Goal: Task Accomplishment & Management: Complete application form

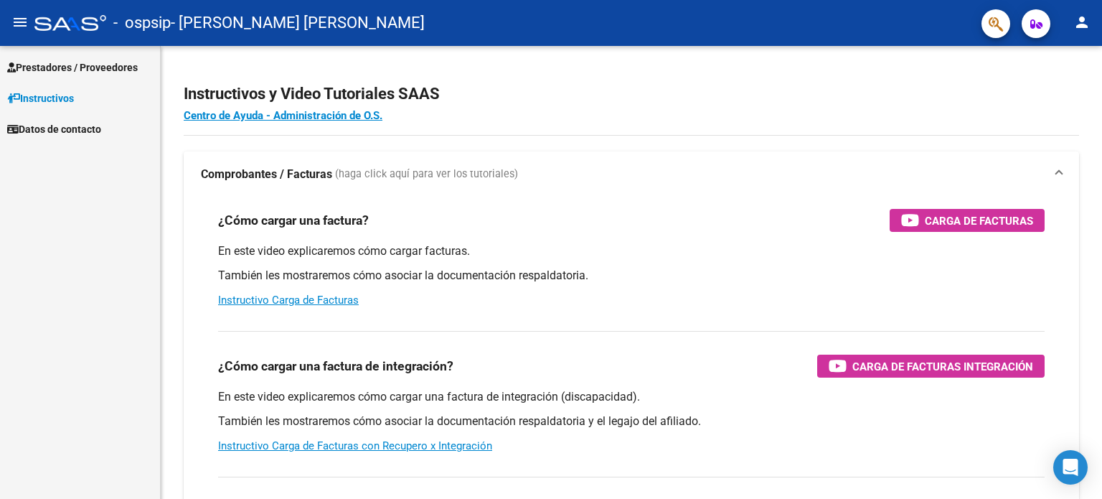
click at [126, 75] on link "Prestadores / Proveedores" at bounding box center [80, 67] width 160 height 31
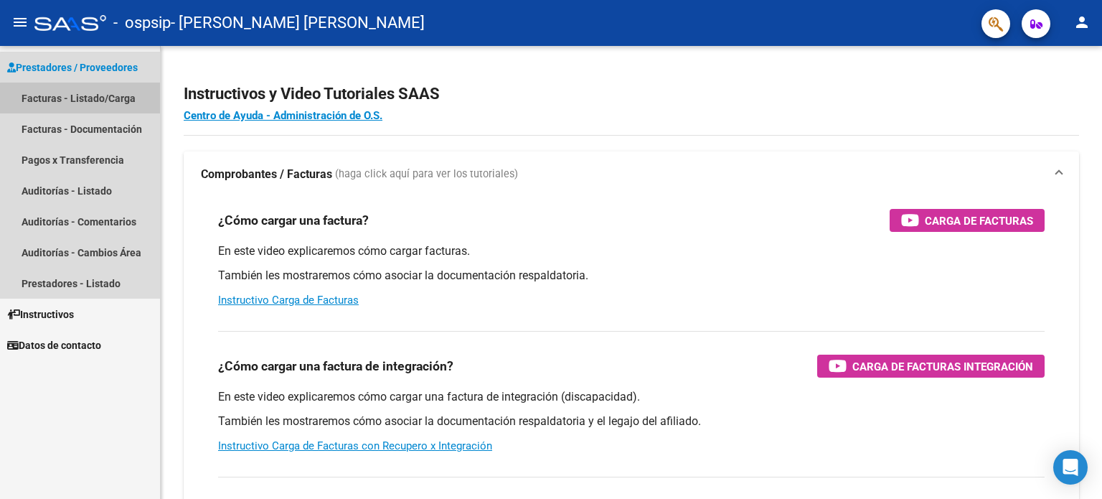
click at [128, 106] on link "Facturas - Listado/Carga" at bounding box center [80, 97] width 160 height 31
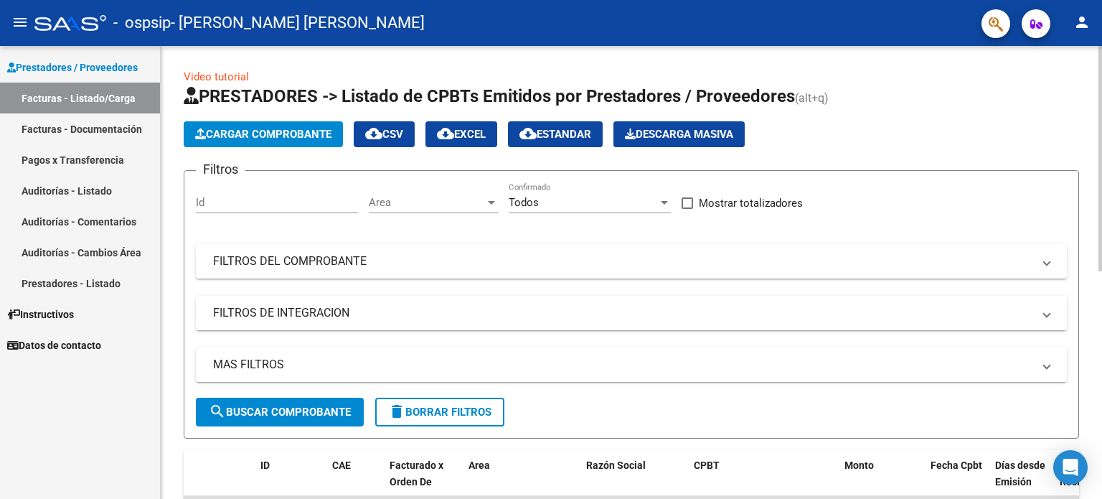
click at [275, 125] on button "Cargar Comprobante" at bounding box center [263, 134] width 159 height 26
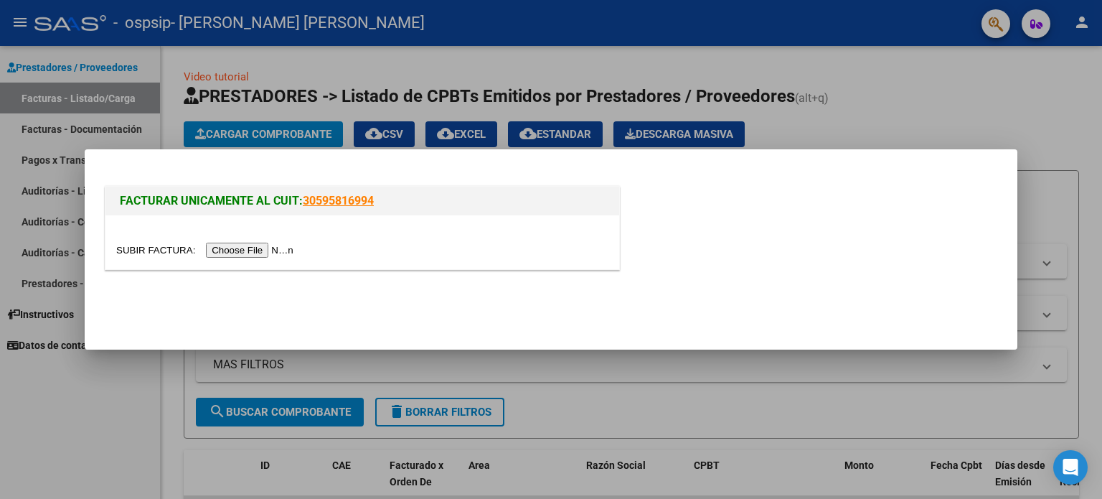
click at [192, 367] on div at bounding box center [551, 249] width 1102 height 499
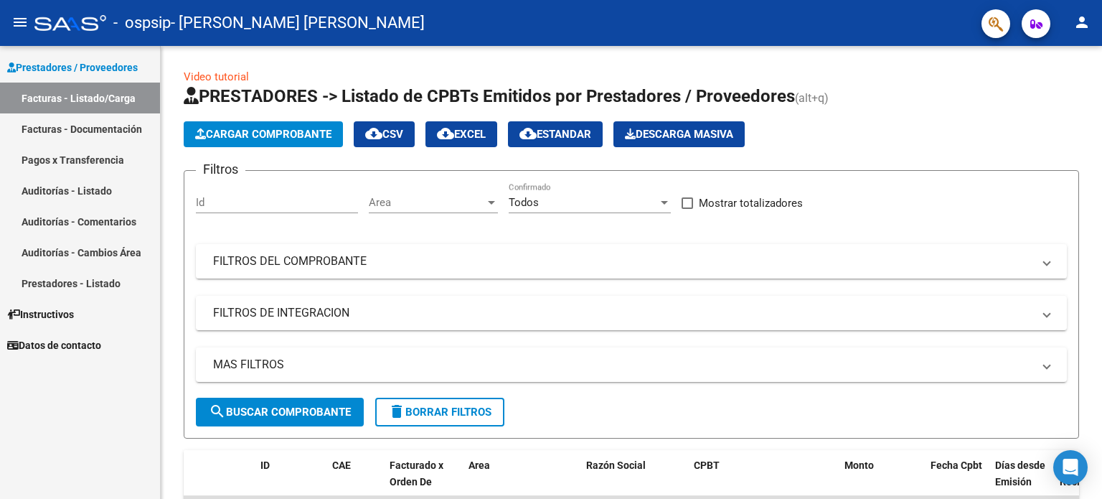
scroll to position [287, 0]
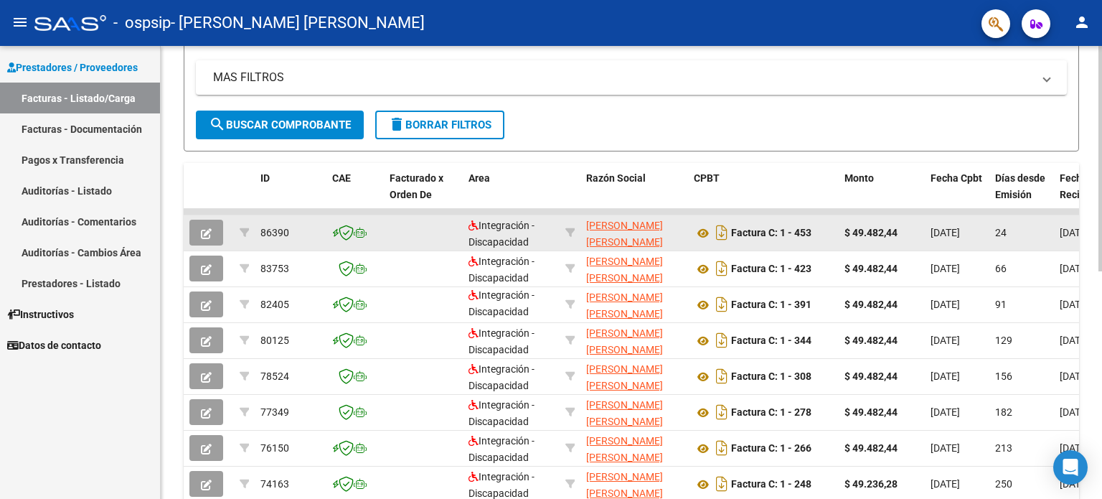
click at [204, 228] on icon "button" at bounding box center [206, 233] width 11 height 11
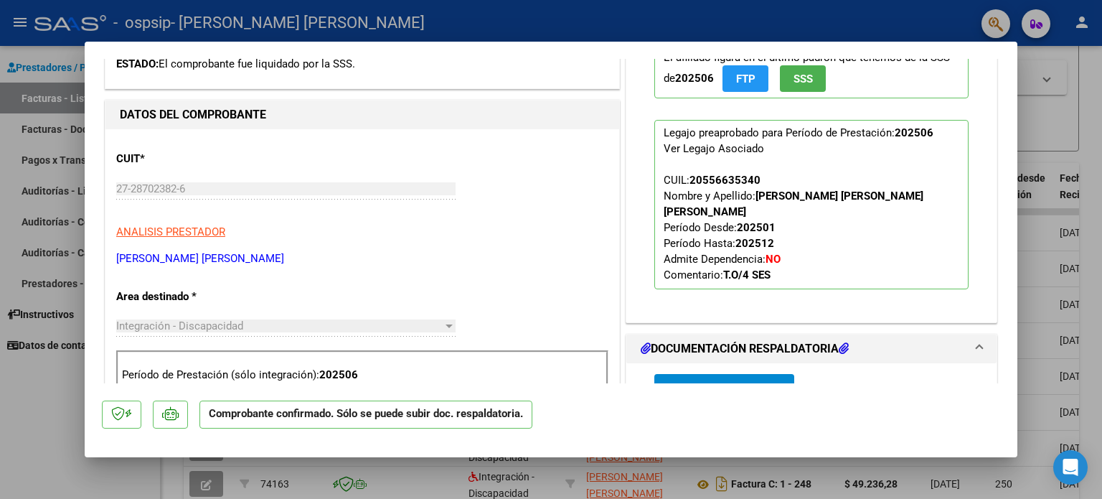
scroll to position [574, 0]
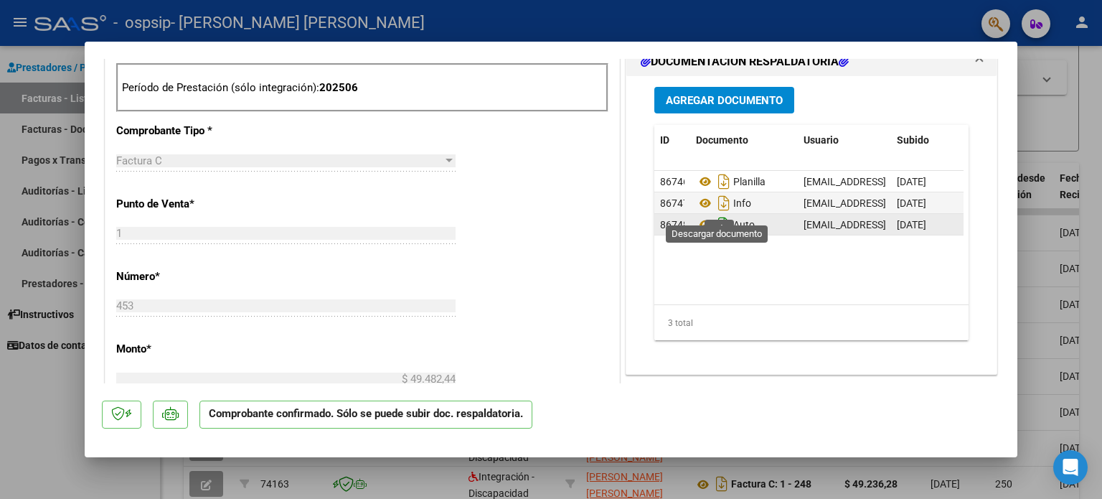
click at [717, 213] on icon "Descargar documento" at bounding box center [723, 224] width 19 height 23
click at [52, 400] on div at bounding box center [551, 249] width 1102 height 499
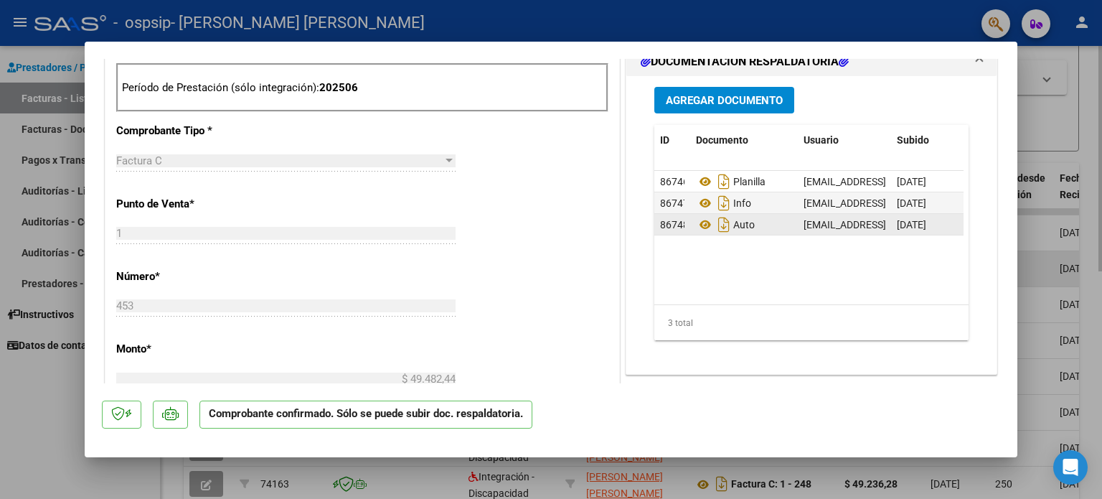
type input "$ 0,00"
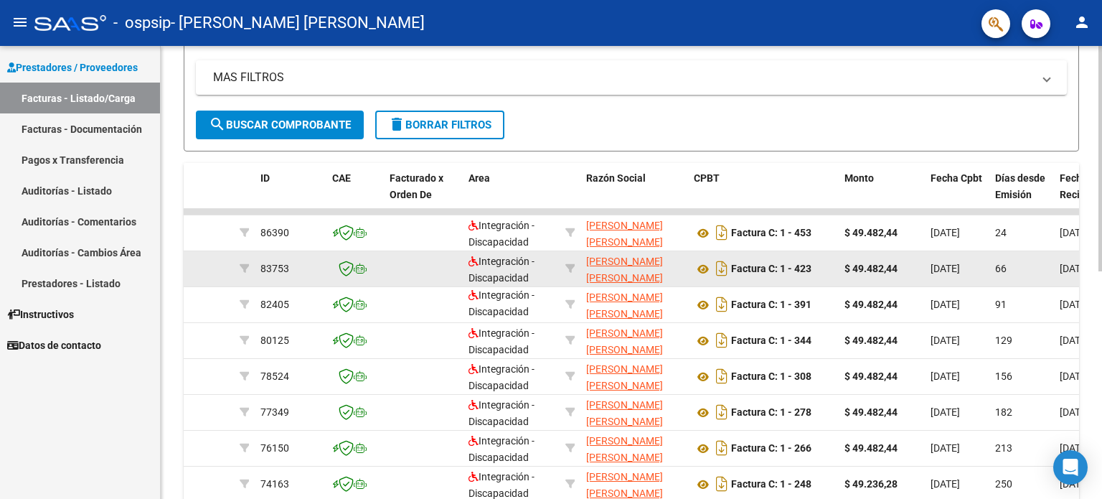
scroll to position [0, 0]
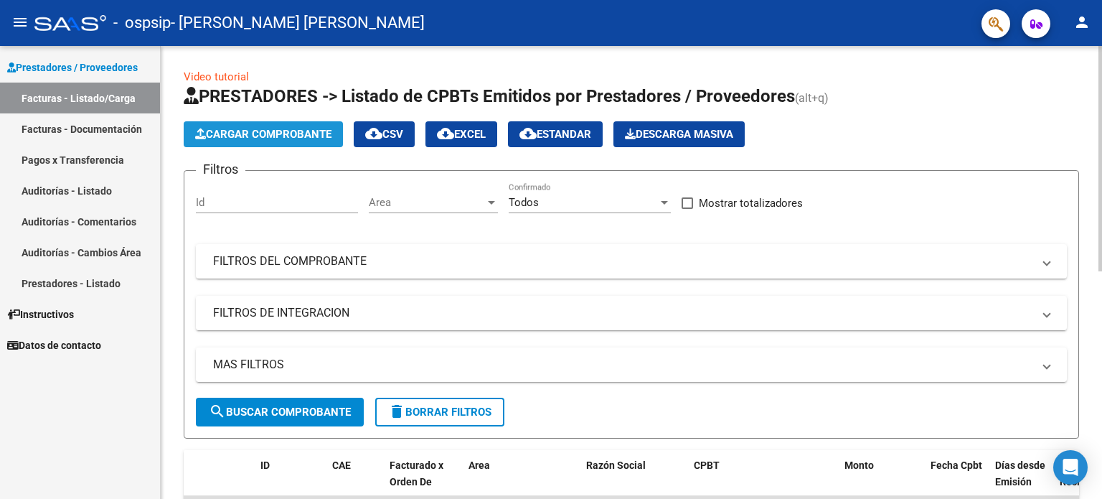
click at [336, 138] on button "Cargar Comprobante" at bounding box center [263, 134] width 159 height 26
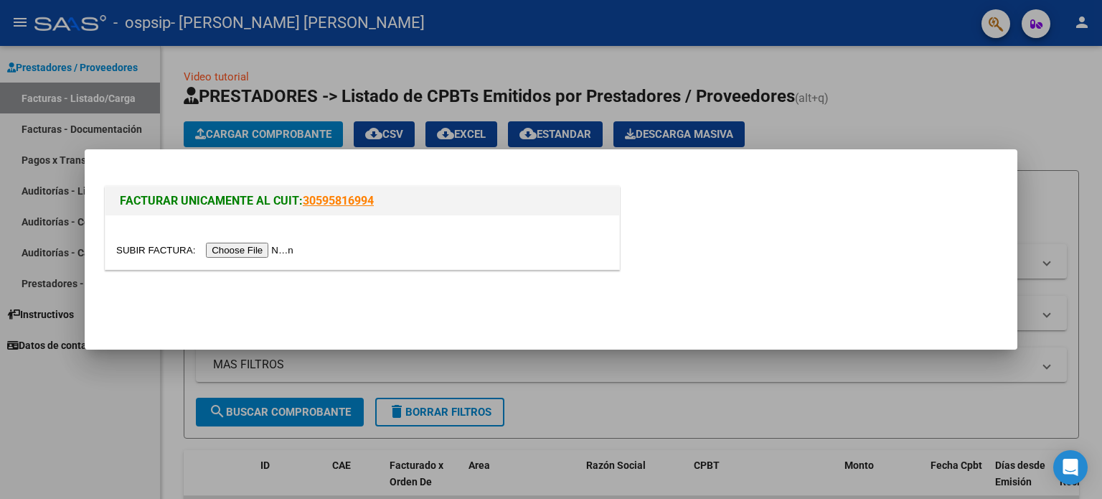
click at [267, 250] on input "file" at bounding box center [206, 249] width 181 height 15
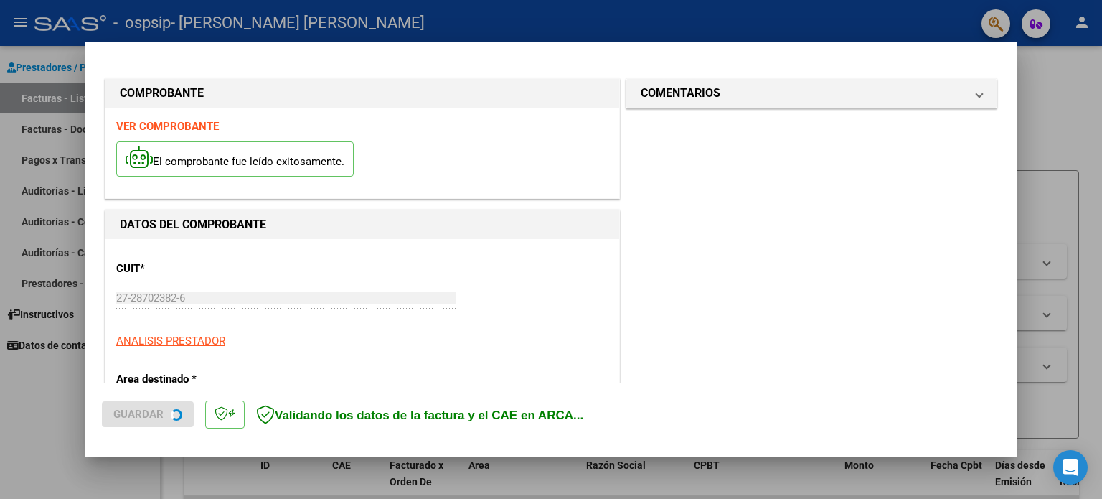
scroll to position [287, 0]
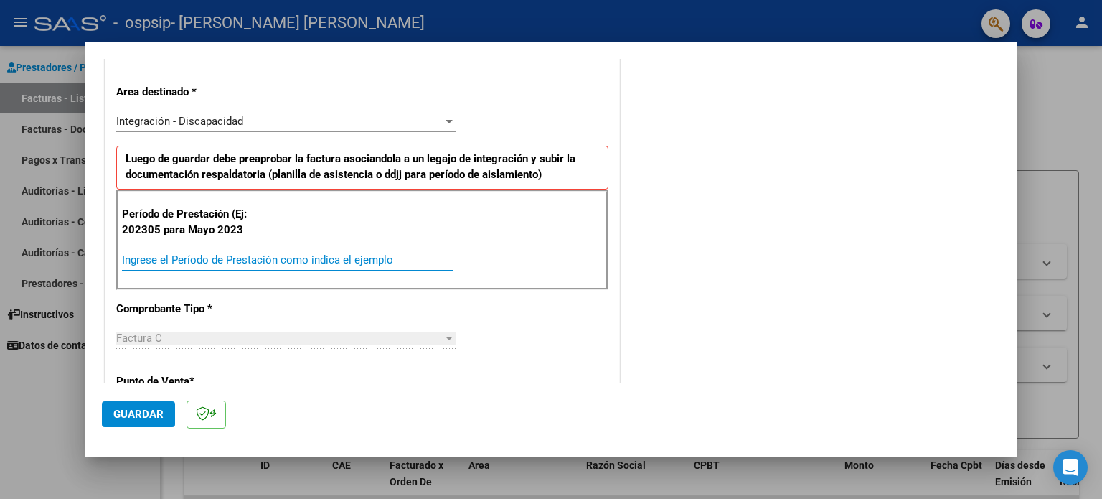
click at [351, 257] on input "Ingrese el Período de Prestación como indica el ejemplo" at bounding box center [287, 259] width 331 height 13
type input "202507"
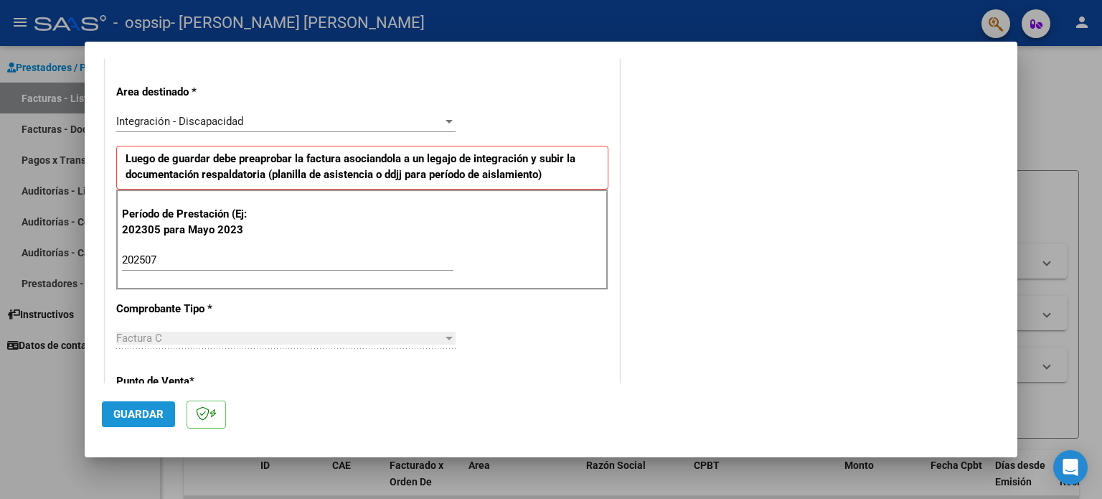
click at [138, 415] on span "Guardar" at bounding box center [138, 413] width 50 height 13
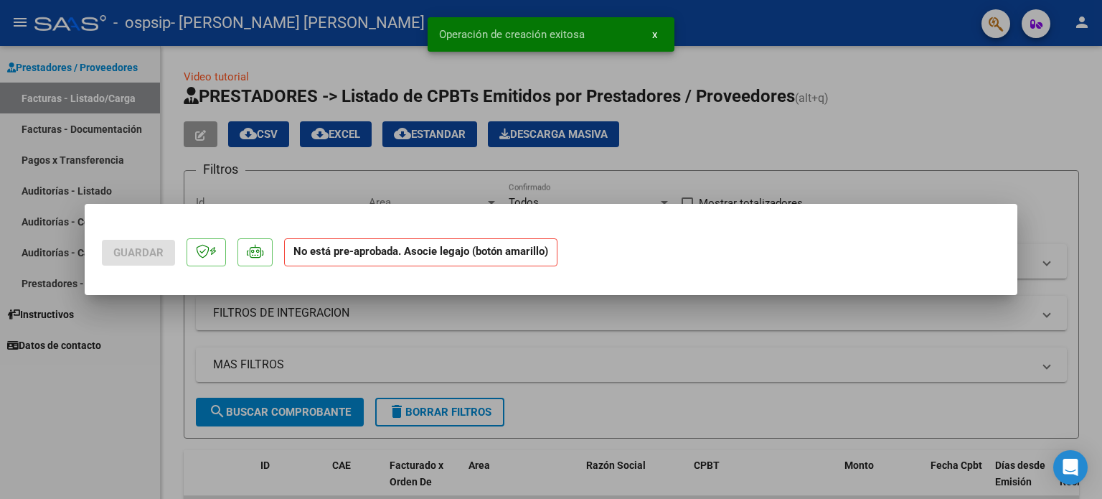
scroll to position [0, 0]
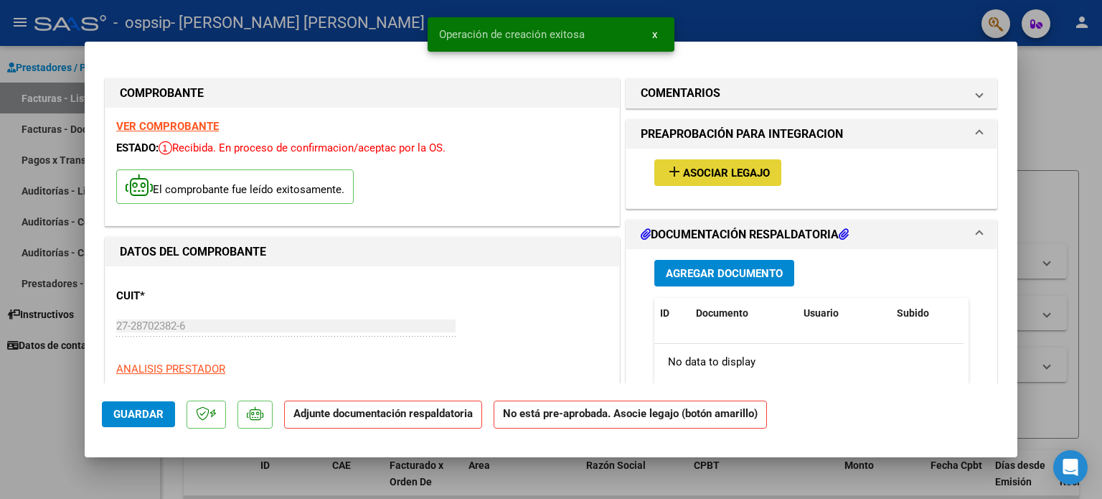
click at [707, 178] on span "Asociar Legajo" at bounding box center [726, 172] width 87 height 13
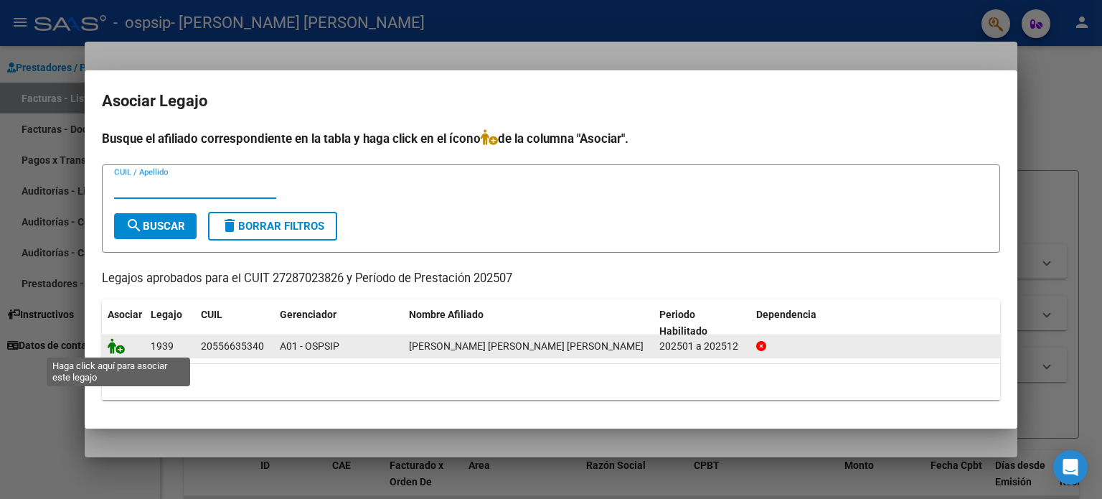
click at [115, 341] on icon at bounding box center [116, 346] width 17 height 16
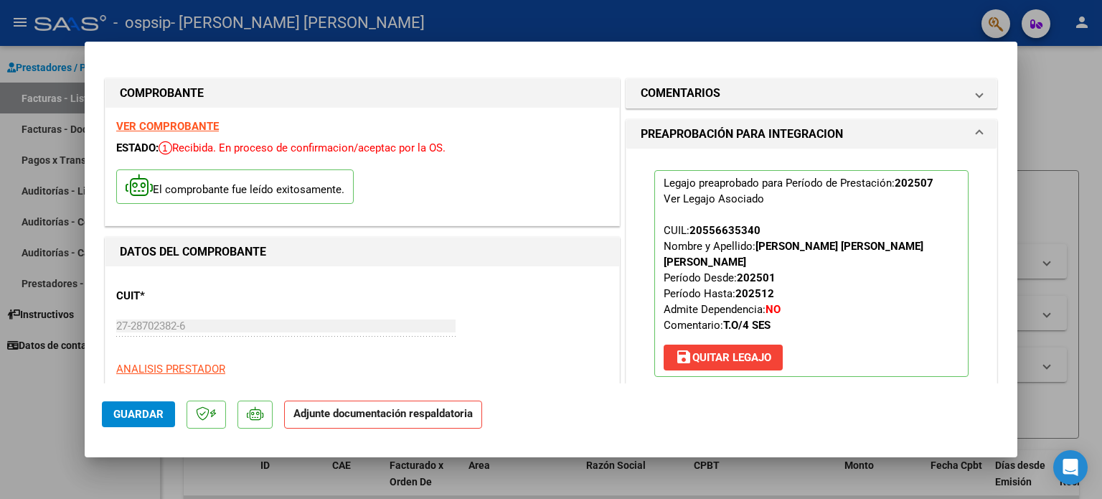
scroll to position [287, 0]
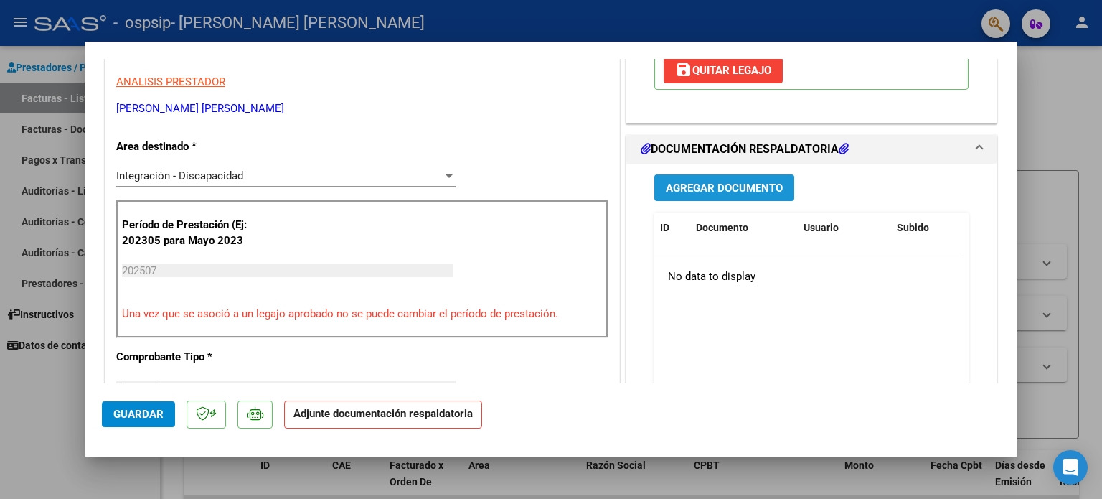
click at [741, 181] on span "Agregar Documento" at bounding box center [724, 187] width 117 height 13
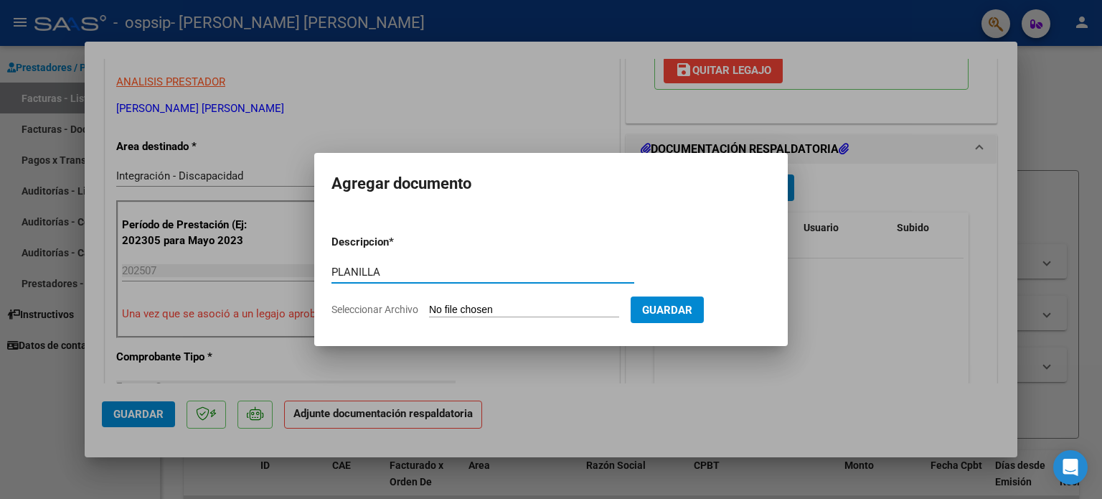
type input "PLANILLA"
click at [488, 306] on input "Seleccionar Archivo" at bounding box center [524, 310] width 190 height 14
type input "C:\fakepath\Planilla Gallardo Blanco Matias TO JULIO 25.jpeg"
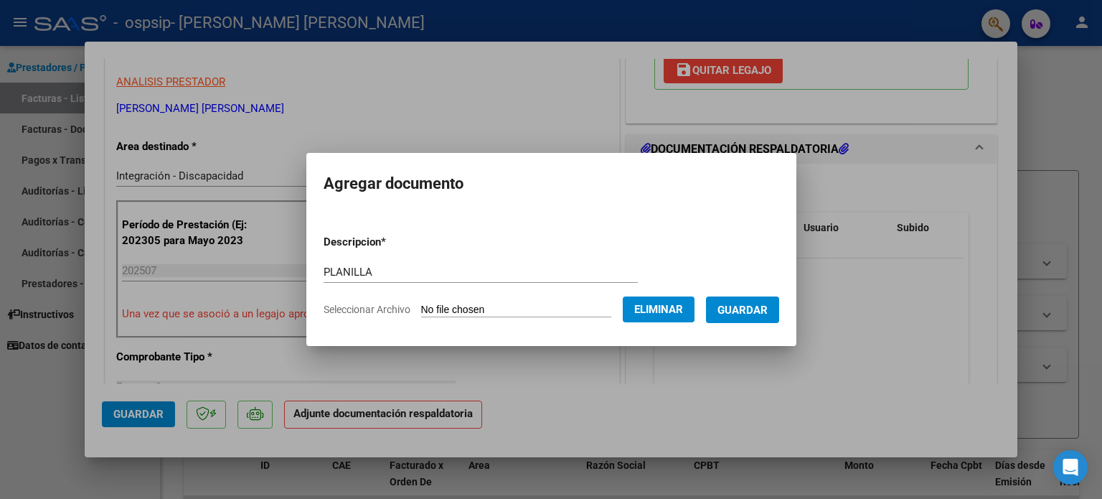
click at [736, 318] on button "Guardar" at bounding box center [742, 309] width 73 height 27
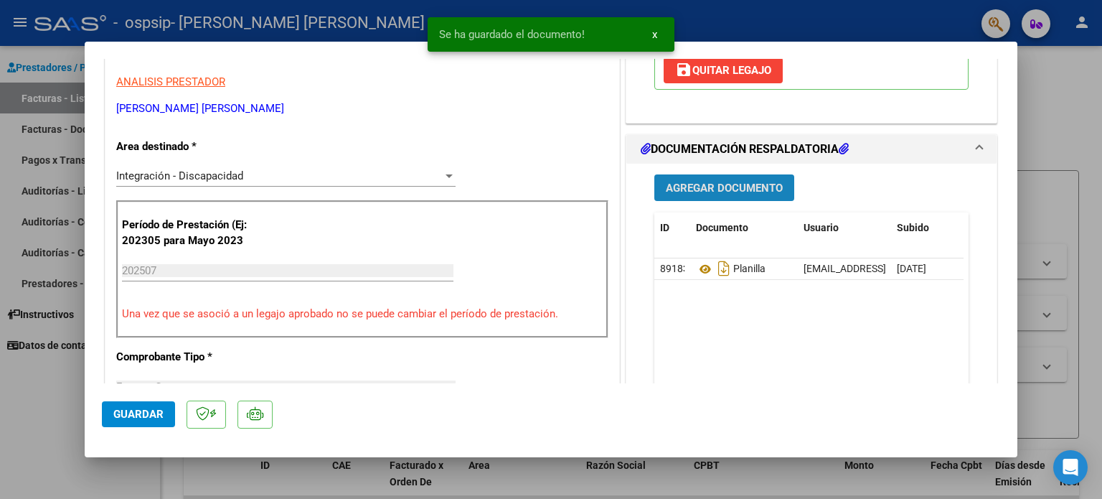
click at [749, 174] on button "Agregar Documento" at bounding box center [724, 187] width 140 height 27
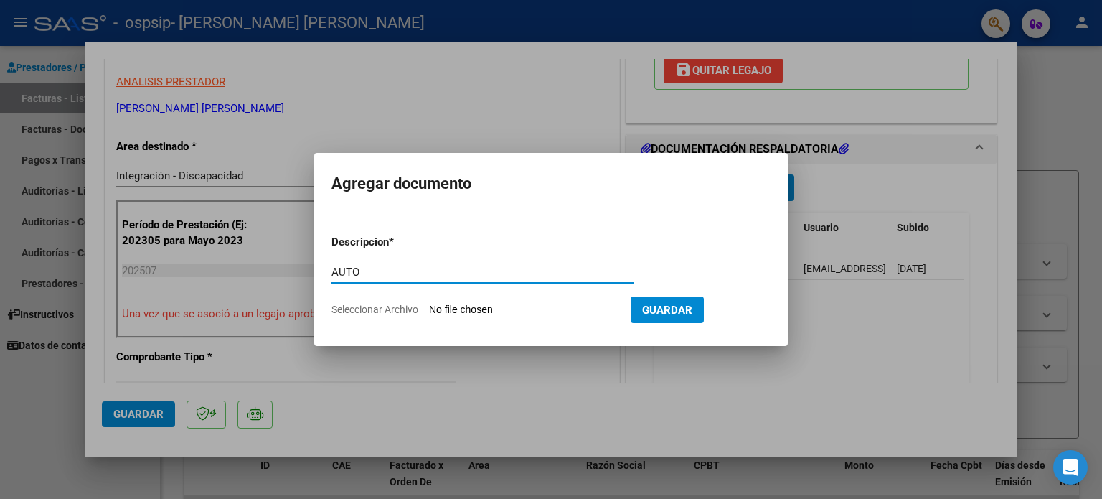
type input "AUTO"
click at [504, 312] on input "Seleccionar Archivo" at bounding box center [524, 310] width 190 height 14
type input "C:\fakepath\27287023826-FACTURA_C-1-453-ANEXO-AUTO.pdf"
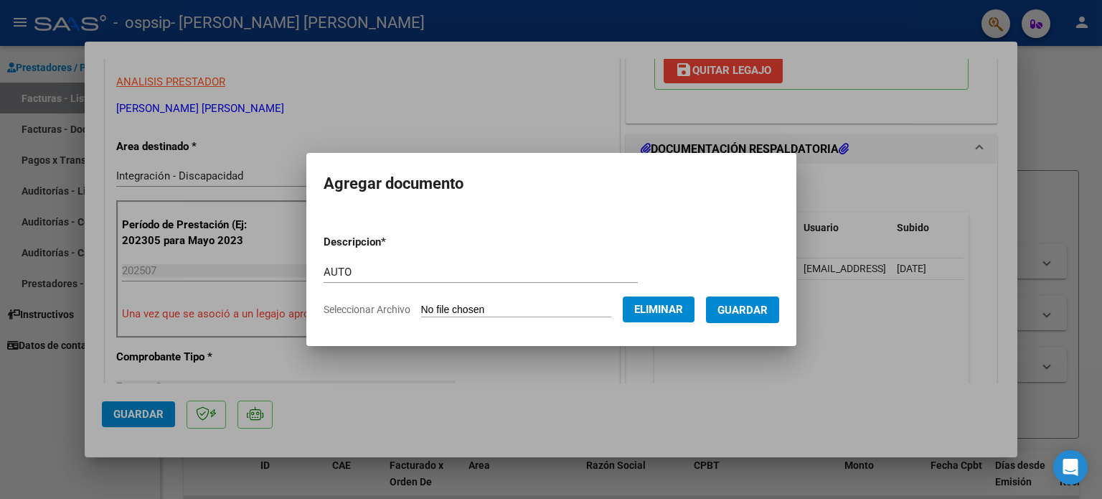
click at [779, 307] on button "Guardar" at bounding box center [742, 309] width 73 height 27
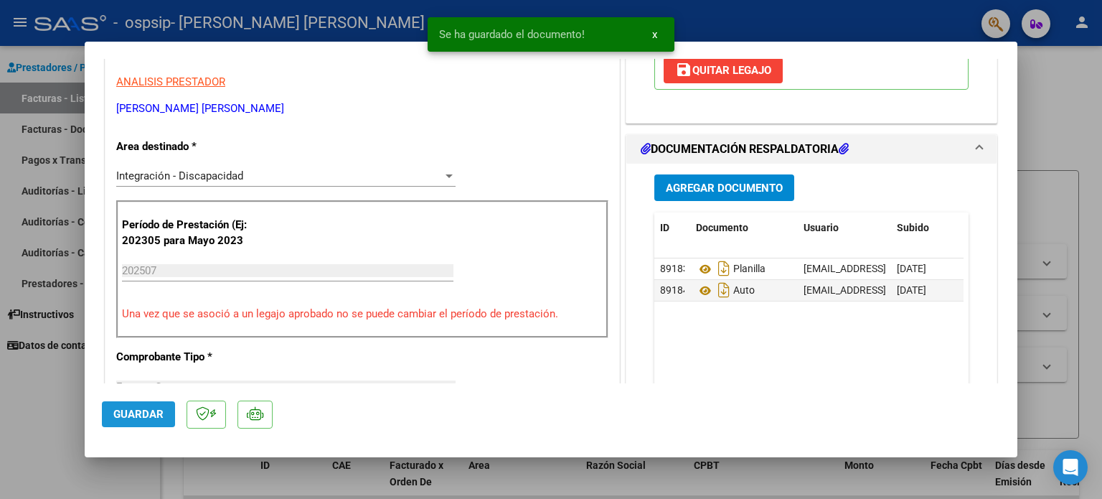
click at [141, 407] on button "Guardar" at bounding box center [138, 414] width 73 height 26
click at [4, 421] on div at bounding box center [551, 249] width 1102 height 499
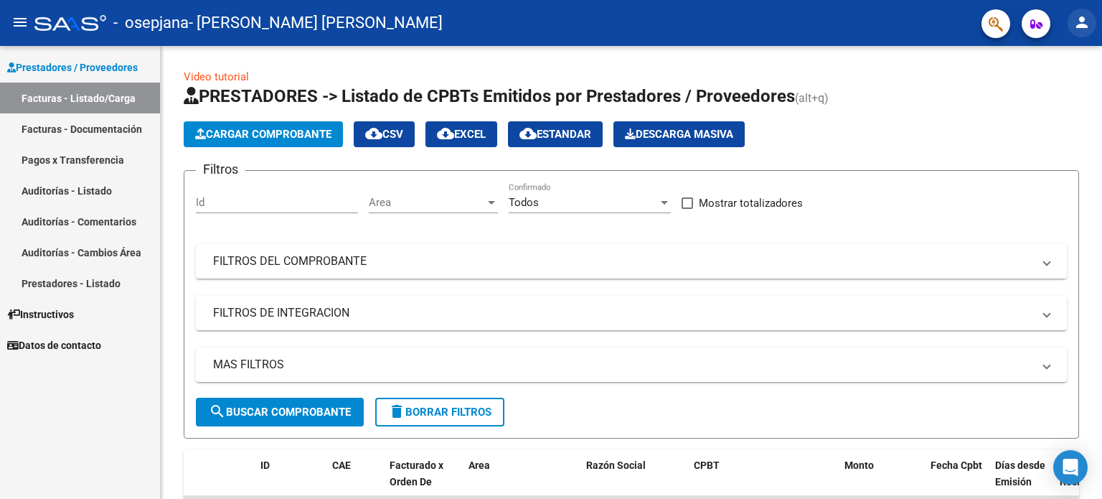
click at [1080, 23] on mat-icon "person" at bounding box center [1081, 22] width 17 height 17
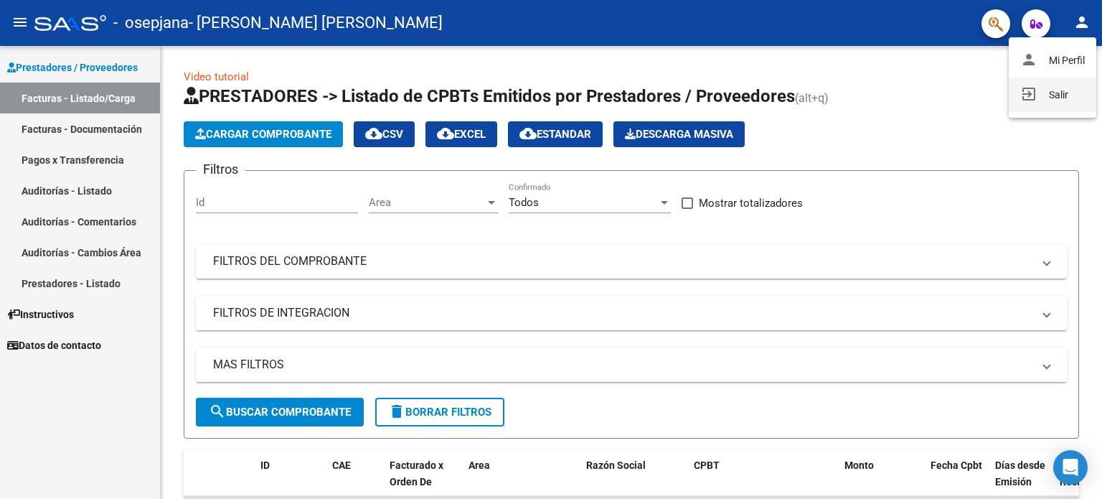
click at [1052, 90] on button "exit_to_app Salir" at bounding box center [1053, 94] width 88 height 34
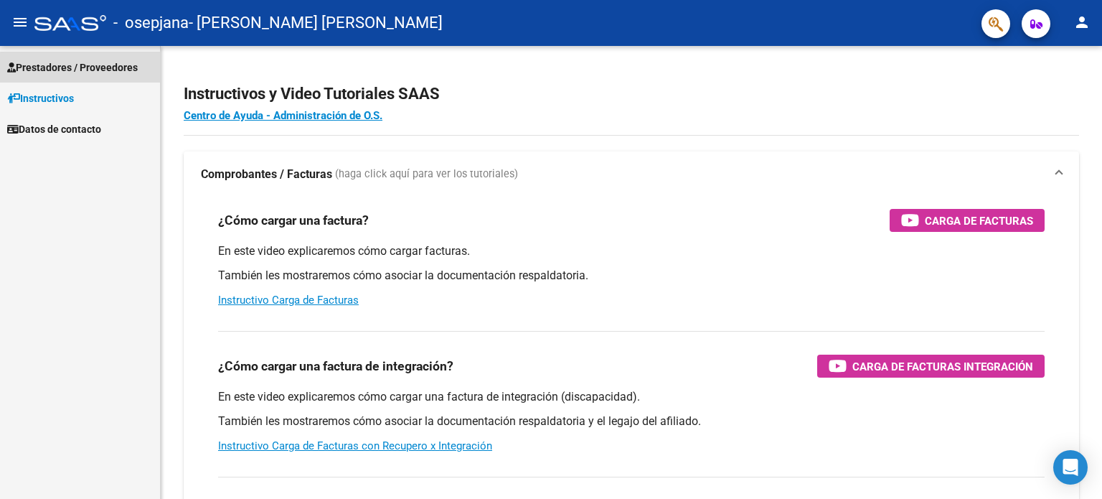
click at [37, 57] on link "Prestadores / Proveedores" at bounding box center [80, 67] width 160 height 31
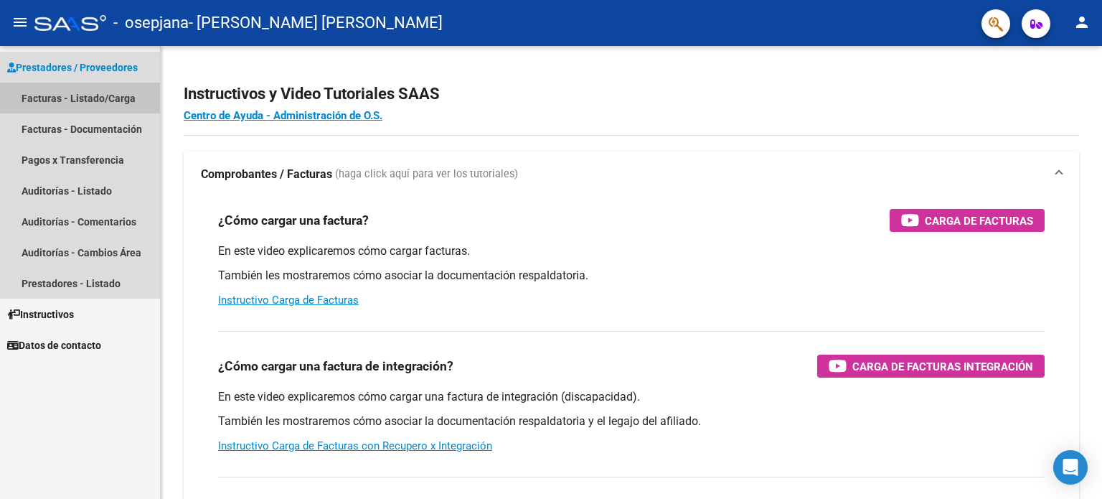
click at [154, 100] on link "Facturas - Listado/Carga" at bounding box center [80, 97] width 160 height 31
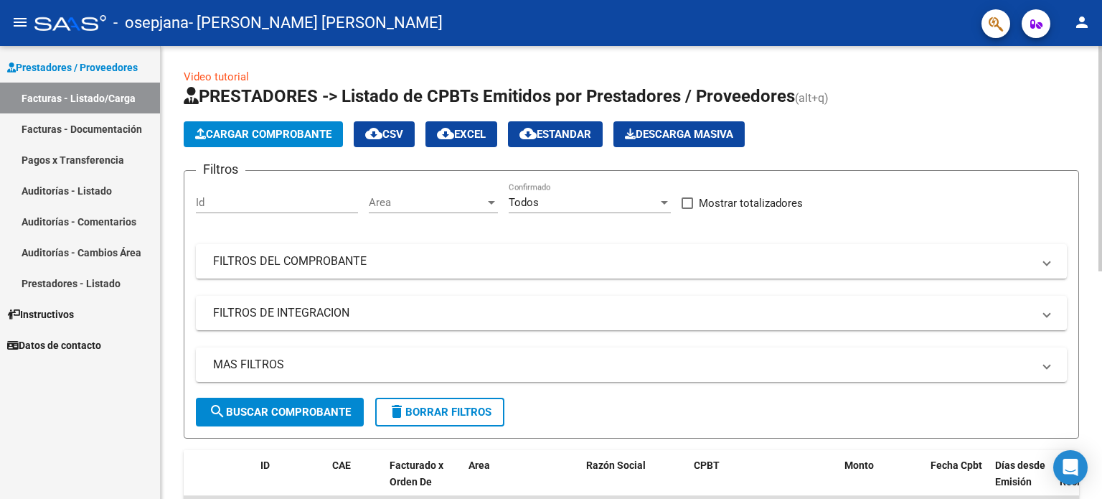
scroll to position [368, 0]
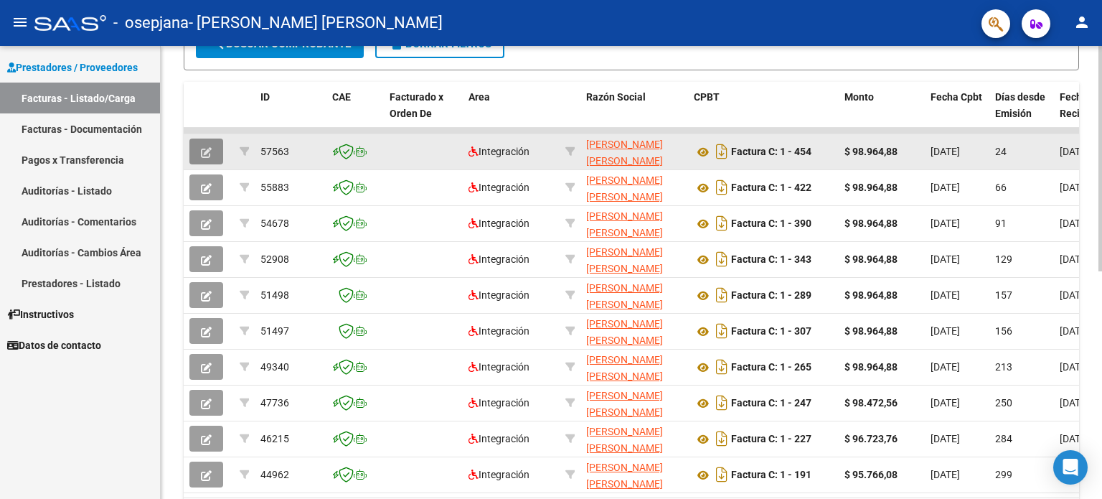
click at [203, 148] on icon "button" at bounding box center [206, 152] width 11 height 11
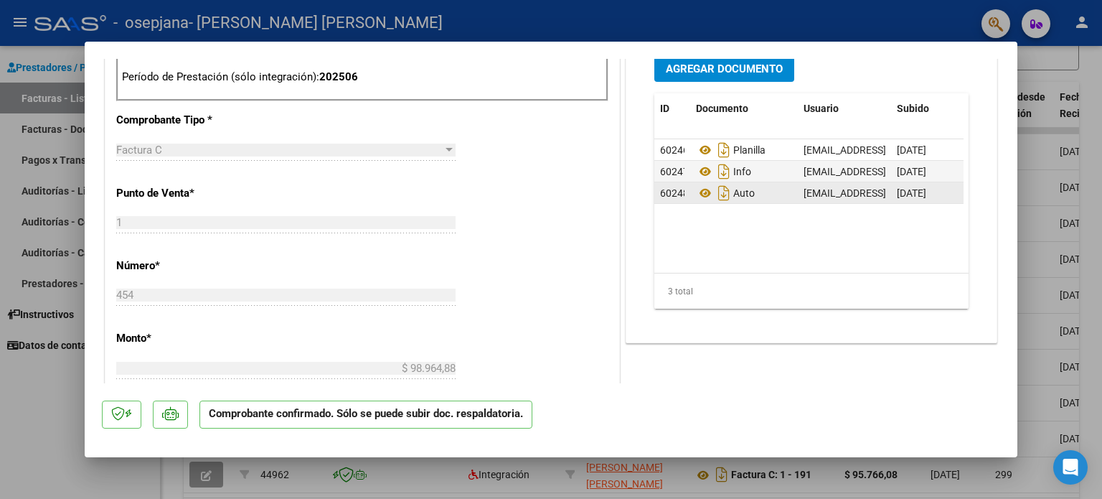
scroll to position [600, 0]
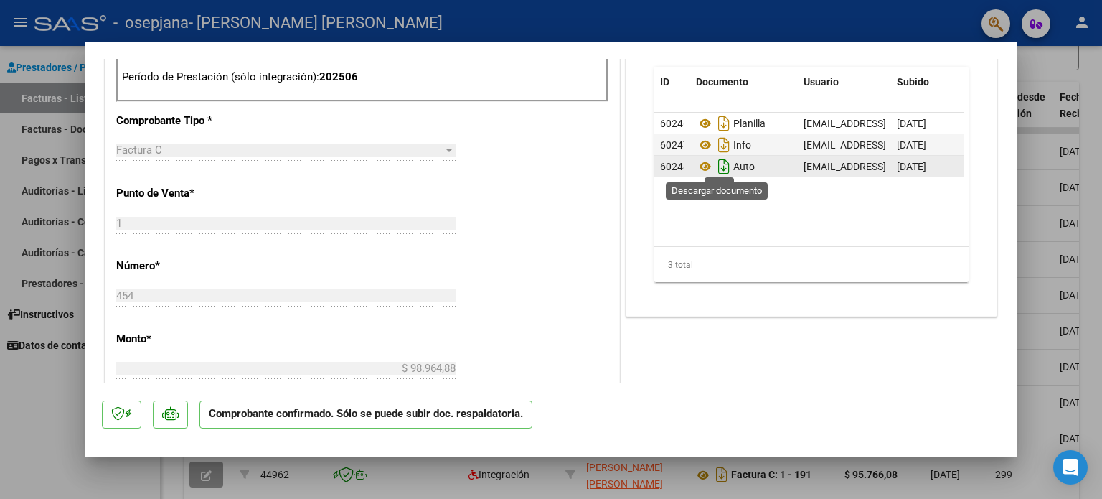
click at [721, 167] on icon "Descargar documento" at bounding box center [723, 166] width 19 height 23
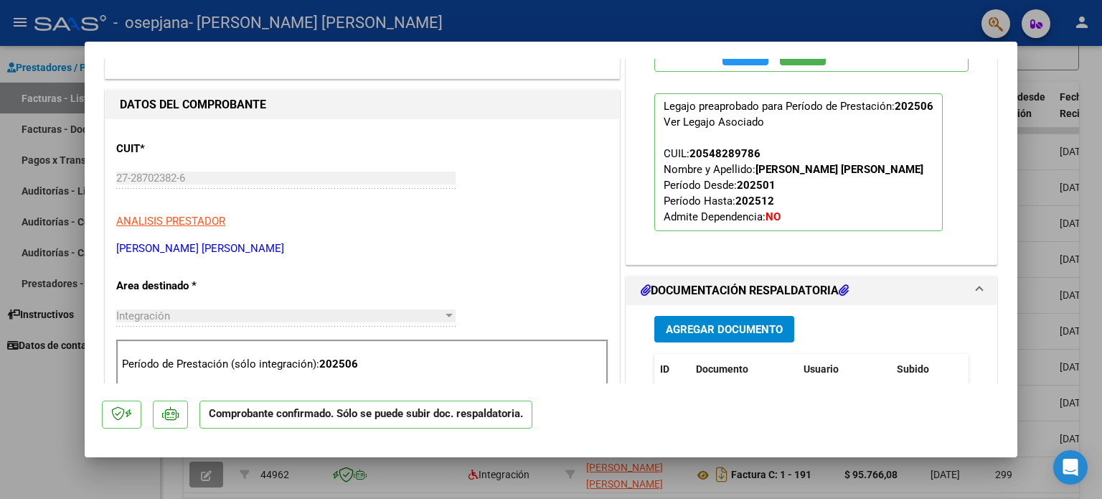
drag, startPoint x: 22, startPoint y: 417, endPoint x: 108, endPoint y: 351, distance: 108.6
click at [22, 416] on div at bounding box center [551, 249] width 1102 height 499
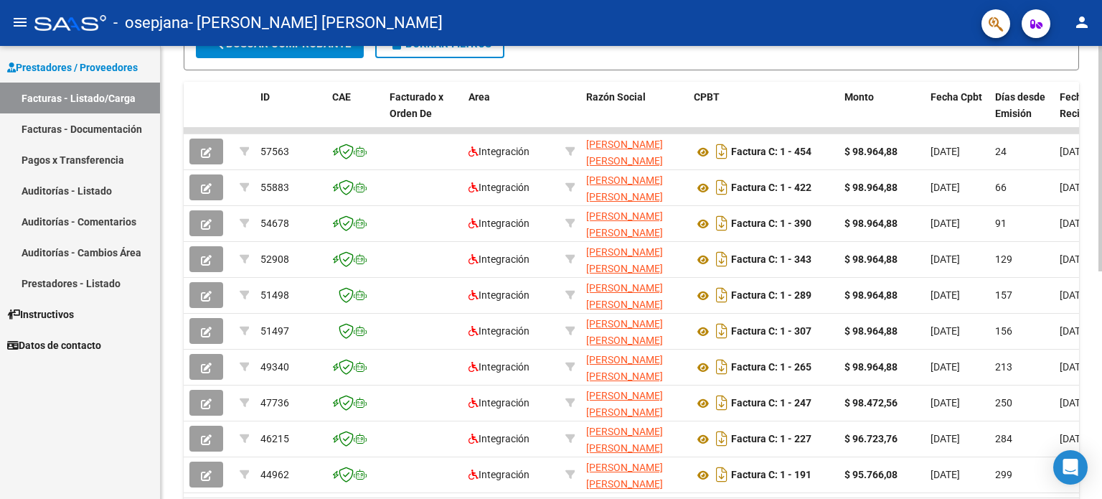
scroll to position [0, 0]
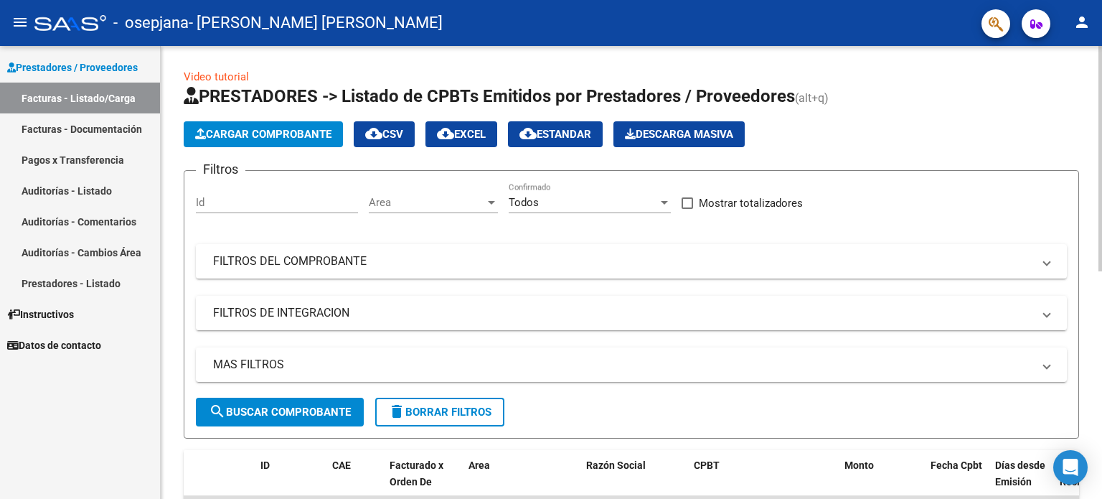
click at [295, 138] on span "Cargar Comprobante" at bounding box center [263, 134] width 136 height 13
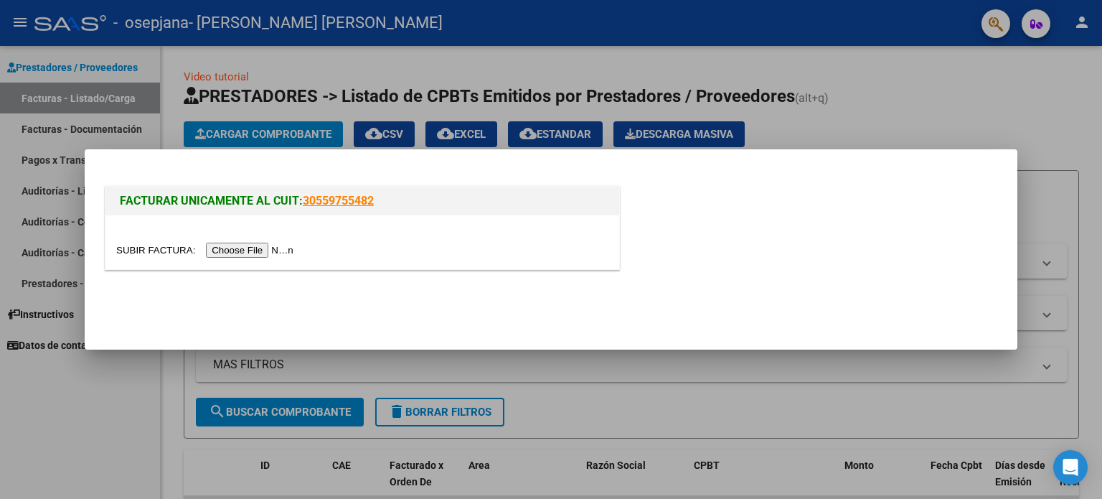
click at [287, 245] on input "file" at bounding box center [206, 249] width 181 height 15
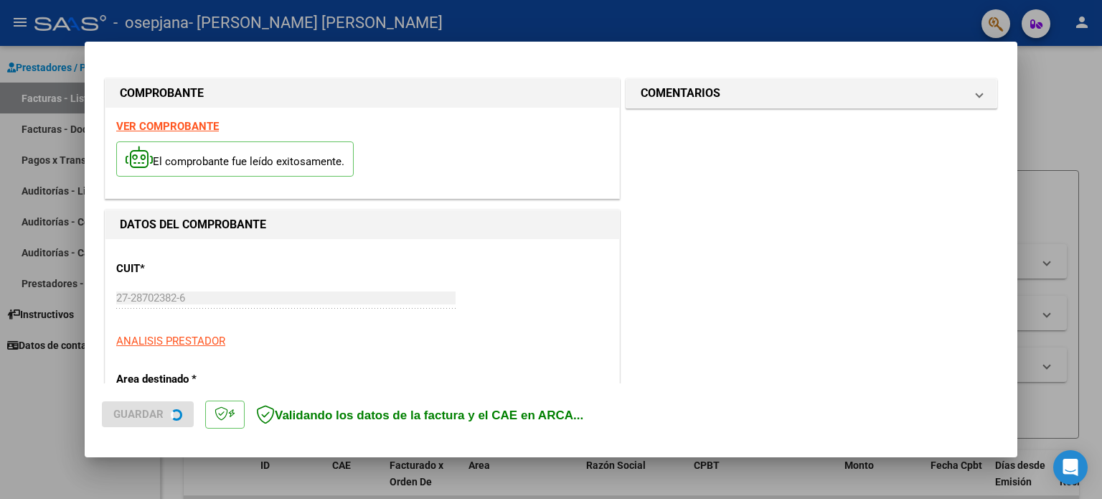
scroll to position [287, 0]
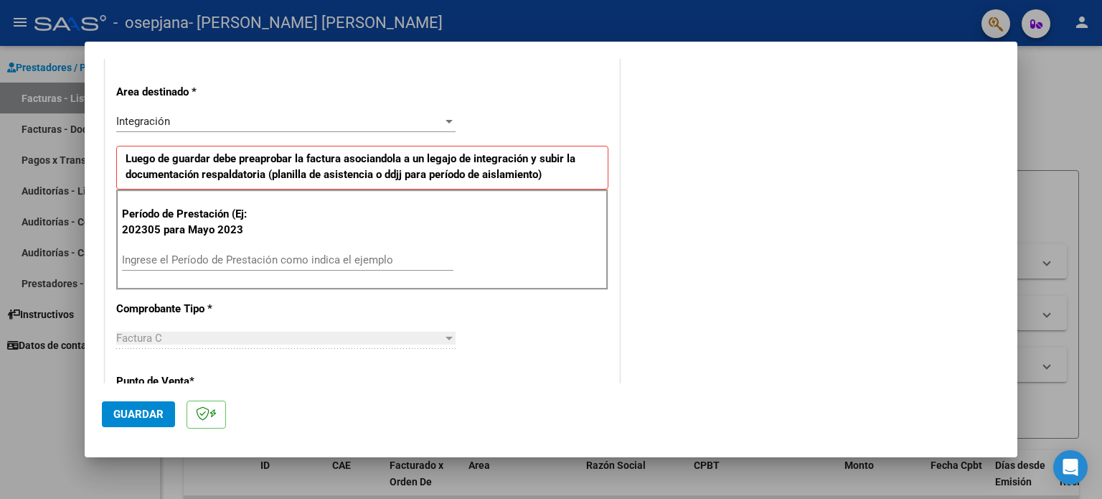
click at [299, 249] on div "Ingrese el Período de Prestación como indica el ejemplo" at bounding box center [287, 260] width 331 height 22
click at [299, 260] on input "Ingrese el Período de Prestación como indica el ejemplo" at bounding box center [287, 259] width 331 height 13
type input "202507"
click at [158, 410] on span "Guardar" at bounding box center [138, 413] width 50 height 13
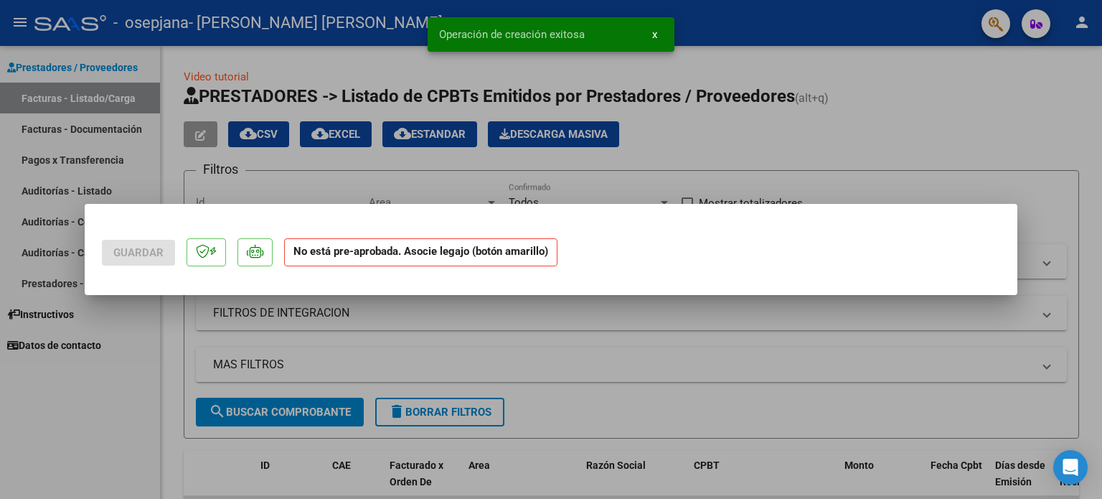
scroll to position [0, 0]
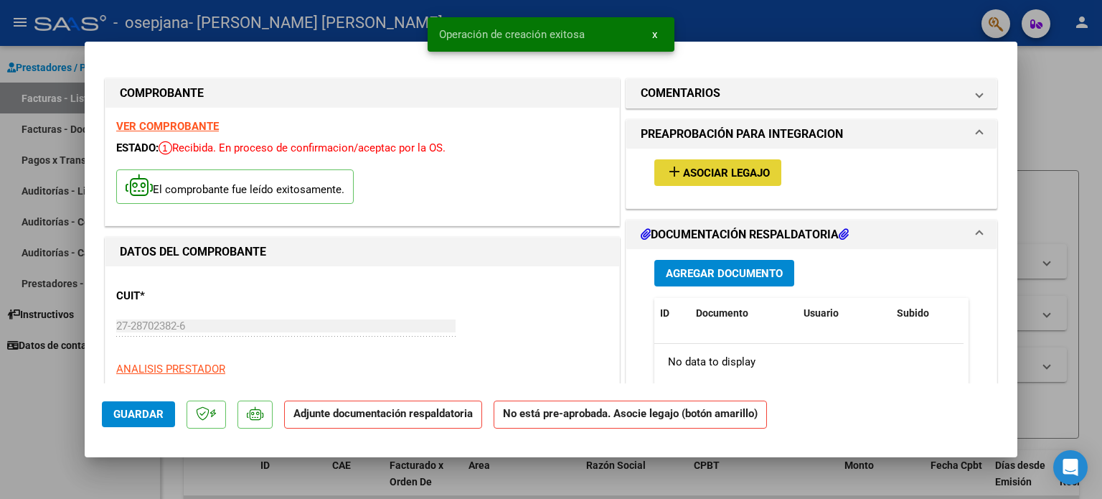
click at [714, 172] on span "Asociar Legajo" at bounding box center [726, 172] width 87 height 13
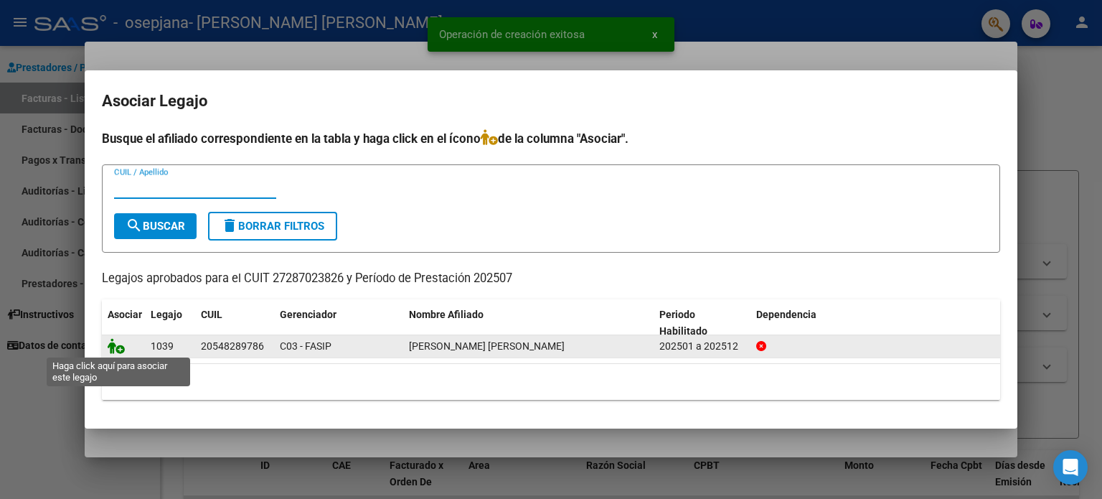
click at [114, 346] on icon at bounding box center [116, 346] width 17 height 16
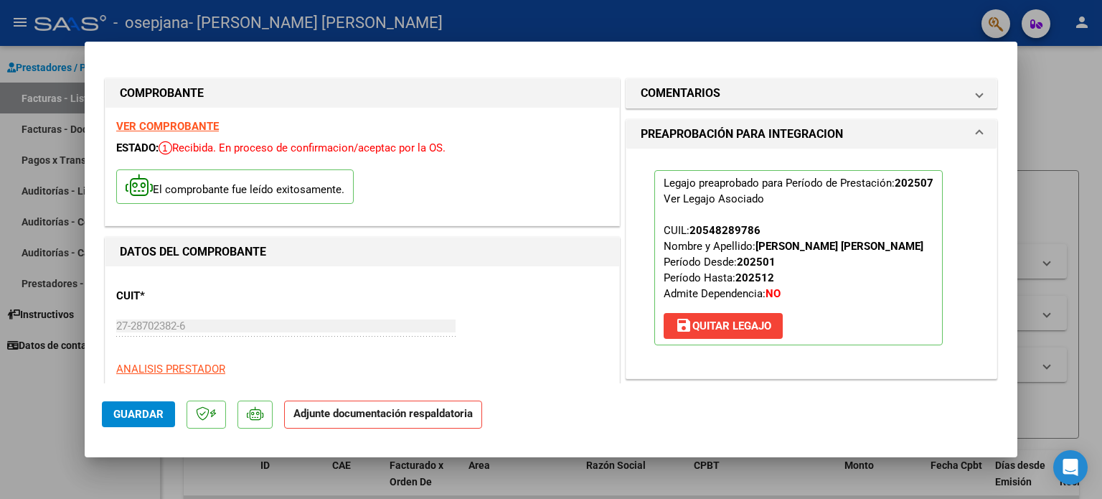
scroll to position [287, 0]
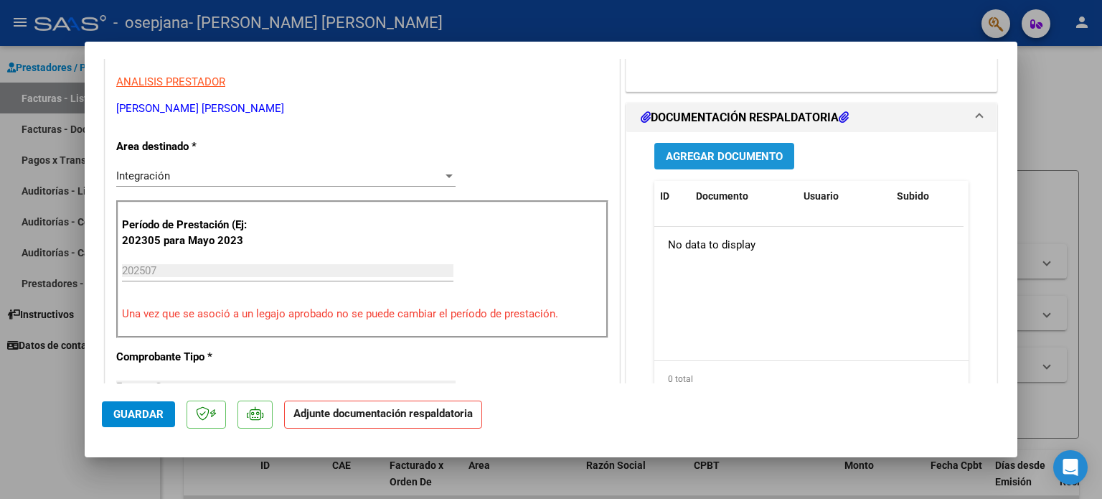
click at [736, 154] on span "Agregar Documento" at bounding box center [724, 156] width 117 height 13
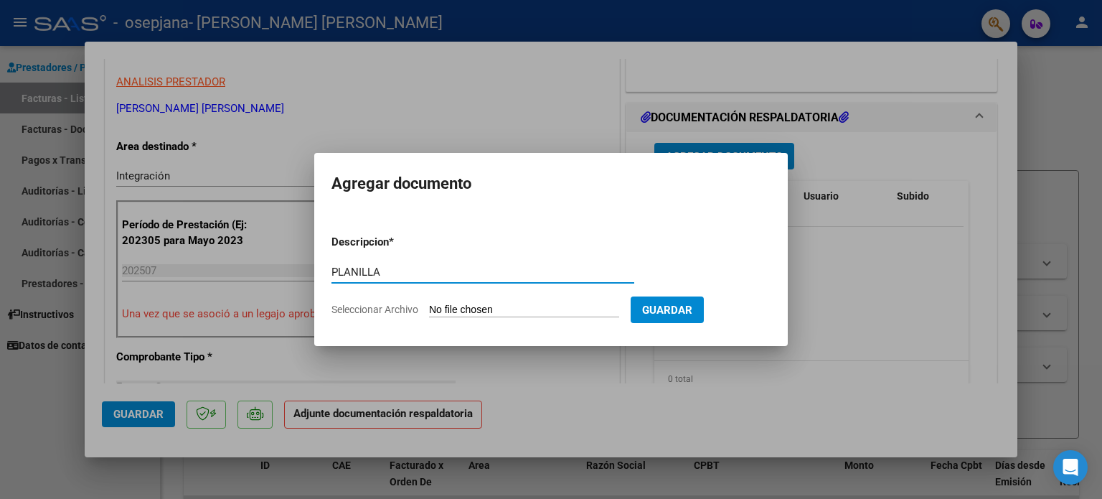
type input "PLANILLA"
click at [486, 304] on input "Seleccionar Archivo" at bounding box center [524, 310] width 190 height 14
type input "C:\fakepath\Planilla Barrera Federico TO JULIO 25.jpeg"
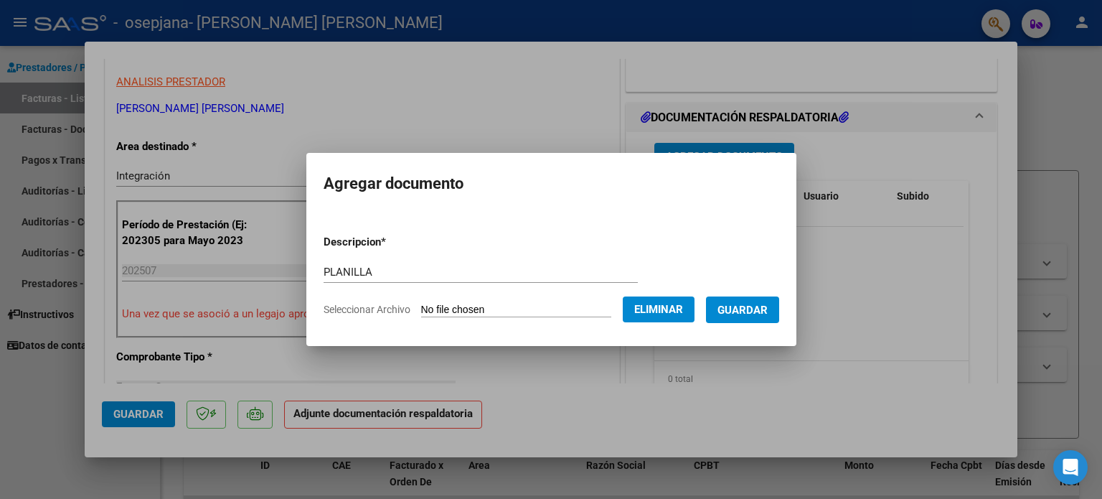
click at [756, 305] on span "Guardar" at bounding box center [742, 309] width 50 height 13
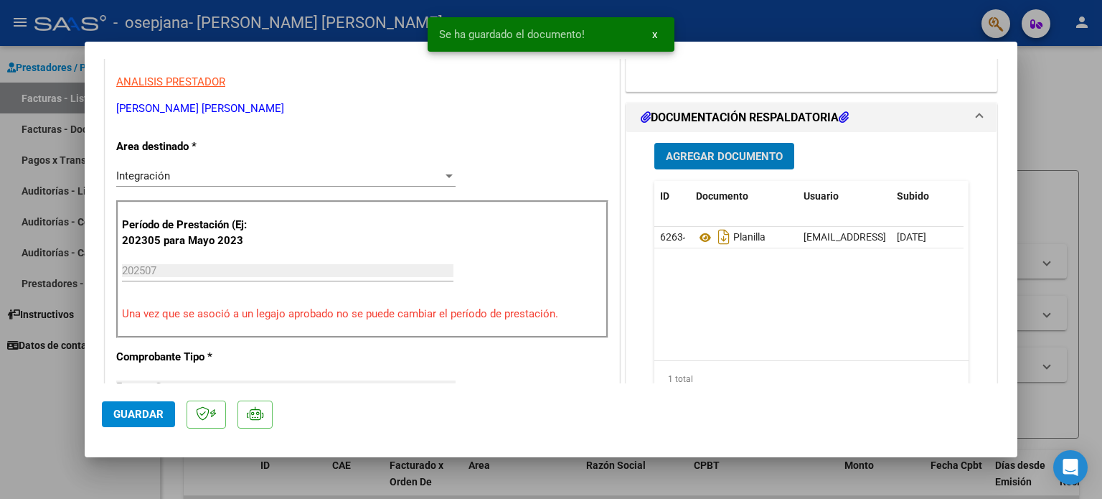
click at [735, 166] on button "Agregar Documento" at bounding box center [724, 156] width 140 height 27
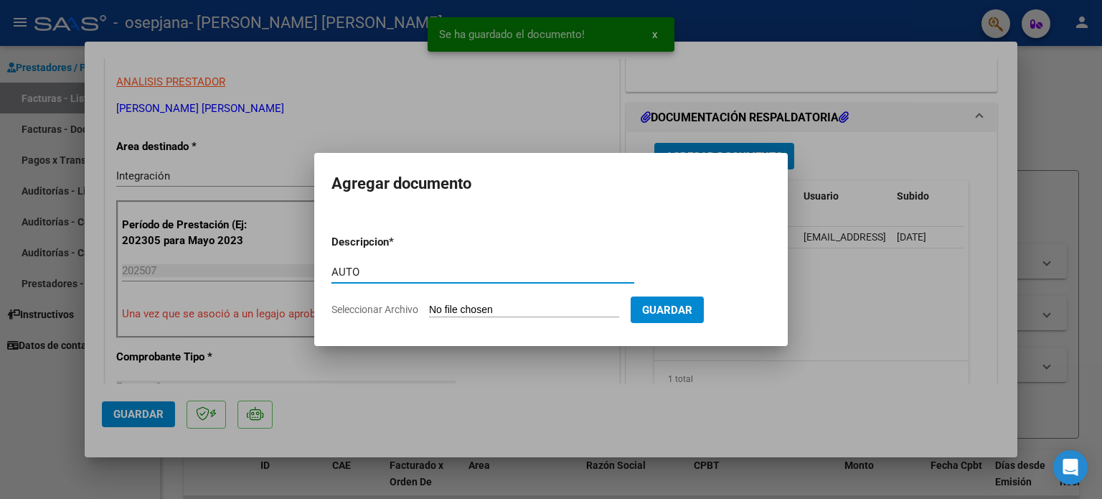
type input "AUTO"
click at [468, 311] on input "Seleccionar Archivo" at bounding box center [524, 310] width 190 height 14
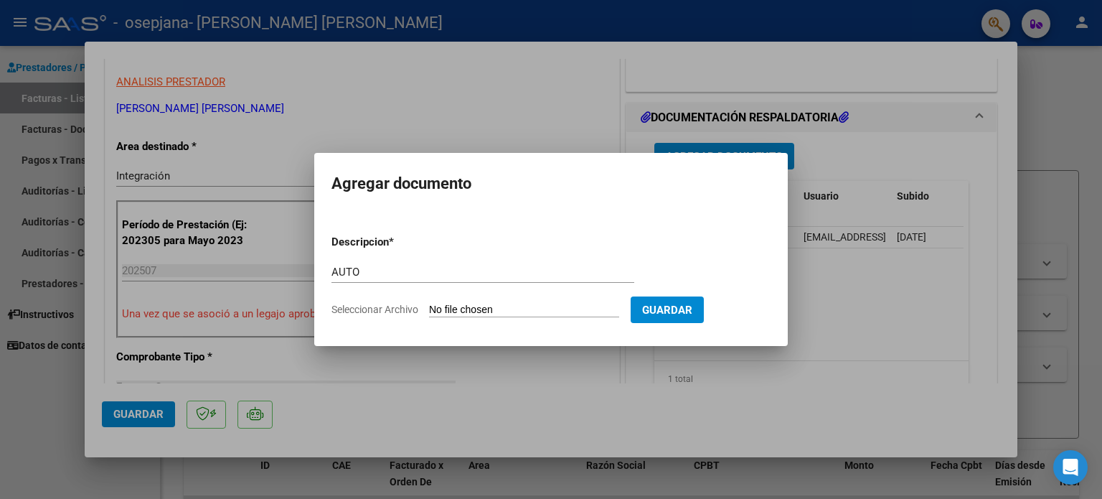
type input "C:\fakepath\27287023826-FACTURA_C-1-454-ANEXO-AUTO.png"
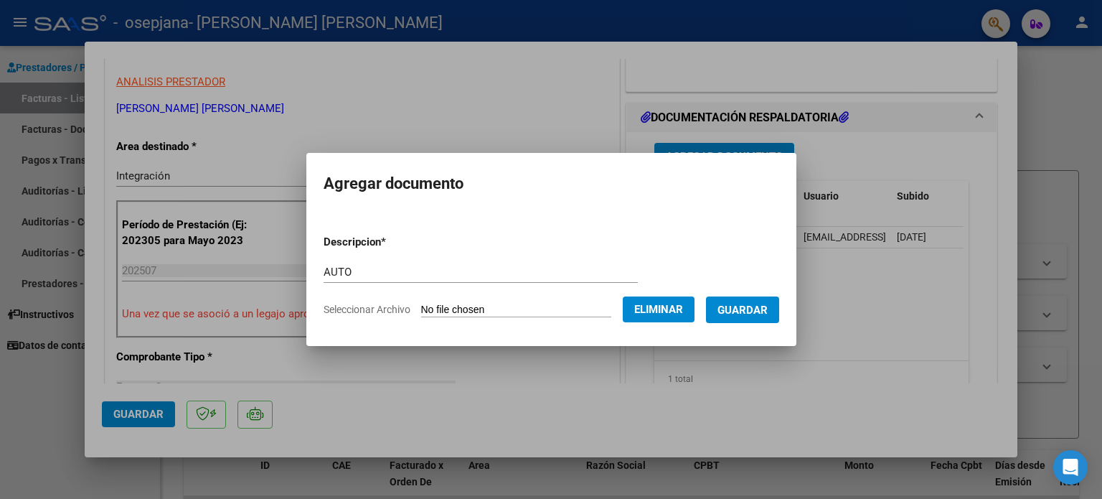
click at [760, 296] on button "Guardar" at bounding box center [742, 309] width 73 height 27
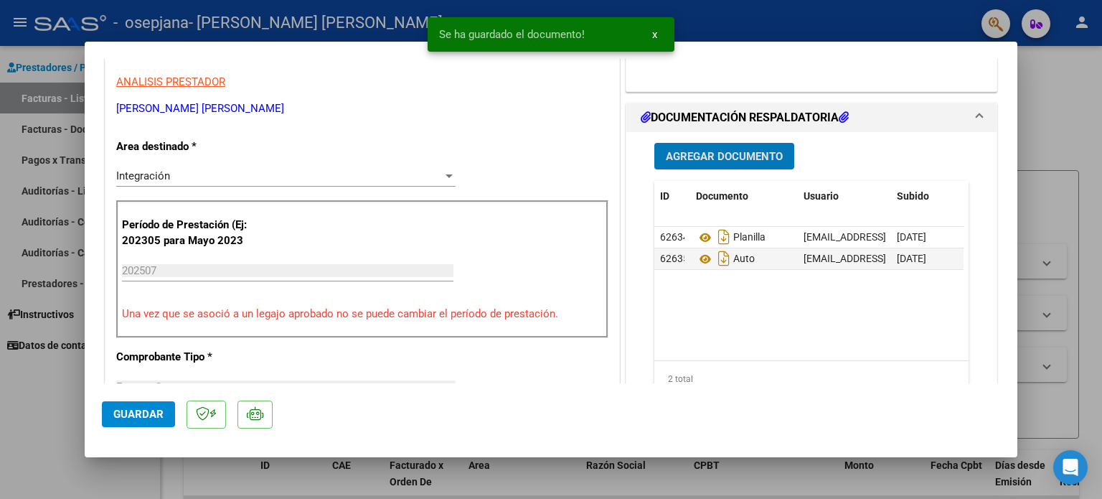
click at [151, 405] on button "Guardar" at bounding box center [138, 414] width 73 height 26
click at [0, 425] on div at bounding box center [551, 249] width 1102 height 499
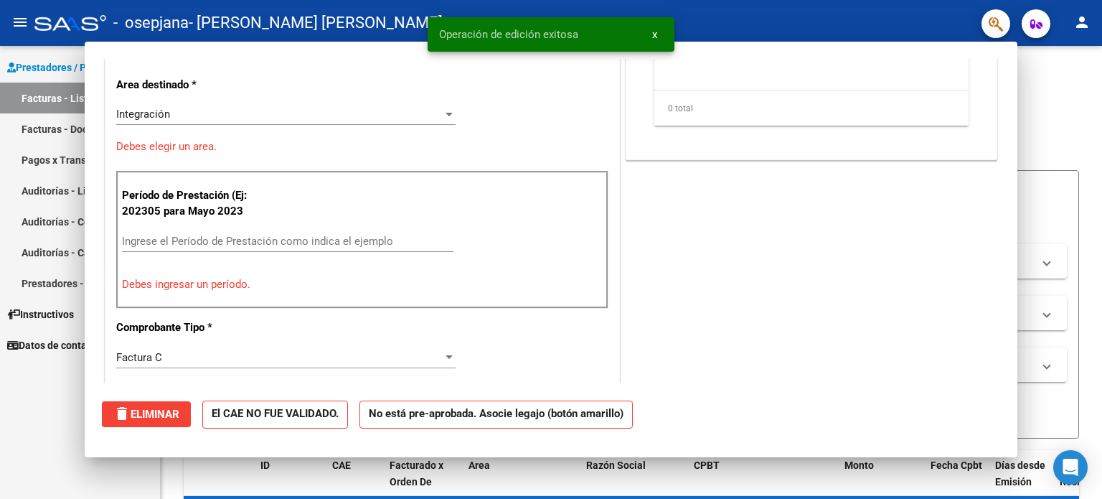
scroll to position [0, 0]
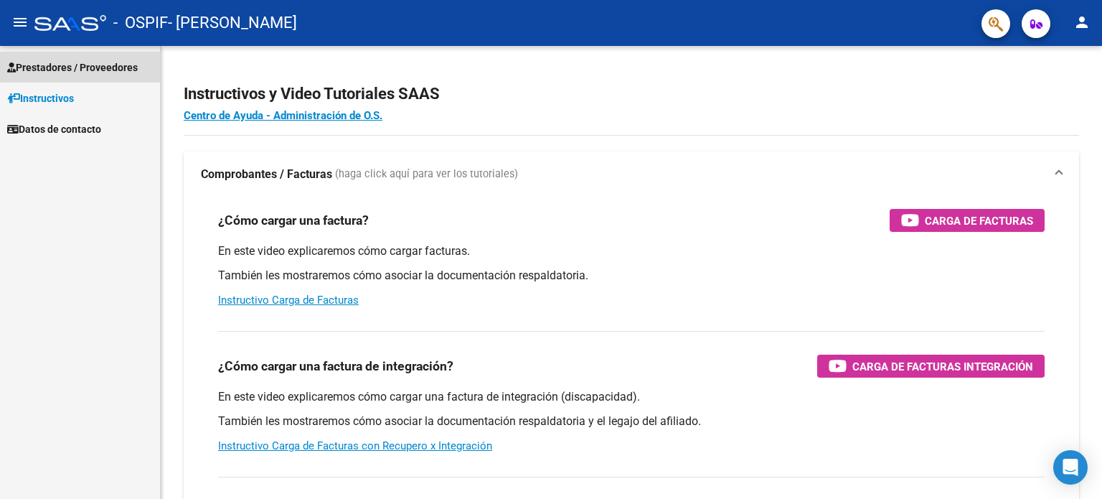
click at [103, 74] on span "Prestadores / Proveedores" at bounding box center [72, 68] width 131 height 16
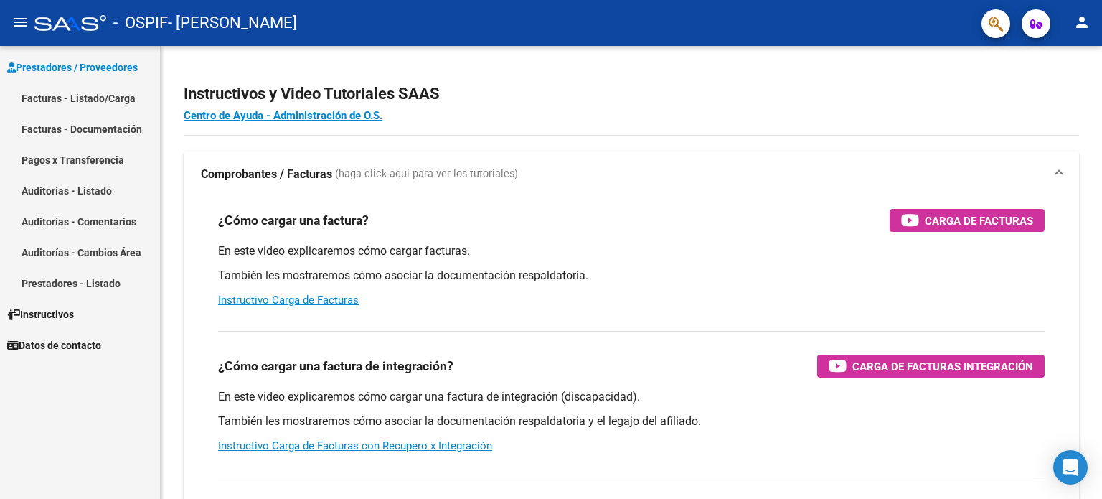
click at [102, 98] on link "Facturas - Listado/Carga" at bounding box center [80, 97] width 160 height 31
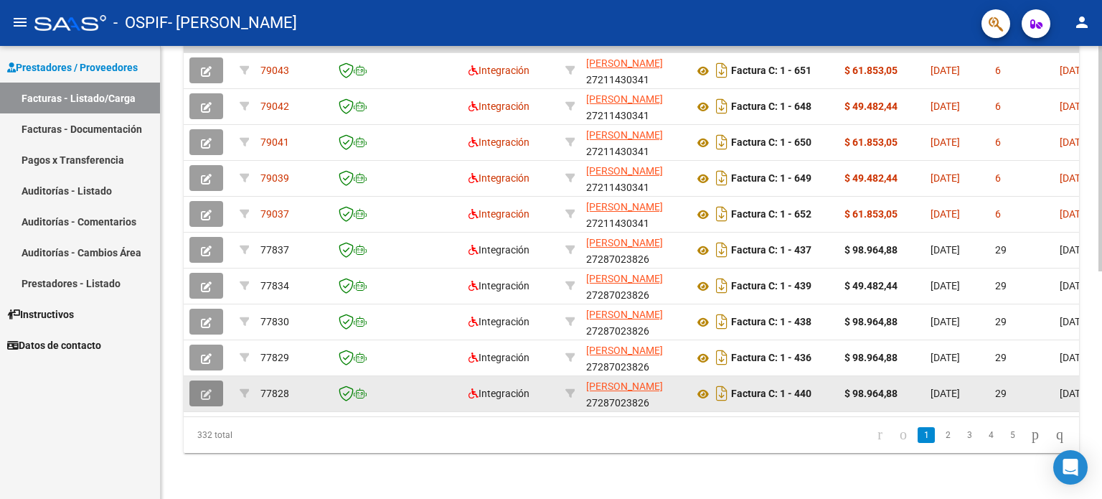
click at [199, 392] on button "button" at bounding box center [206, 393] width 34 height 26
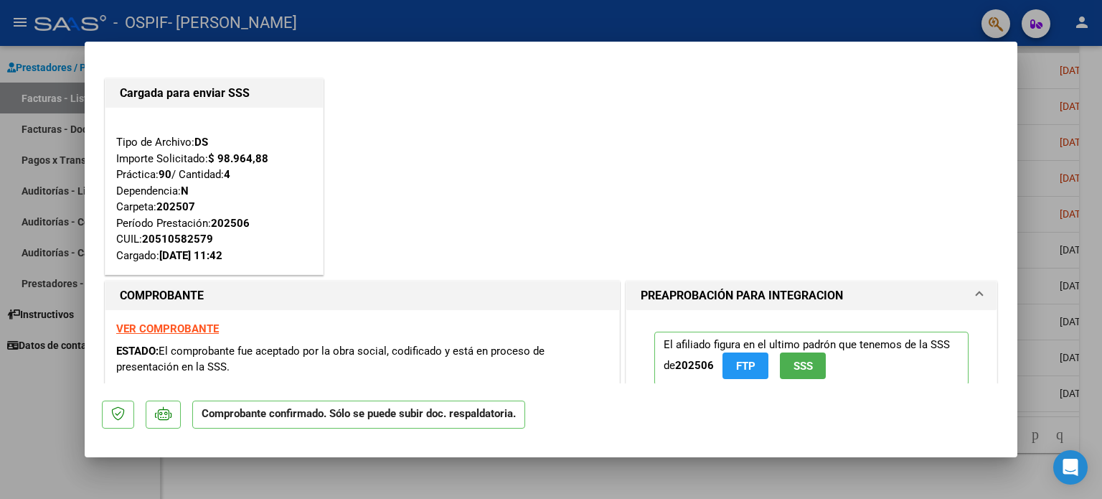
scroll to position [574, 0]
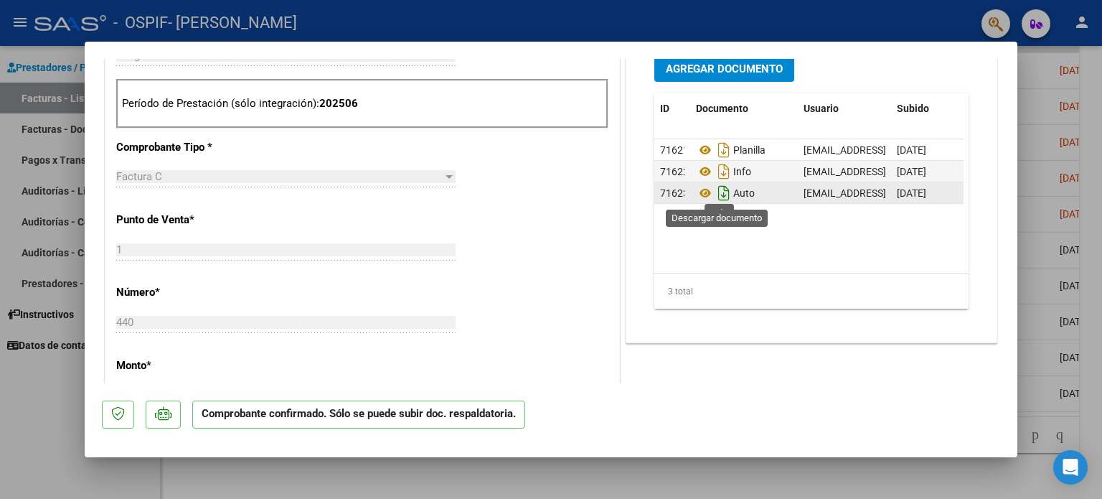
click at [716, 189] on icon "Descargar documento" at bounding box center [723, 192] width 19 height 23
click at [43, 381] on div at bounding box center [551, 249] width 1102 height 499
type input "$ 0,00"
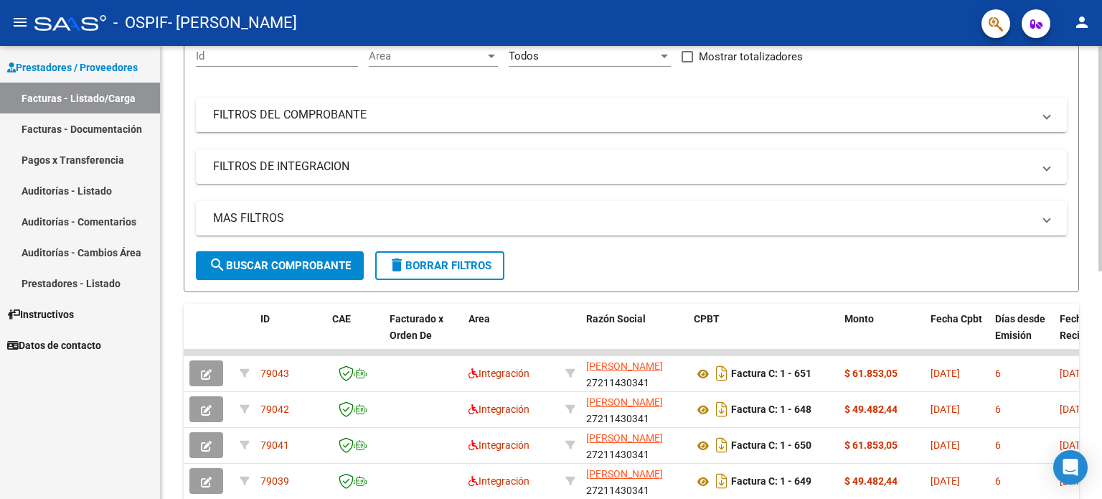
scroll to position [0, 0]
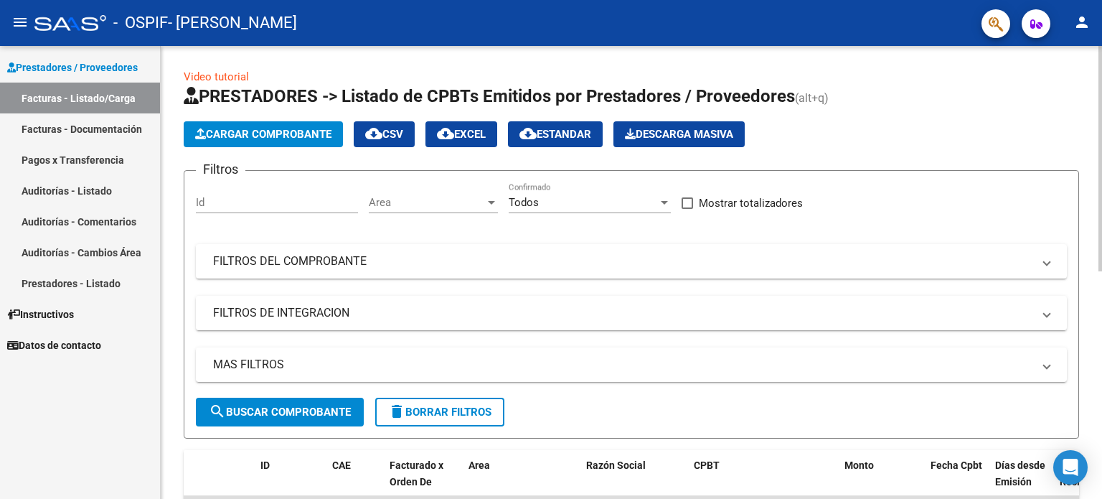
click at [258, 128] on span "Cargar Comprobante" at bounding box center [263, 134] width 136 height 13
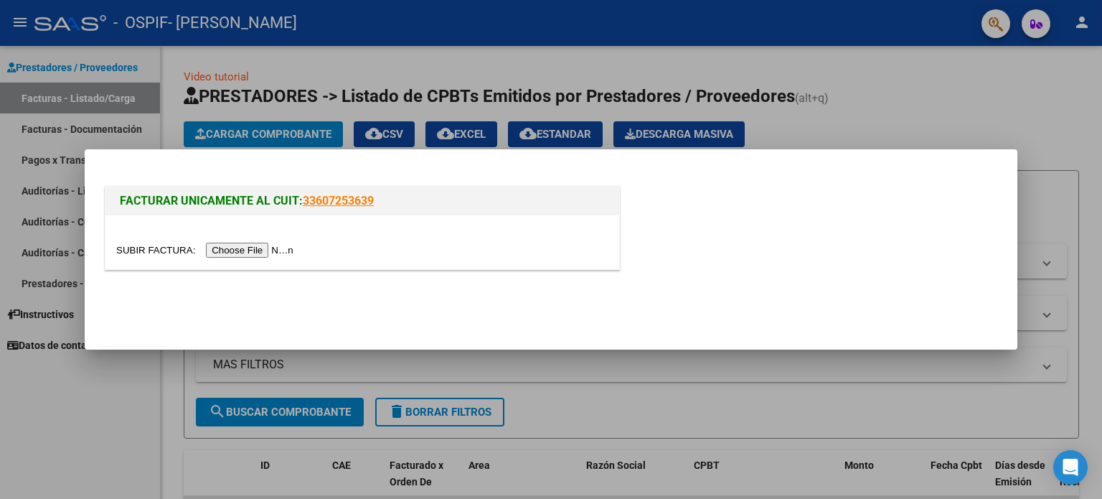
click at [239, 245] on input "file" at bounding box center [206, 249] width 181 height 15
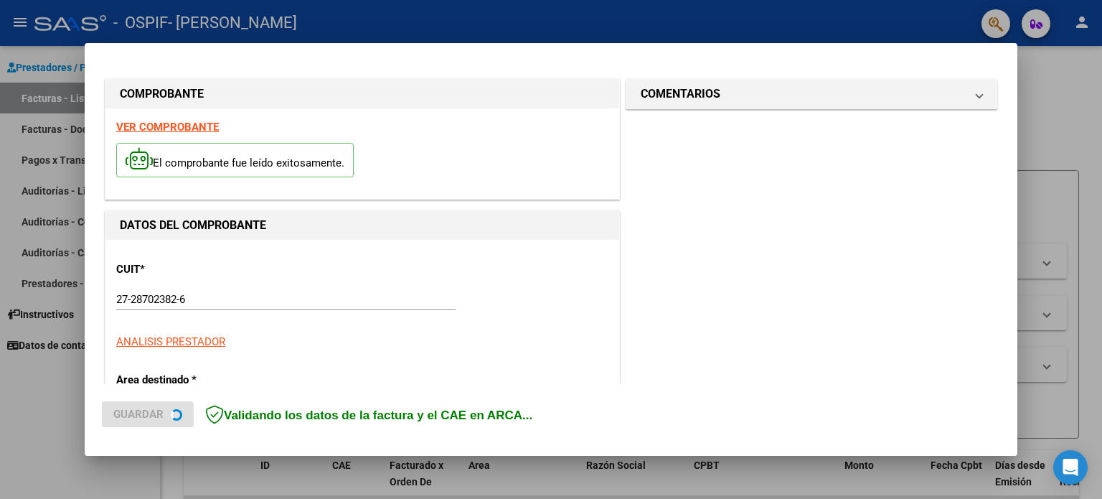
scroll to position [287, 0]
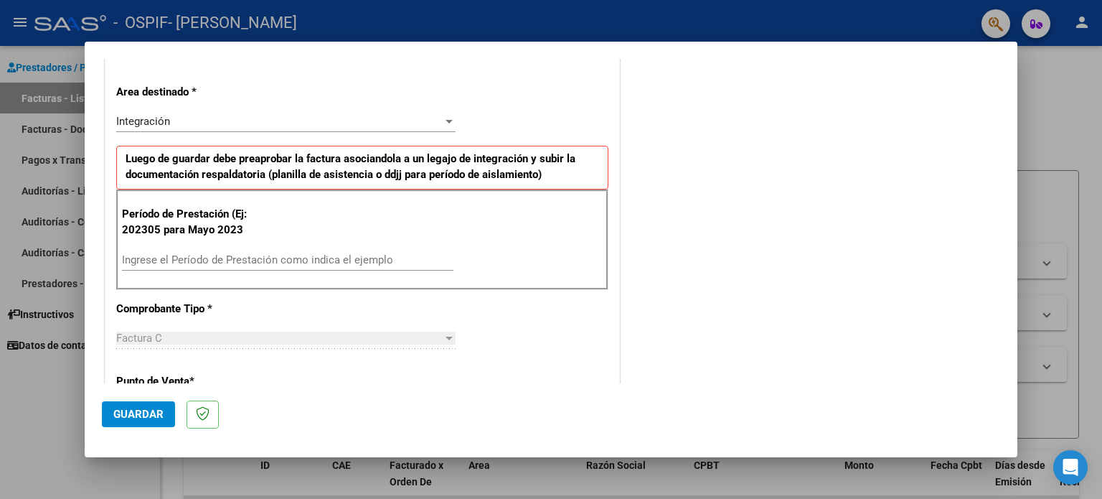
click at [414, 263] on input "Ingrese el Período de Prestación como indica el ejemplo" at bounding box center [287, 259] width 331 height 13
type input "202507"
click at [143, 410] on span "Guardar" at bounding box center [138, 413] width 50 height 13
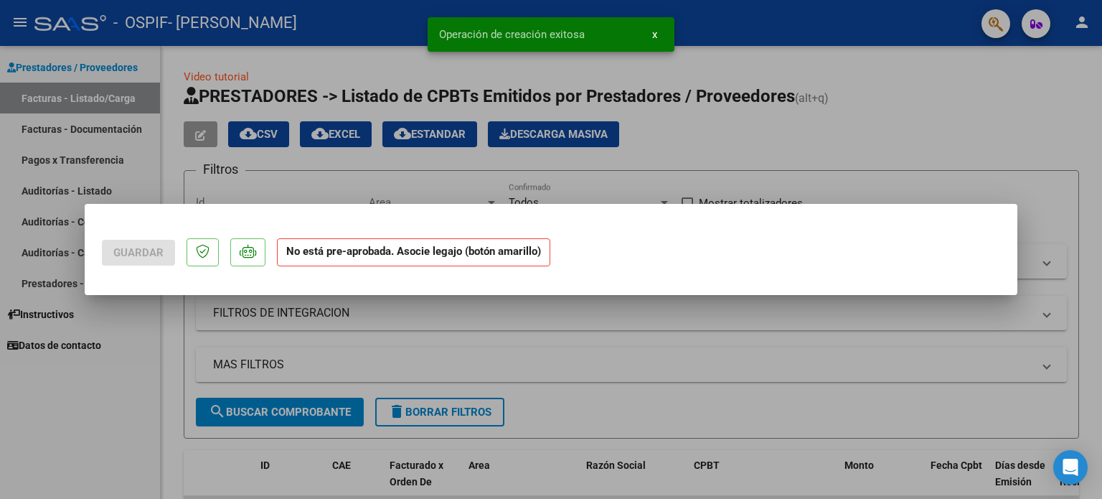
scroll to position [0, 0]
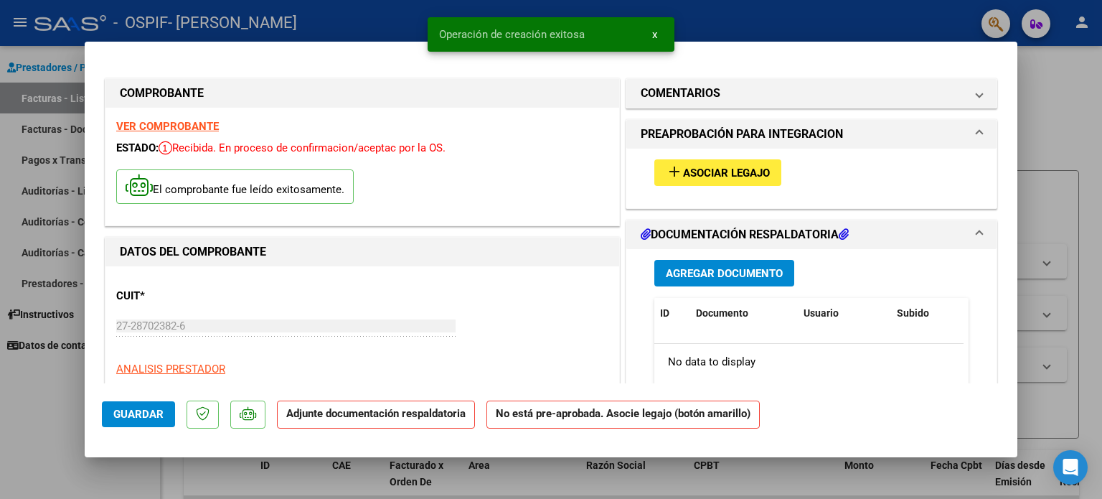
click at [707, 167] on span "Asociar Legajo" at bounding box center [726, 172] width 87 height 13
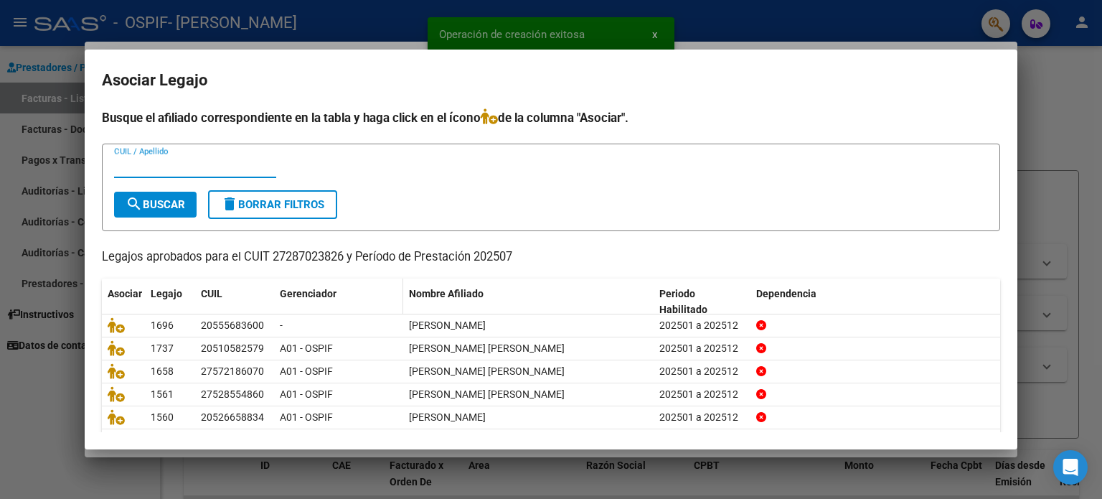
scroll to position [48, 0]
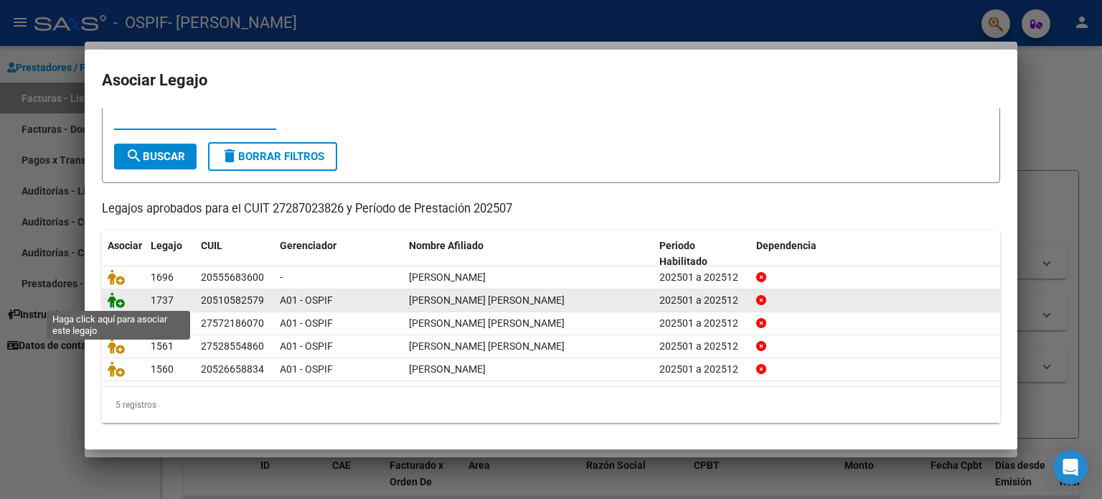
click at [115, 298] on icon at bounding box center [116, 300] width 17 height 16
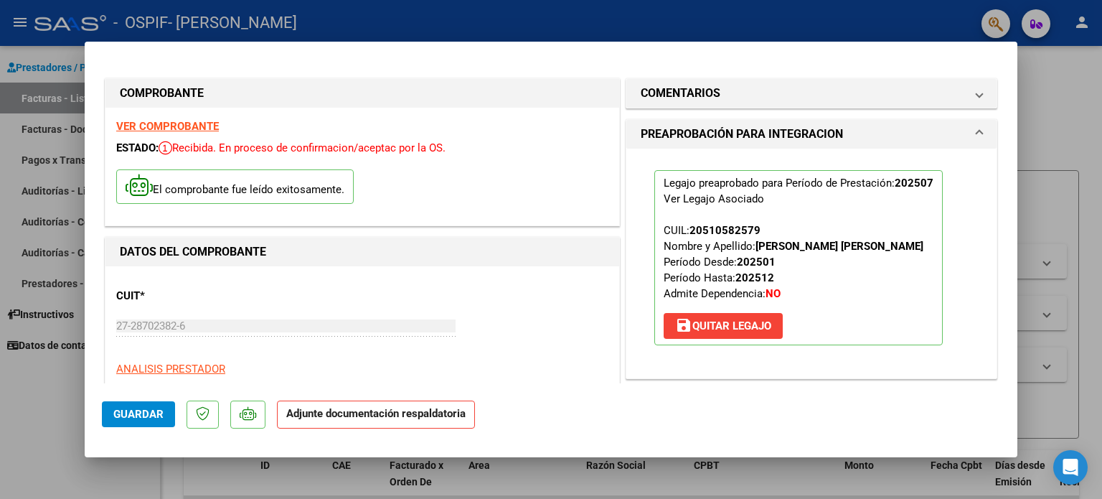
scroll to position [287, 0]
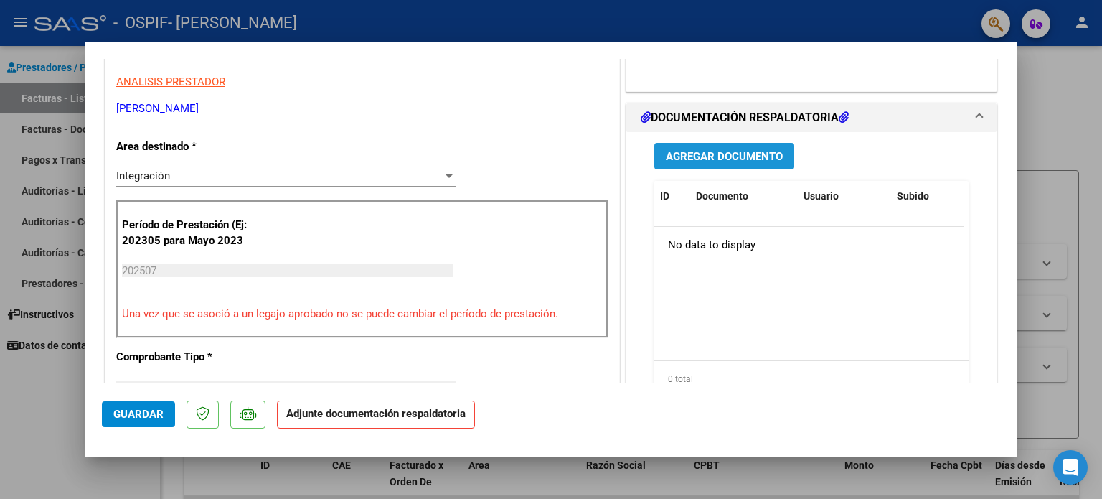
click at [730, 159] on span "Agregar Documento" at bounding box center [724, 156] width 117 height 13
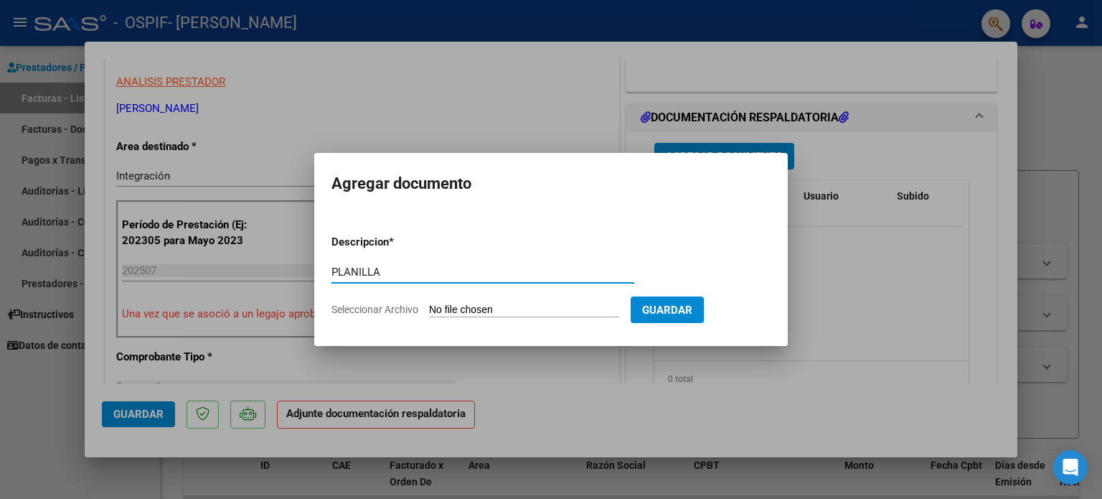
type input "PLANILLA"
click at [539, 310] on input "Seleccionar Archivo" at bounding box center [524, 310] width 190 height 14
type input "C:\fakepath\Planilla Carrizo Benjamin TO JULIO 25.jpeg"
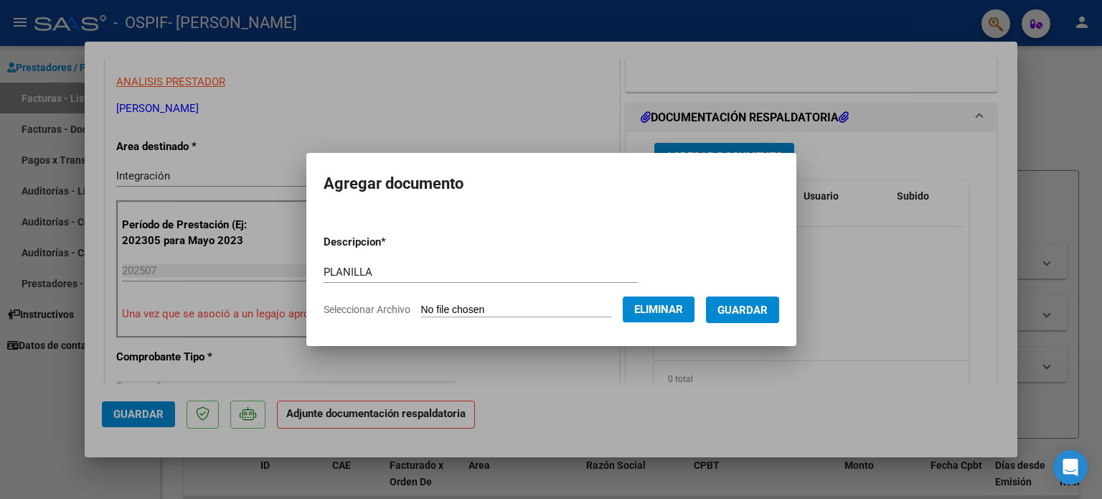
click at [760, 316] on span "Guardar" at bounding box center [742, 309] width 50 height 13
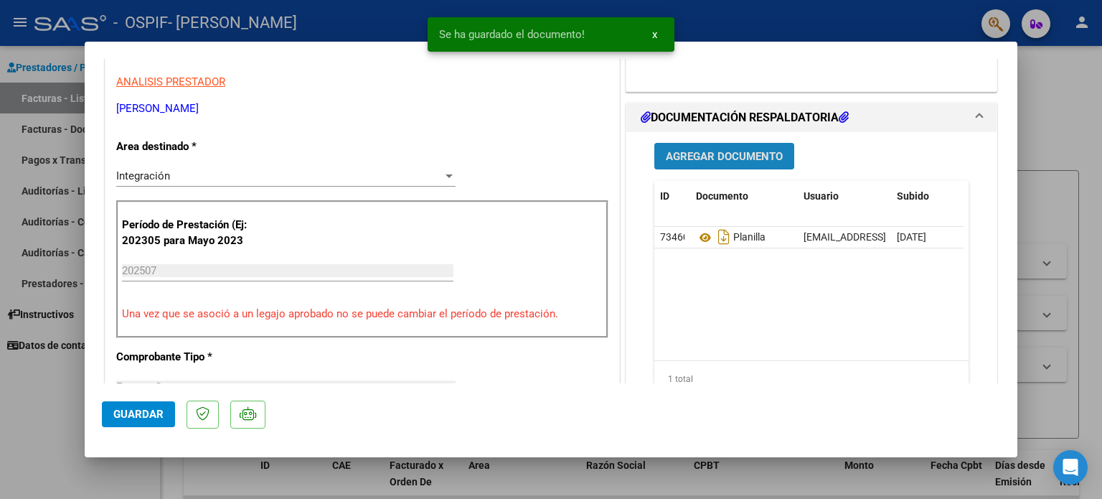
click at [735, 156] on span "Agregar Documento" at bounding box center [724, 156] width 117 height 13
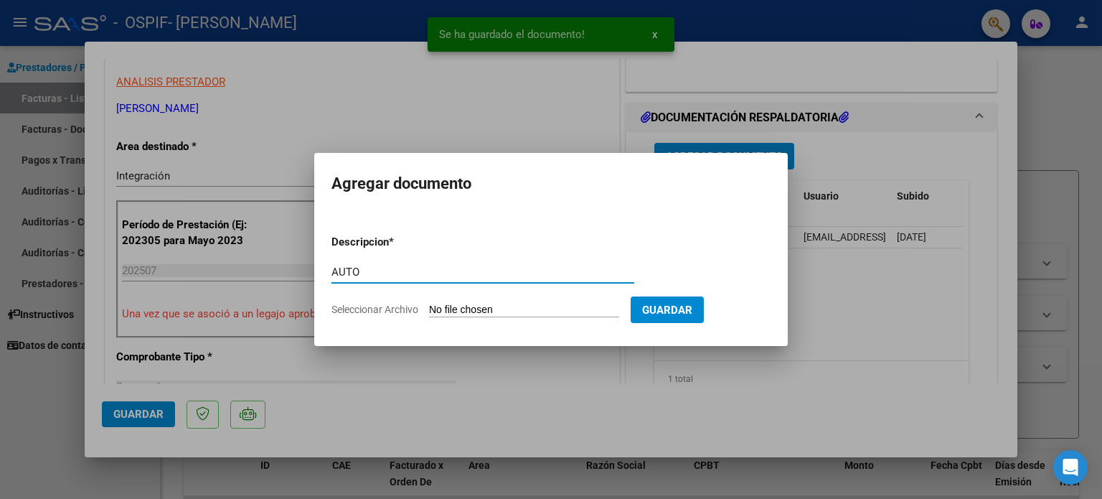
type input "AUTO"
click at [538, 312] on input "Seleccionar Archivo" at bounding box center [524, 310] width 190 height 14
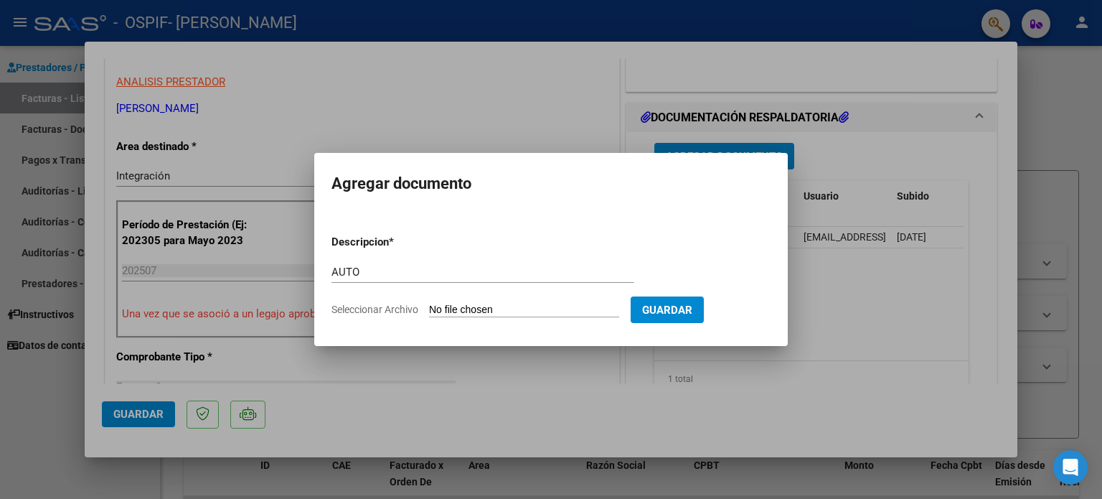
type input "C:\fakepath\27287023826-FACTURA_C-1-440-ANEXO-AUTO.png"
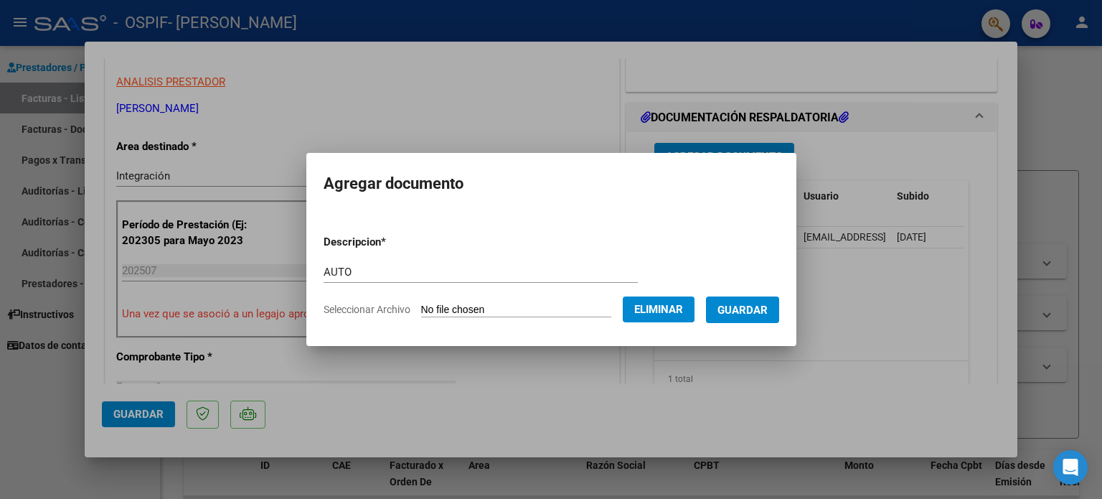
click at [741, 315] on span "Guardar" at bounding box center [742, 309] width 50 height 13
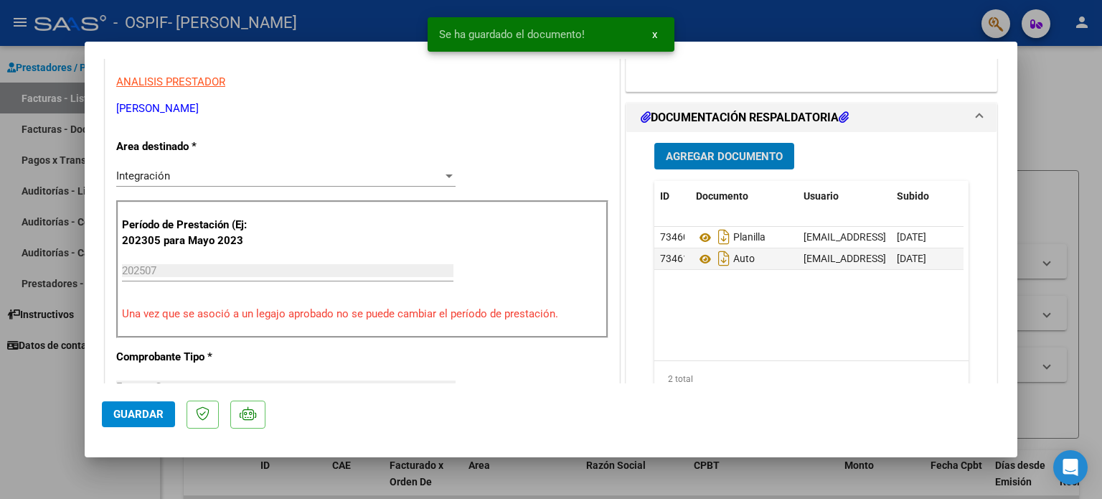
click at [125, 417] on span "Guardar" at bounding box center [138, 413] width 50 height 13
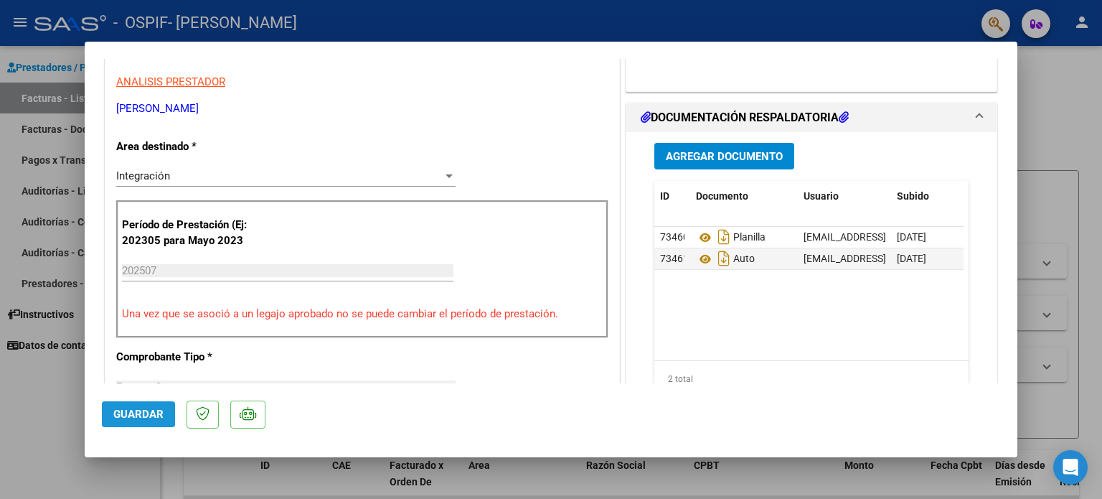
drag, startPoint x: 148, startPoint y: 412, endPoint x: 52, endPoint y: 395, distance: 98.5
click at [146, 412] on span "Guardar" at bounding box center [138, 413] width 50 height 13
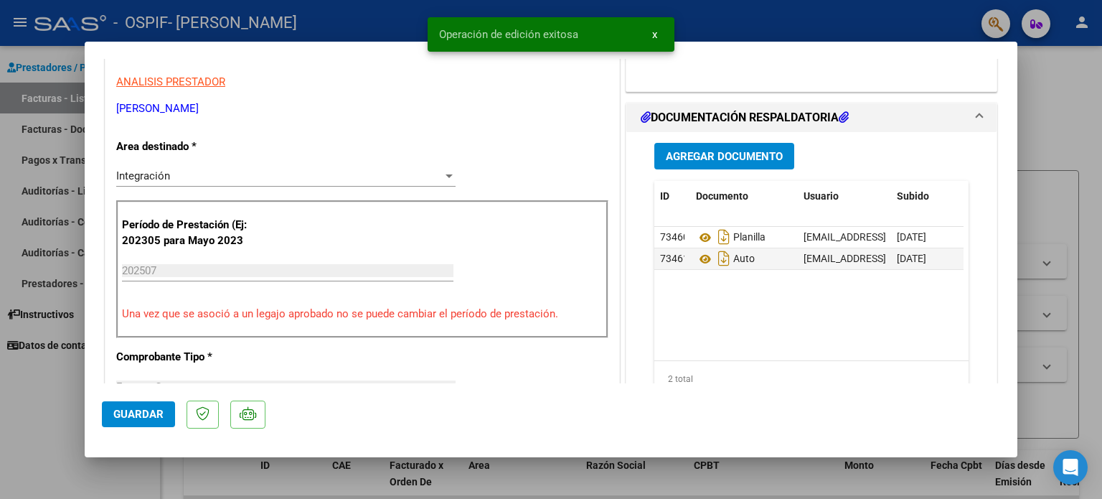
click at [43, 395] on div at bounding box center [551, 249] width 1102 height 499
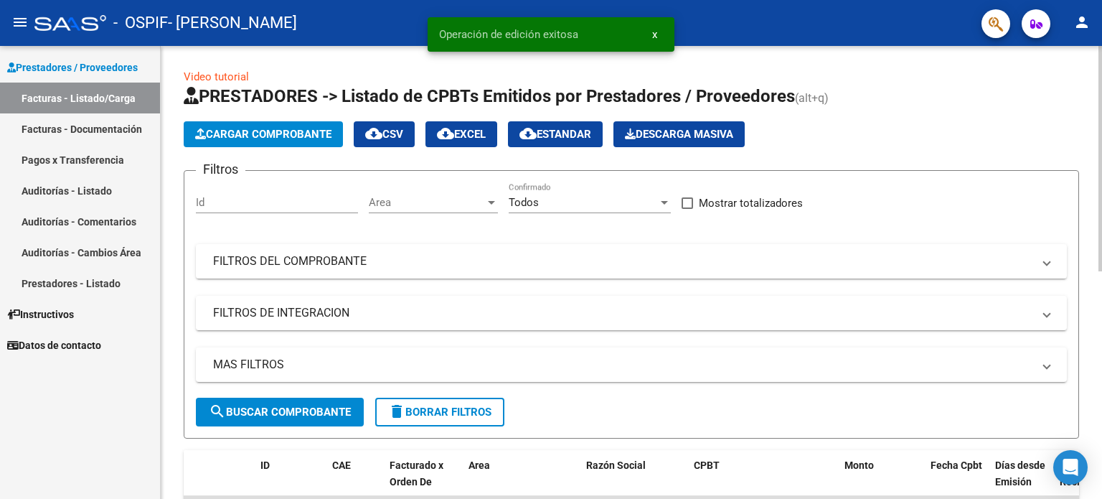
scroll to position [458, 0]
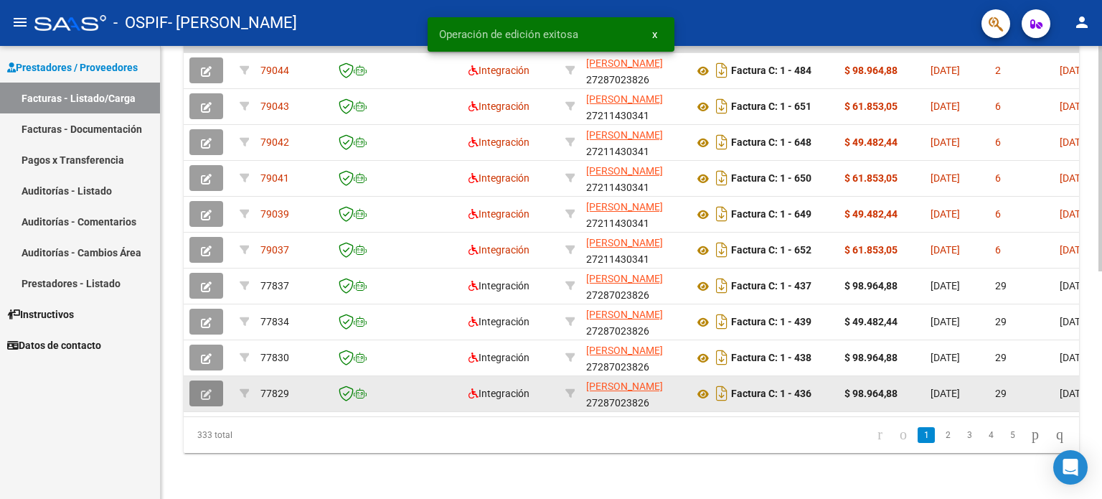
click at [207, 389] on icon "button" at bounding box center [206, 394] width 11 height 11
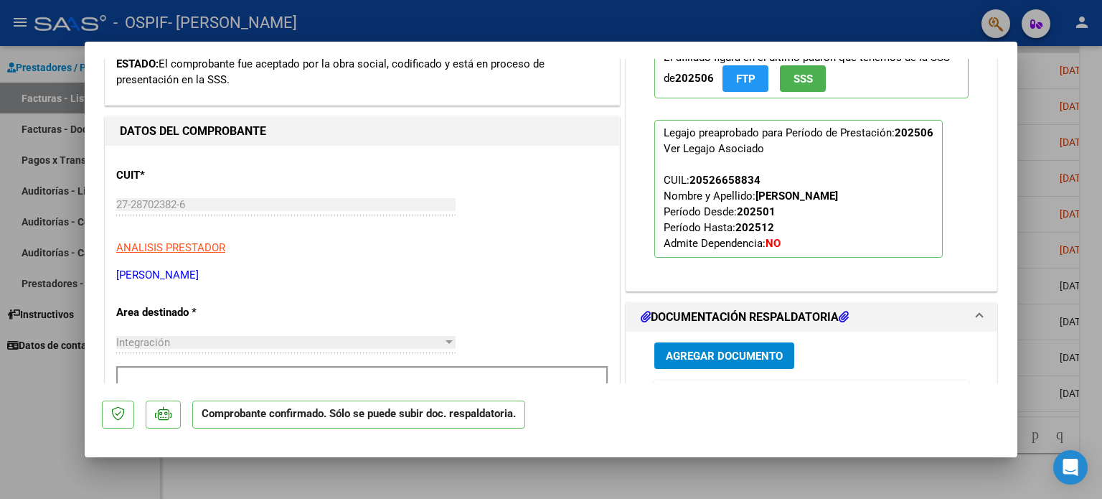
scroll to position [574, 0]
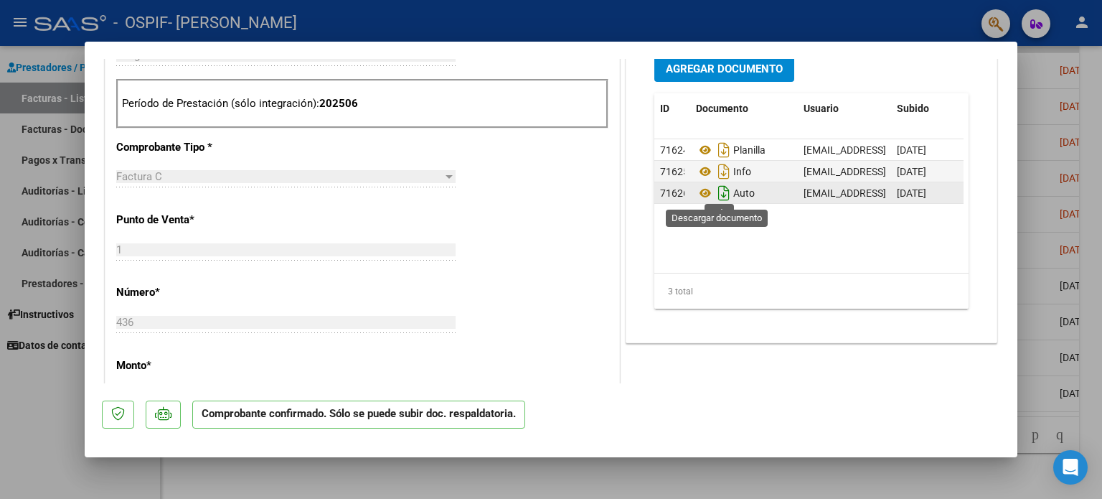
click at [714, 197] on icon "Descargar documento" at bounding box center [723, 192] width 19 height 23
drag, startPoint x: 44, startPoint y: 390, endPoint x: 179, endPoint y: 321, distance: 151.4
click at [44, 390] on div at bounding box center [551, 249] width 1102 height 499
type input "$ 0,00"
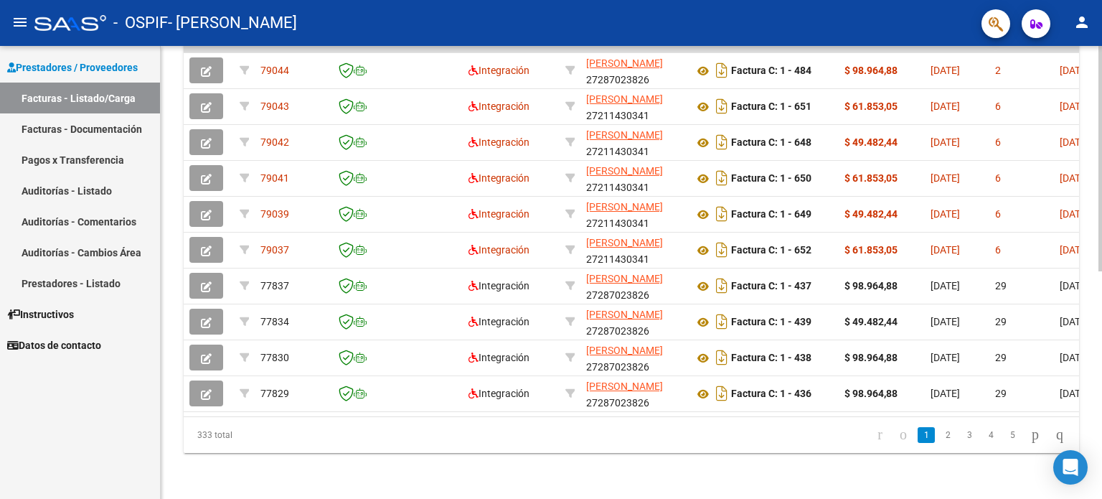
scroll to position [0, 0]
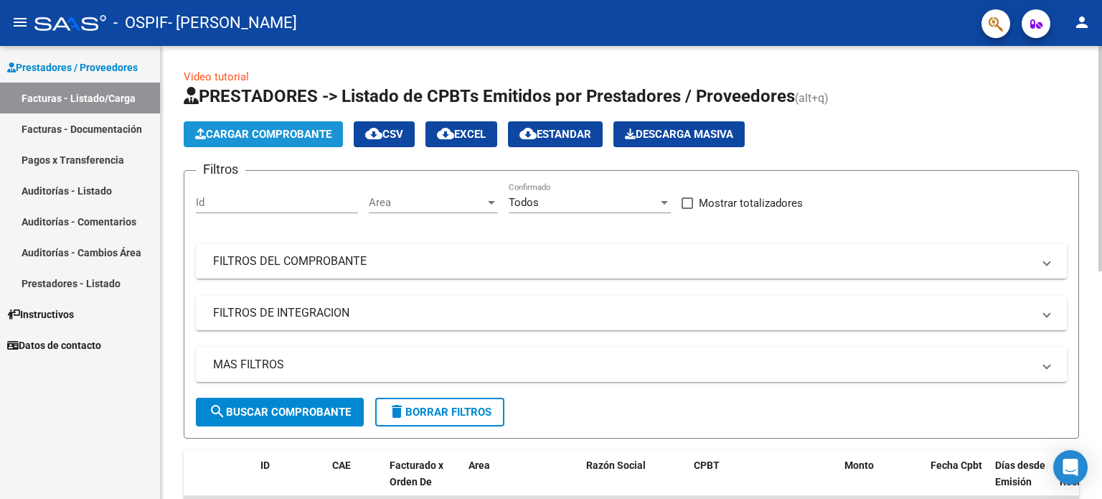
click at [318, 131] on span "Cargar Comprobante" at bounding box center [263, 134] width 136 height 13
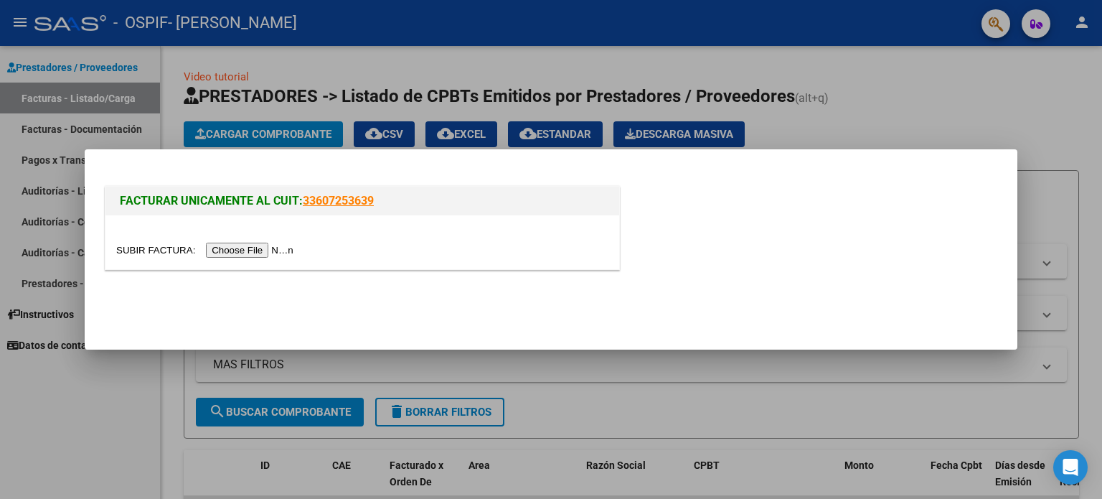
click at [285, 249] on input "file" at bounding box center [206, 249] width 181 height 15
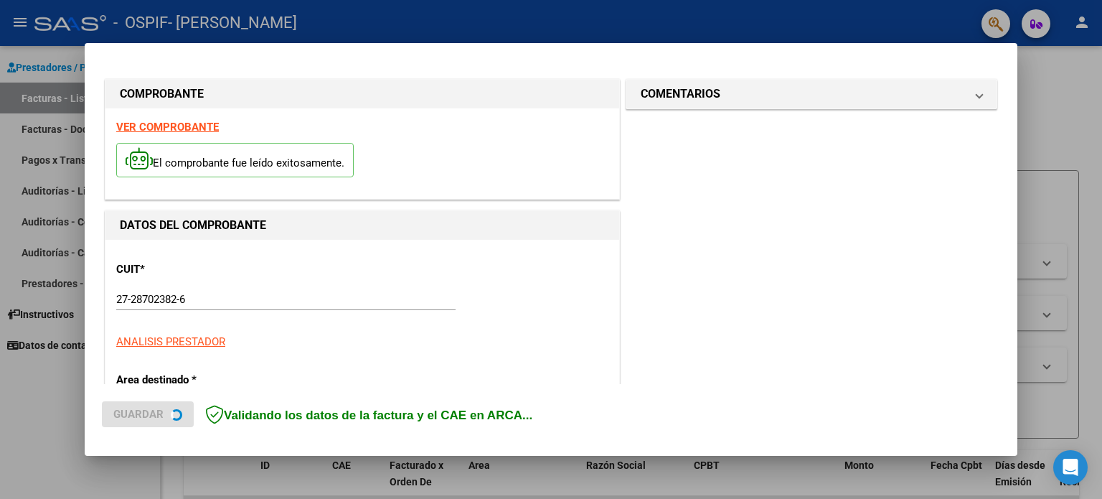
scroll to position [287, 0]
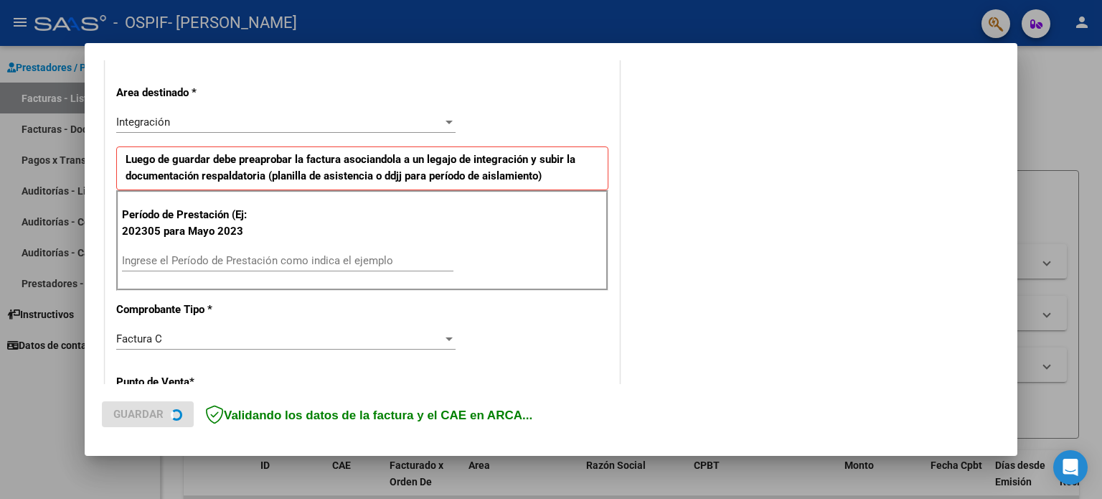
click at [456, 278] on div "Período de Prestación (Ej: 202305 para Mayo 2023 Ingrese el Período de Prestaci…" at bounding box center [362, 240] width 492 height 100
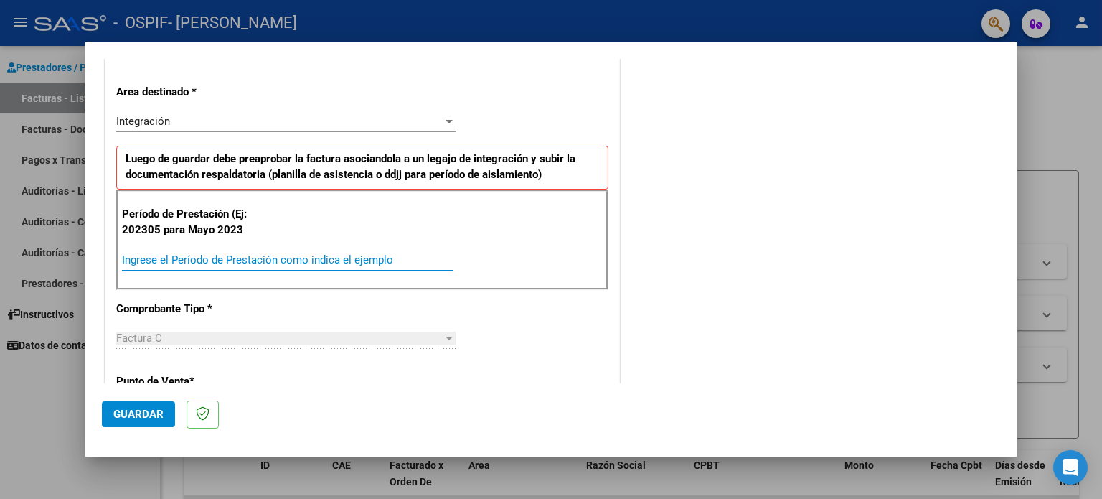
click at [397, 253] on input "Ingrese el Período de Prestación como indica el ejemplo" at bounding box center [287, 259] width 331 height 13
type input "202507"
click at [129, 410] on span "Guardar" at bounding box center [138, 413] width 50 height 13
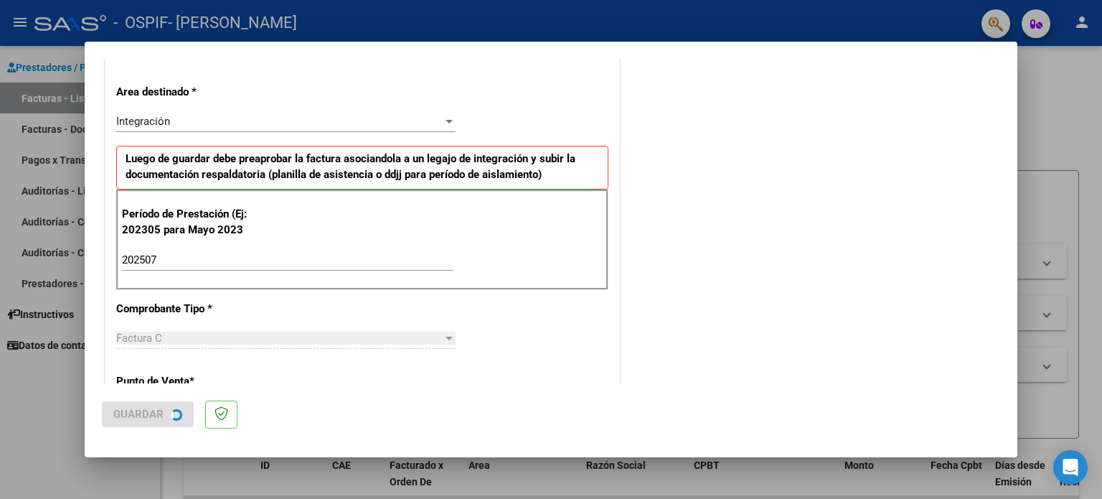
scroll to position [0, 0]
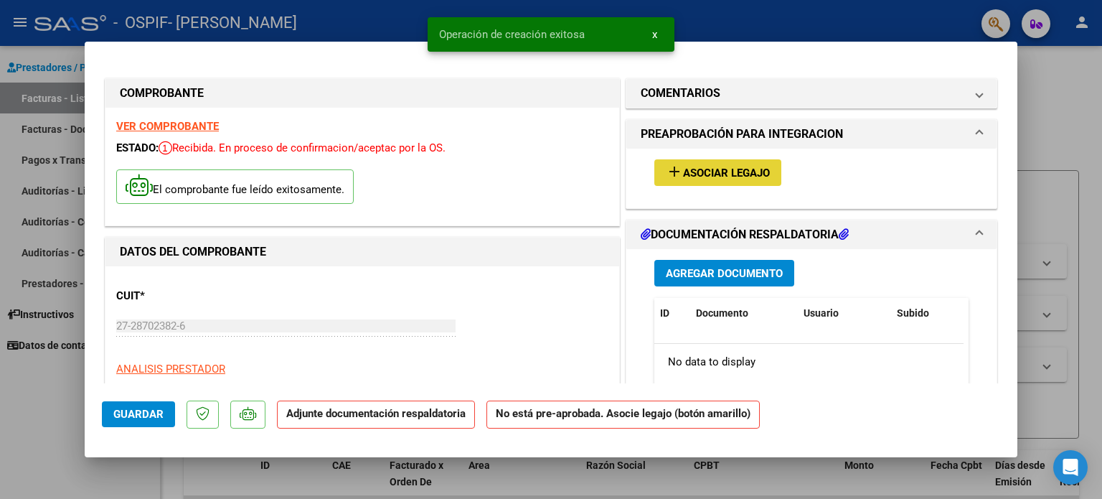
click at [739, 173] on span "Asociar Legajo" at bounding box center [726, 172] width 87 height 13
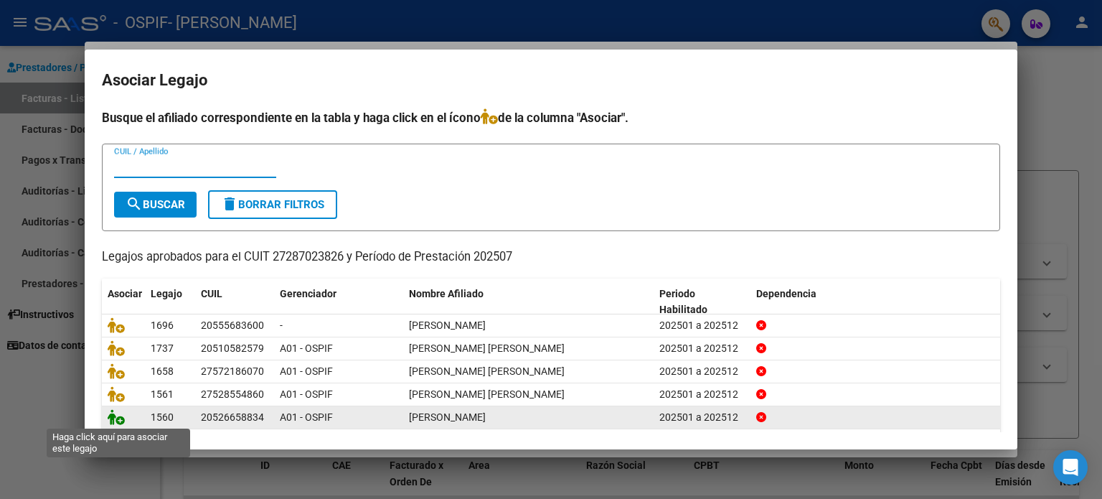
click at [109, 415] on icon at bounding box center [116, 417] width 17 height 16
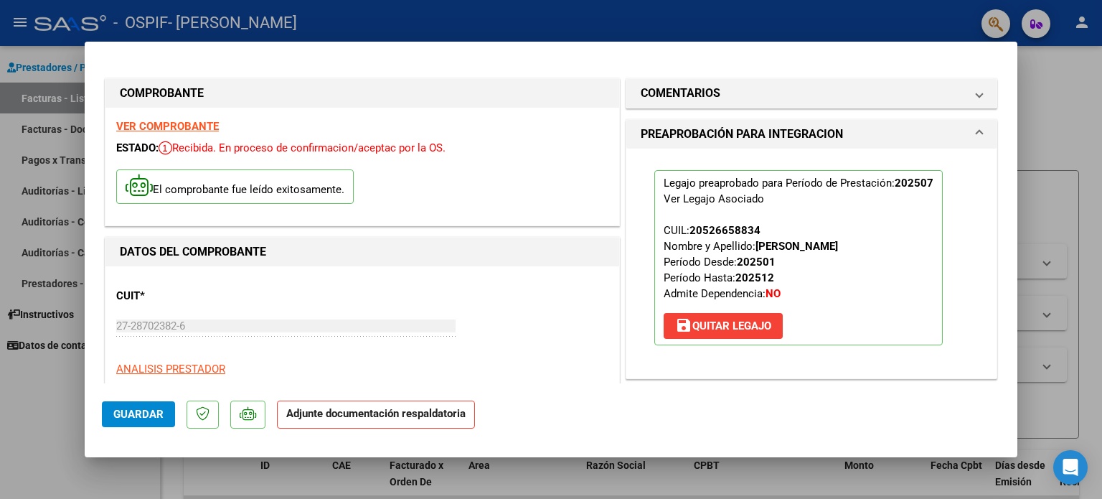
scroll to position [287, 0]
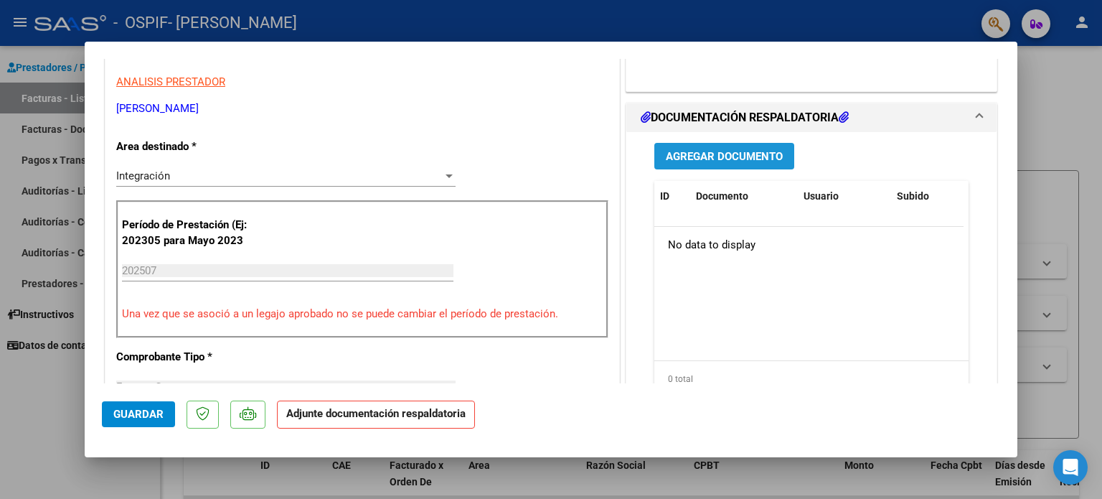
click at [757, 162] on span "Agregar Documento" at bounding box center [724, 156] width 117 height 13
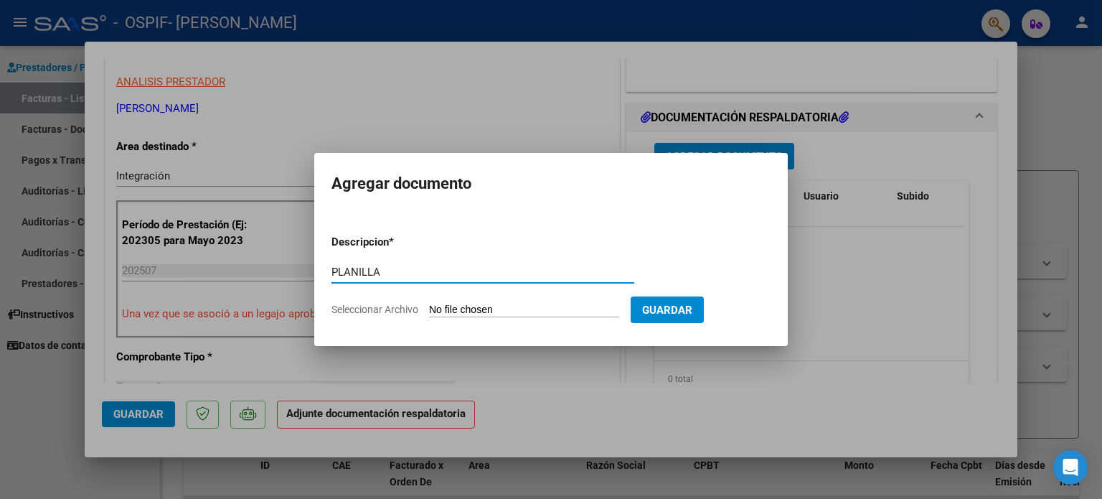
type input "PLANILLA"
click at [517, 313] on input "Seleccionar Archivo" at bounding box center [524, 310] width 190 height 14
type input "C:\fakepath\Planilla Gomez Celis Bruno TO JULIO 25.jpeg"
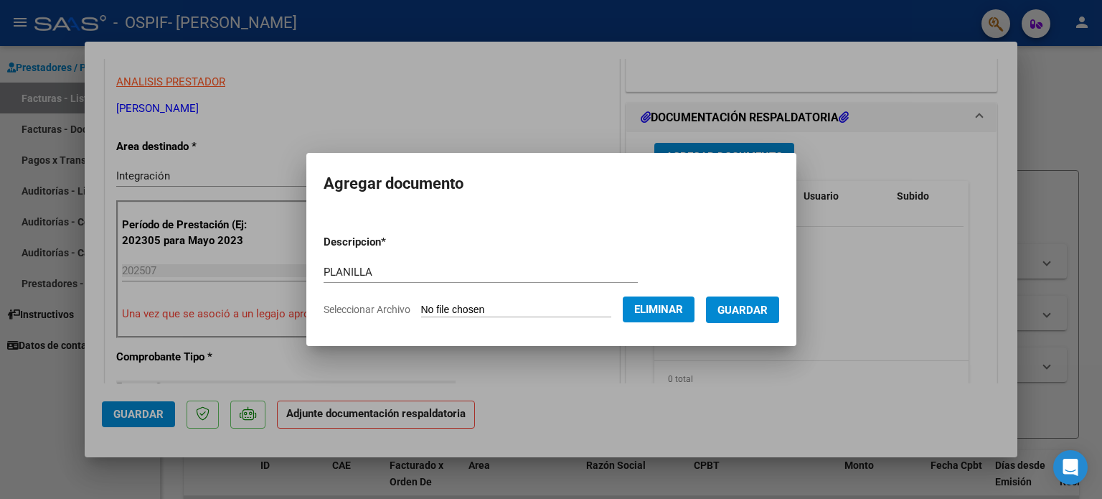
click at [768, 313] on span "Guardar" at bounding box center [742, 309] width 50 height 13
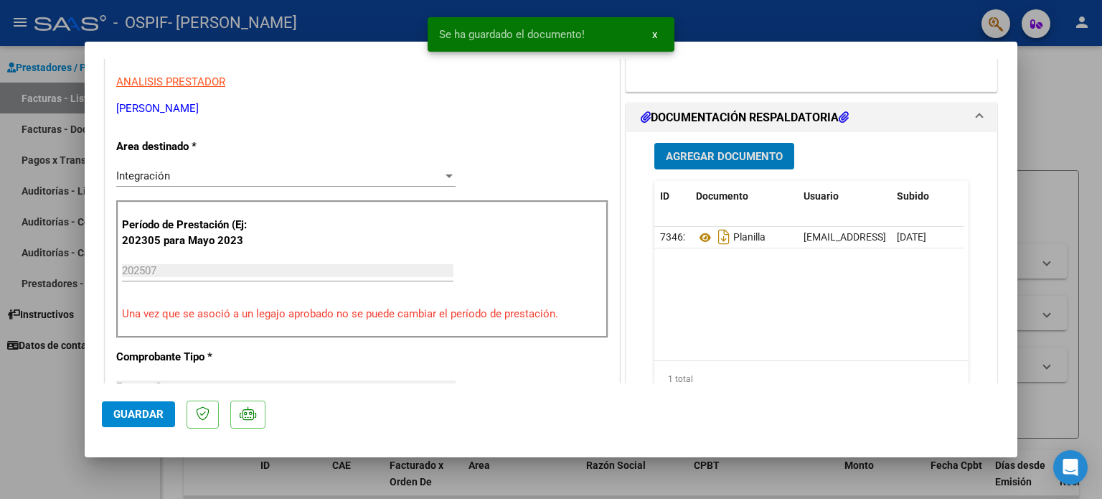
click at [736, 154] on span "Agregar Documento" at bounding box center [724, 156] width 117 height 13
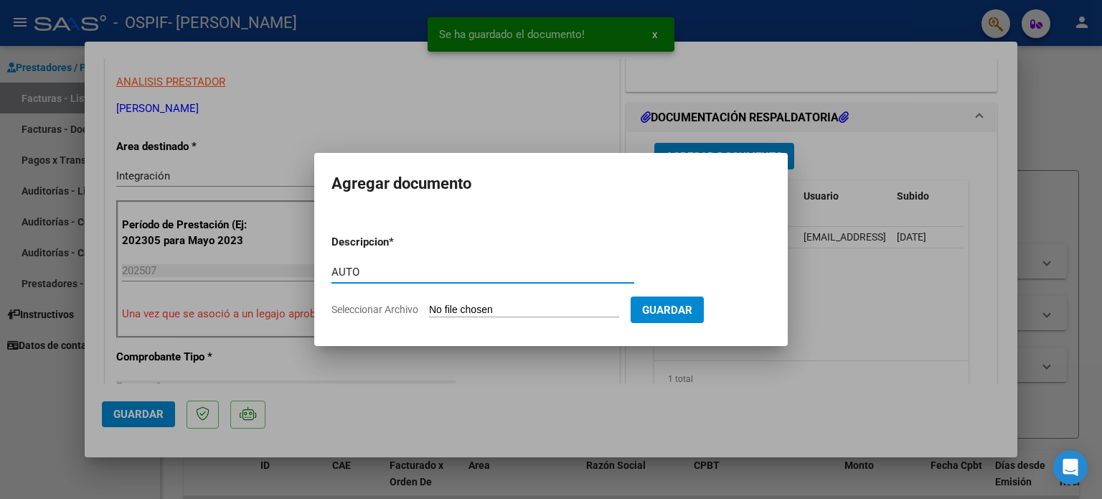
type input "AUTO"
click at [516, 303] on app-file-uploader "Seleccionar Archivo" at bounding box center [480, 309] width 299 height 13
click at [514, 305] on input "Seleccionar Archivo" at bounding box center [524, 310] width 190 height 14
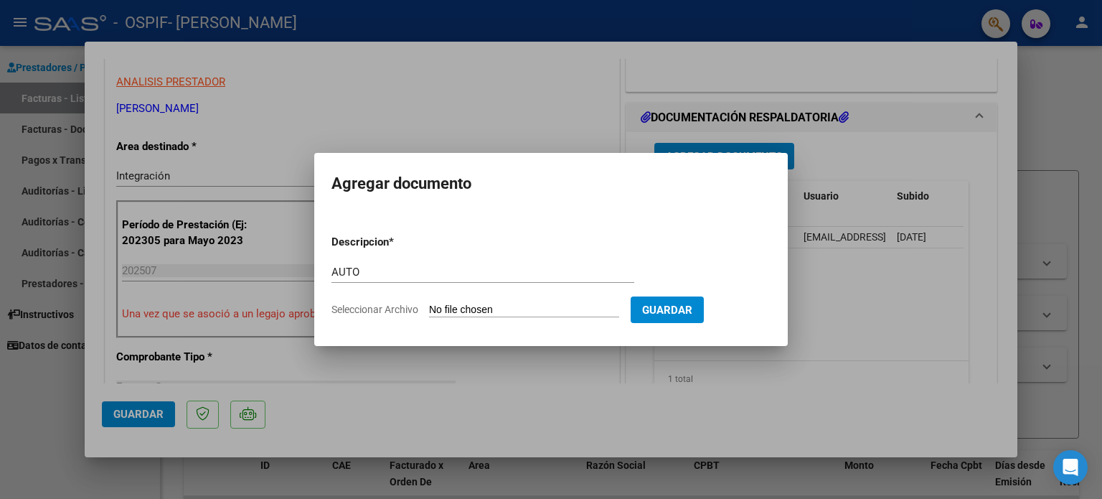
type input "C:\fakepath\27287023826-FACTURA_C-1-436-ANEXO-AUTO.png"
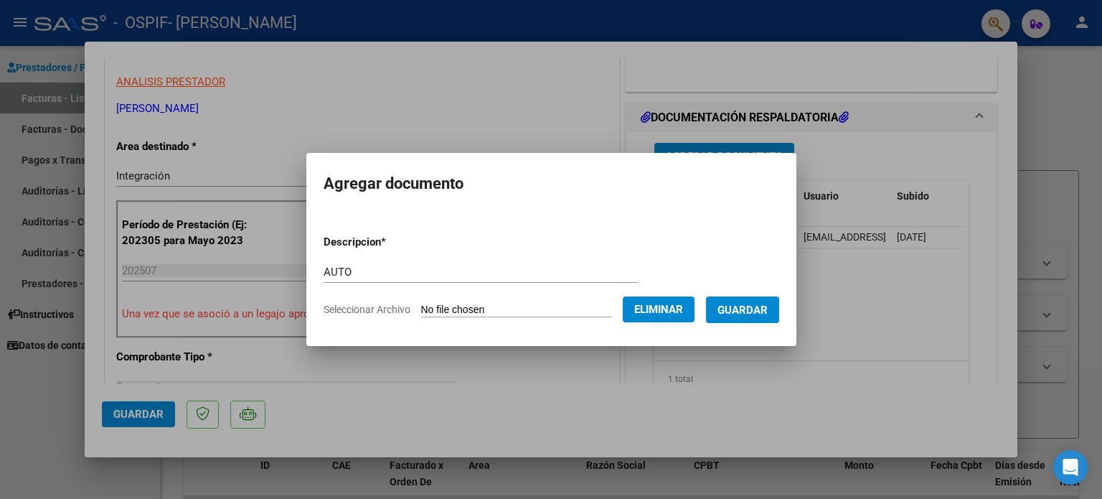
click at [755, 312] on span "Guardar" at bounding box center [742, 309] width 50 height 13
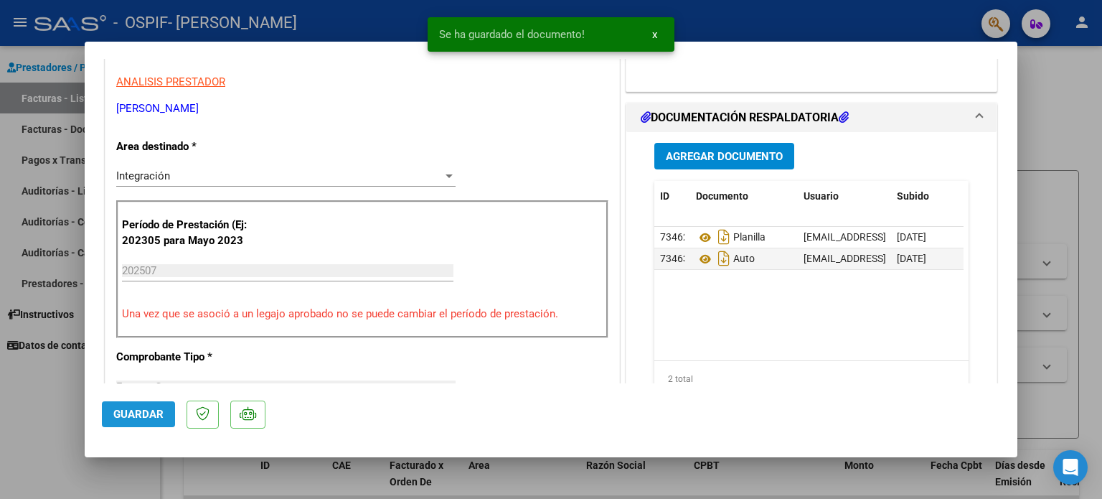
click at [143, 419] on span "Guardar" at bounding box center [138, 413] width 50 height 13
click at [34, 380] on div at bounding box center [551, 249] width 1102 height 499
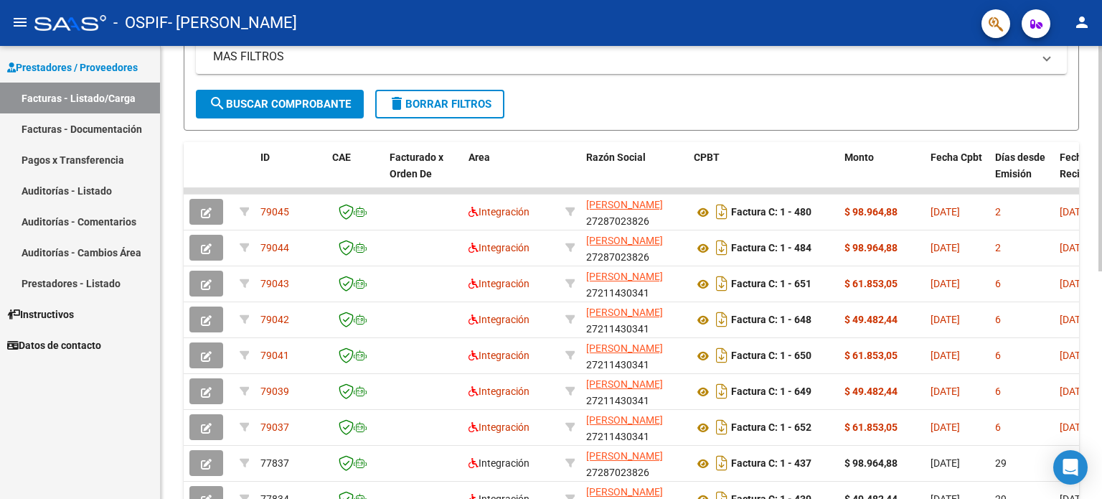
scroll to position [458, 0]
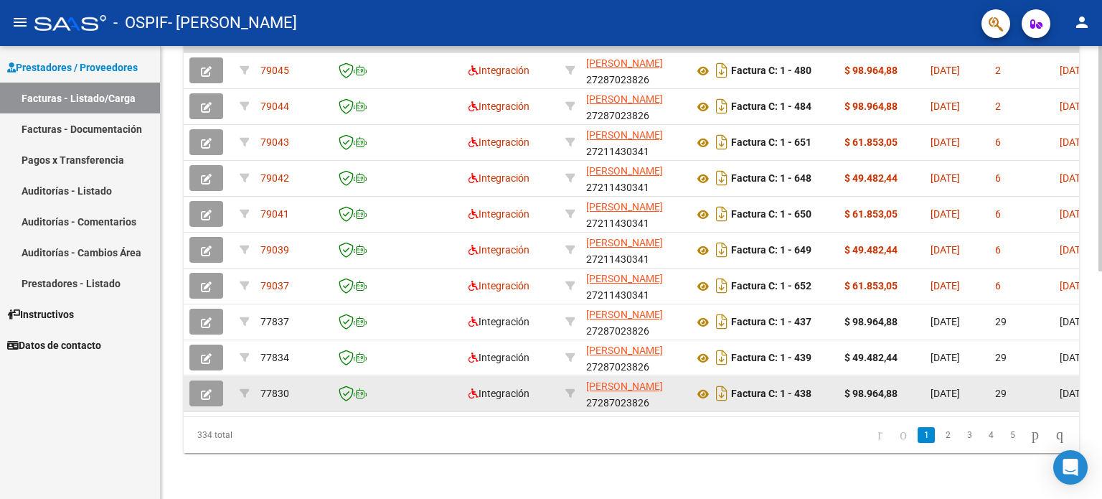
click at [201, 389] on icon "button" at bounding box center [206, 394] width 11 height 11
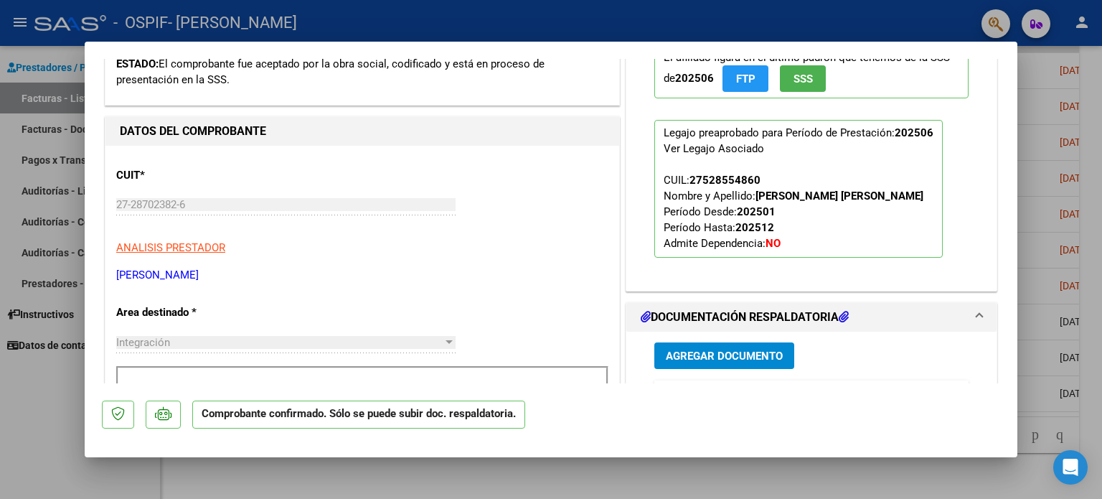
scroll to position [574, 0]
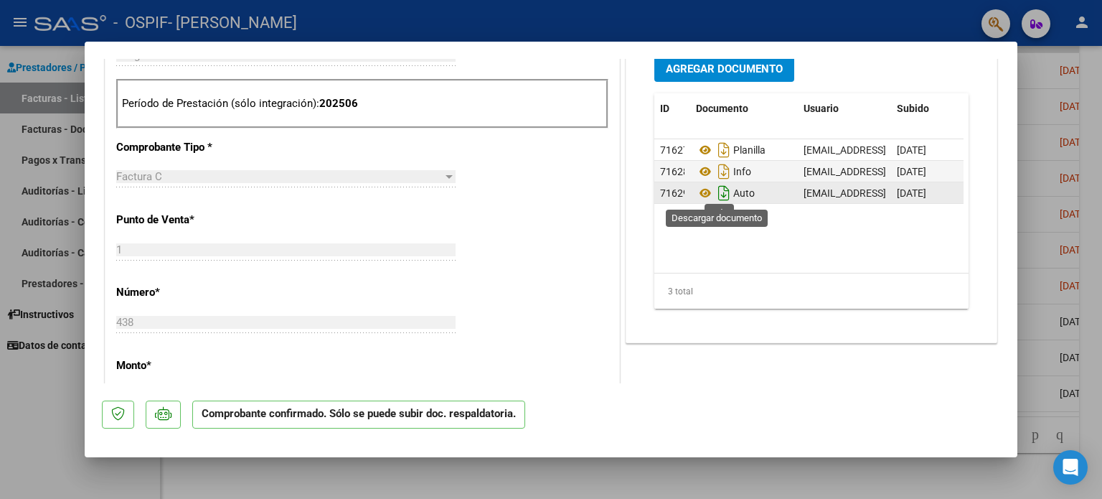
click at [717, 189] on icon "Descargar documento" at bounding box center [723, 192] width 19 height 23
click at [66, 438] on div at bounding box center [551, 249] width 1102 height 499
type input "$ 0,00"
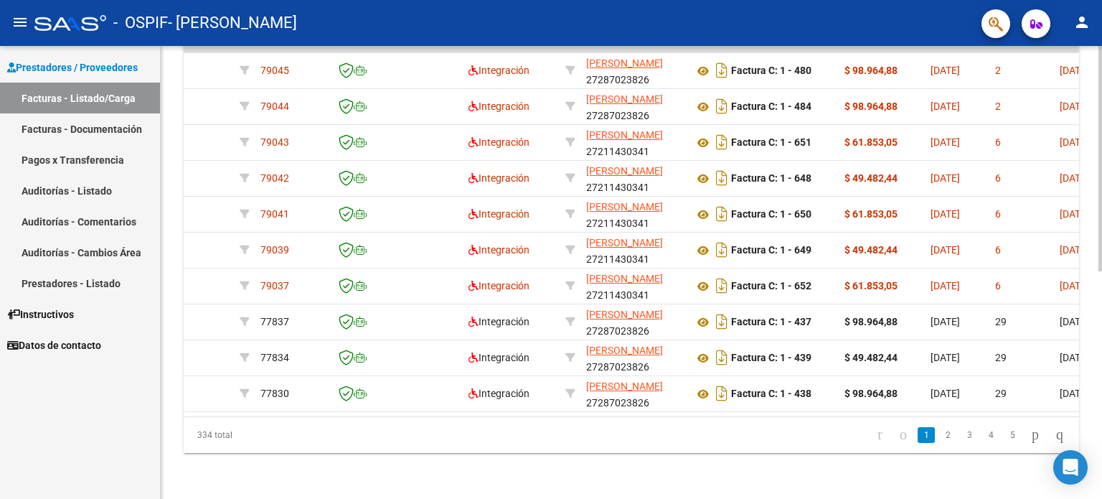
scroll to position [0, 0]
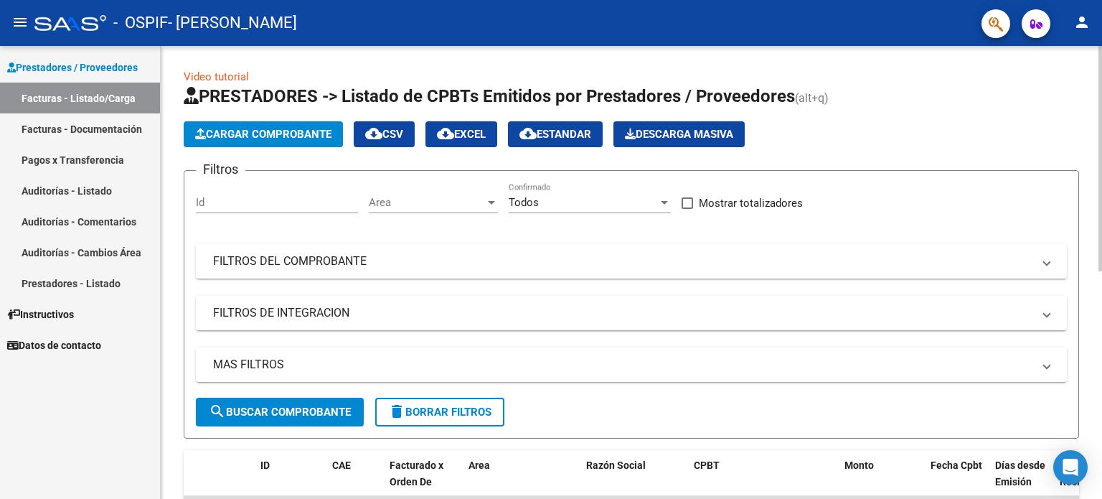
click at [302, 134] on span "Cargar Comprobante" at bounding box center [263, 134] width 136 height 13
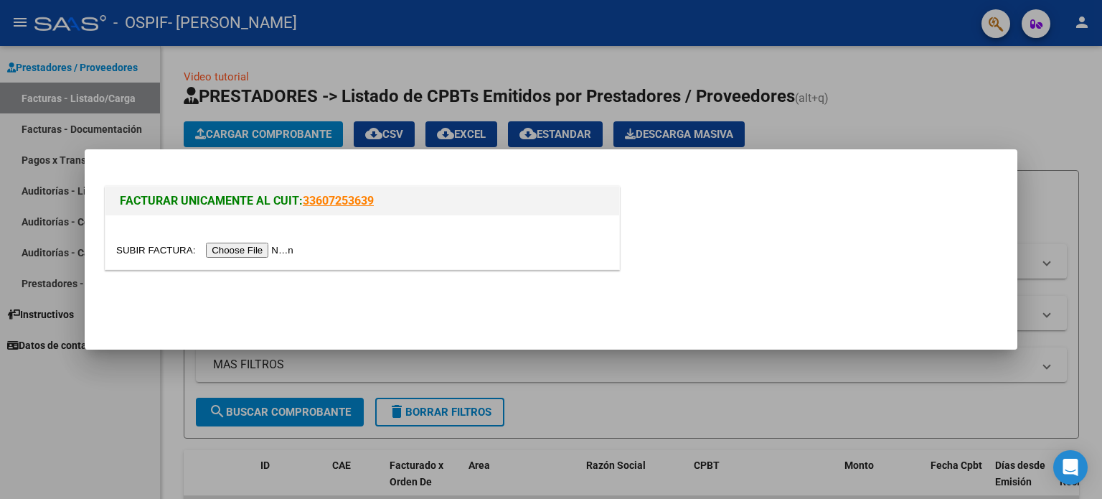
click at [275, 251] on input "file" at bounding box center [206, 249] width 181 height 15
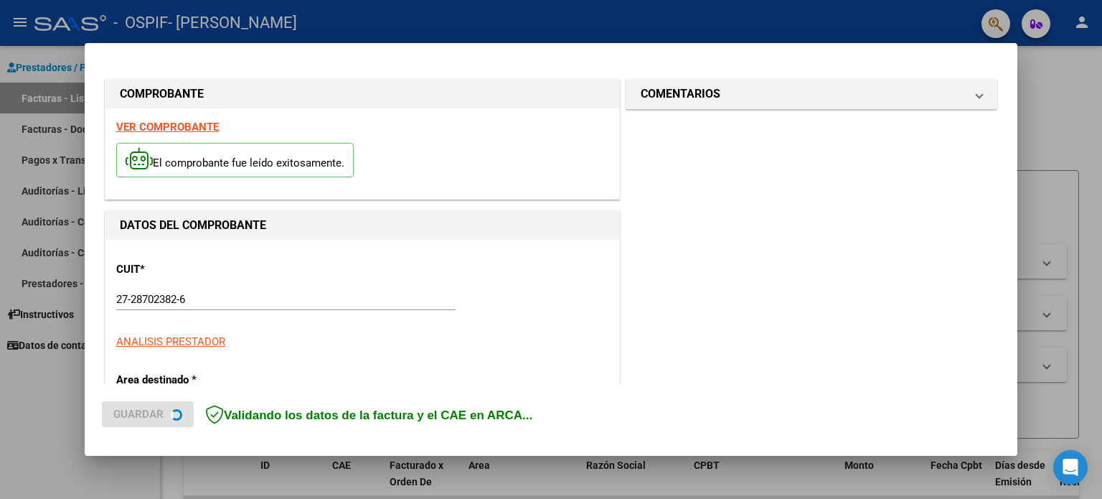
scroll to position [287, 0]
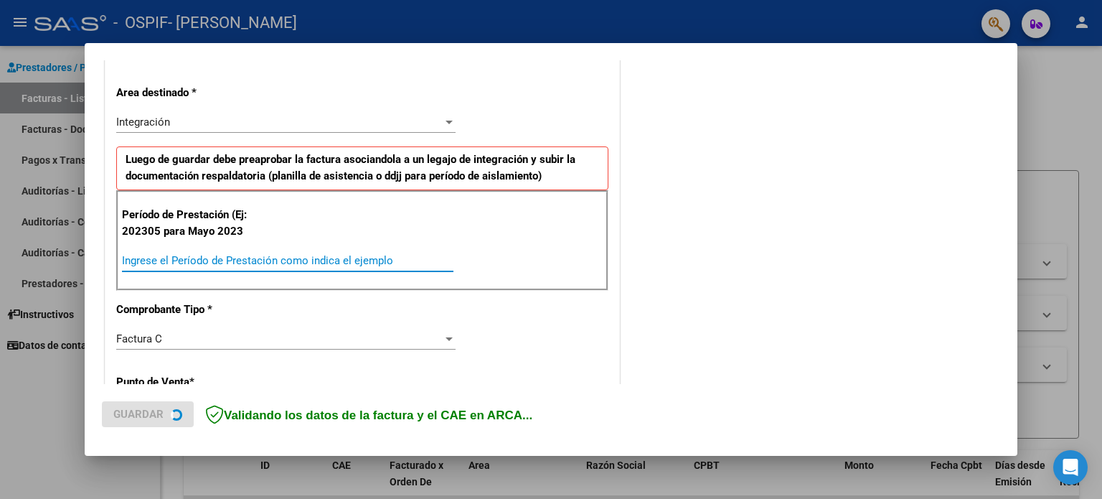
click at [404, 257] on input "Ingrese el Período de Prestación como indica el ejemplo" at bounding box center [287, 260] width 331 height 13
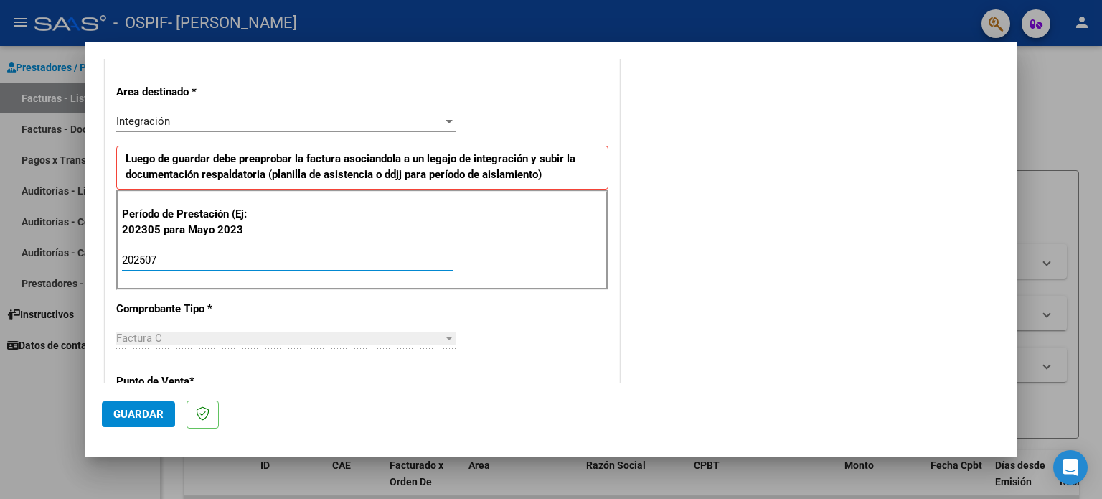
type input "202507"
drag, startPoint x: 146, startPoint y: 395, endPoint x: 142, endPoint y: 413, distance: 18.4
click at [146, 396] on mat-dialog-actions "Guardar" at bounding box center [551, 411] width 898 height 57
click at [142, 413] on span "Guardar" at bounding box center [138, 413] width 50 height 13
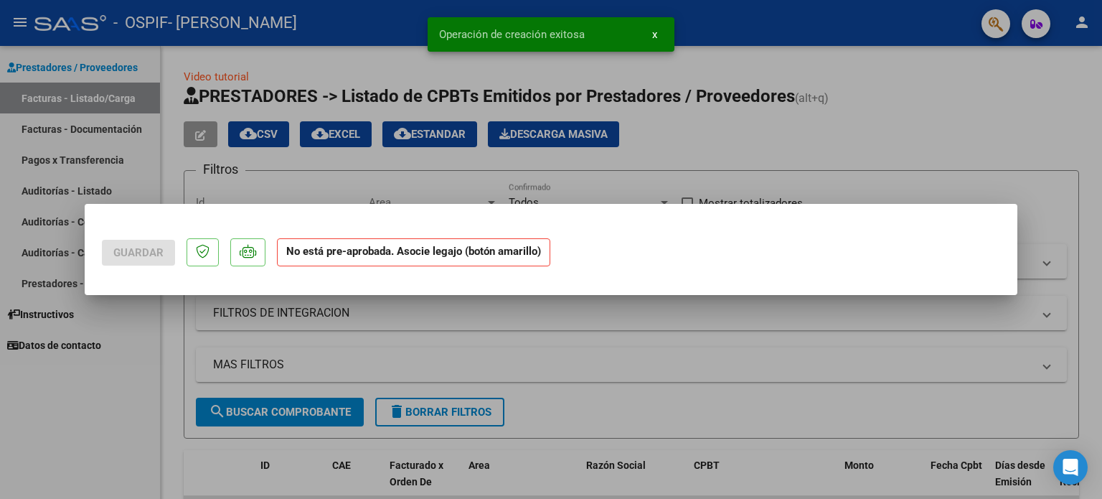
scroll to position [0, 0]
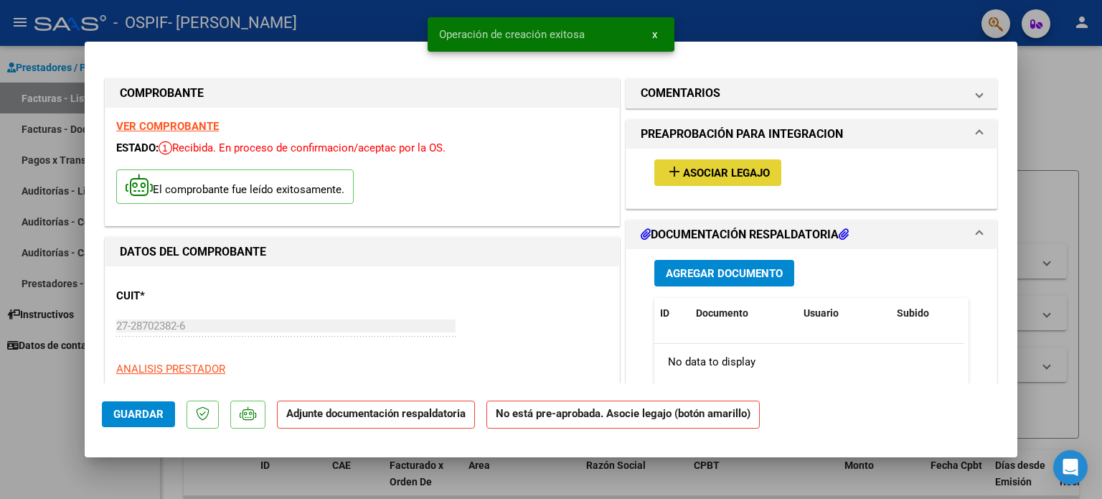
click at [750, 161] on button "add Asociar Legajo" at bounding box center [717, 172] width 127 height 27
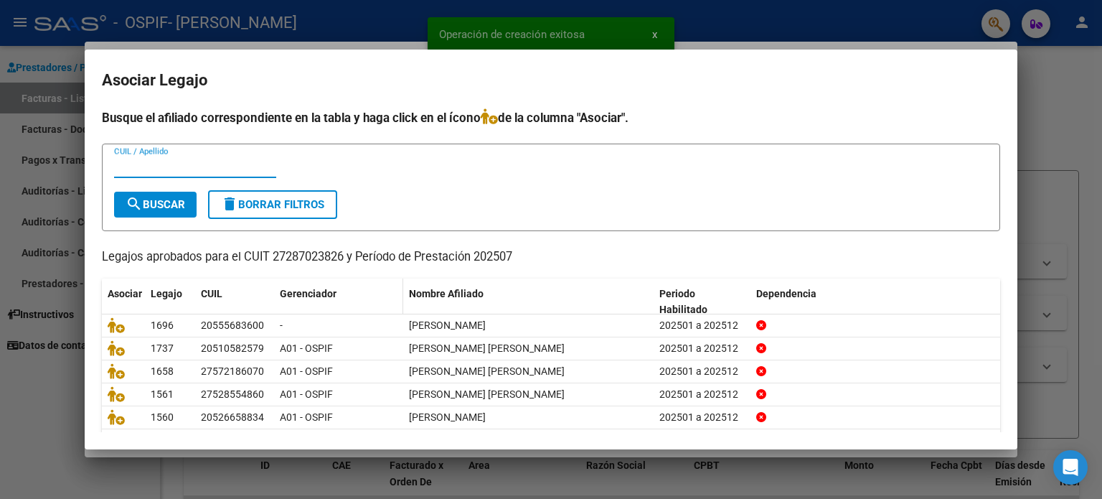
scroll to position [48, 0]
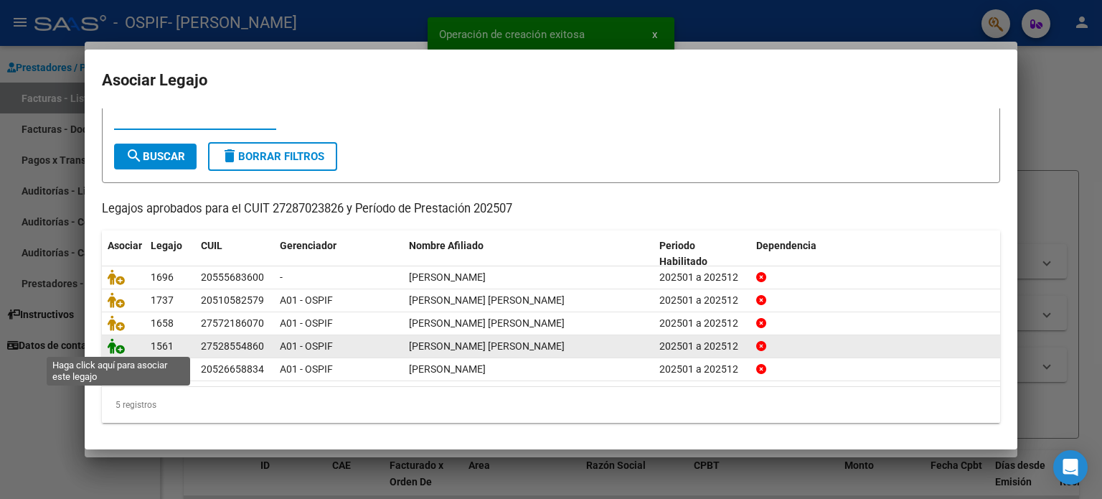
click at [115, 345] on icon at bounding box center [116, 346] width 17 height 16
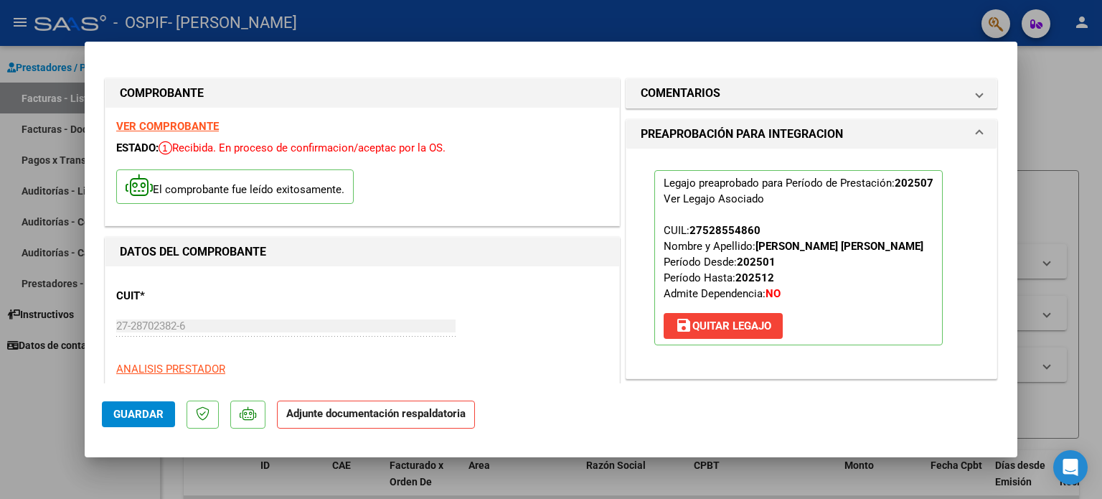
scroll to position [287, 0]
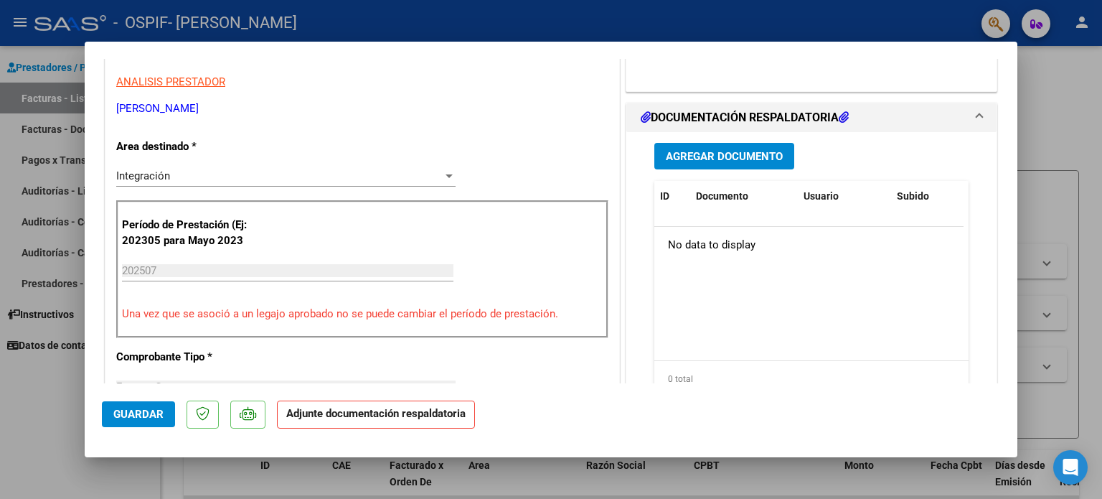
click at [740, 166] on button "Agregar Documento" at bounding box center [724, 156] width 140 height 27
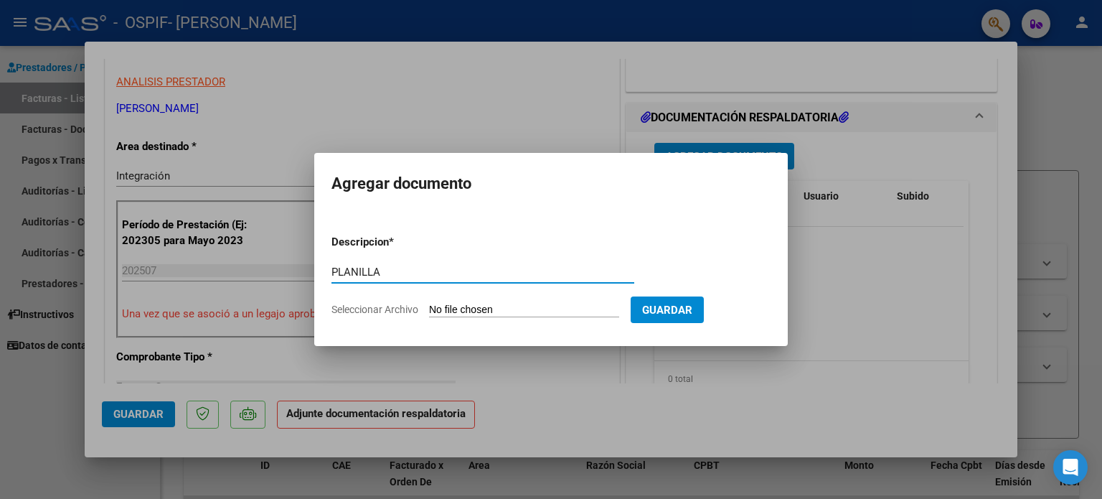
type input "PLANILLA"
click at [459, 309] on input "Seleccionar Archivo" at bounding box center [524, 310] width 190 height 14
type input "C:\fakepath\Planilla Avellino Aylén TO JULIO 25.jpeg"
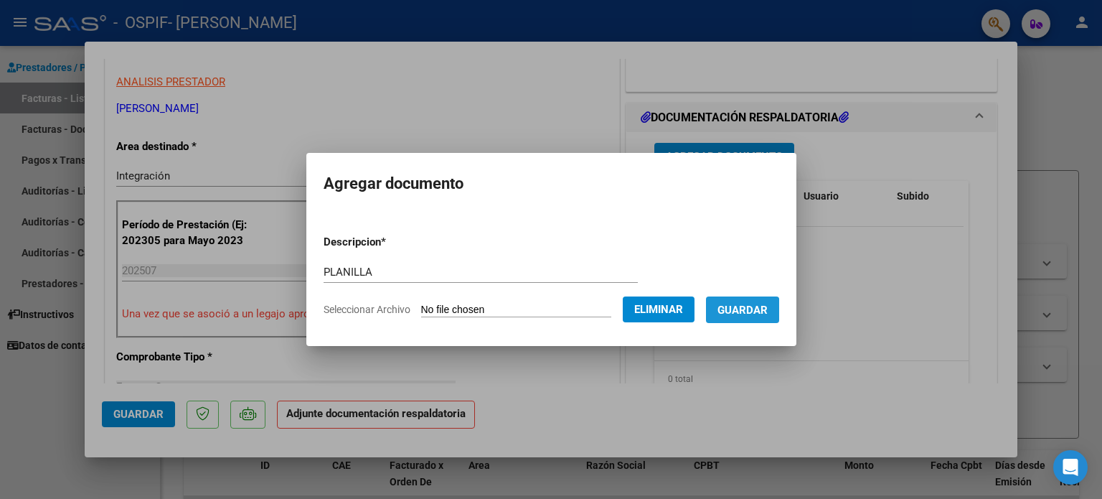
click at [742, 315] on span "Guardar" at bounding box center [742, 309] width 50 height 13
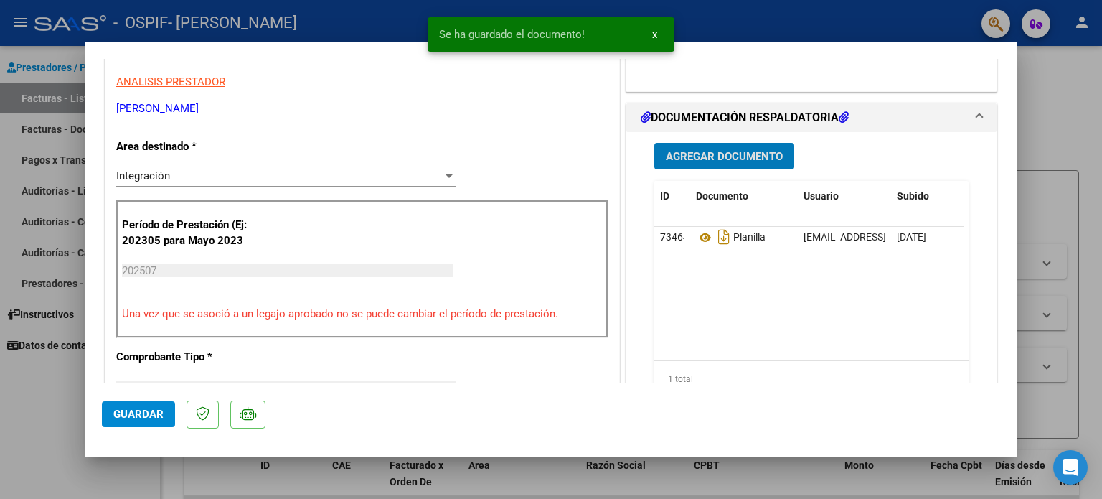
click at [729, 161] on span "Agregar Documento" at bounding box center [724, 156] width 117 height 13
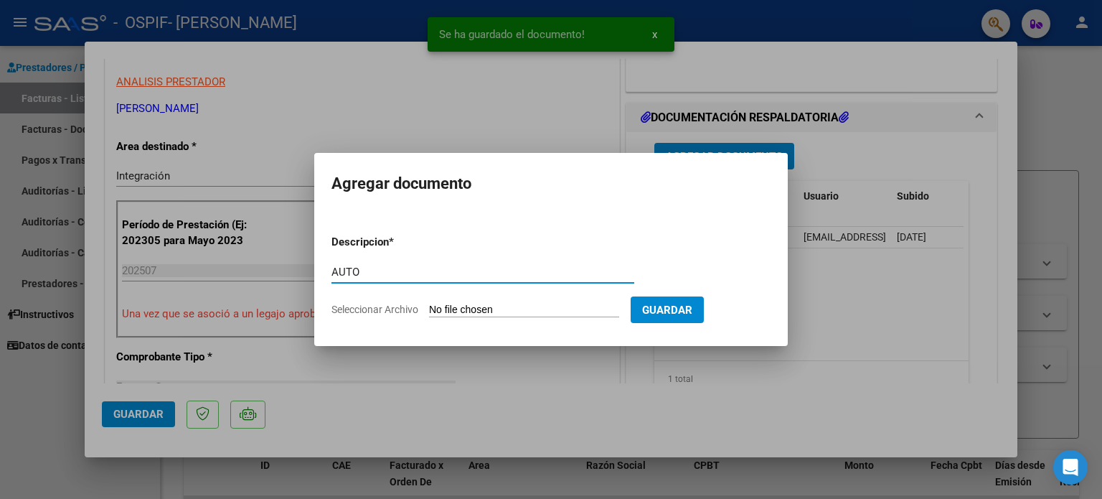
type input "AUTO"
click at [517, 307] on input "Seleccionar Archivo" at bounding box center [524, 310] width 190 height 14
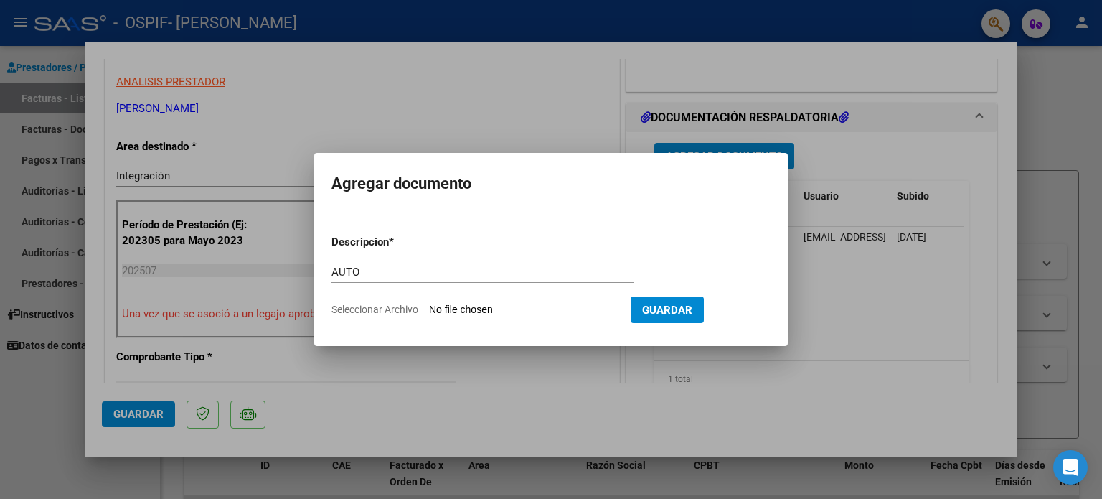
type input "C:\fakepath\27287023826-FACTURA_C-1-438-ANEXO-AUTO.png"
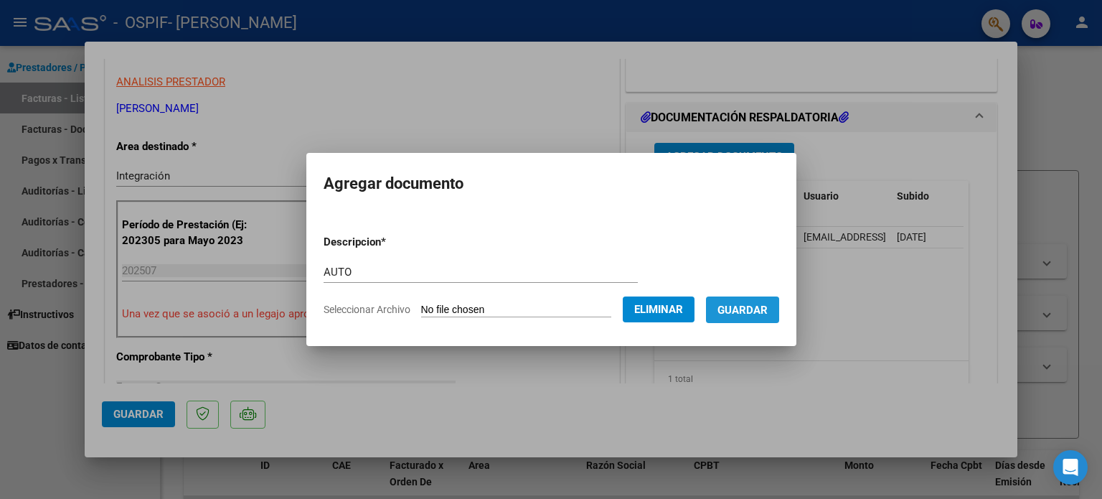
click at [750, 316] on span "Guardar" at bounding box center [742, 309] width 50 height 13
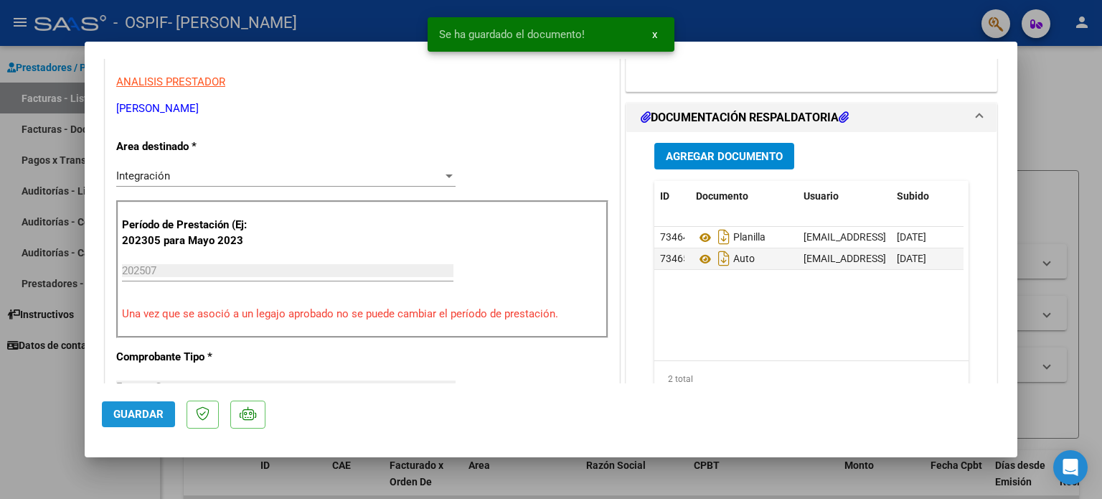
click at [126, 417] on span "Guardar" at bounding box center [138, 413] width 50 height 13
click at [29, 383] on div at bounding box center [551, 249] width 1102 height 499
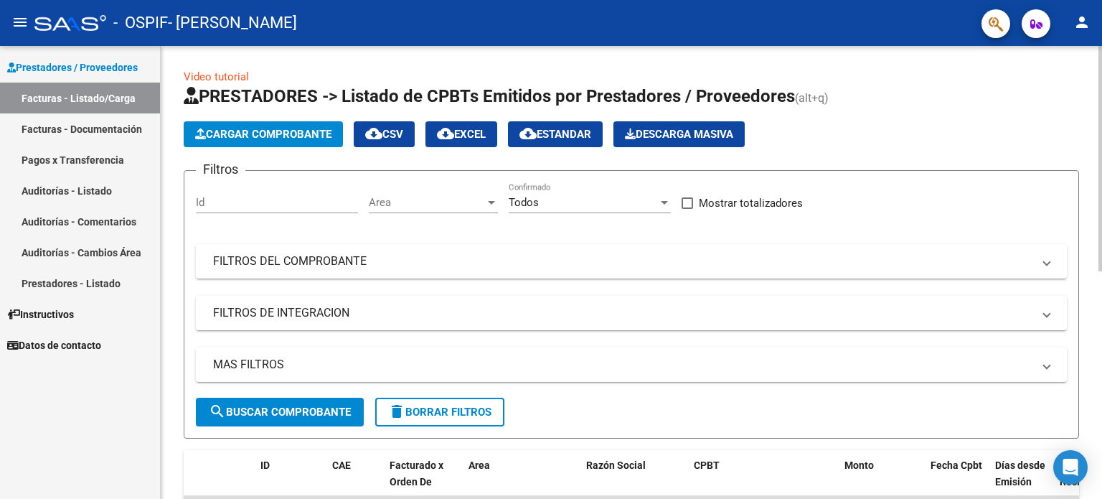
scroll to position [458, 0]
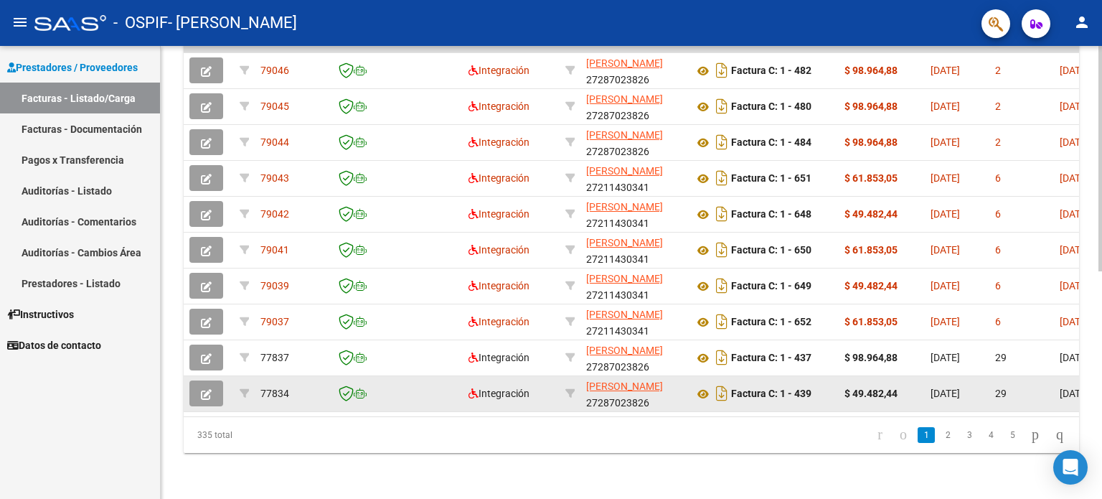
click at [190, 388] on button "button" at bounding box center [206, 393] width 34 height 26
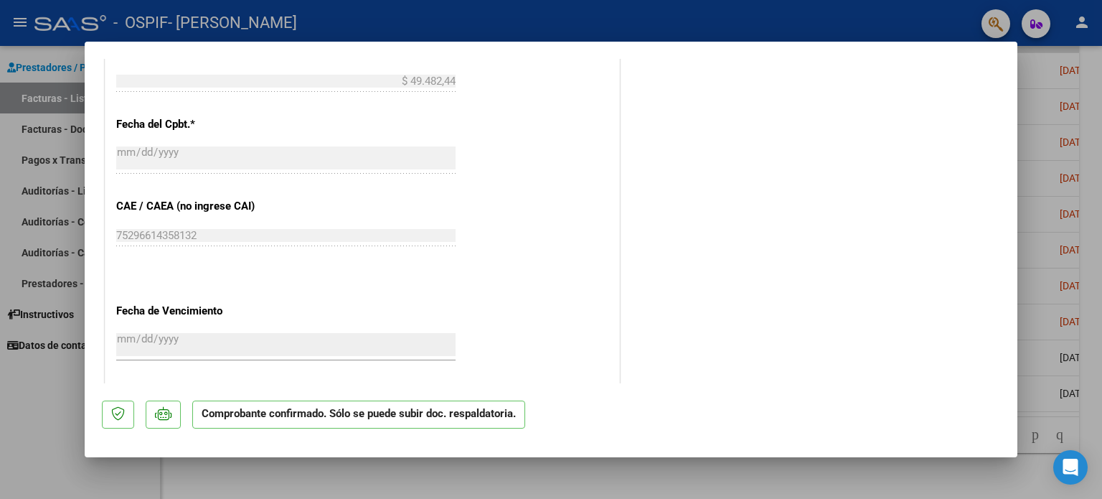
scroll to position [600, 0]
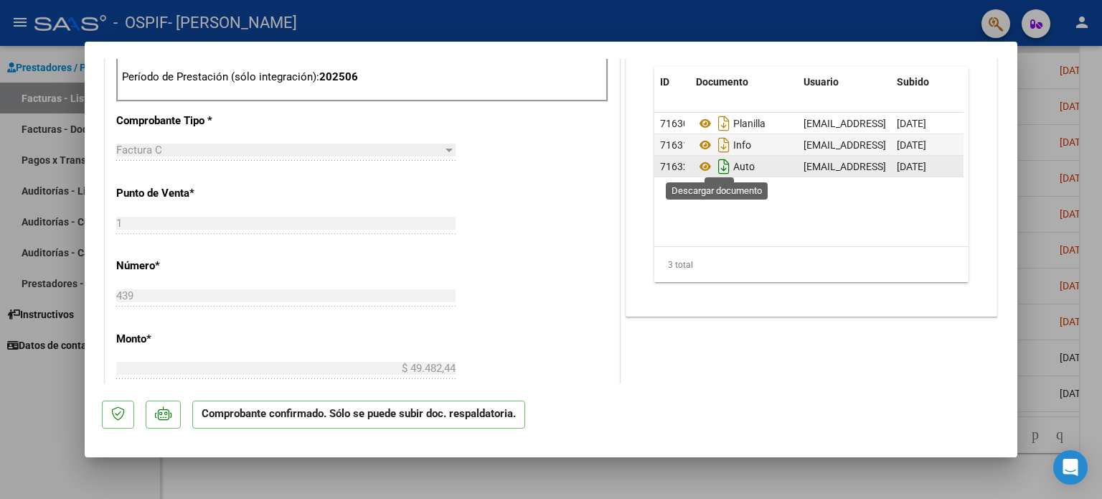
click at [720, 158] on icon "Descargar documento" at bounding box center [723, 166] width 19 height 23
click at [35, 392] on div at bounding box center [551, 249] width 1102 height 499
type input "$ 0,00"
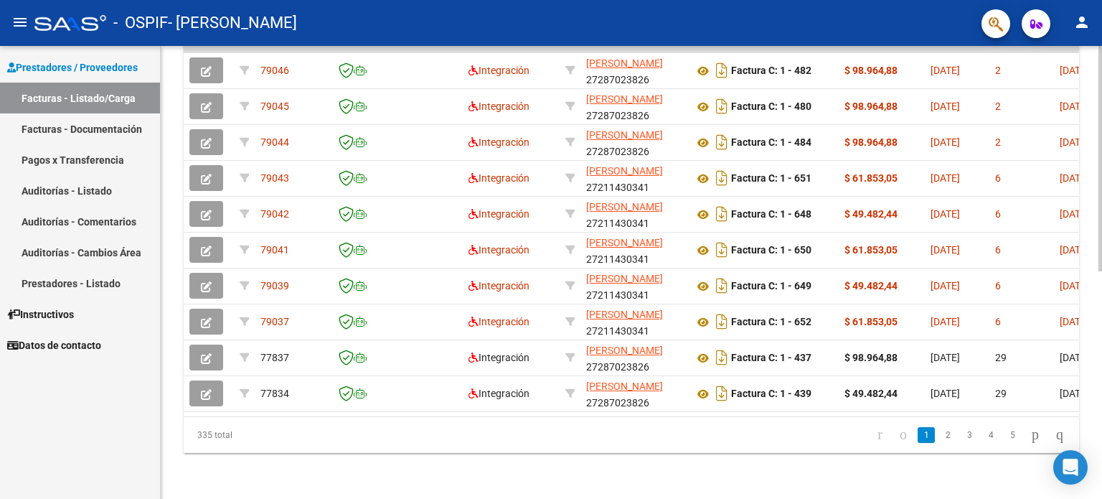
scroll to position [0, 0]
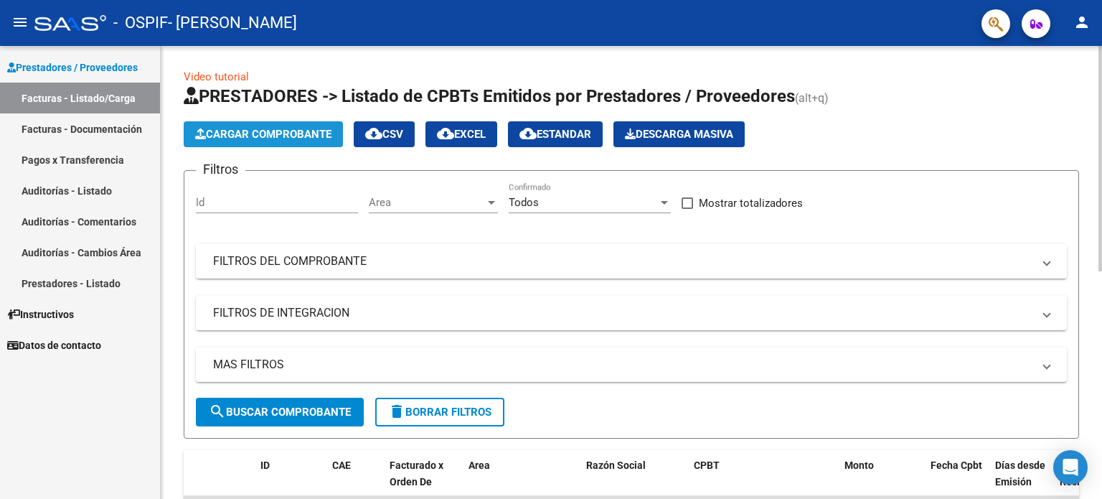
click at [301, 138] on span "Cargar Comprobante" at bounding box center [263, 134] width 136 height 13
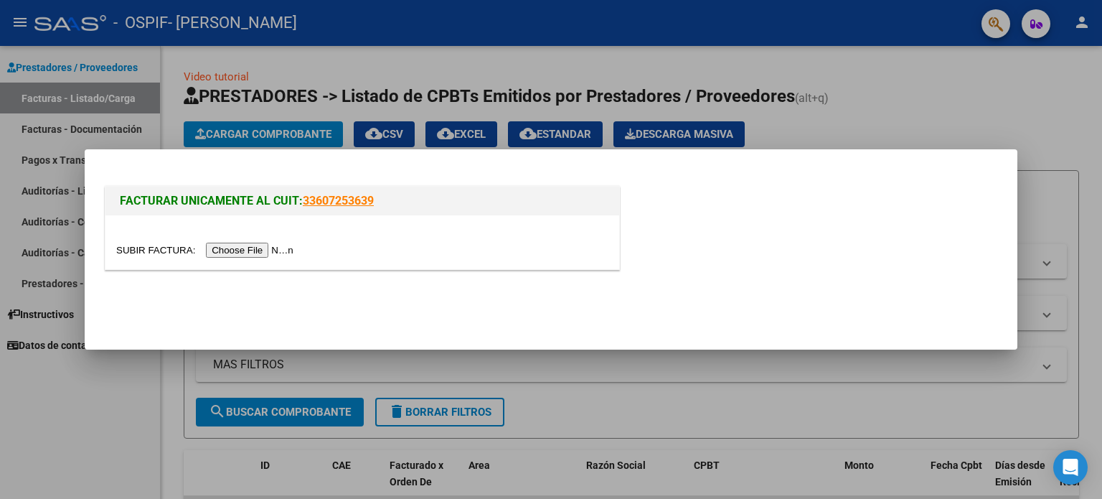
click at [282, 251] on input "file" at bounding box center [206, 249] width 181 height 15
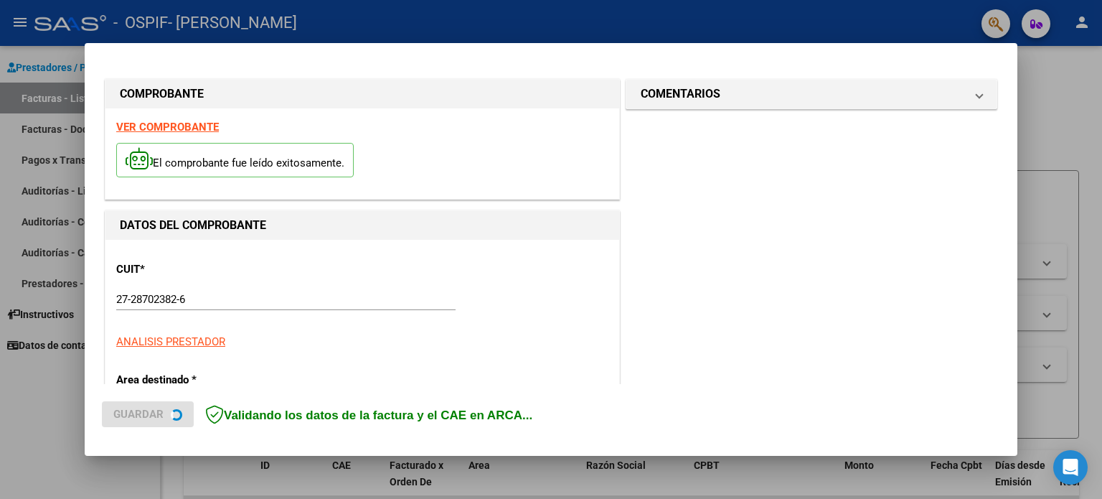
scroll to position [287, 0]
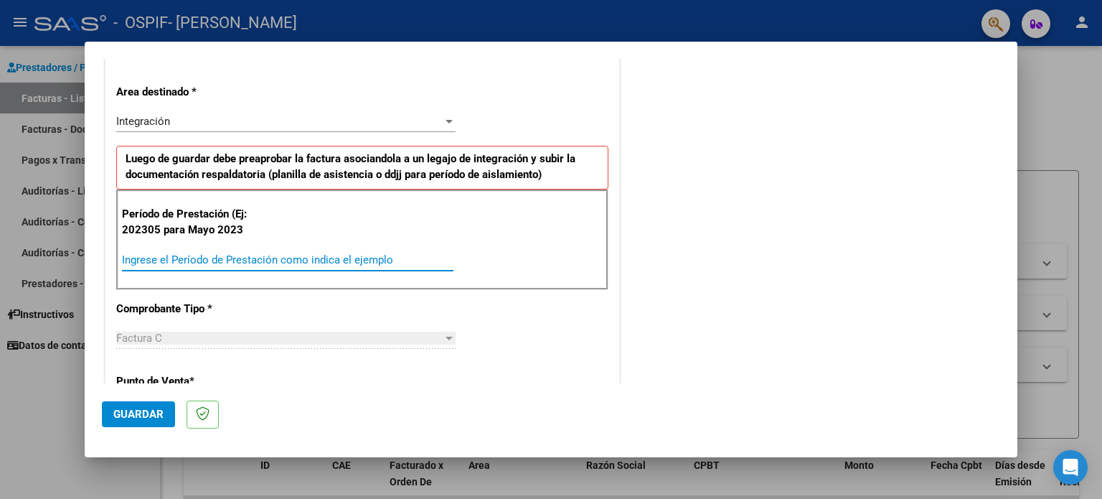
click at [294, 265] on input "Ingrese el Período de Prestación como indica el ejemplo" at bounding box center [287, 259] width 331 height 13
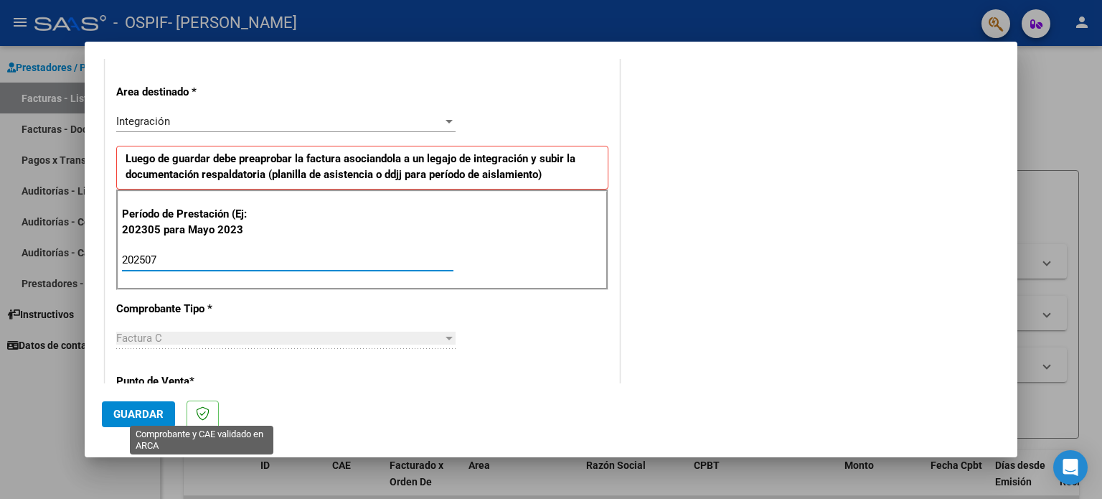
type input "202507"
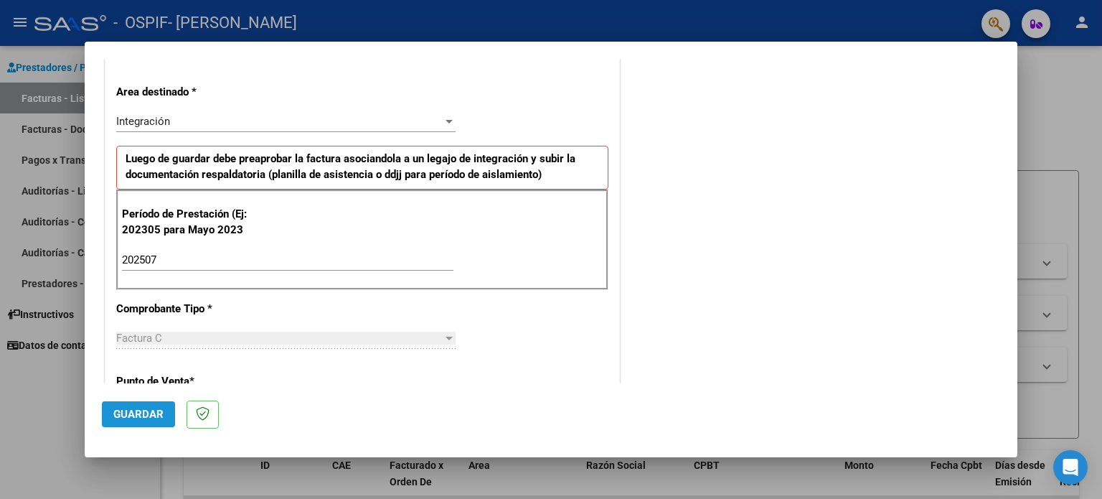
click at [149, 414] on span "Guardar" at bounding box center [138, 413] width 50 height 13
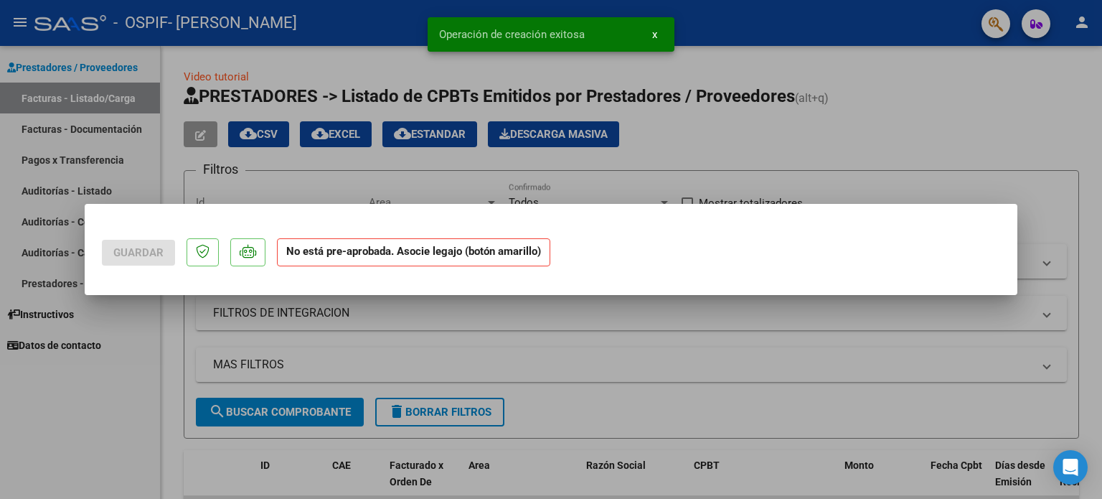
scroll to position [0, 0]
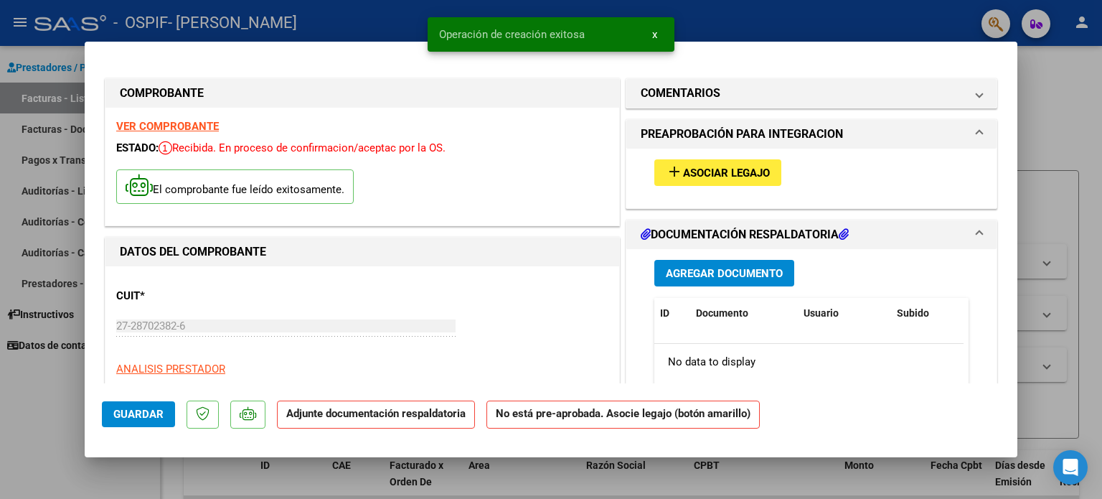
click at [735, 191] on div "add Asociar Legajo" at bounding box center [811, 172] width 336 height 48
click at [736, 179] on span "Asociar Legajo" at bounding box center [726, 172] width 87 height 13
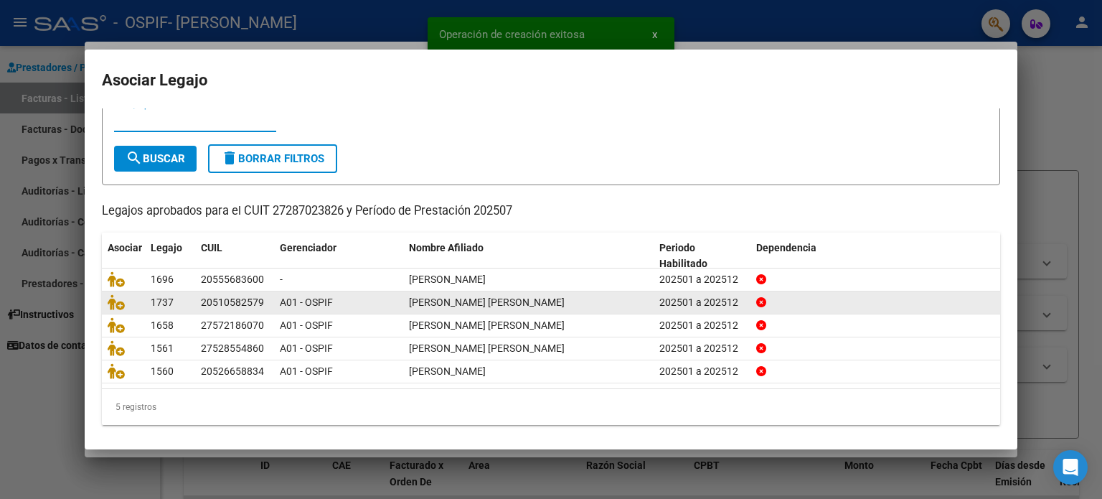
scroll to position [48, 0]
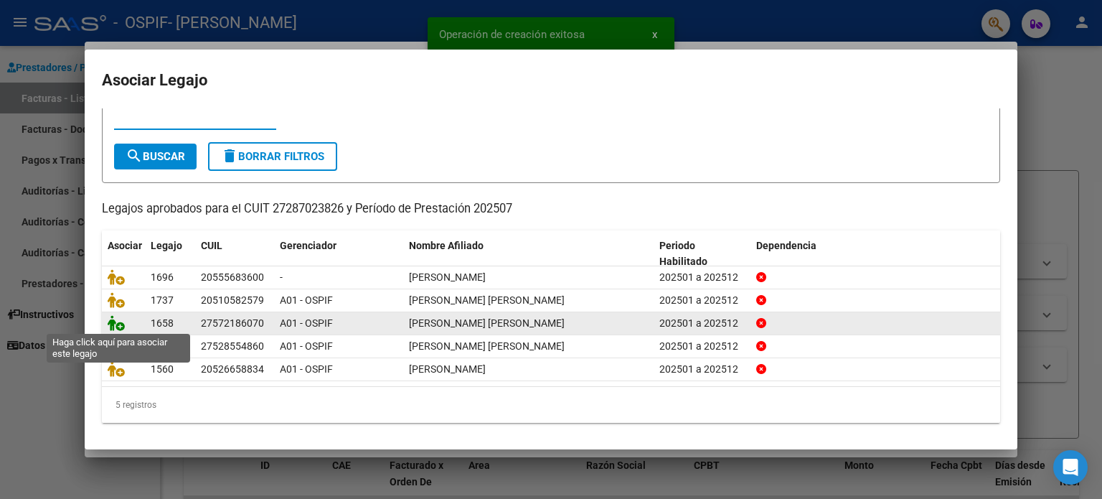
click at [120, 316] on icon at bounding box center [116, 323] width 17 height 16
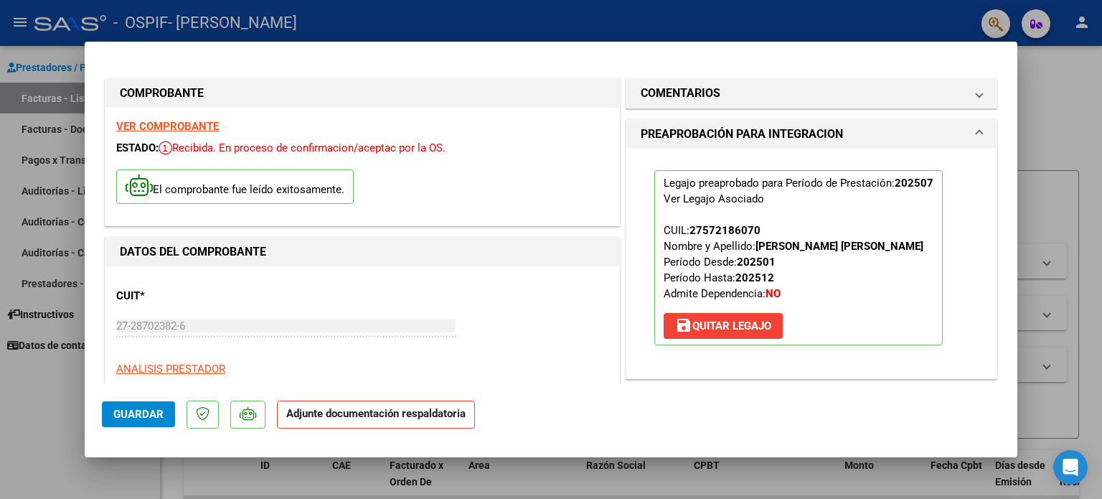
scroll to position [287, 0]
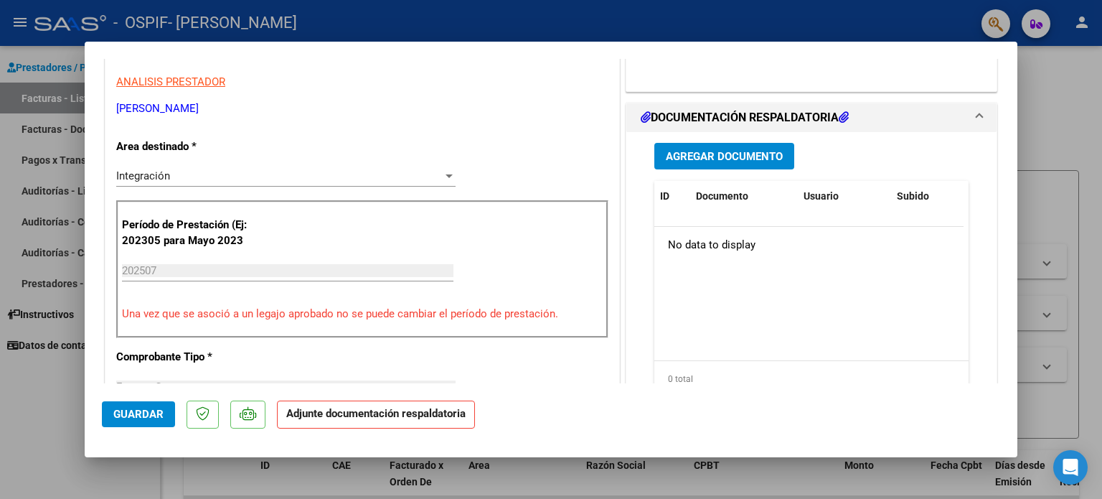
click at [746, 166] on button "Agregar Documento" at bounding box center [724, 156] width 140 height 27
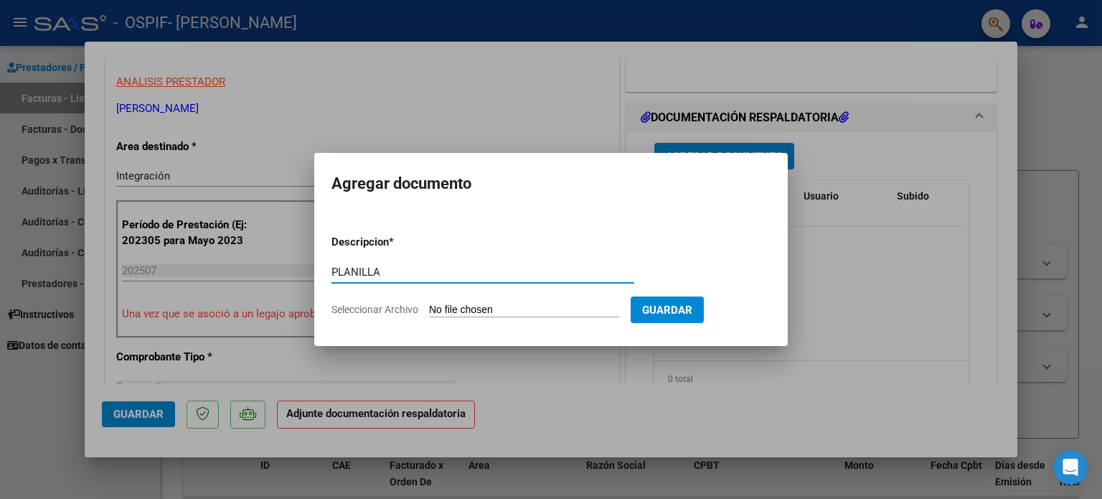
type input "PLANILLA"
click at [555, 314] on input "Seleccionar Archivo" at bounding box center [524, 310] width 190 height 14
type input "C:\fakepath\Planilla Quispe Maria Luz TO JULIO 25.jpeg"
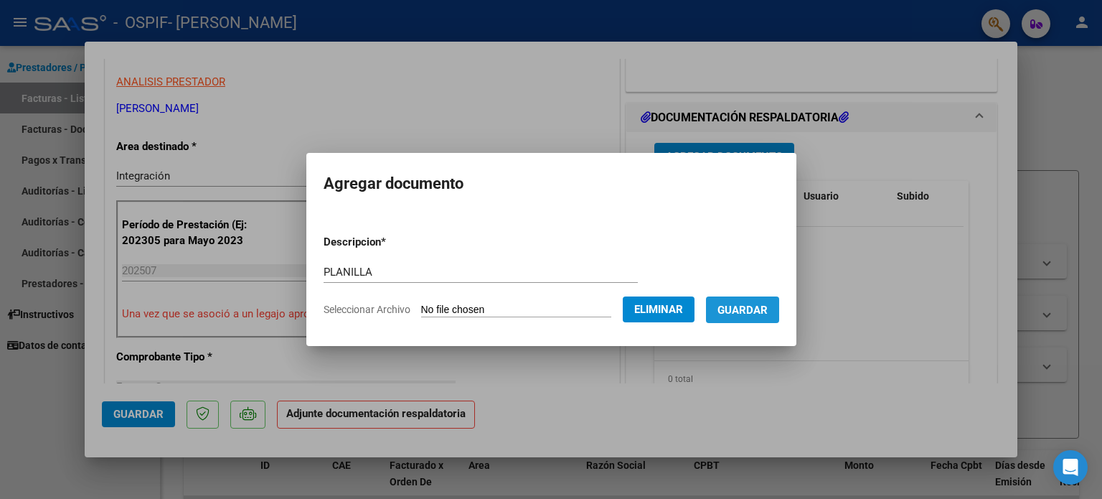
click at [755, 316] on span "Guardar" at bounding box center [742, 309] width 50 height 13
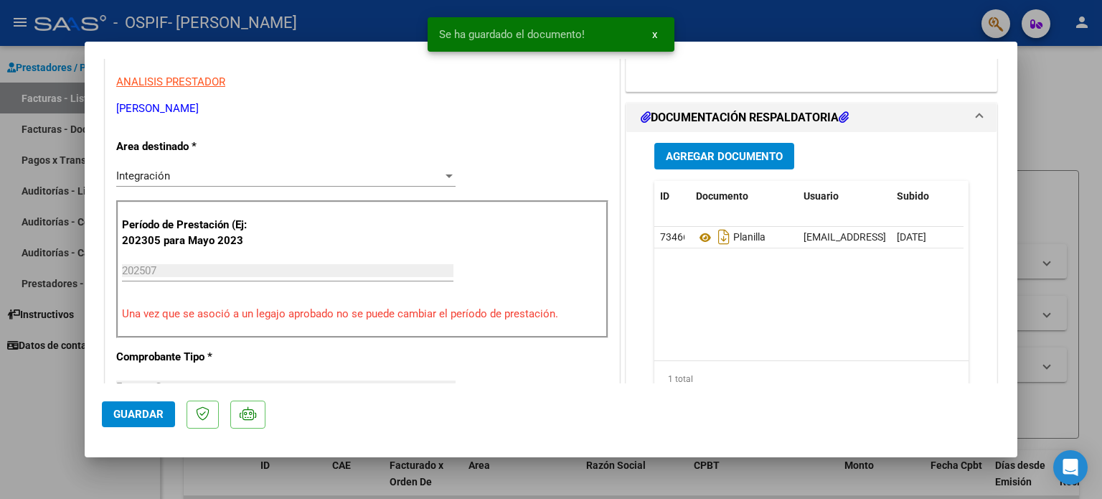
drag, startPoint x: 737, startPoint y: 134, endPoint x: 737, endPoint y: 143, distance: 9.3
click at [737, 136] on div "Agregar Documento ID Documento Usuario Subido Acción 73466 Planilla merakiatenc…" at bounding box center [811, 275] width 336 height 286
click at [737, 143] on button "Agregar Documento" at bounding box center [724, 156] width 140 height 27
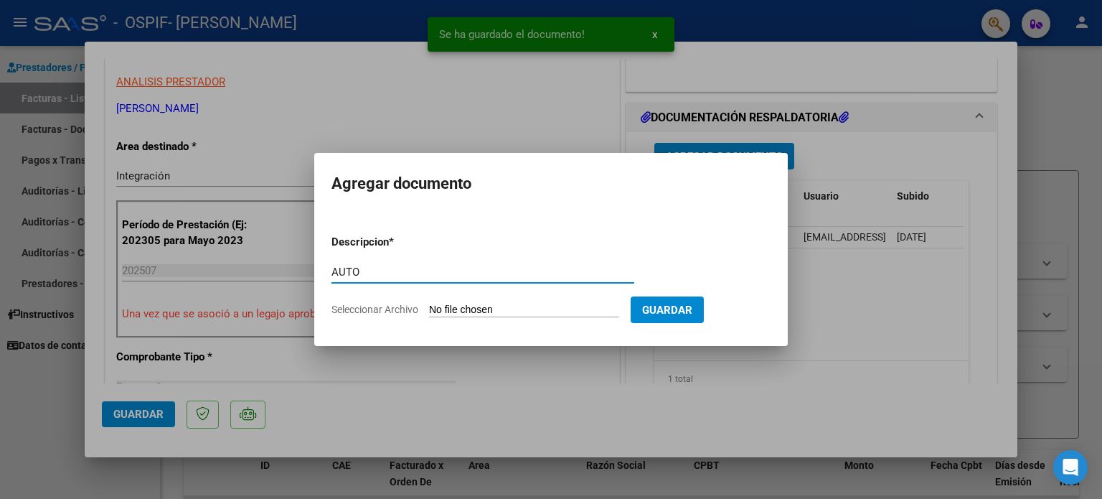
type input "AUTO"
click at [535, 303] on input "Seleccionar Archivo" at bounding box center [524, 310] width 190 height 14
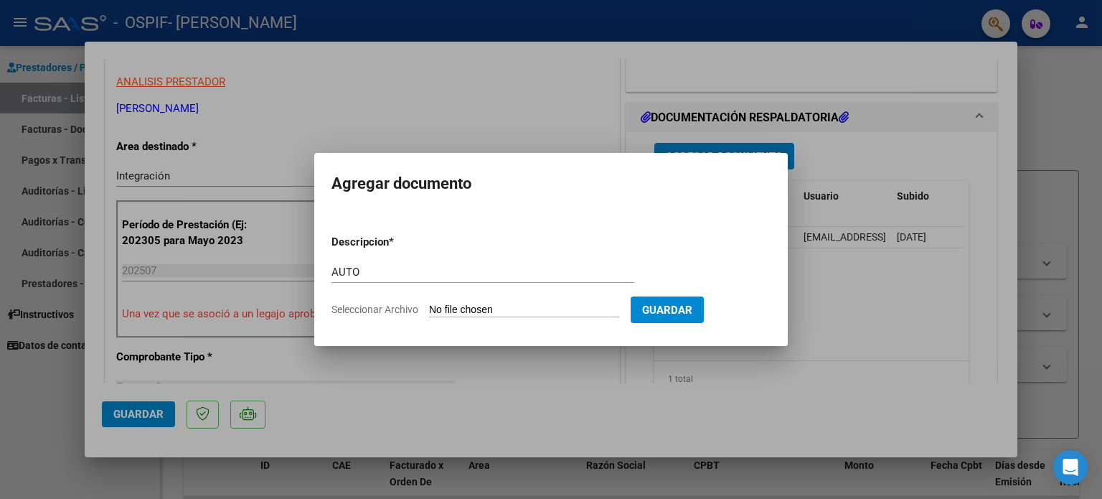
type input "C:\fakepath\27287023826-FACTURA_C-1-439-ANEXO-AUTO.png"
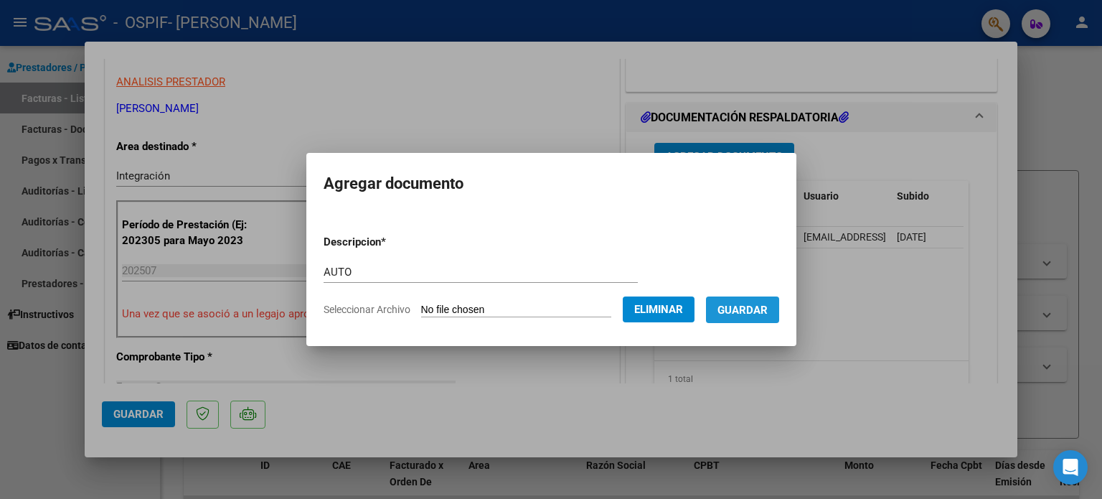
click at [763, 306] on span "Guardar" at bounding box center [742, 309] width 50 height 13
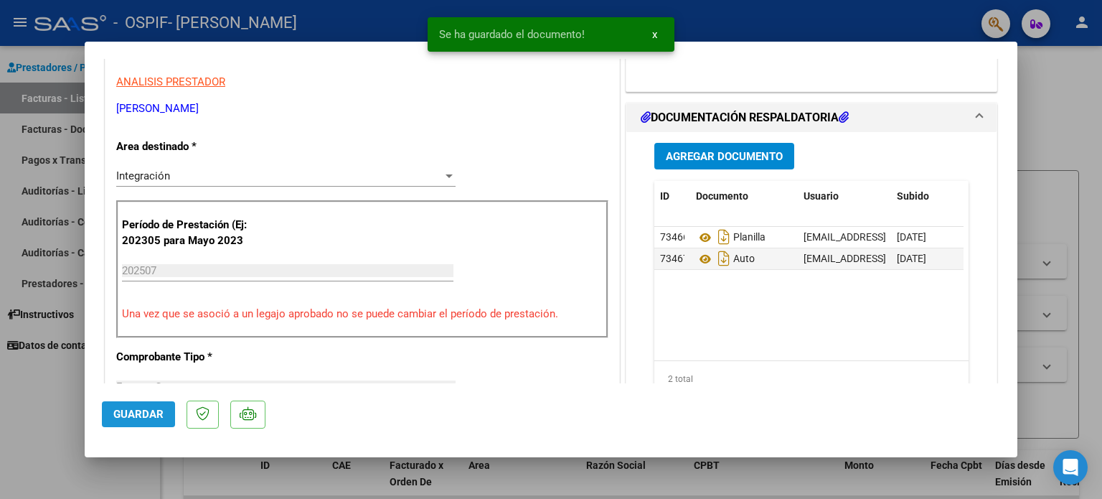
click at [118, 423] on button "Guardar" at bounding box center [138, 414] width 73 height 26
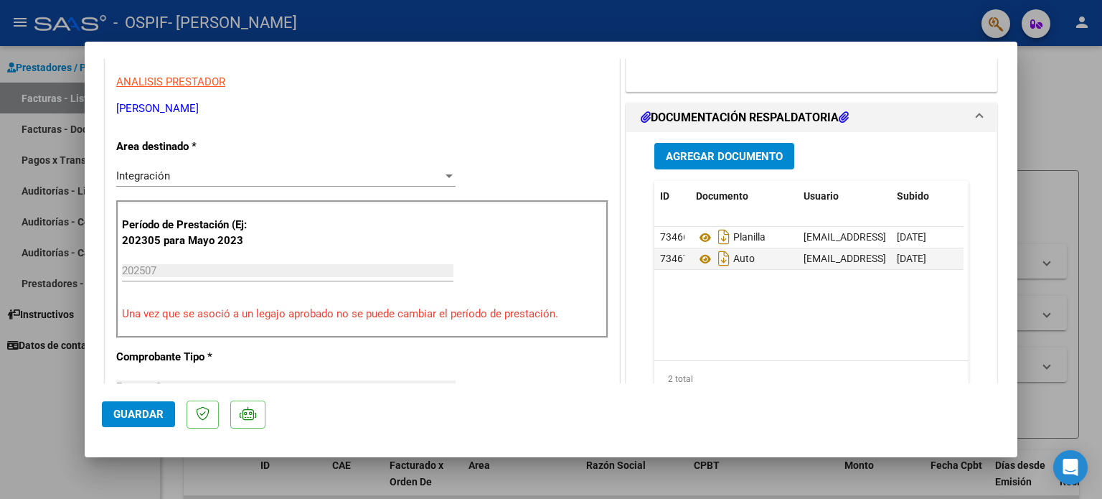
scroll to position [574, 0]
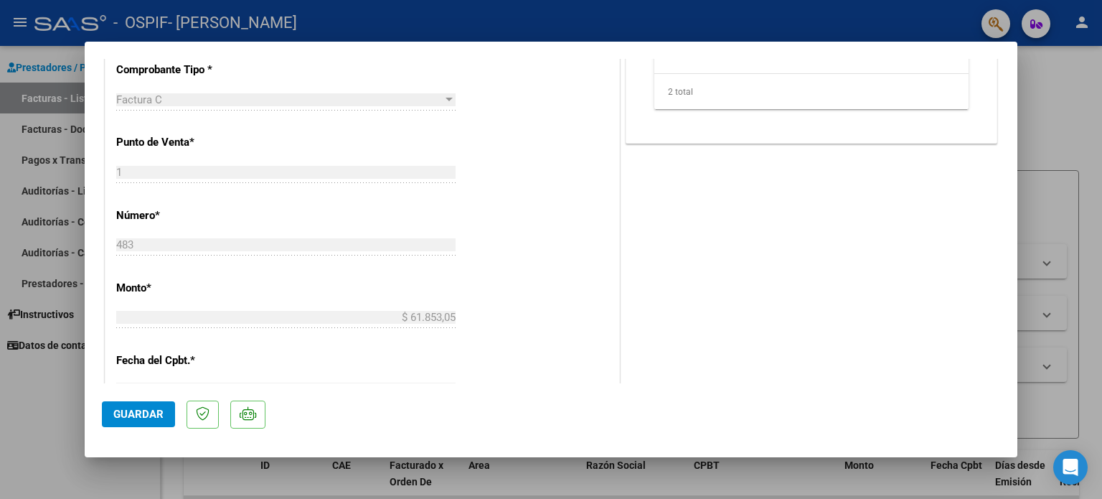
click at [123, 418] on span "Guardar" at bounding box center [138, 413] width 50 height 13
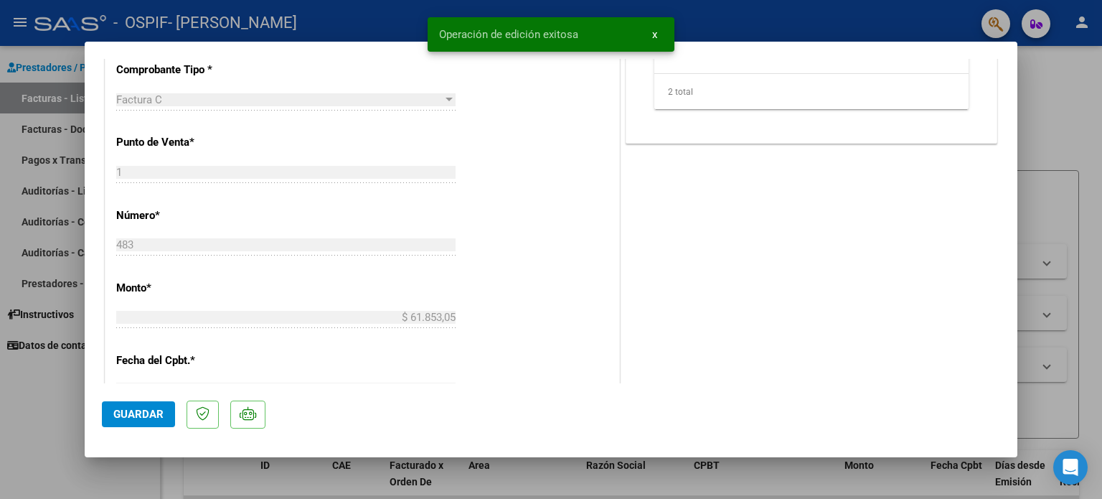
click at [17, 449] on div at bounding box center [551, 249] width 1102 height 499
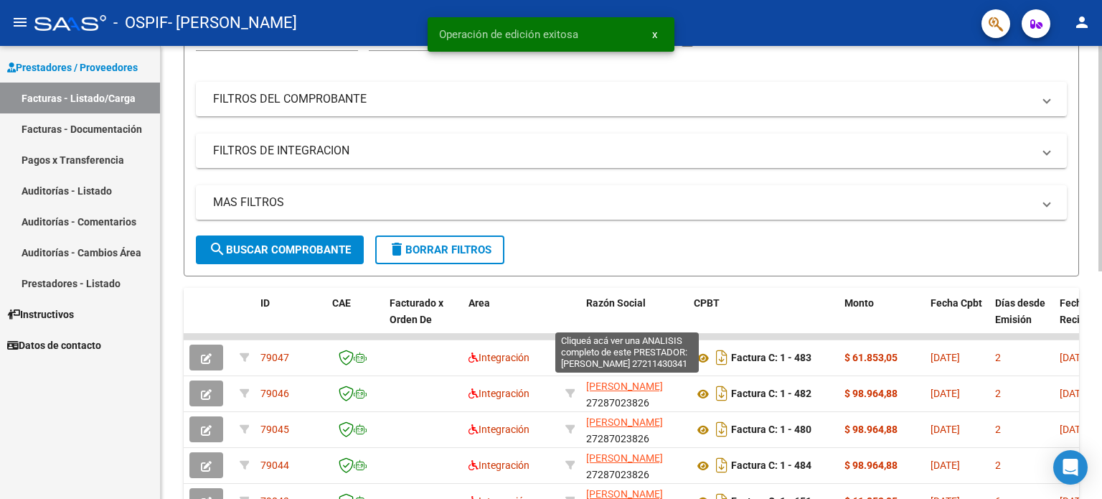
scroll to position [458, 0]
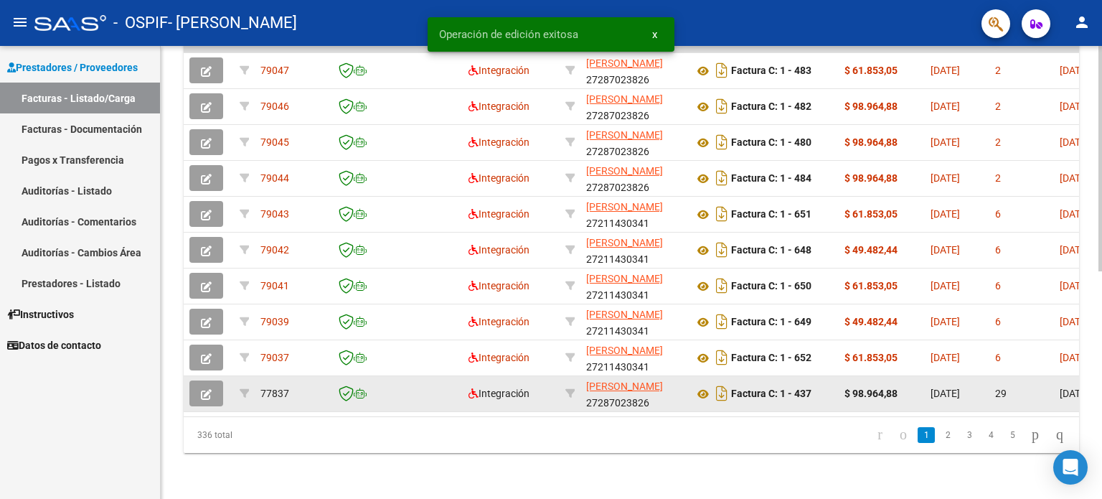
click at [201, 389] on icon "button" at bounding box center [206, 394] width 11 height 11
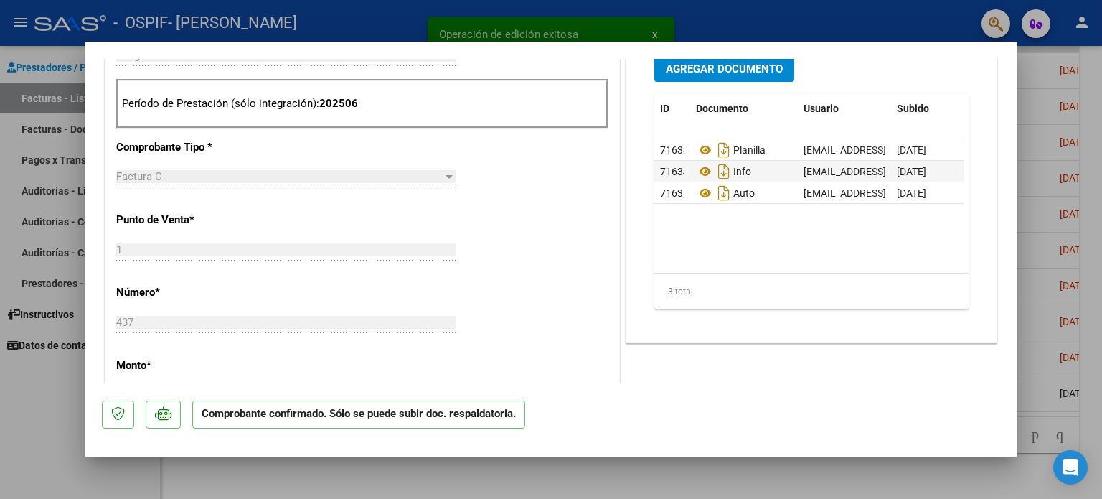
scroll to position [600, 0]
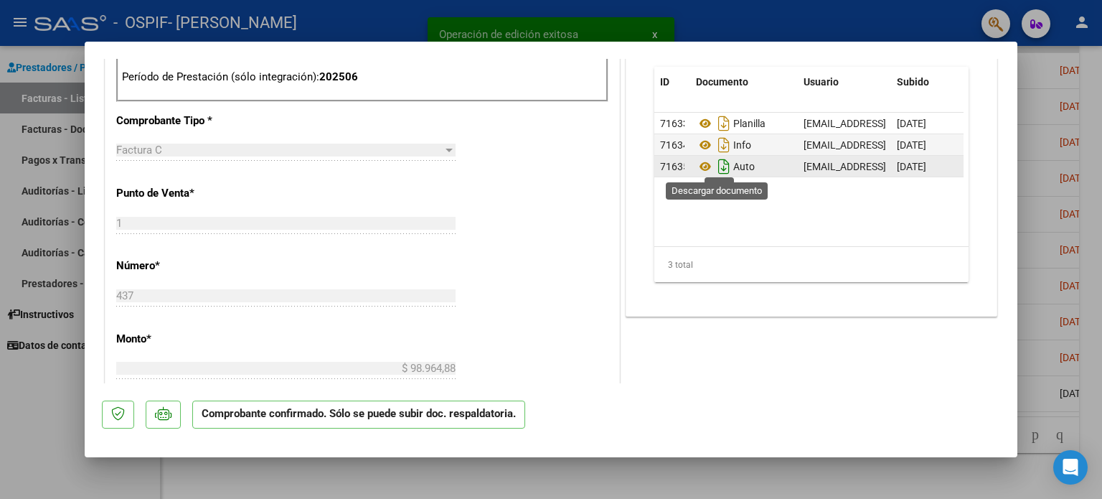
click at [714, 166] on icon "Descargar documento" at bounding box center [723, 166] width 19 height 23
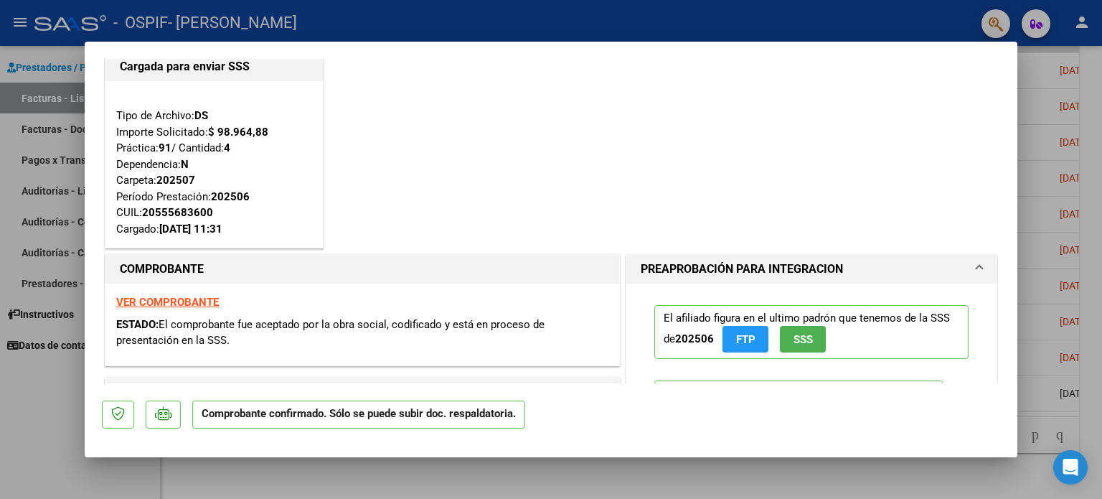
scroll to position [313, 0]
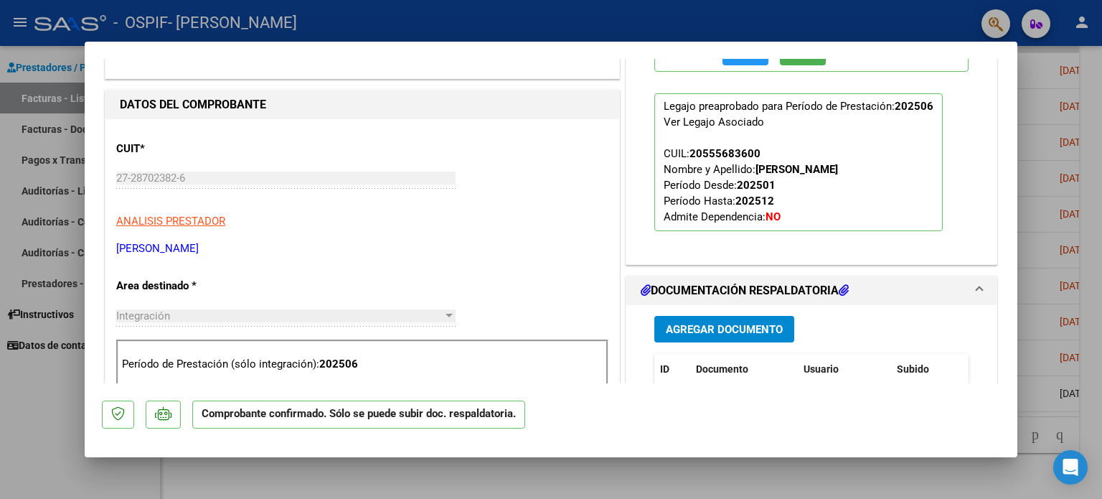
click at [1, 412] on div at bounding box center [551, 249] width 1102 height 499
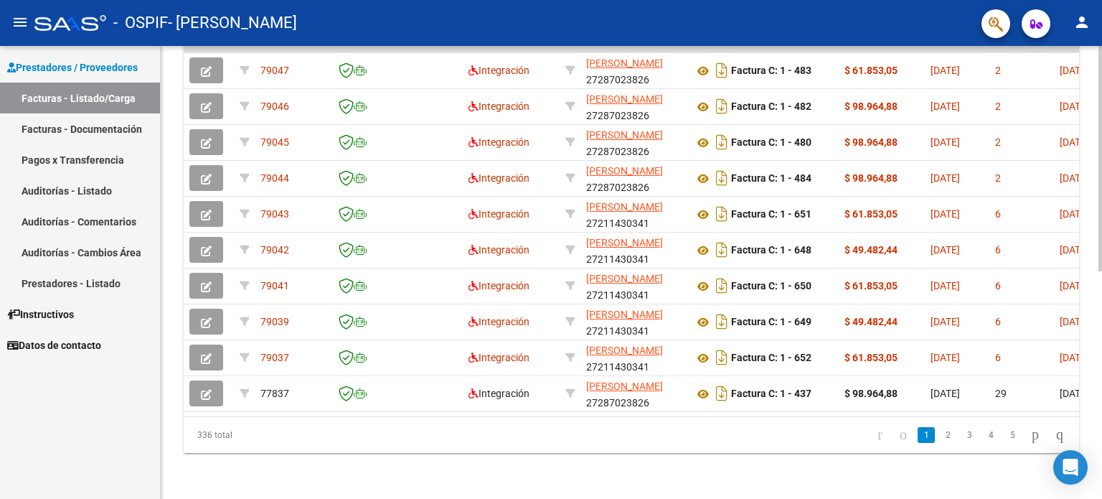
scroll to position [0, 0]
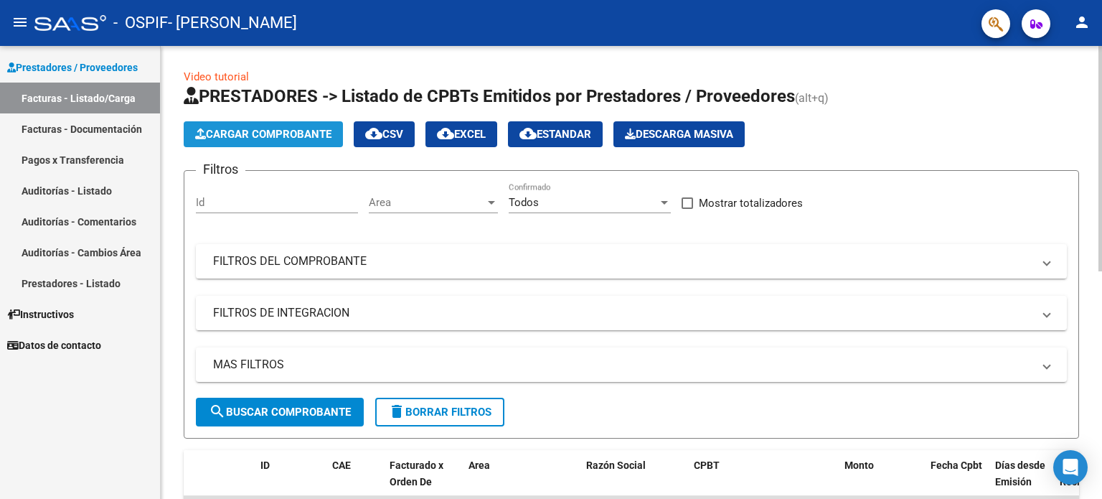
click at [262, 129] on span "Cargar Comprobante" at bounding box center [263, 134] width 136 height 13
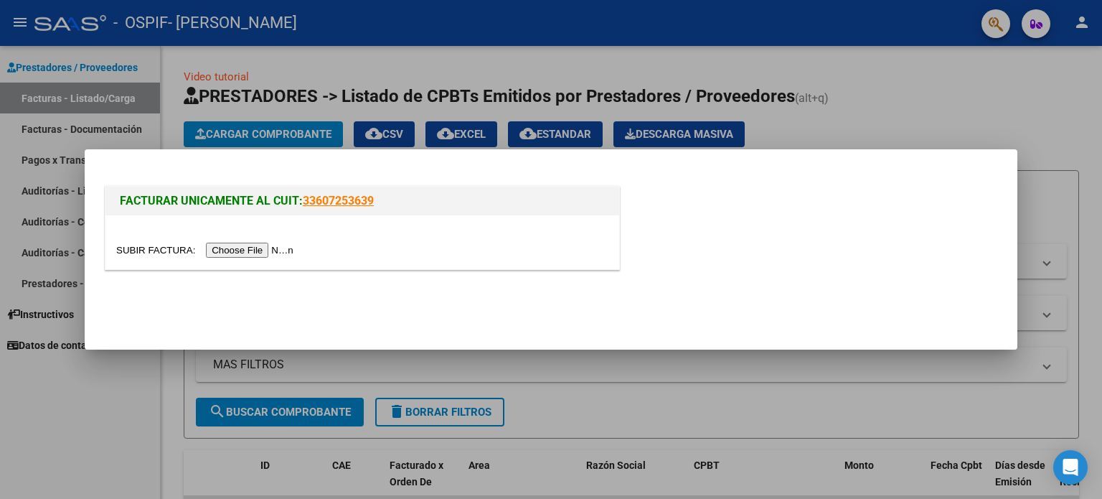
click at [270, 242] on div at bounding box center [362, 250] width 492 height 16
click at [273, 245] on input "file" at bounding box center [206, 249] width 181 height 15
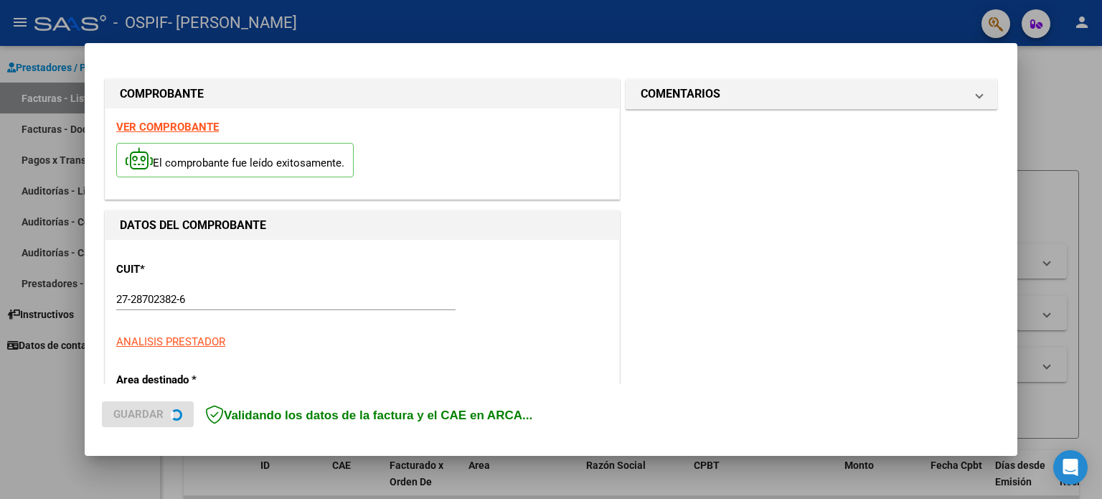
scroll to position [287, 0]
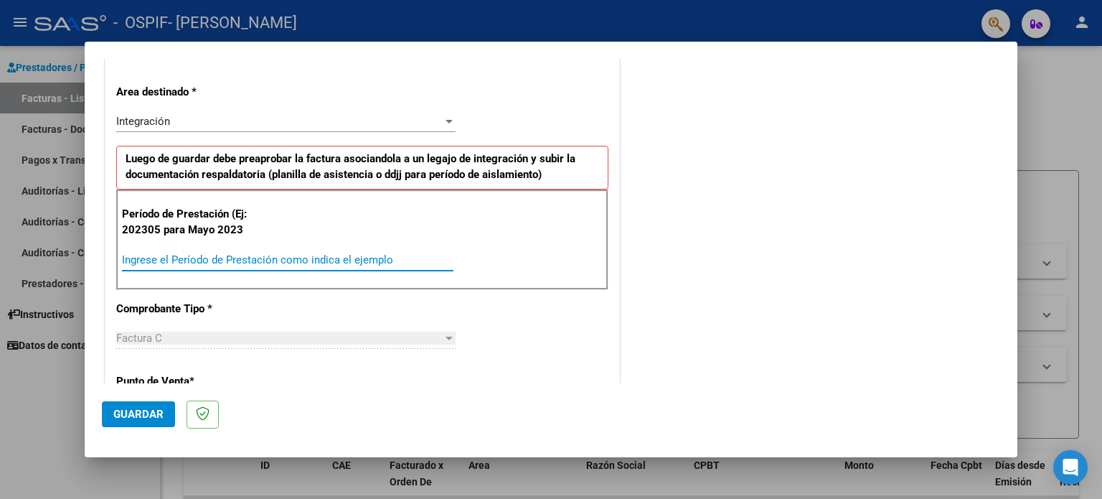
click at [382, 260] on input "Ingrese el Período de Prestación como indica el ejemplo" at bounding box center [287, 259] width 331 height 13
type input "202507"
click at [159, 418] on span "Guardar" at bounding box center [138, 413] width 50 height 13
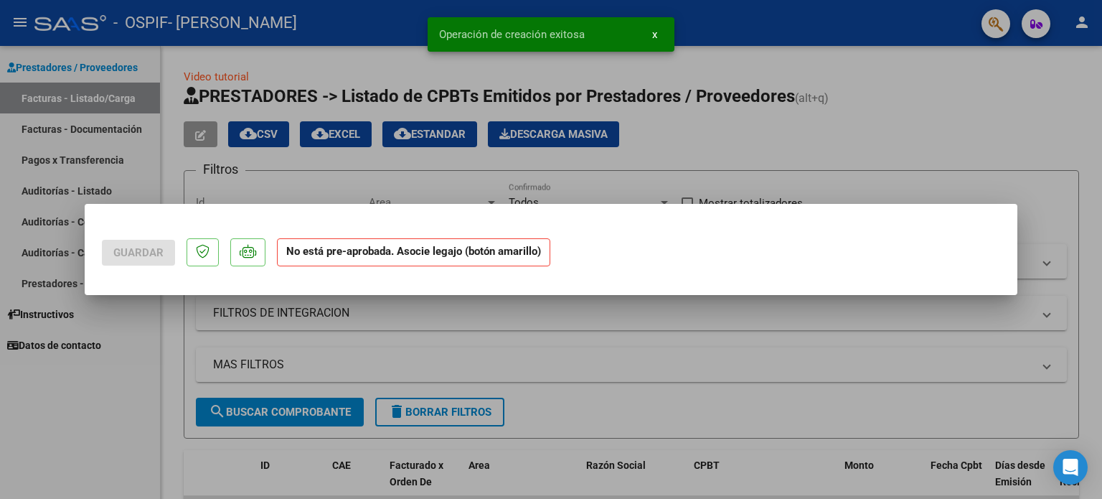
scroll to position [0, 0]
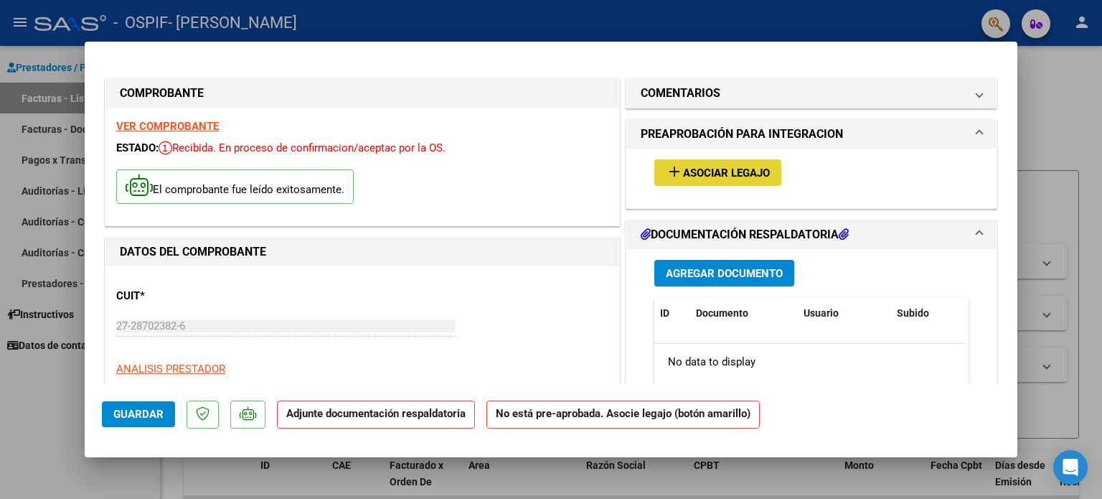
click at [654, 168] on button "add Asociar Legajo" at bounding box center [717, 172] width 127 height 27
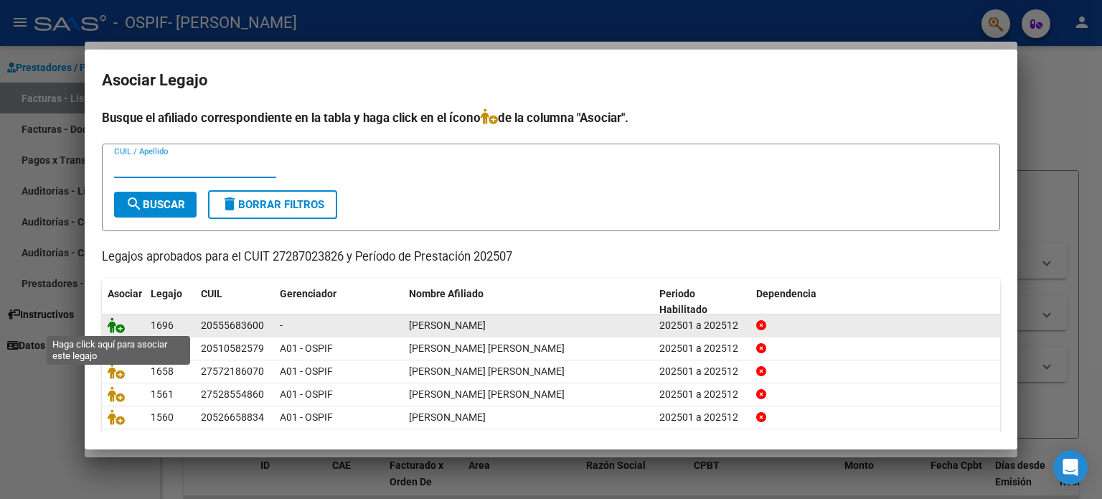
click at [117, 322] on icon at bounding box center [116, 325] width 17 height 16
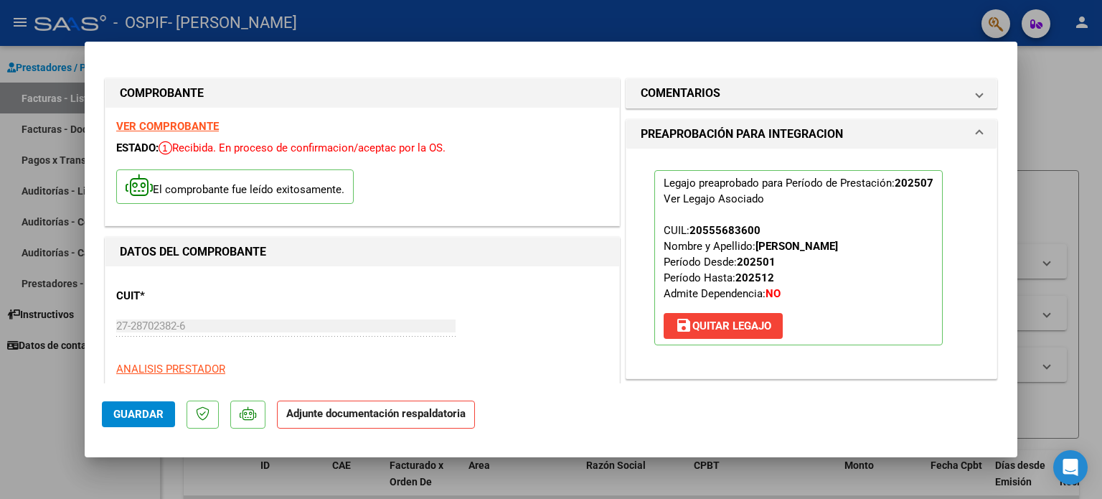
scroll to position [287, 0]
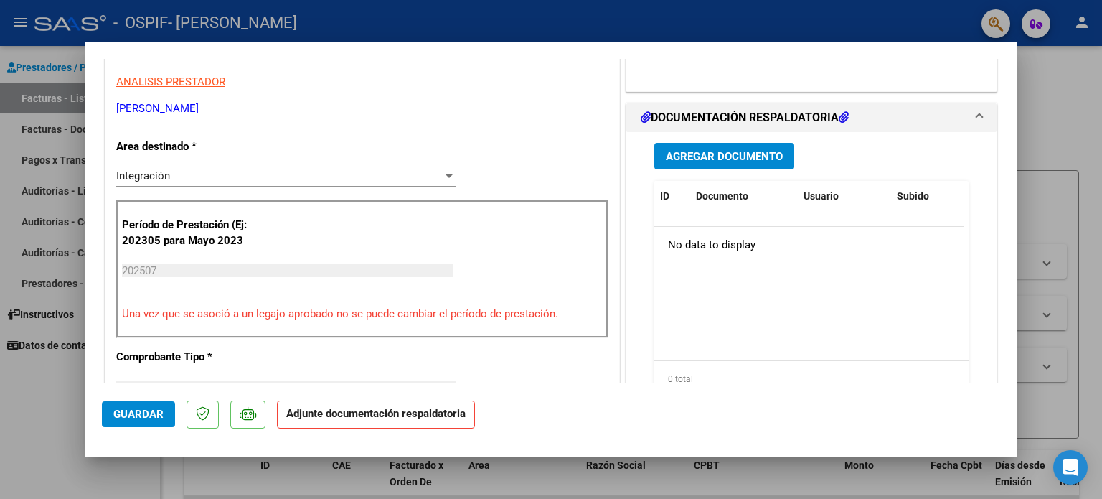
click at [727, 146] on button "Agregar Documento" at bounding box center [724, 156] width 140 height 27
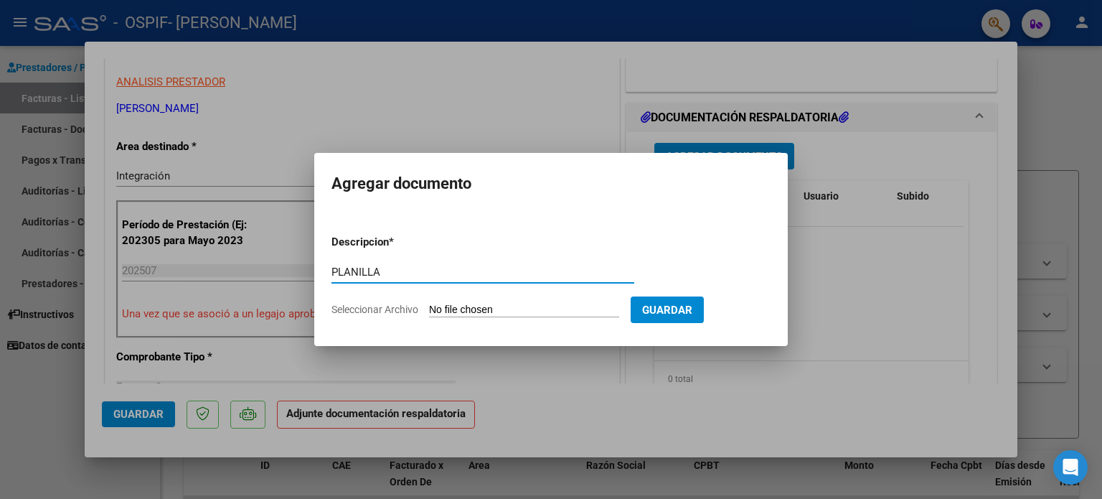
type input "PLANILLA"
click at [522, 306] on input "Seleccionar Archivo" at bounding box center [524, 310] width 190 height 14
type input "C:\fakepath\Planilla Rojas Nehemias TO JULIO 25.jpeg"
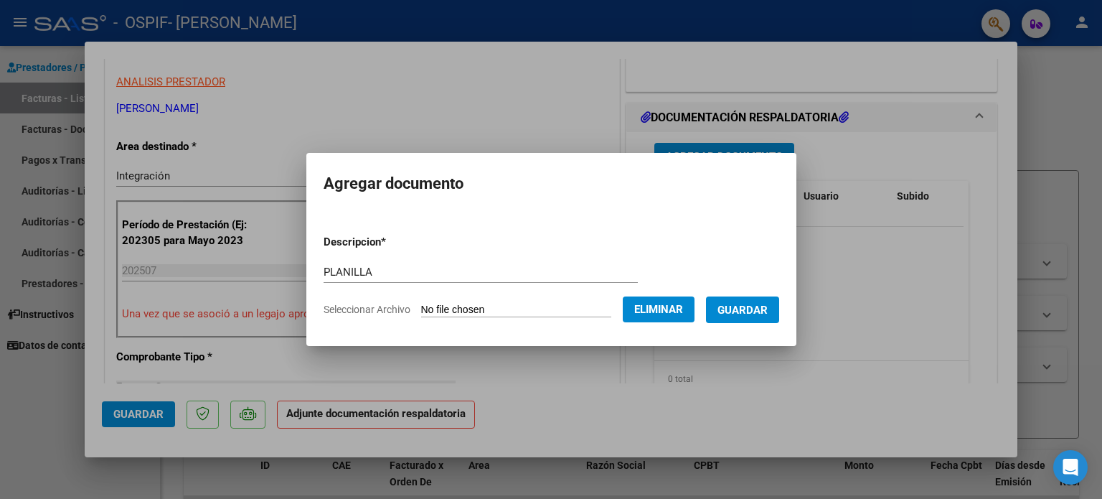
click at [760, 303] on span "Guardar" at bounding box center [742, 309] width 50 height 13
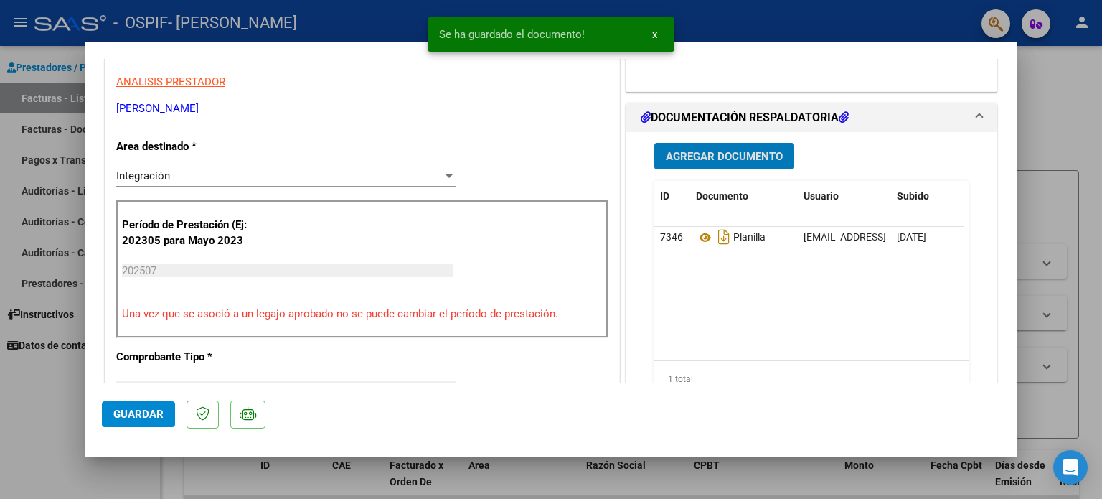
click at [713, 151] on span "Agregar Documento" at bounding box center [724, 156] width 117 height 13
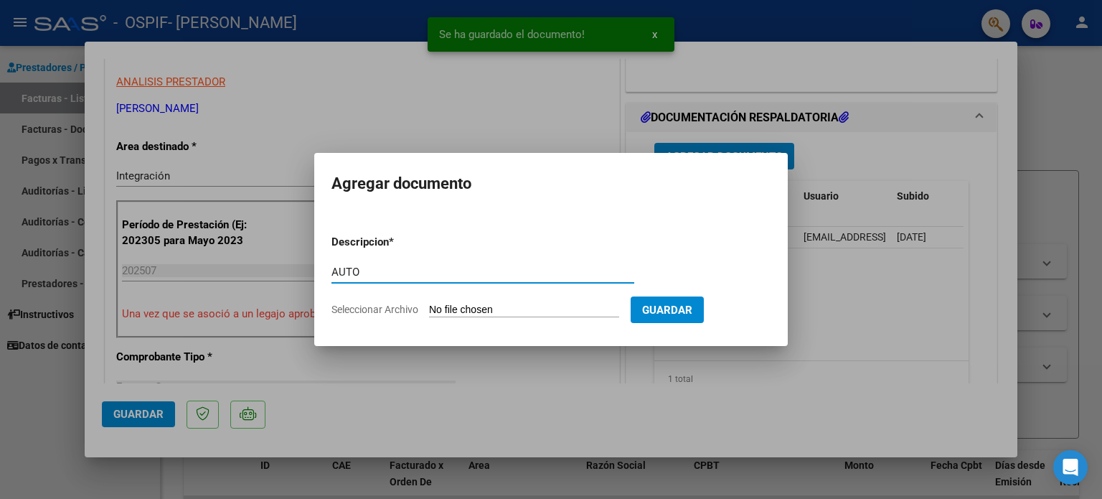
type input "AUTO"
click at [527, 315] on input "Seleccionar Archivo" at bounding box center [524, 310] width 190 height 14
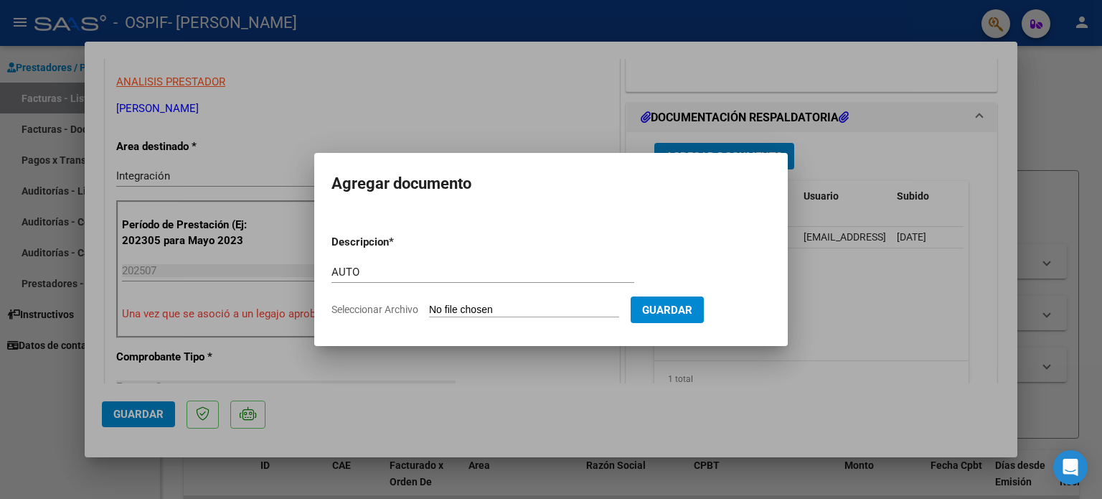
type input "C:\fakepath\27287023826-FACTURA_C-1-437-ANEXO-AUTO.png"
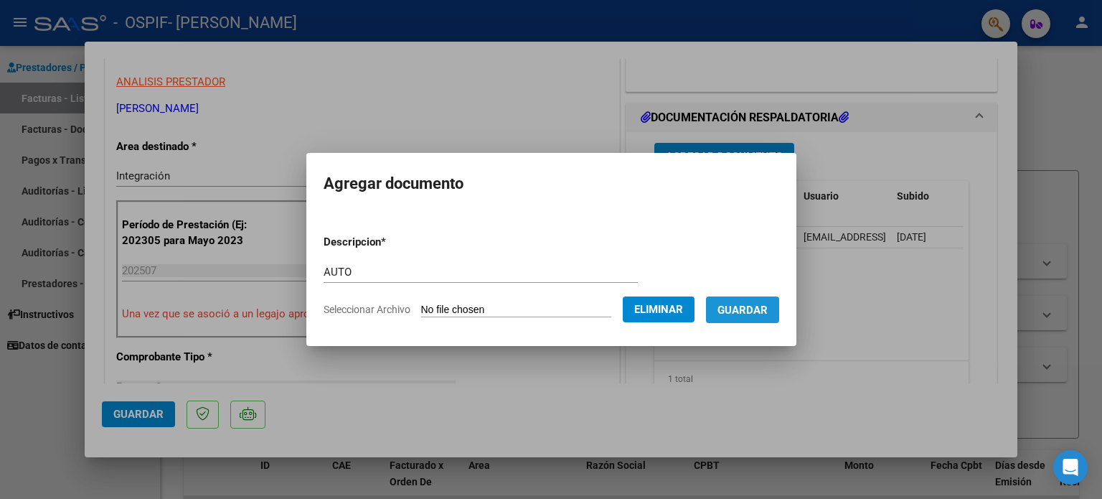
click at [772, 318] on button "Guardar" at bounding box center [742, 309] width 73 height 27
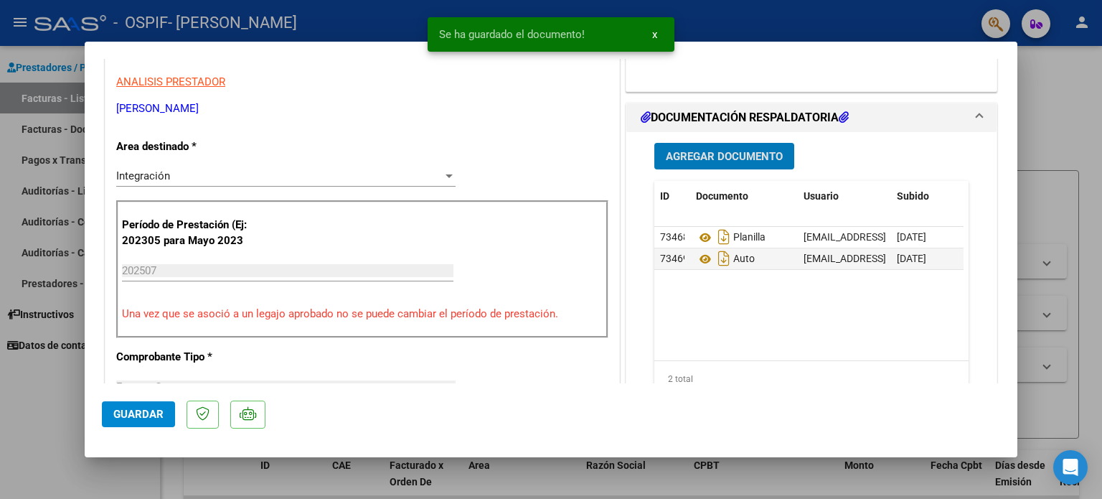
click at [106, 413] on button "Guardar" at bounding box center [138, 414] width 73 height 26
click at [59, 398] on div at bounding box center [551, 249] width 1102 height 499
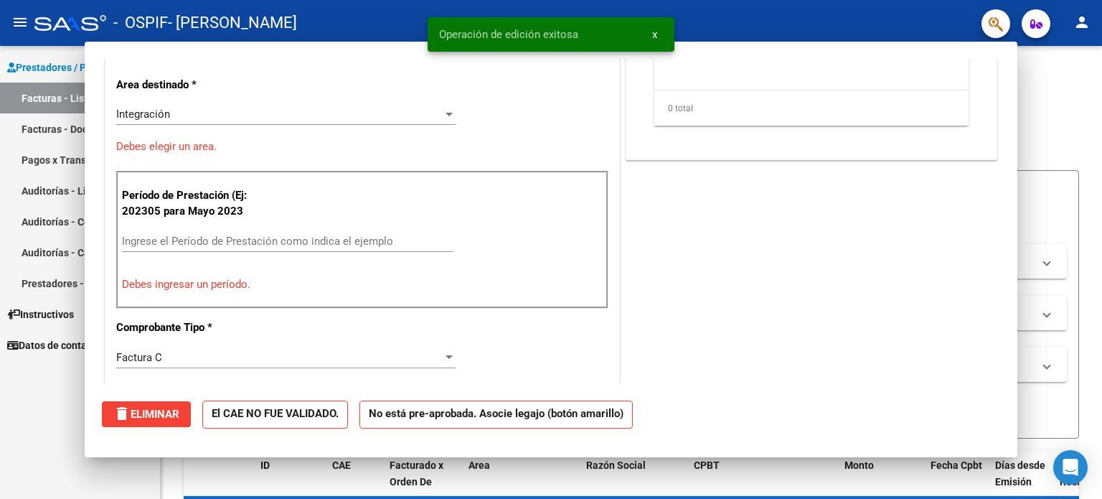
scroll to position [0, 0]
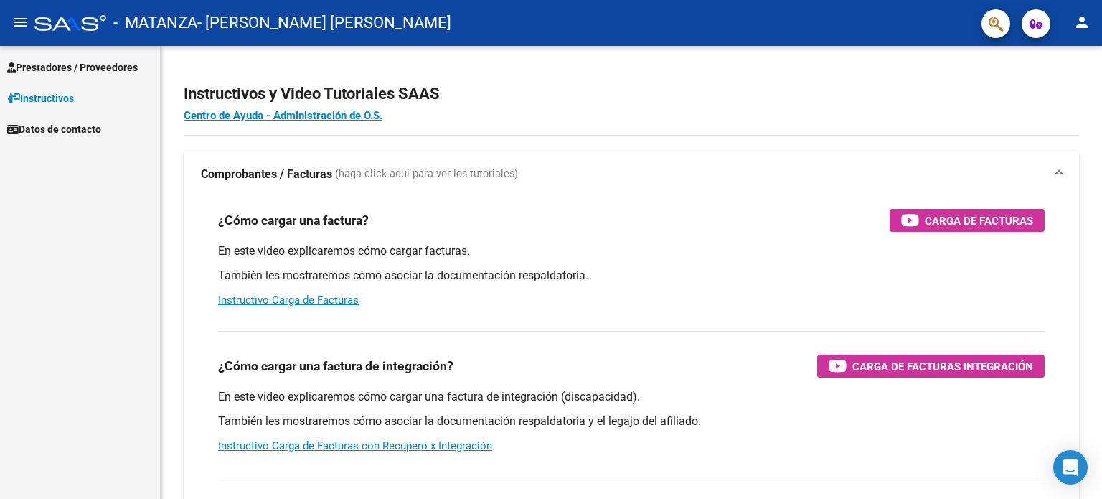
click at [107, 60] on span "Prestadores / Proveedores" at bounding box center [72, 68] width 131 height 16
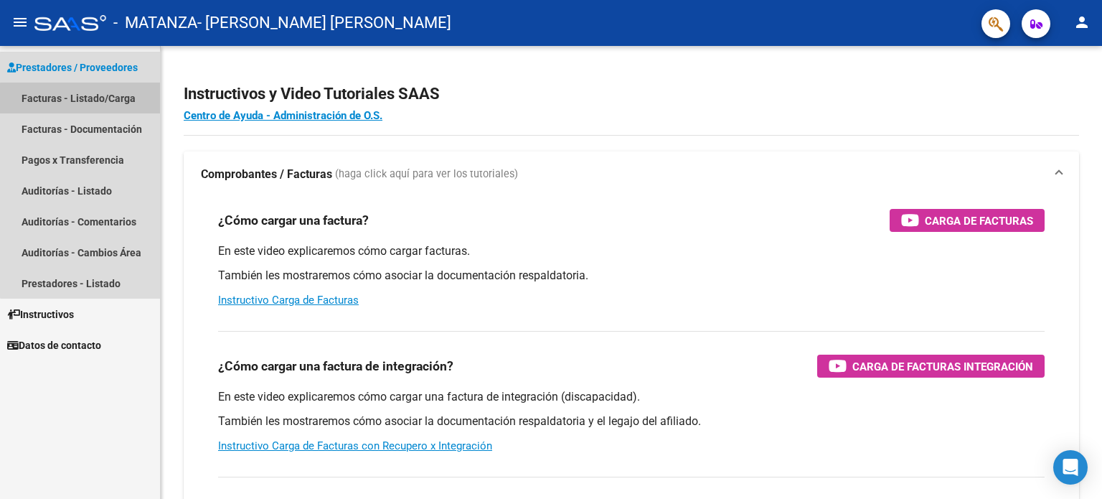
click at [100, 107] on link "Facturas - Listado/Carga" at bounding box center [80, 97] width 160 height 31
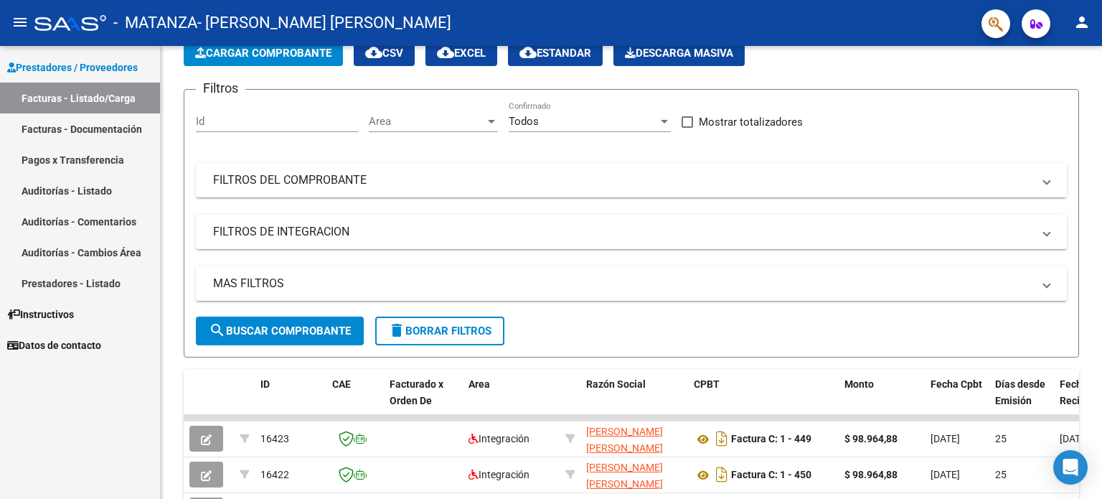
scroll to position [368, 0]
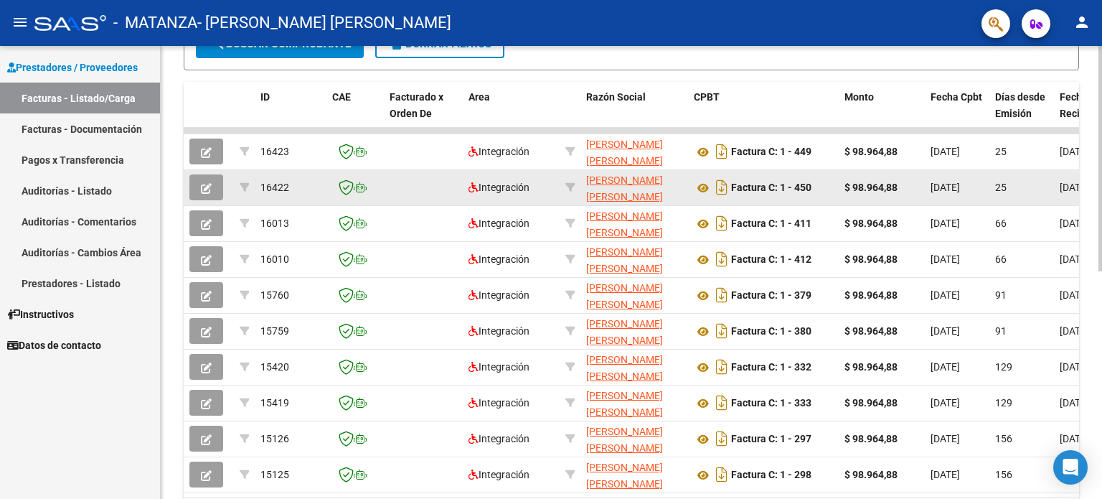
click at [202, 177] on button "button" at bounding box center [206, 187] width 34 height 26
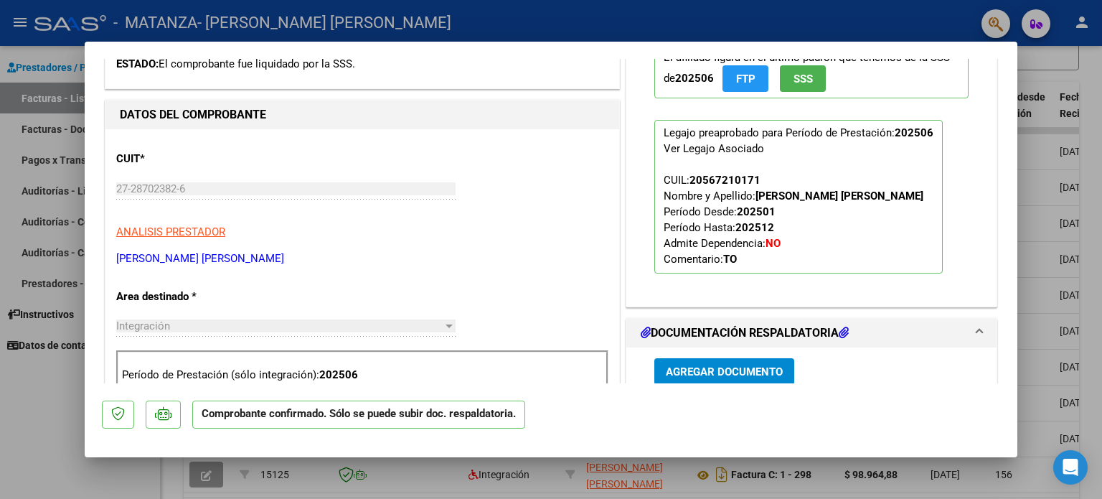
scroll to position [574, 0]
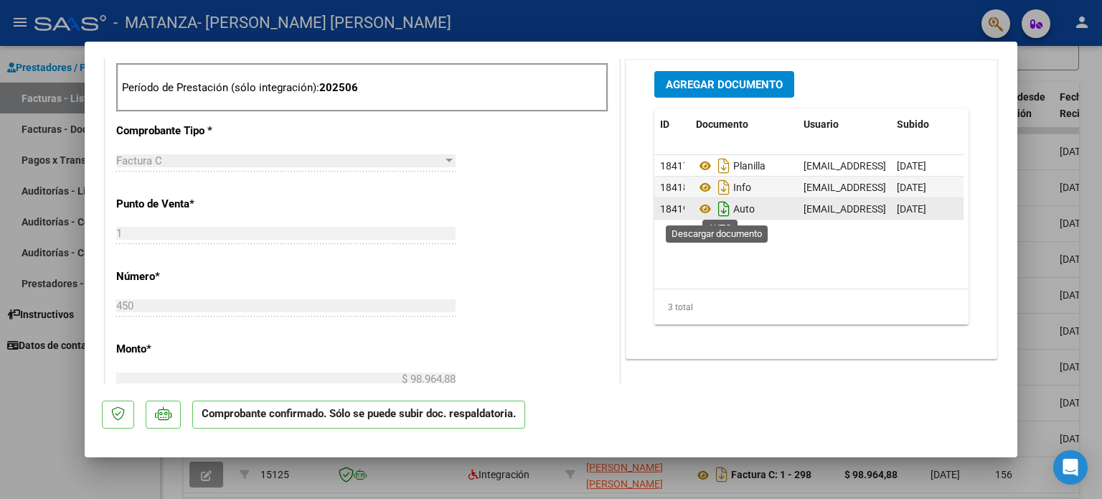
click at [714, 206] on icon "Descargar documento" at bounding box center [723, 208] width 19 height 23
click at [0, 405] on div at bounding box center [551, 249] width 1102 height 499
type input "$ 0,00"
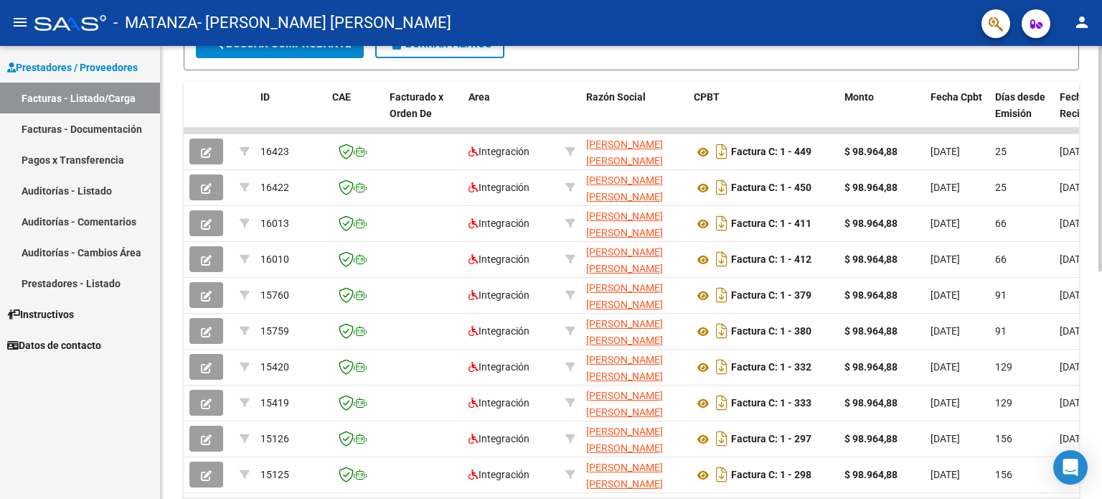
scroll to position [0, 0]
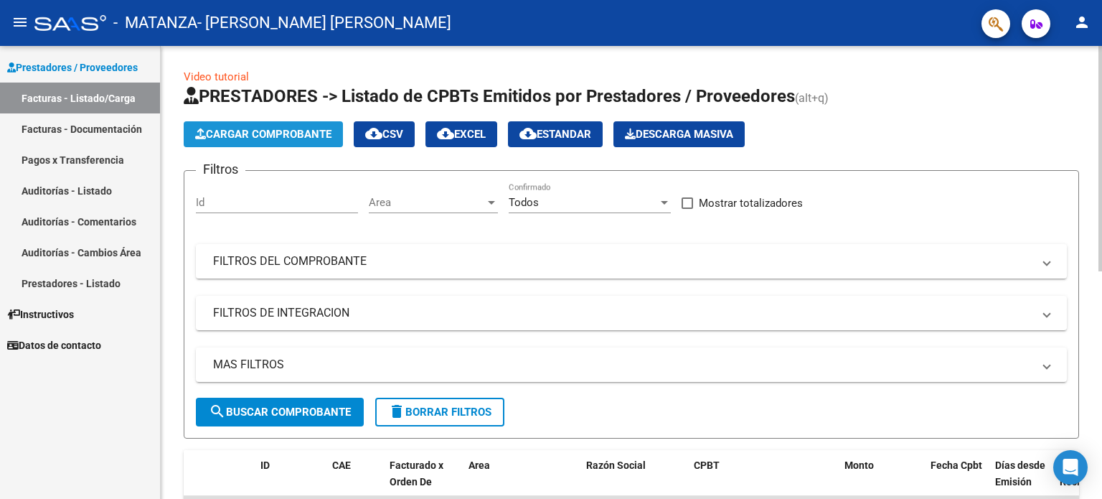
click at [300, 128] on span "Cargar Comprobante" at bounding box center [263, 134] width 136 height 13
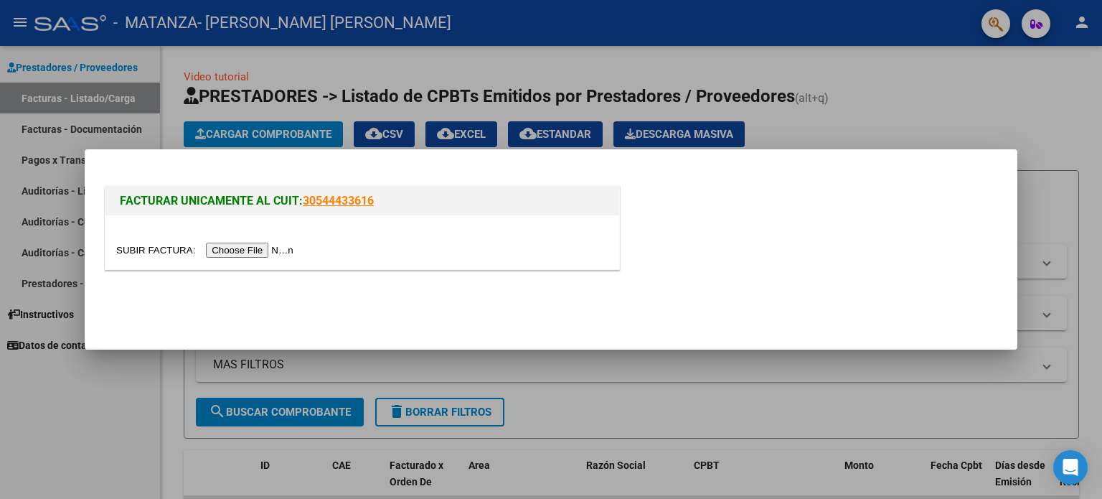
click at [279, 249] on input "file" at bounding box center [206, 249] width 181 height 15
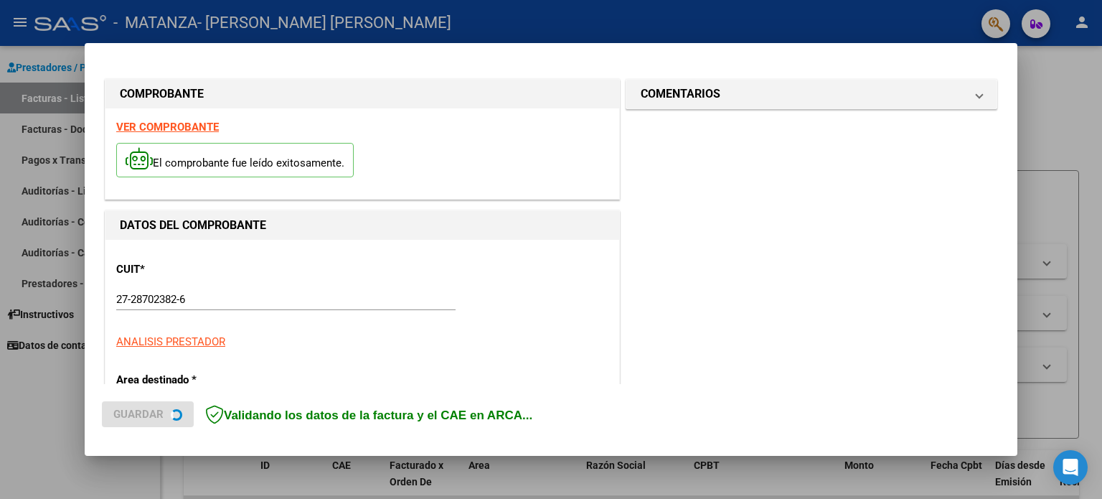
scroll to position [287, 0]
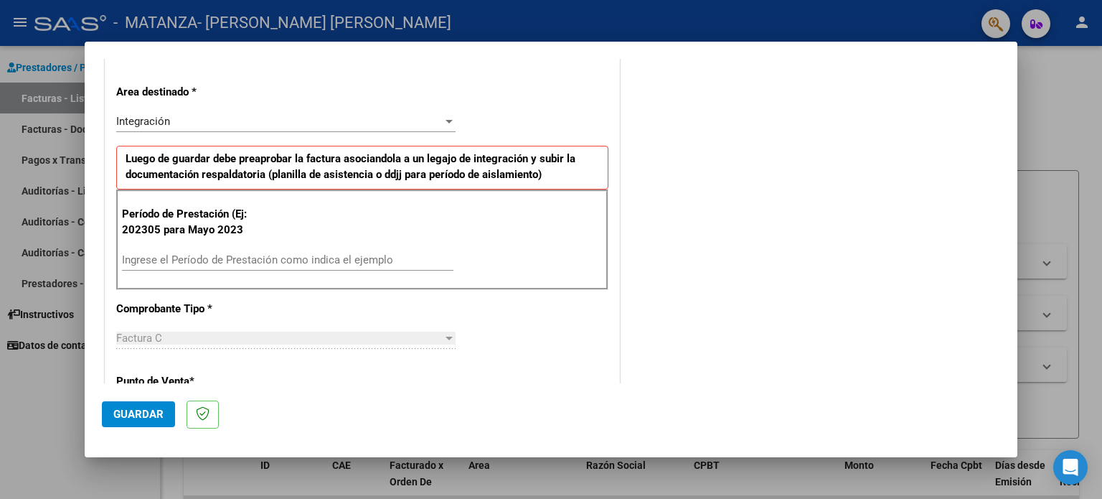
click at [364, 249] on div "Ingrese el Período de Prestación como indica el ejemplo" at bounding box center [287, 260] width 331 height 22
click at [359, 255] on input "Ingrese el Período de Prestación como indica el ejemplo" at bounding box center [287, 259] width 331 height 13
type input "202507"
click at [162, 421] on button "Guardar" at bounding box center [138, 414] width 73 height 26
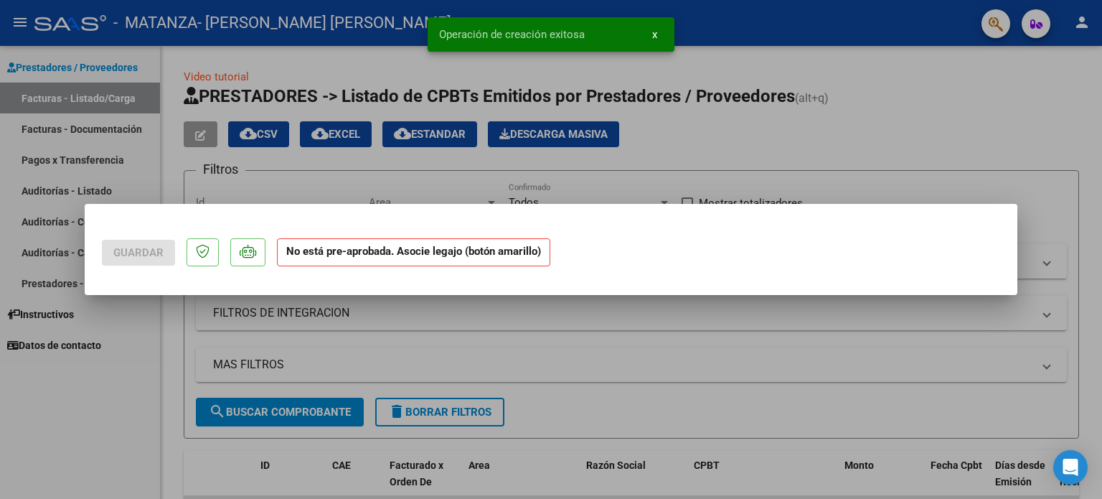
scroll to position [0, 0]
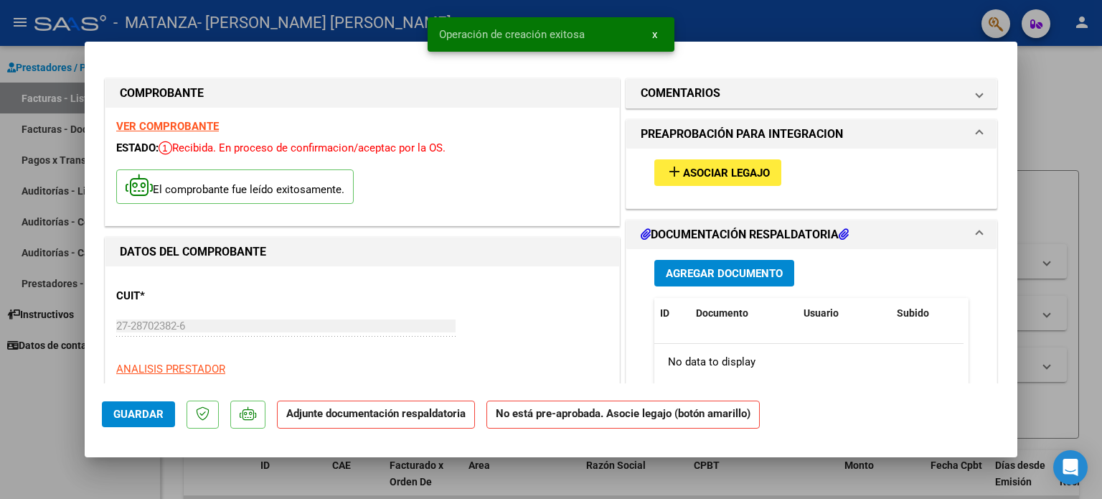
click at [666, 177] on mat-icon "add" at bounding box center [674, 171] width 17 height 17
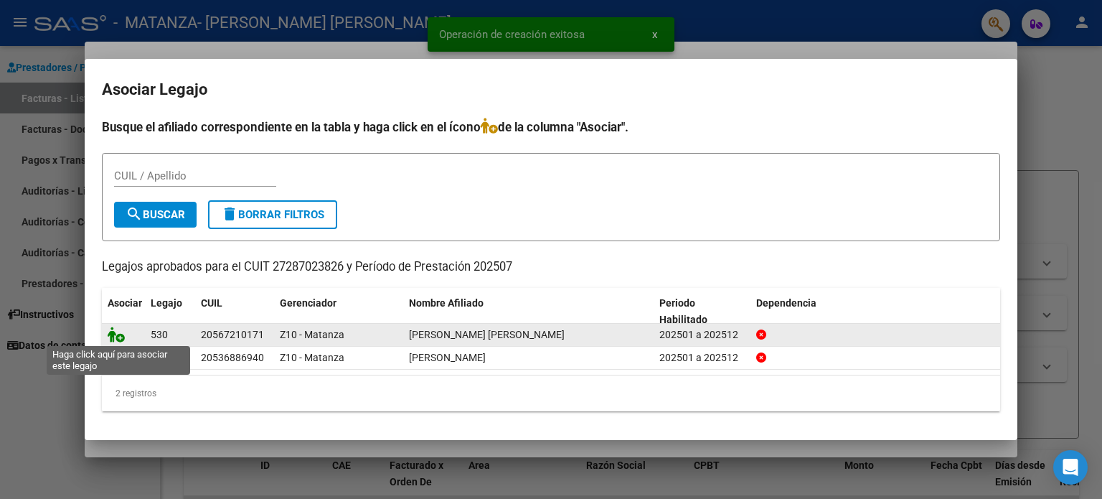
click at [116, 332] on icon at bounding box center [116, 334] width 17 height 16
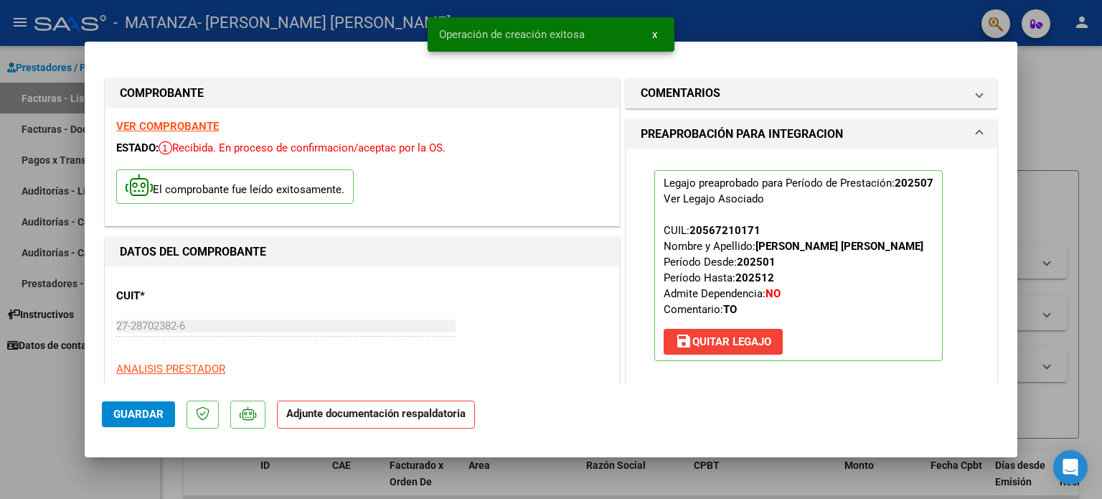
scroll to position [287, 0]
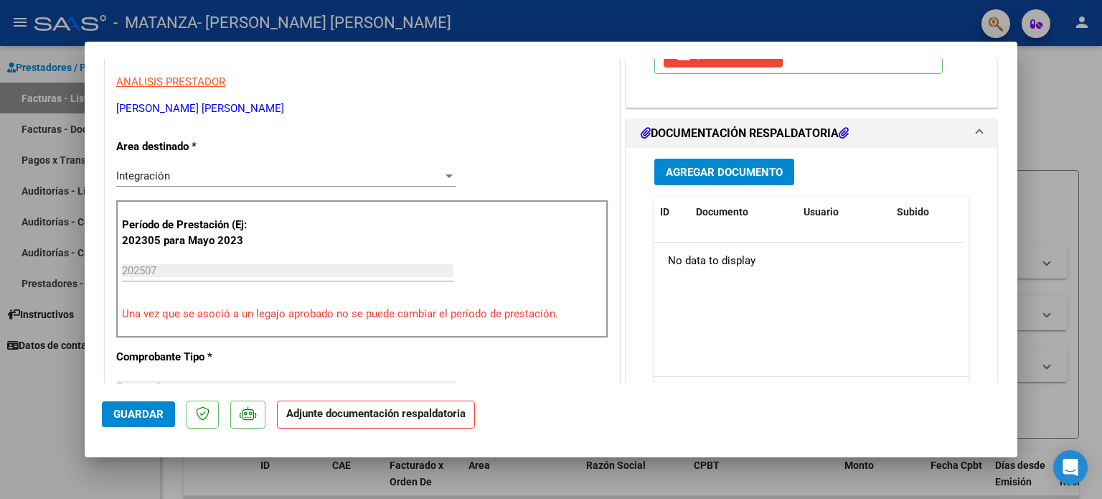
click at [729, 159] on button "Agregar Documento" at bounding box center [724, 172] width 140 height 27
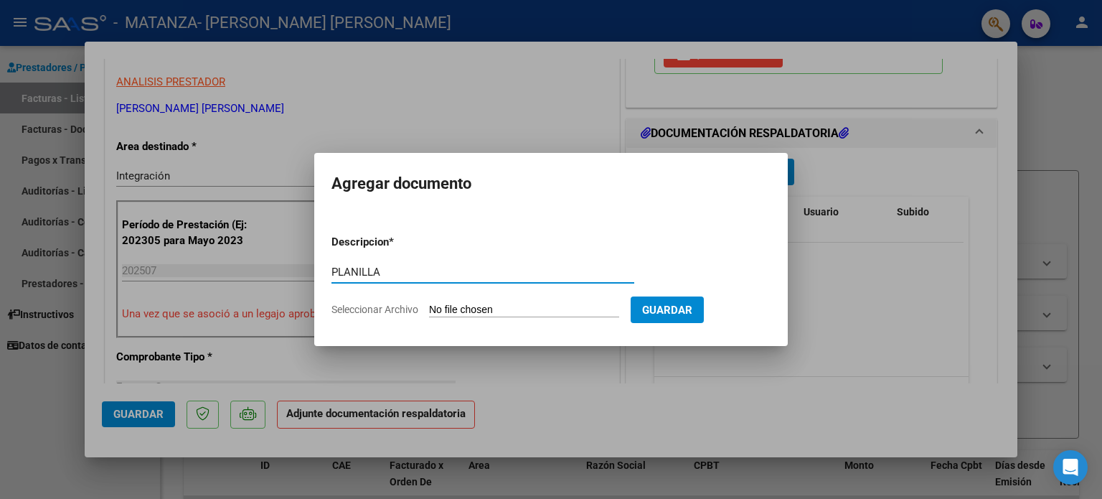
type input "PLANILLA"
click at [534, 308] on input "Seleccionar Archivo" at bounding box center [524, 310] width 190 height 14
click at [508, 301] on form "Descripcion * PLANILLA Escriba aquí una descripcion Seleccionar Archivo Guardar" at bounding box center [550, 275] width 439 height 105
click at [508, 304] on input "Seleccionar Archivo" at bounding box center [524, 310] width 190 height 14
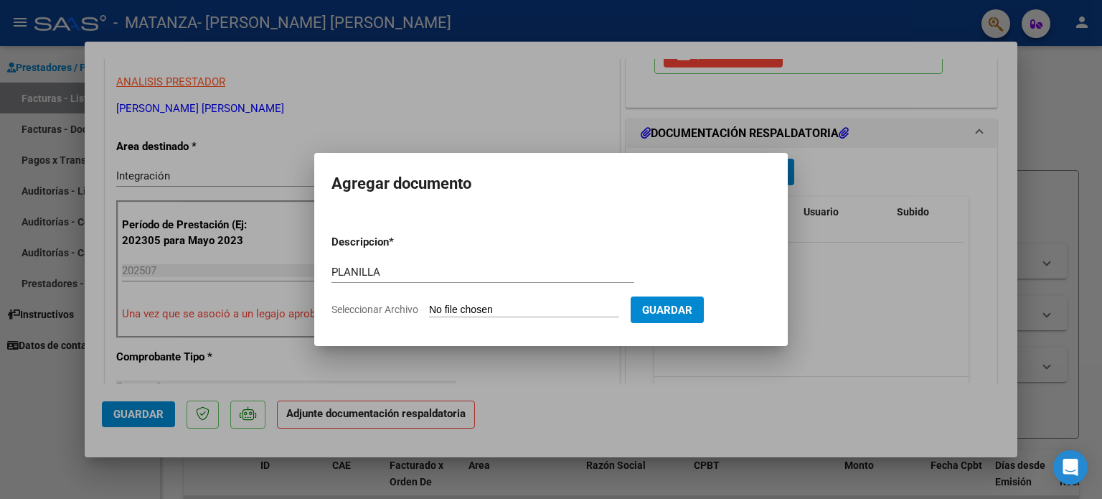
type input "C:\fakepath\Planilla Ramirez Fernando TO JULIO 25.jpeg"
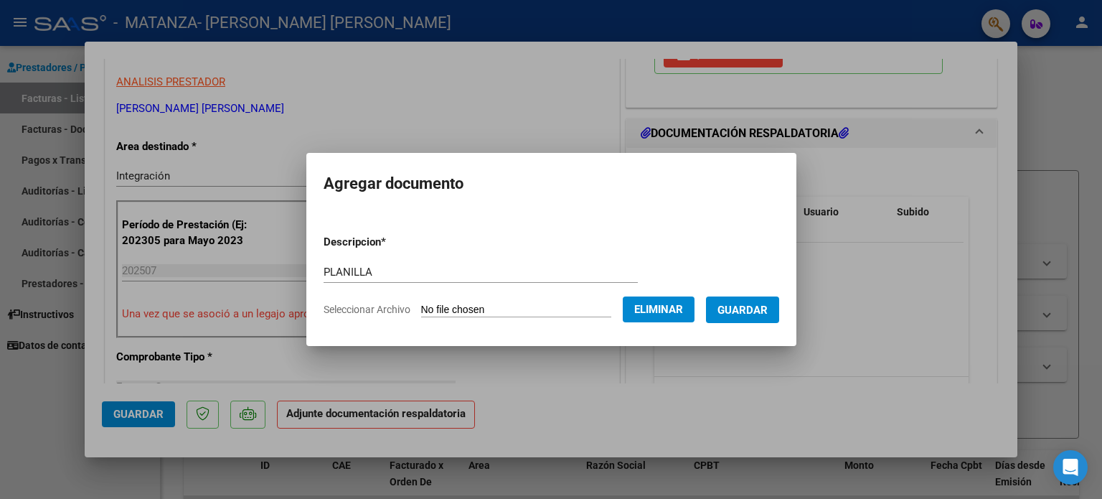
click at [757, 316] on span "Guardar" at bounding box center [742, 309] width 50 height 13
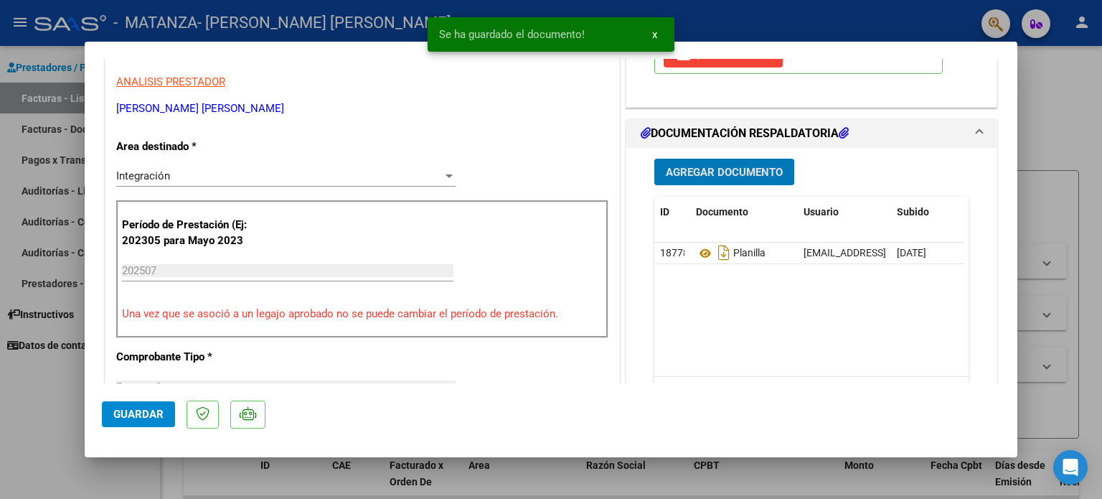
click at [746, 169] on span "Agregar Documento" at bounding box center [724, 172] width 117 height 13
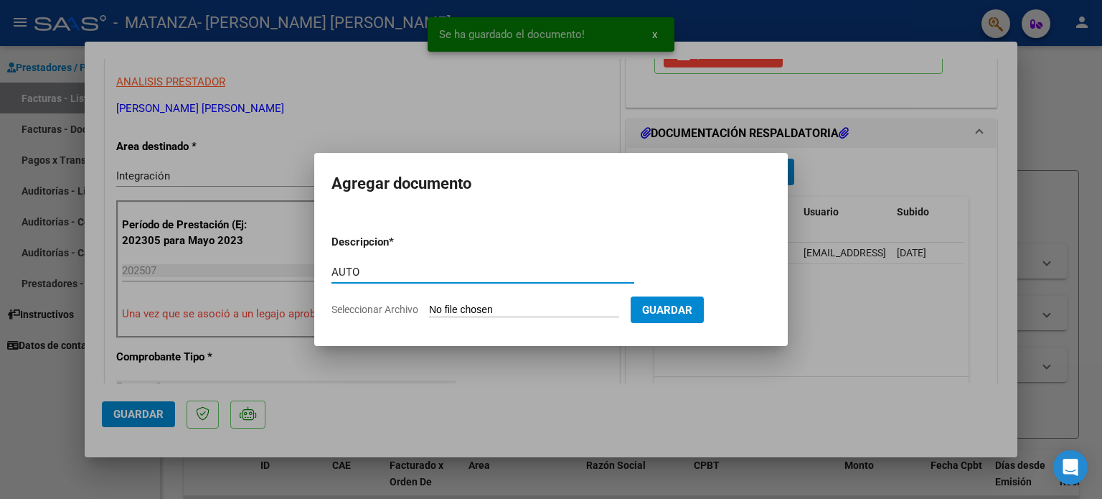
type input "AUTO"
click at [459, 309] on input "Seleccionar Archivo" at bounding box center [524, 310] width 190 height 14
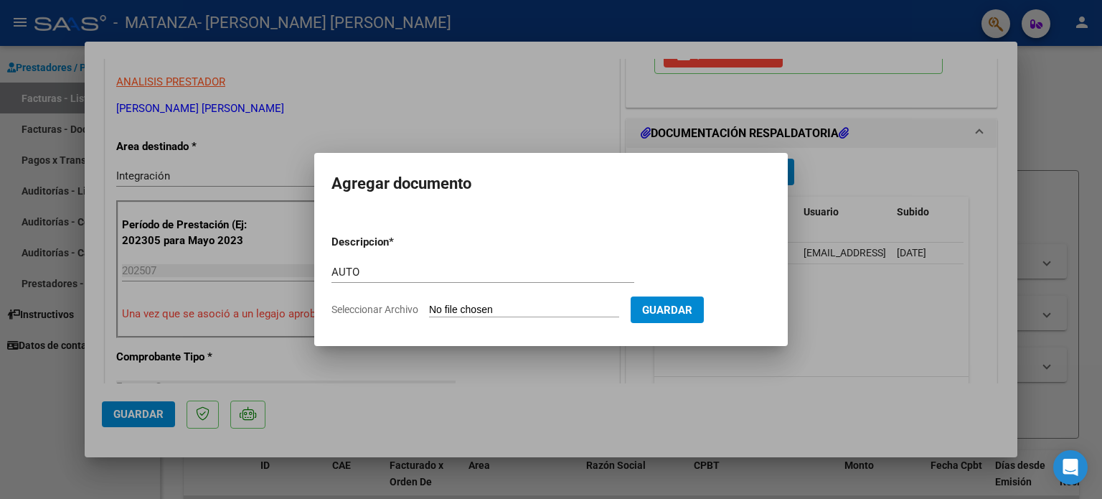
type input "C:\fakepath\27287023826-FACTURA_C-1-450-ANEXO-AUTO.pdf"
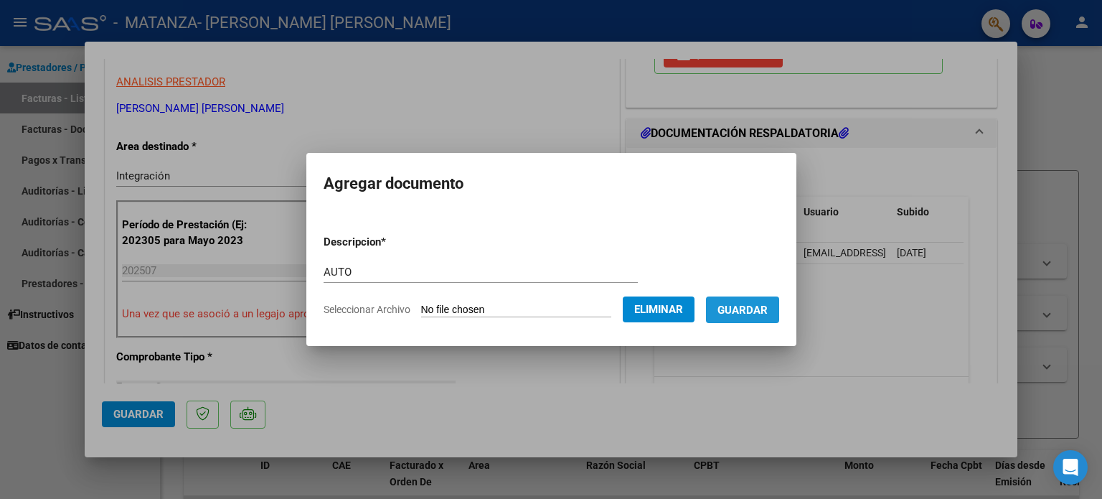
click at [762, 318] on button "Guardar" at bounding box center [742, 309] width 73 height 27
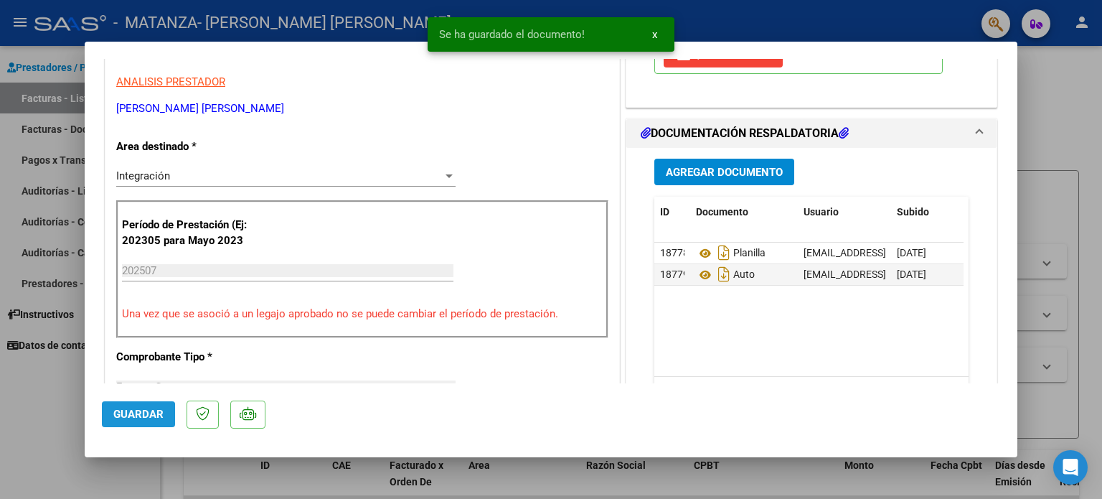
click at [120, 417] on span "Guardar" at bounding box center [138, 413] width 50 height 13
click at [50, 401] on div at bounding box center [551, 249] width 1102 height 499
type input "$ 0,00"
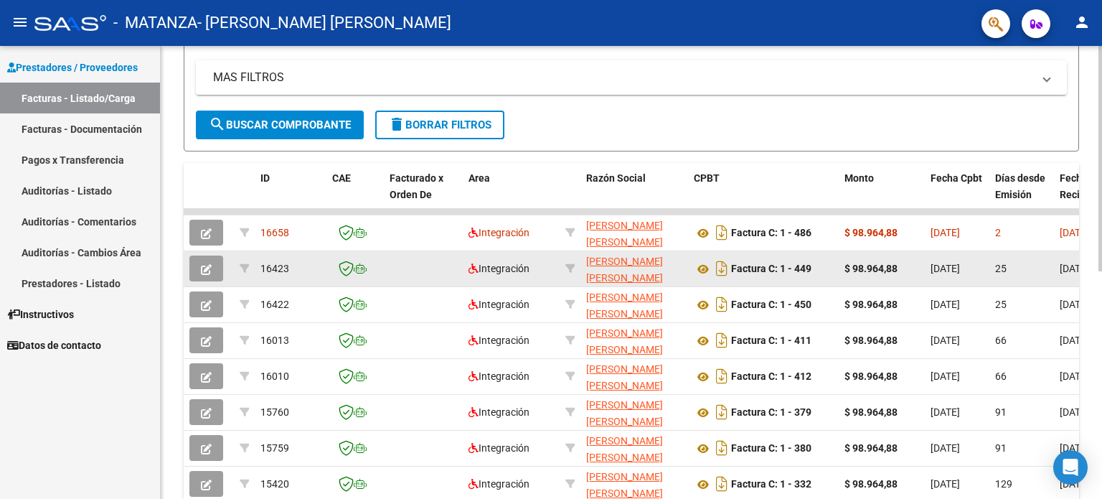
click at [204, 270] on icon "button" at bounding box center [206, 269] width 11 height 11
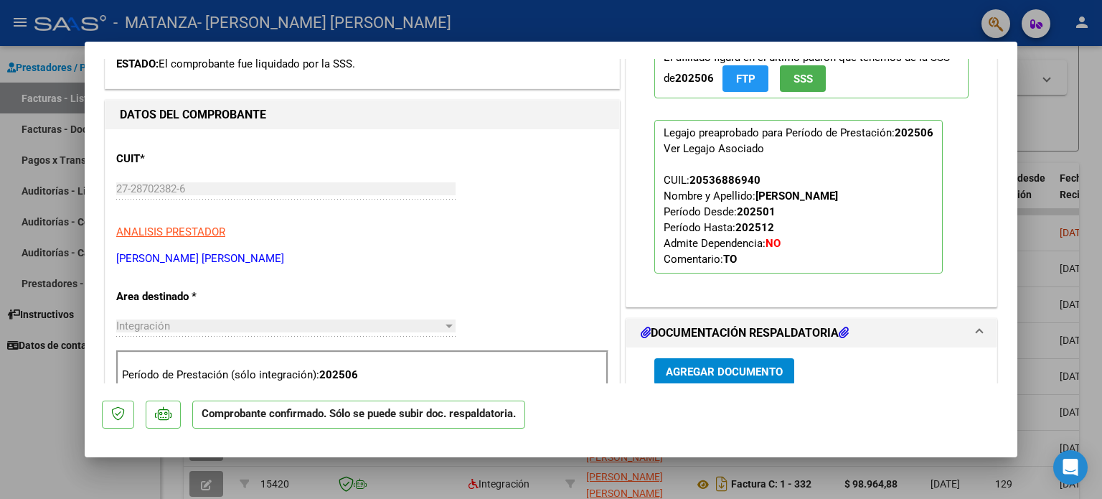
scroll to position [574, 0]
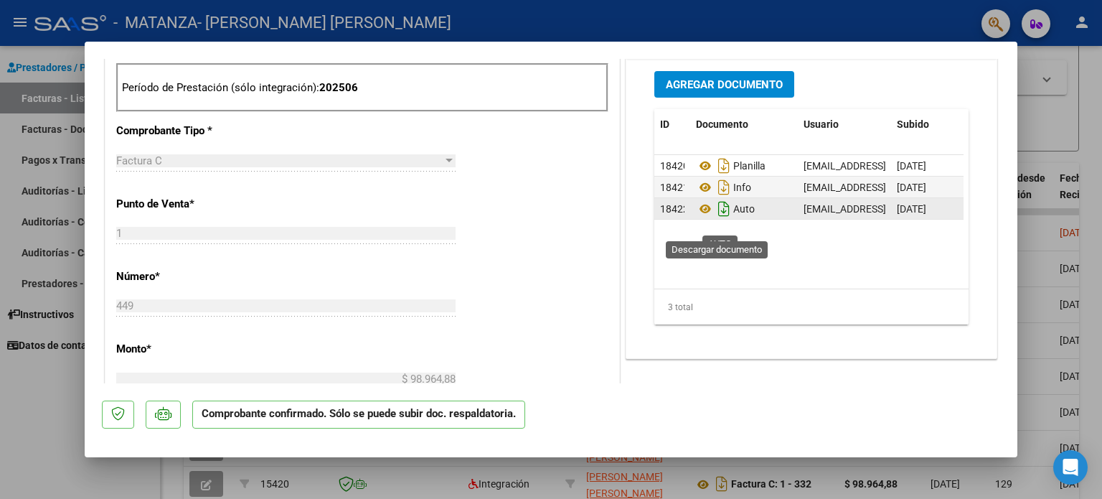
click at [718, 220] on icon "Descargar documento" at bounding box center [723, 208] width 19 height 23
click at [5, 443] on div at bounding box center [551, 249] width 1102 height 499
type input "$ 0,00"
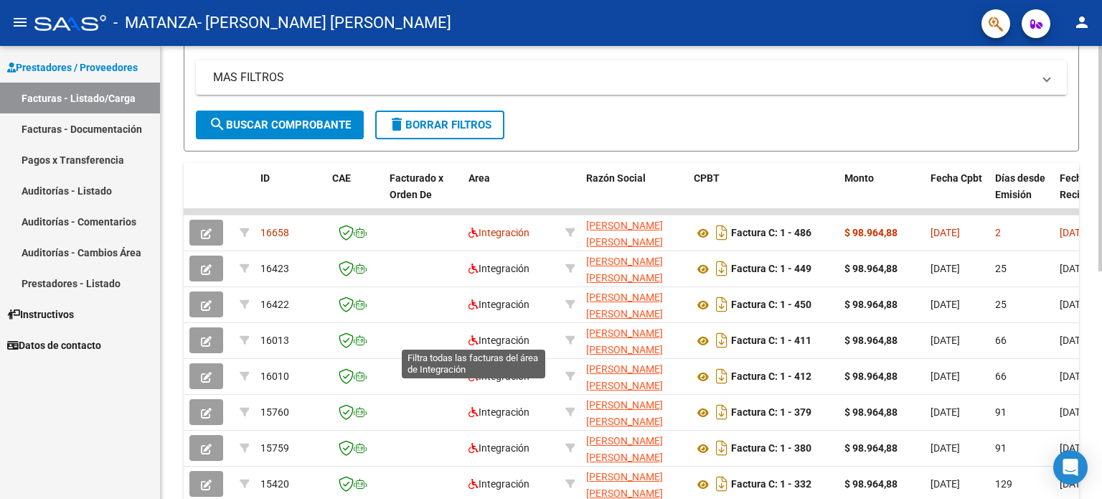
scroll to position [0, 0]
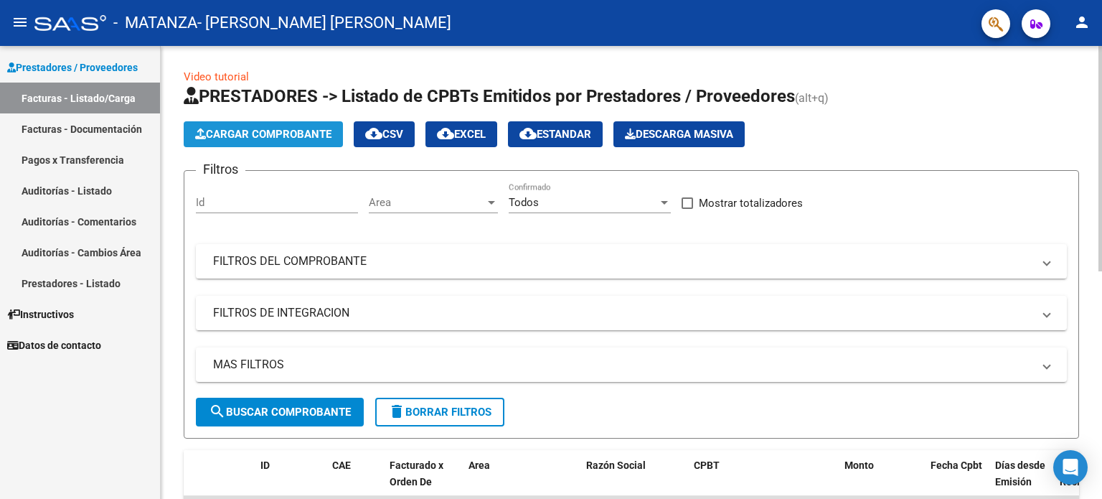
click at [324, 132] on span "Cargar Comprobante" at bounding box center [263, 134] width 136 height 13
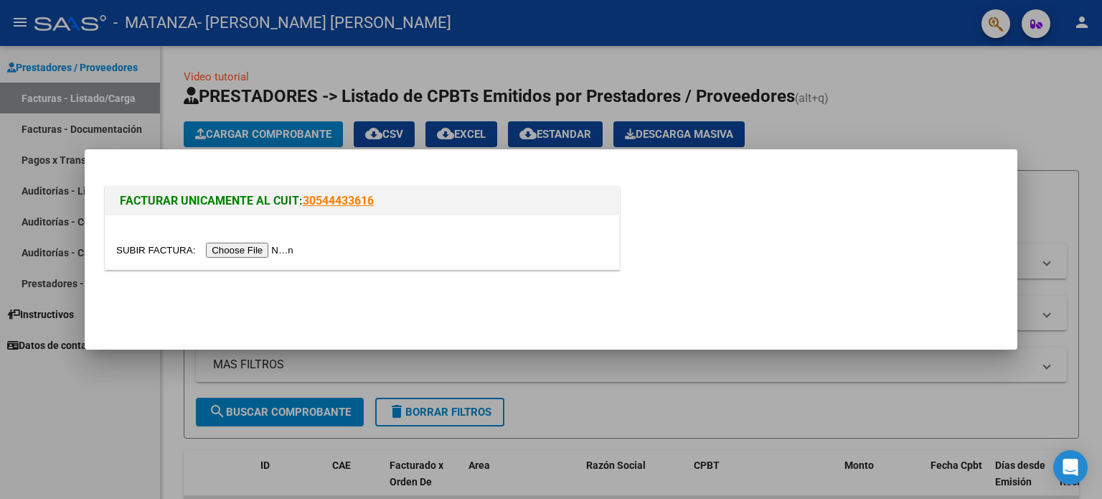
click at [259, 258] on input "file" at bounding box center [206, 249] width 181 height 15
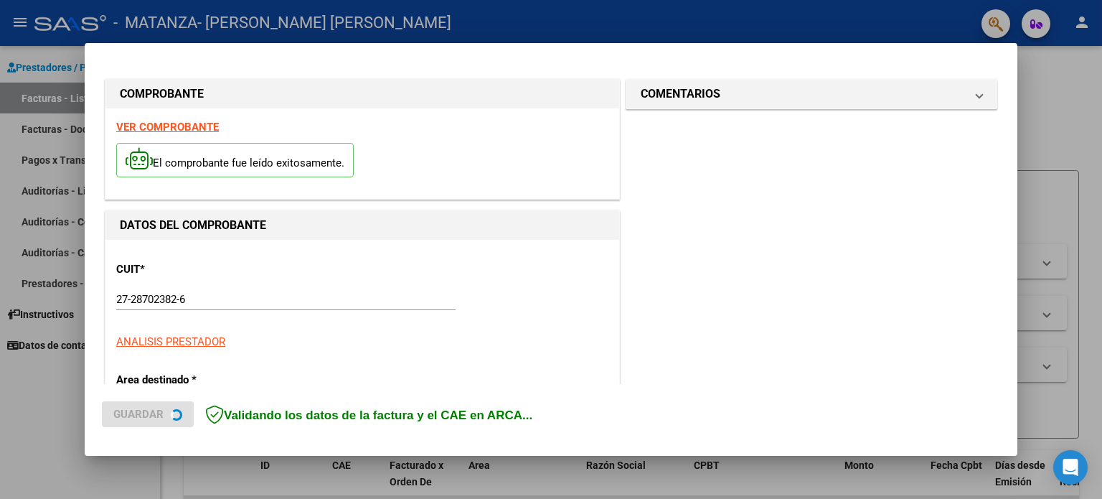
scroll to position [287, 0]
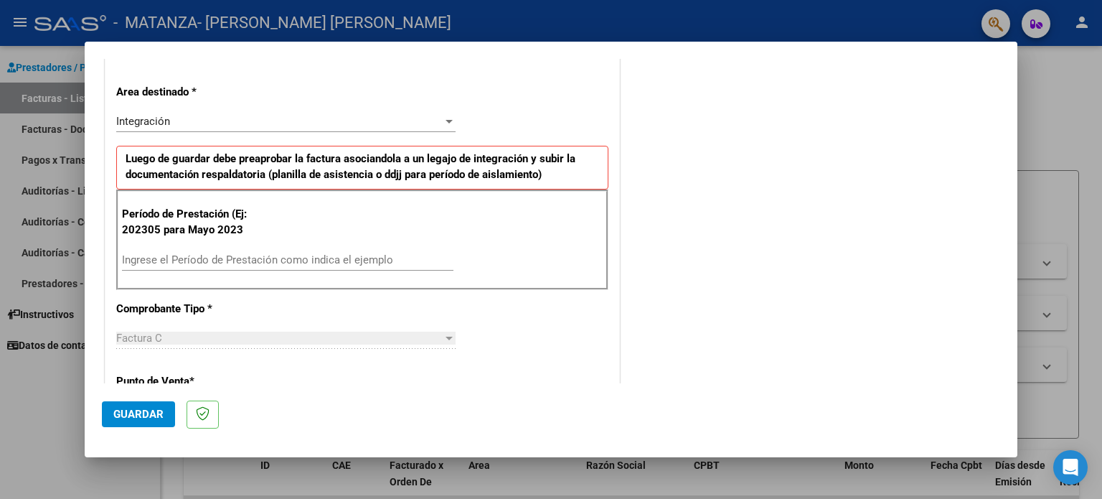
click at [362, 261] on input "Ingrese el Período de Prestación como indica el ejemplo" at bounding box center [287, 259] width 331 height 13
type input "202507"
click at [157, 416] on span "Guardar" at bounding box center [138, 413] width 50 height 13
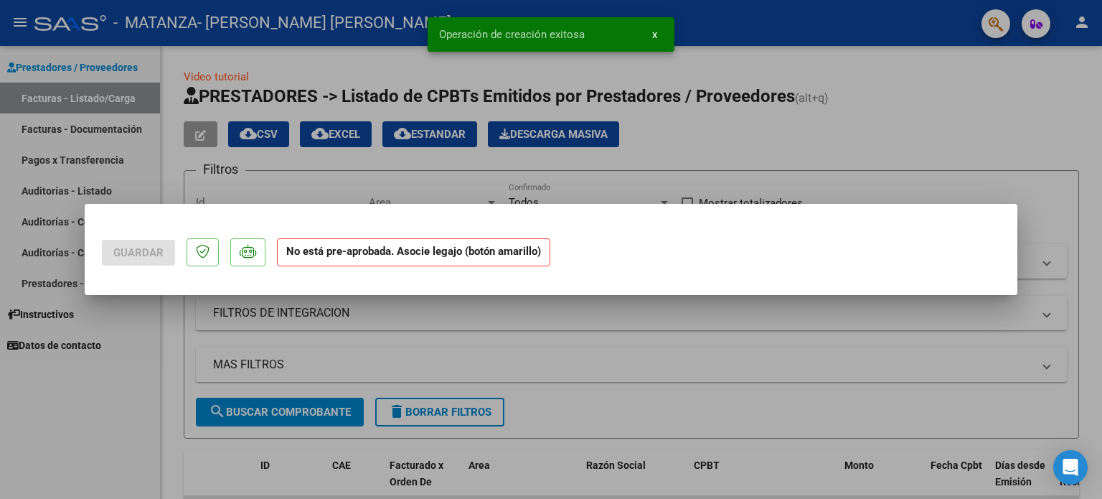
scroll to position [0, 0]
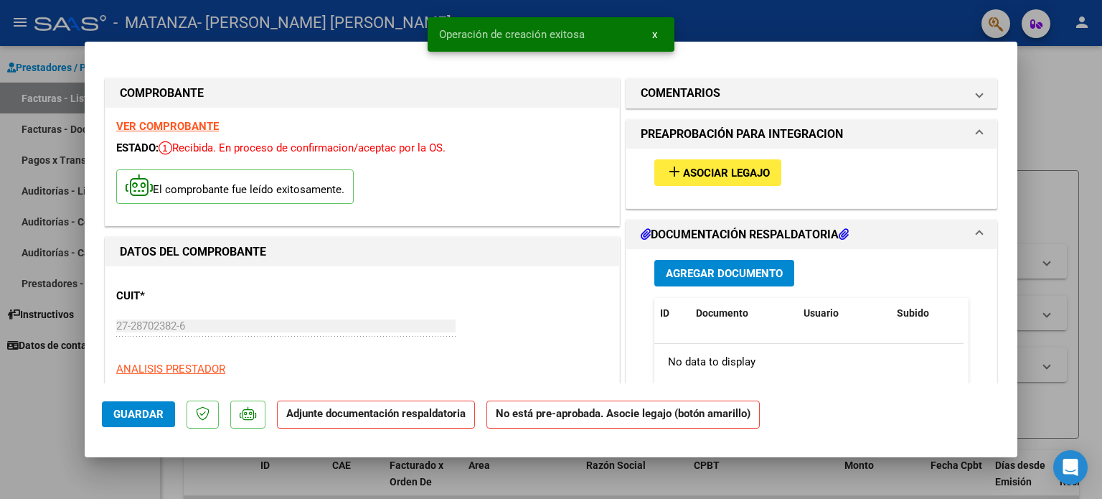
click at [736, 186] on div "add Asociar Legajo" at bounding box center [811, 172] width 336 height 48
click at [736, 178] on span "Asociar Legajo" at bounding box center [726, 172] width 87 height 13
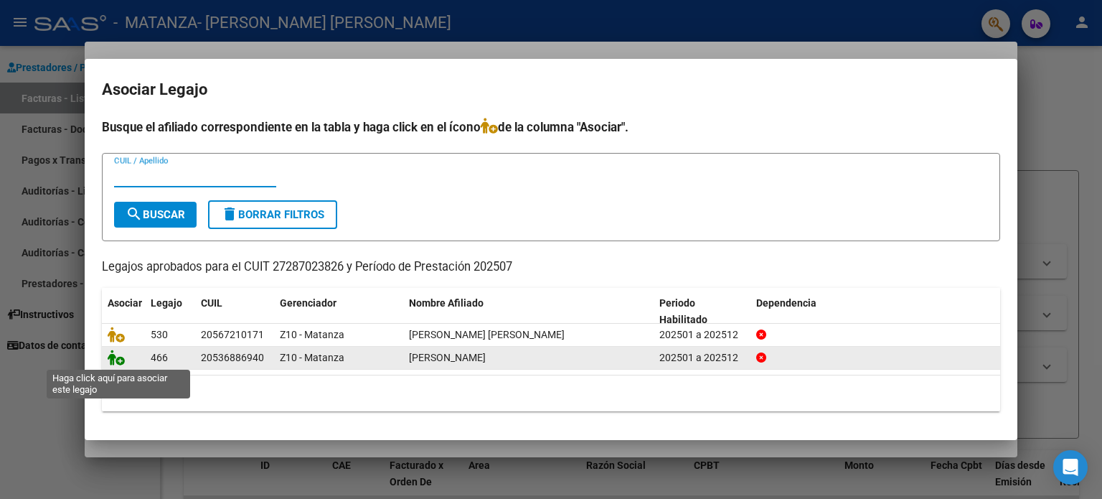
click at [118, 356] on icon at bounding box center [116, 357] width 17 height 16
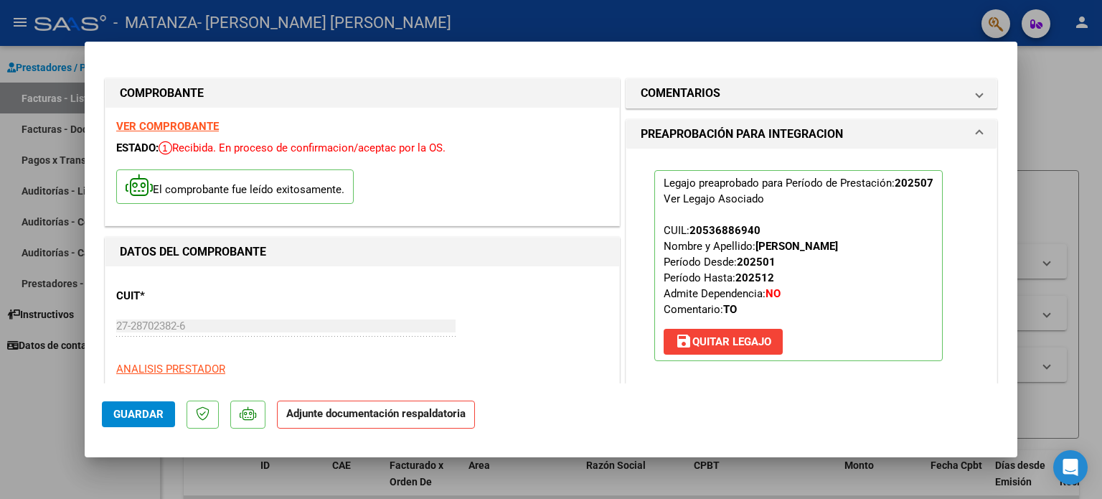
scroll to position [287, 0]
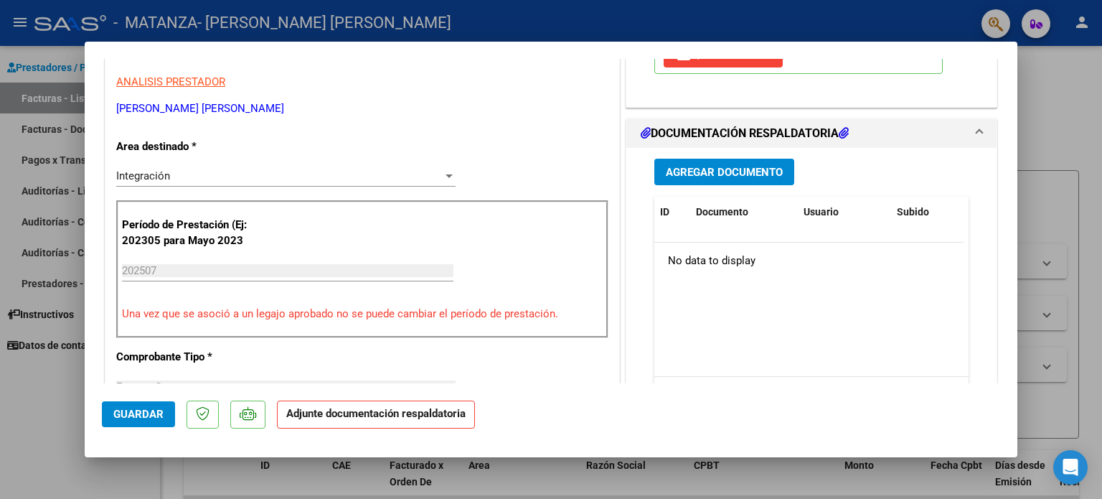
click at [729, 164] on div "Agregar Documento ID Documento Usuario Subido Acción No data to display 0 total…" at bounding box center [811, 291] width 336 height 286
click at [729, 179] on span "Agregar Documento" at bounding box center [724, 172] width 117 height 13
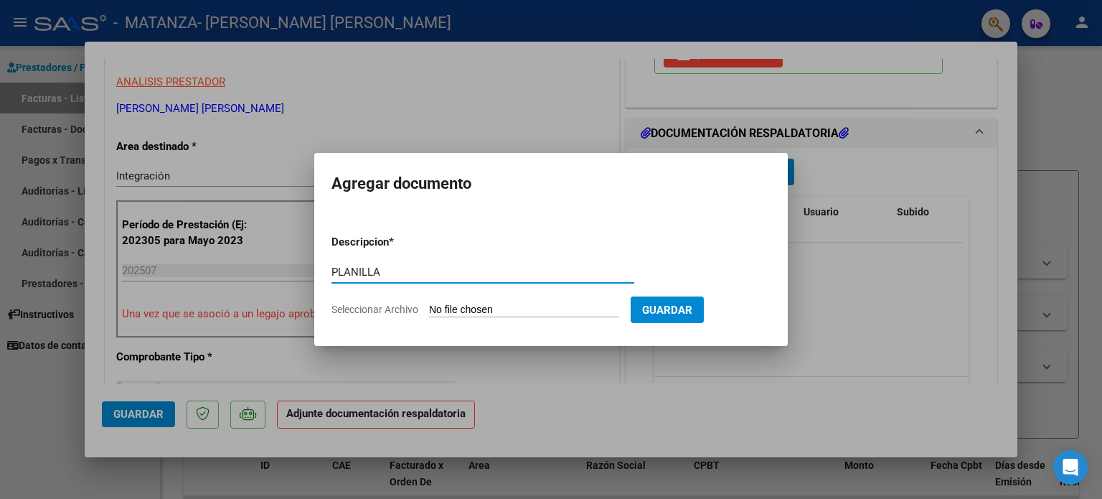
type input "PLANILLA"
click at [509, 312] on input "Seleccionar Archivo" at bounding box center [524, 310] width 190 height 14
type input "C:\fakepath\Planilla Maidana Benjamin TO JULIO 25.jpeg"
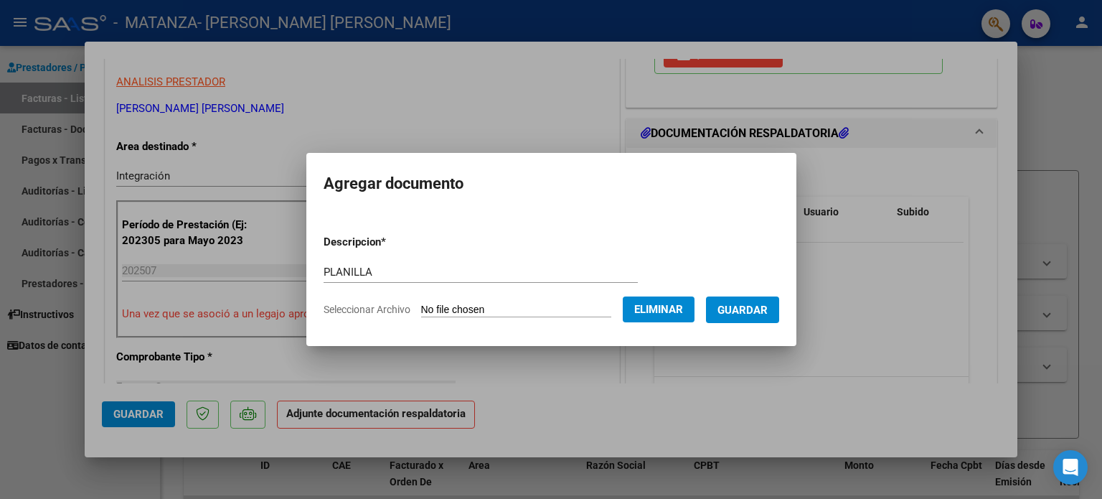
click at [765, 318] on button "Guardar" at bounding box center [742, 309] width 73 height 27
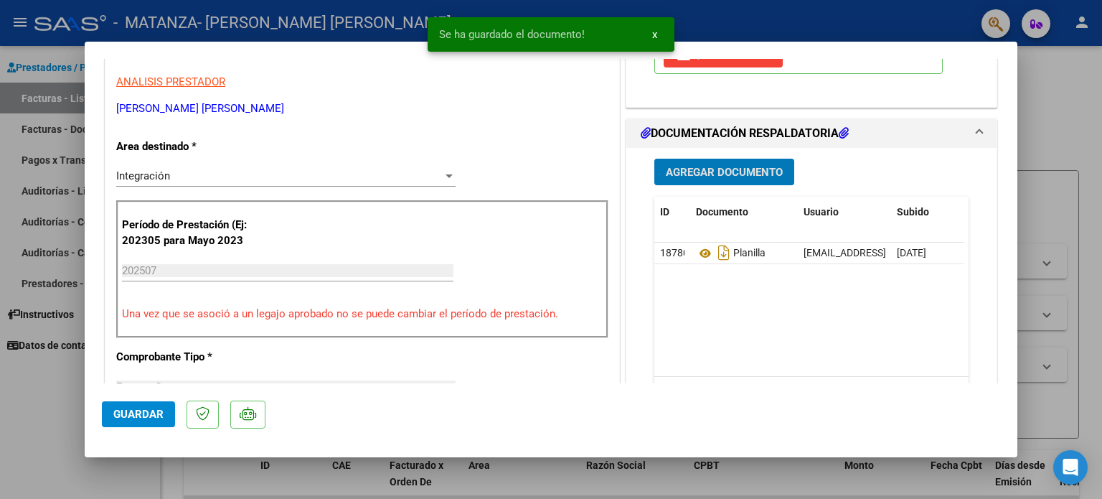
click at [740, 179] on span "Agregar Documento" at bounding box center [724, 172] width 117 height 13
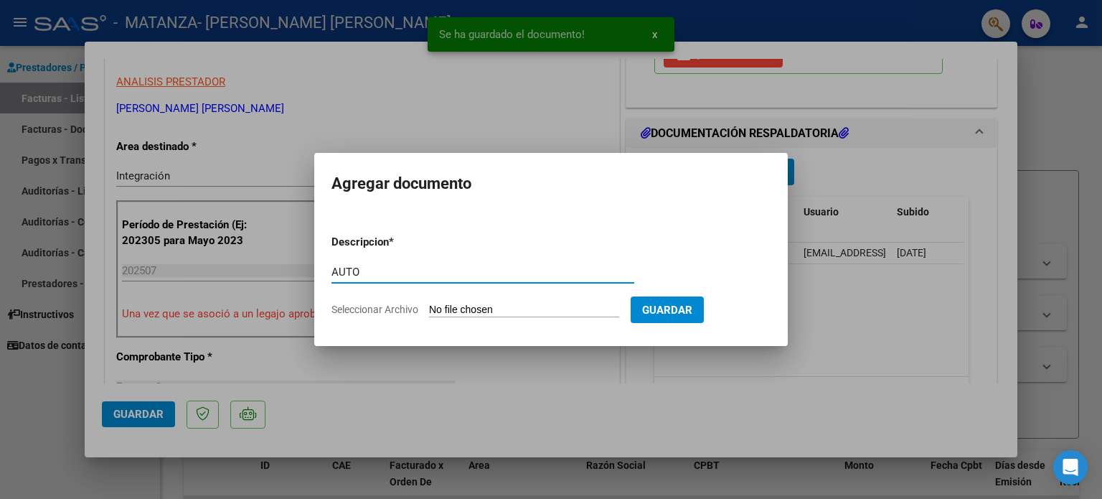
type input "AUTO"
click at [482, 315] on input "Seleccionar Archivo" at bounding box center [524, 310] width 190 height 14
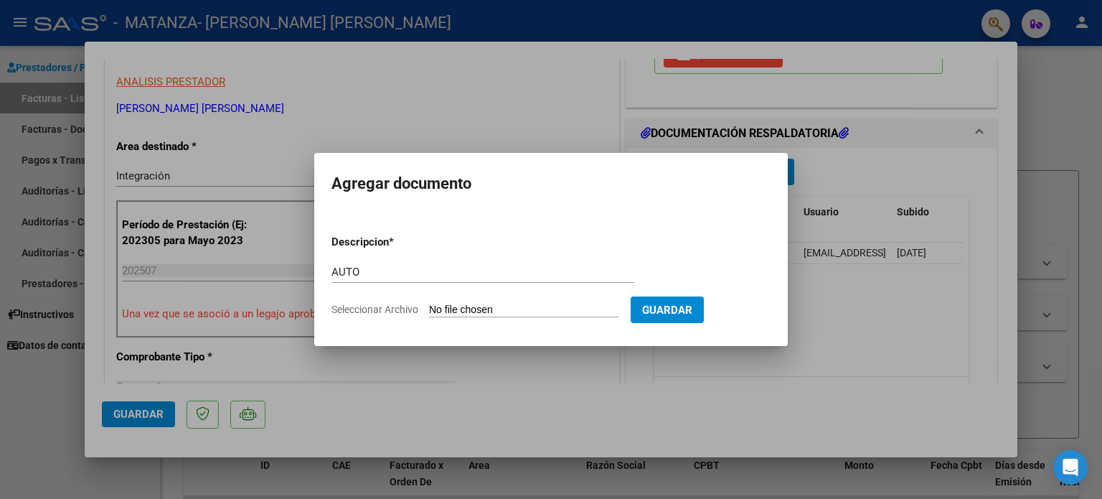
type input "C:\fakepath\27287023826-FACTURA_C-1-449-ANEXO-AUTO.pdf"
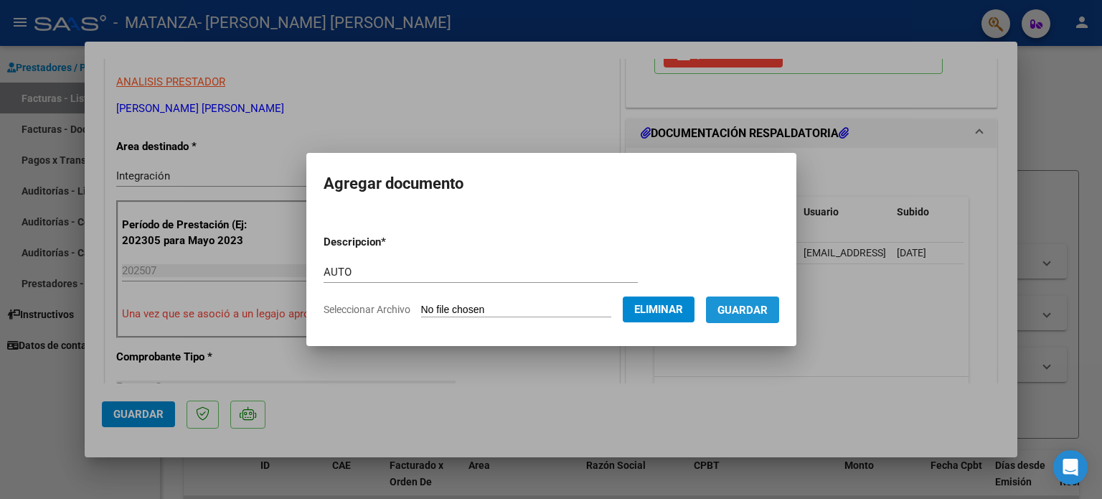
click at [764, 316] on span "Guardar" at bounding box center [742, 309] width 50 height 13
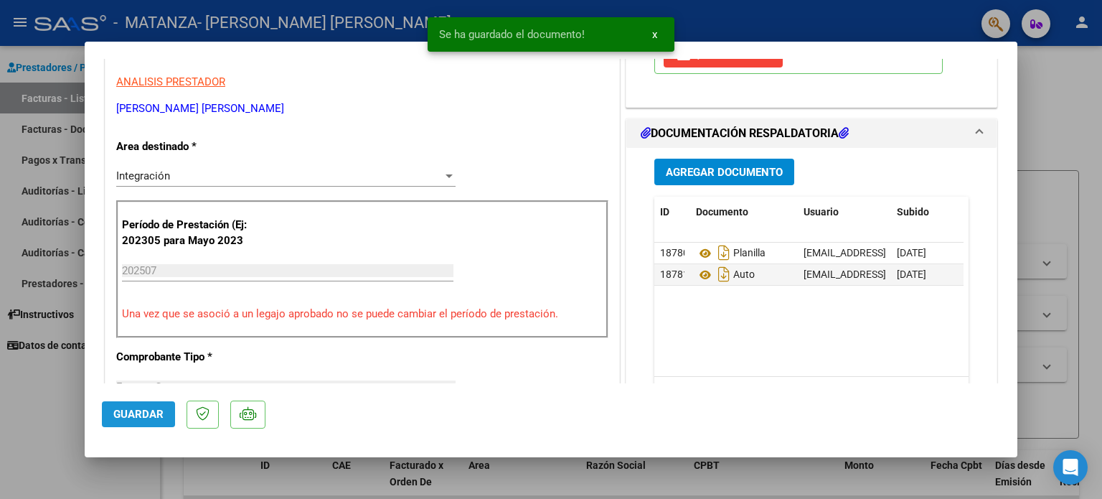
click at [132, 405] on button "Guardar" at bounding box center [138, 414] width 73 height 26
click at [54, 404] on div at bounding box center [551, 249] width 1102 height 499
type input "$ 0,00"
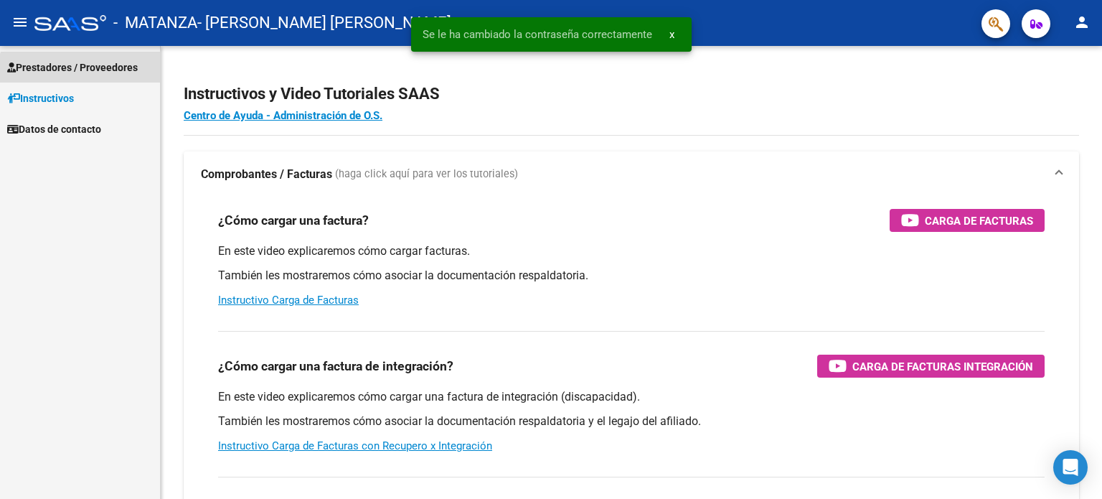
click at [97, 74] on span "Prestadores / Proveedores" at bounding box center [72, 68] width 131 height 16
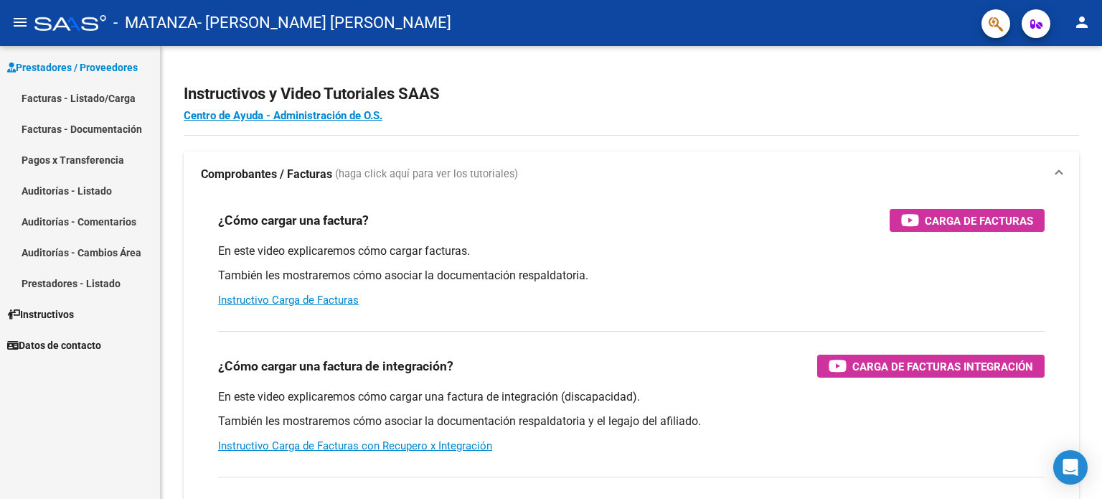
click at [87, 92] on link "Facturas - Listado/Carga" at bounding box center [80, 97] width 160 height 31
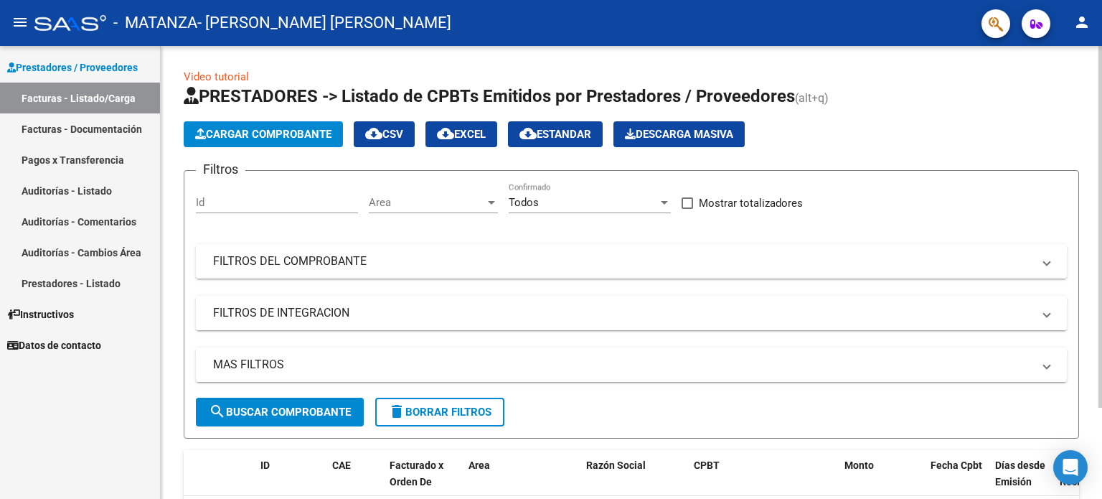
click at [277, 118] on app-list-header "PRESTADORES -> Listado de CPBTs Emitidos por Prestadores / Proveedores (alt+q) …" at bounding box center [631, 262] width 895 height 354
click at [277, 128] on span "Cargar Comprobante" at bounding box center [263, 134] width 136 height 13
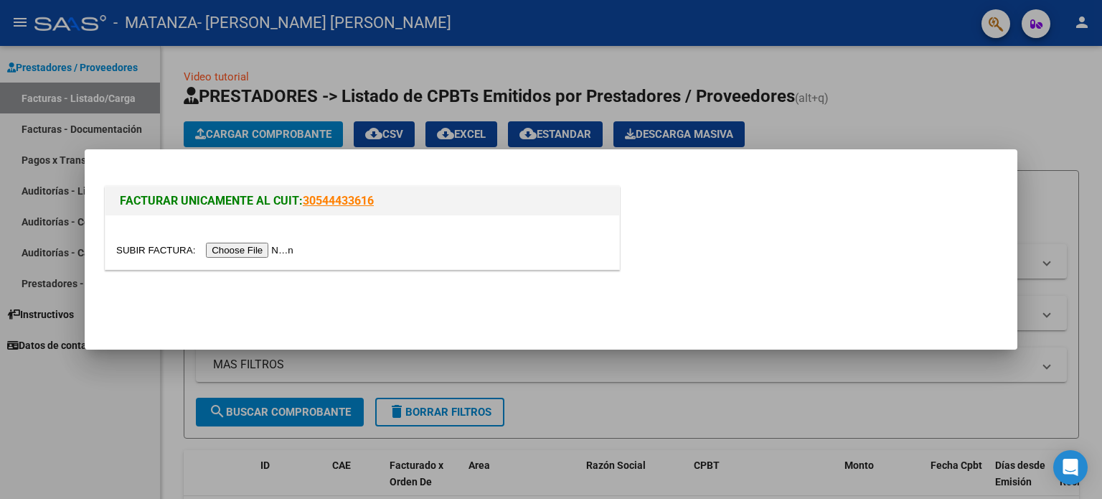
click at [275, 244] on input "file" at bounding box center [206, 249] width 181 height 15
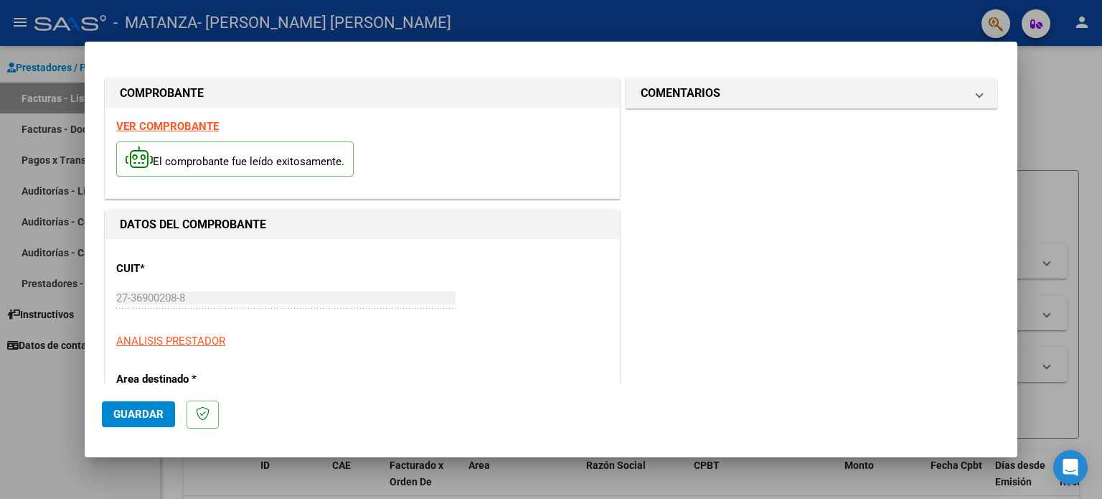
scroll to position [287, 0]
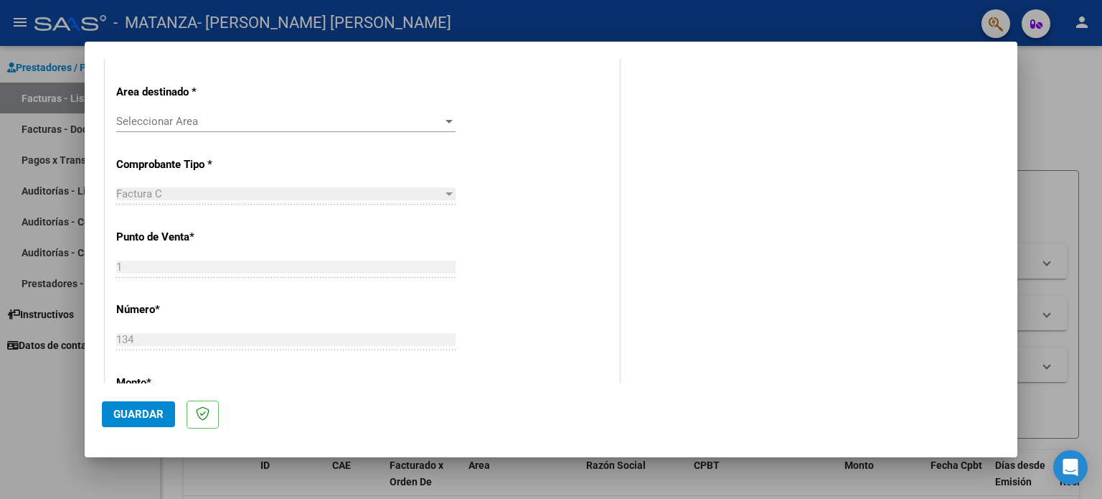
click at [328, 108] on div "CUIT * 27-36900208-8 Ingresar CUIT ANALISIS PRESTADOR Area destinado * Seleccio…" at bounding box center [362, 406] width 514 height 908
click at [329, 115] on span "Seleccionar Area" at bounding box center [279, 121] width 326 height 13
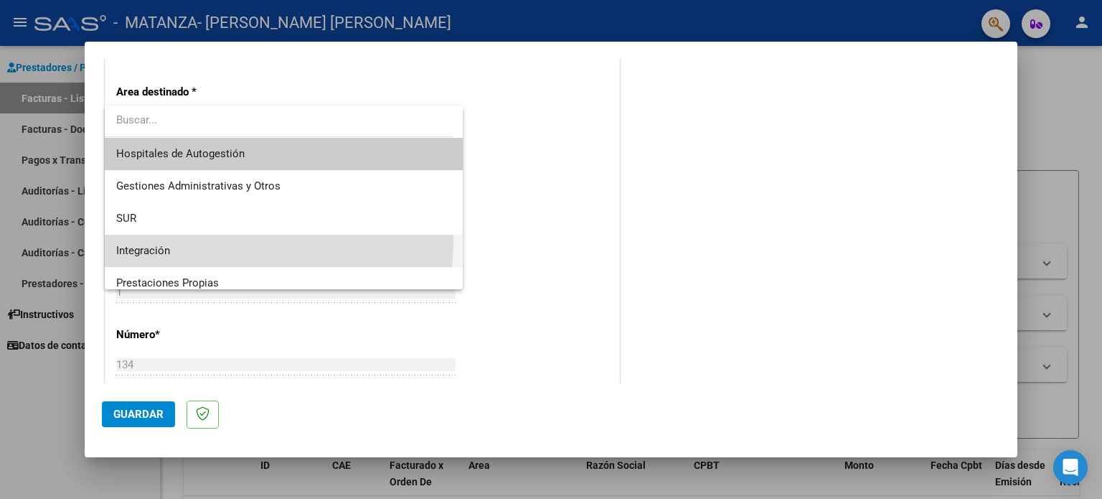
click at [227, 241] on span "Integración" at bounding box center [284, 251] width 336 height 32
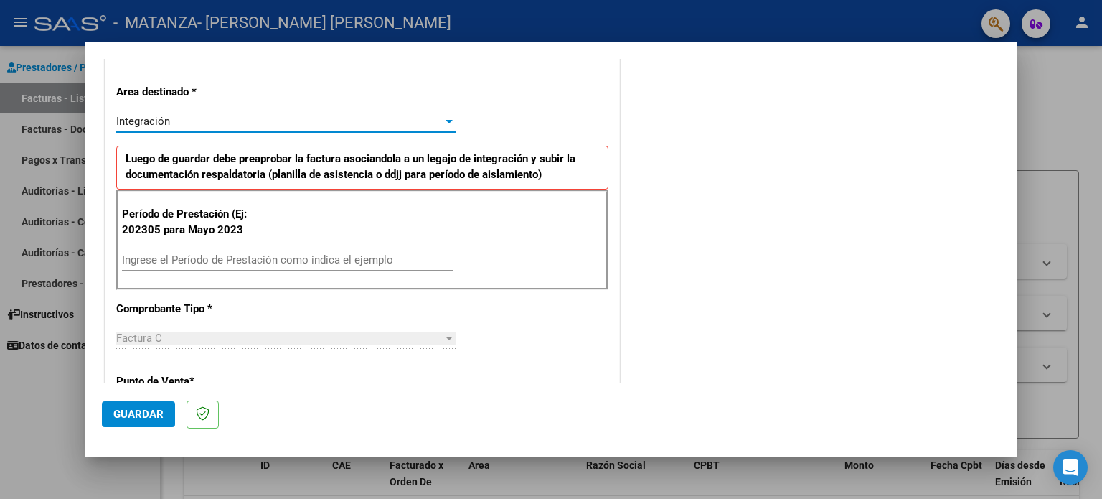
click at [241, 260] on input "Ingrese el Período de Prestación como indica el ejemplo" at bounding box center [287, 259] width 331 height 13
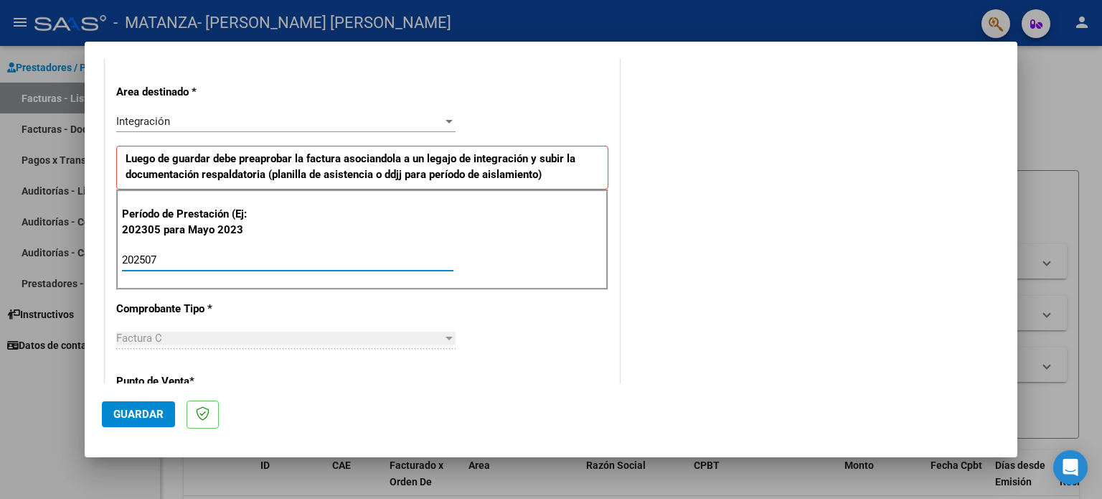
type input "202507"
click at [151, 415] on span "Guardar" at bounding box center [138, 413] width 50 height 13
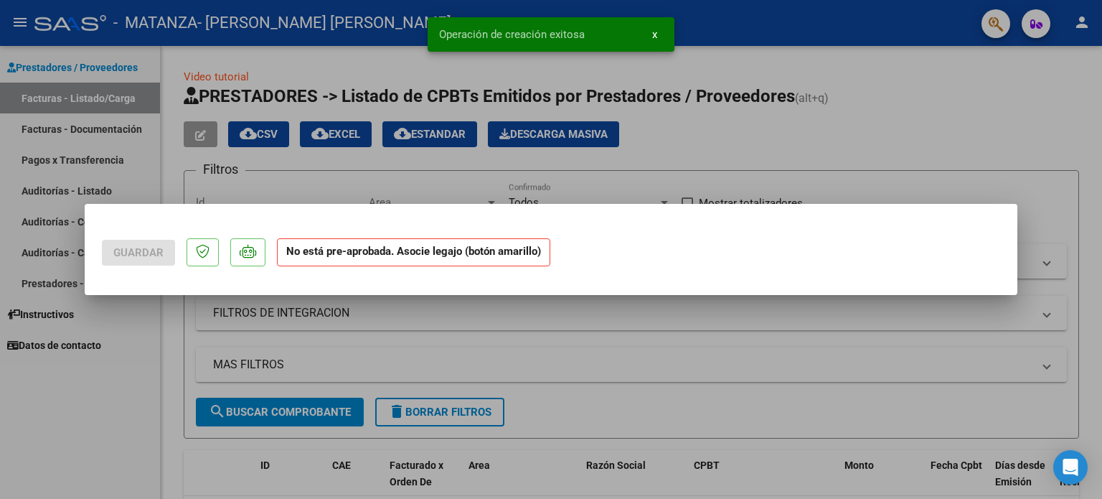
scroll to position [0, 0]
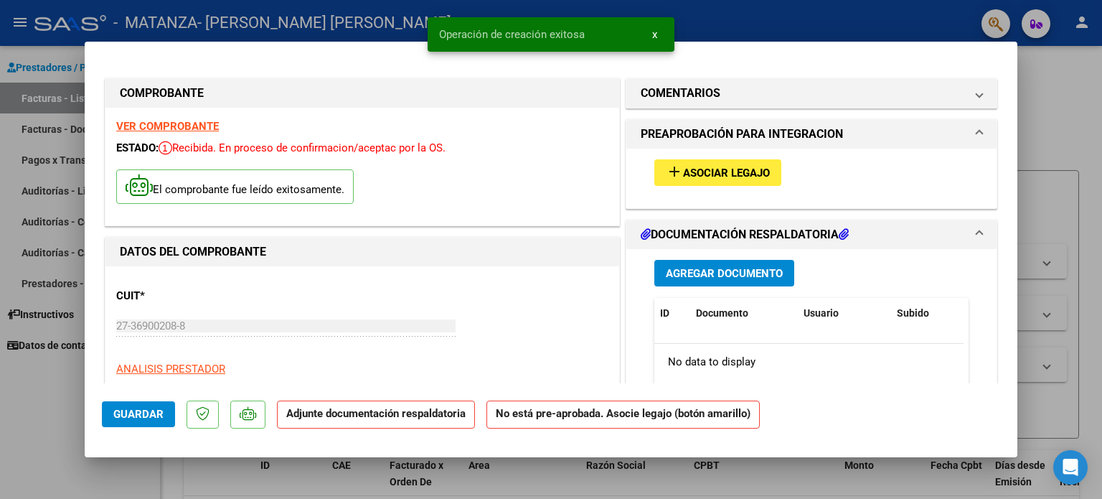
click at [724, 171] on span "Asociar Legajo" at bounding box center [726, 172] width 87 height 13
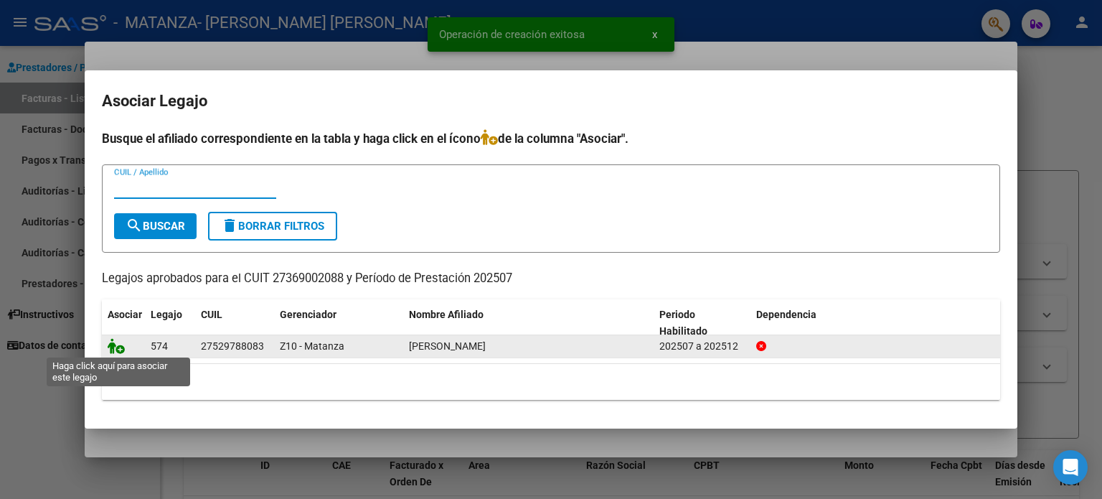
click at [108, 341] on icon at bounding box center [116, 346] width 17 height 16
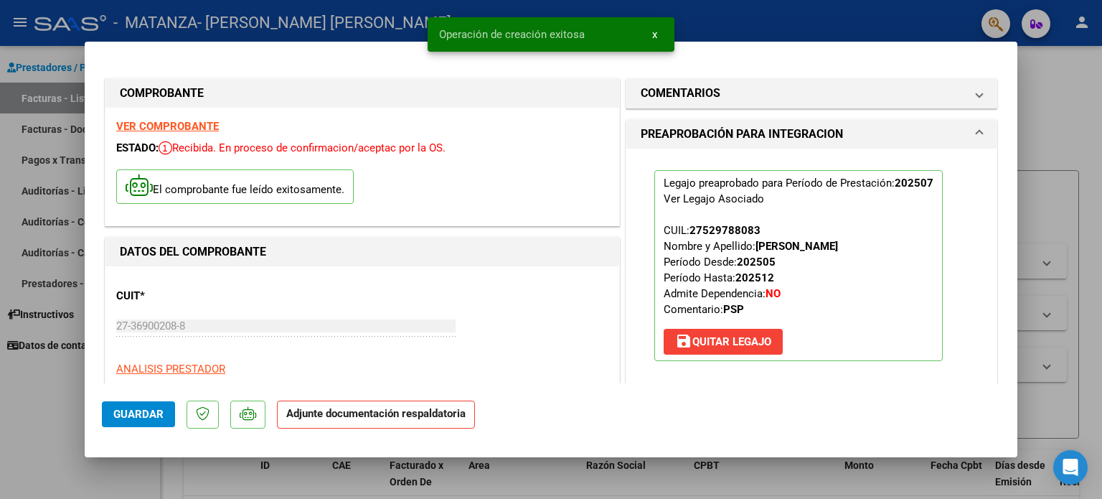
scroll to position [287, 0]
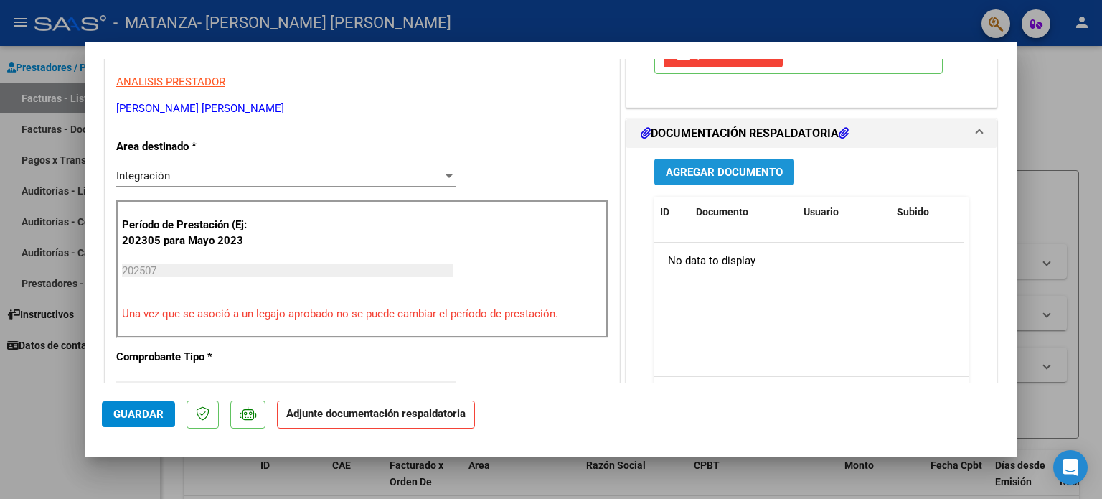
click at [727, 171] on span "Agregar Documento" at bounding box center [724, 172] width 117 height 13
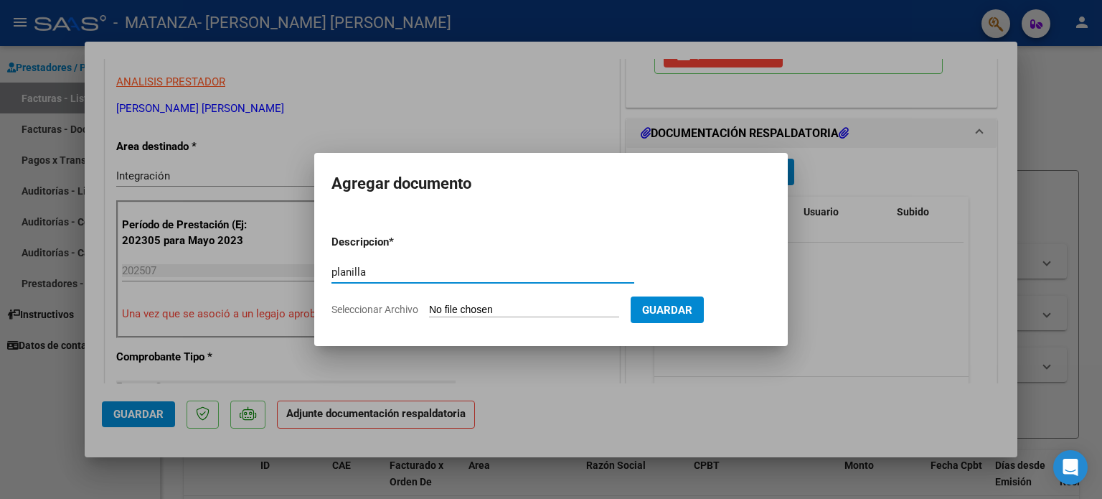
type input "planilla"
click at [489, 311] on input "Seleccionar Archivo" at bounding box center [524, 310] width 190 height 14
type input "C:\fakepath\IMG_3707.jpeg"
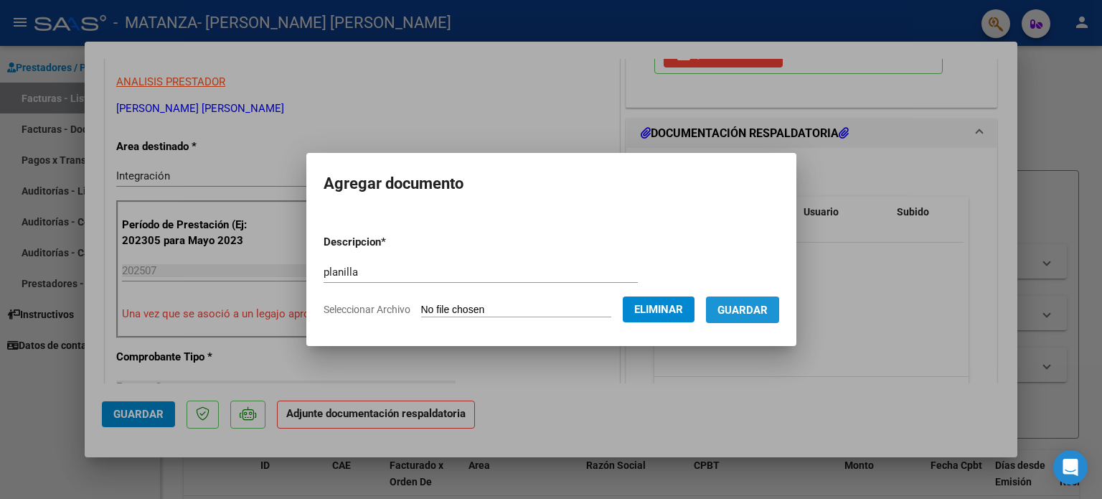
click at [746, 316] on span "Guardar" at bounding box center [742, 309] width 50 height 13
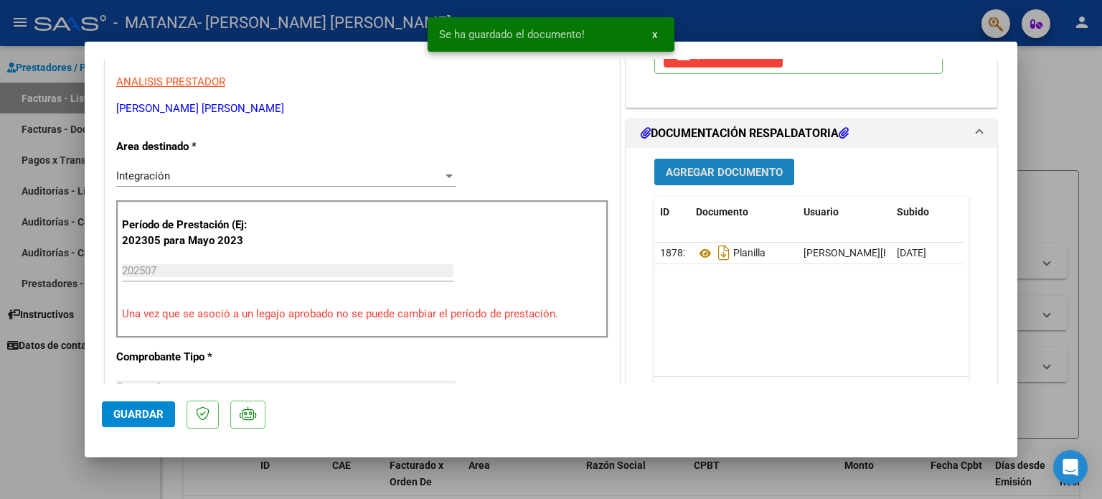
click at [737, 170] on span "Agregar Documento" at bounding box center [724, 172] width 117 height 13
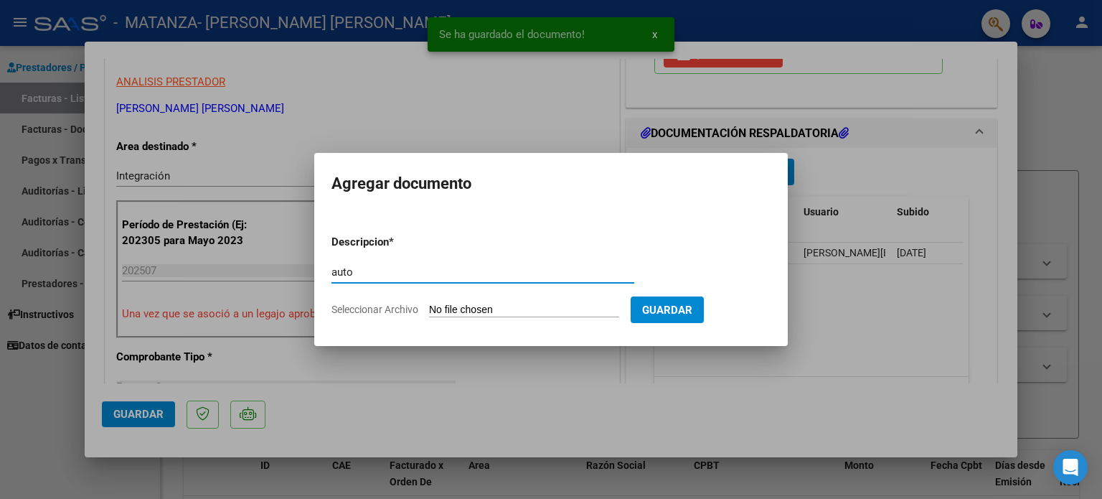
type input "auto"
click at [537, 308] on input "Seleccionar Archivo" at bounding box center [524, 310] width 190 height 14
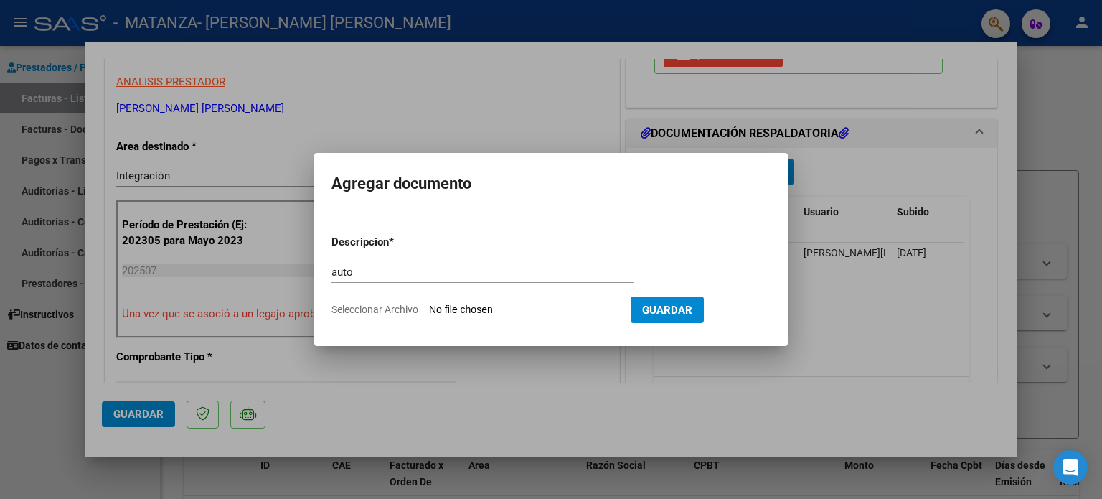
type input "C:\fakepath\auto-terapias.pdf"
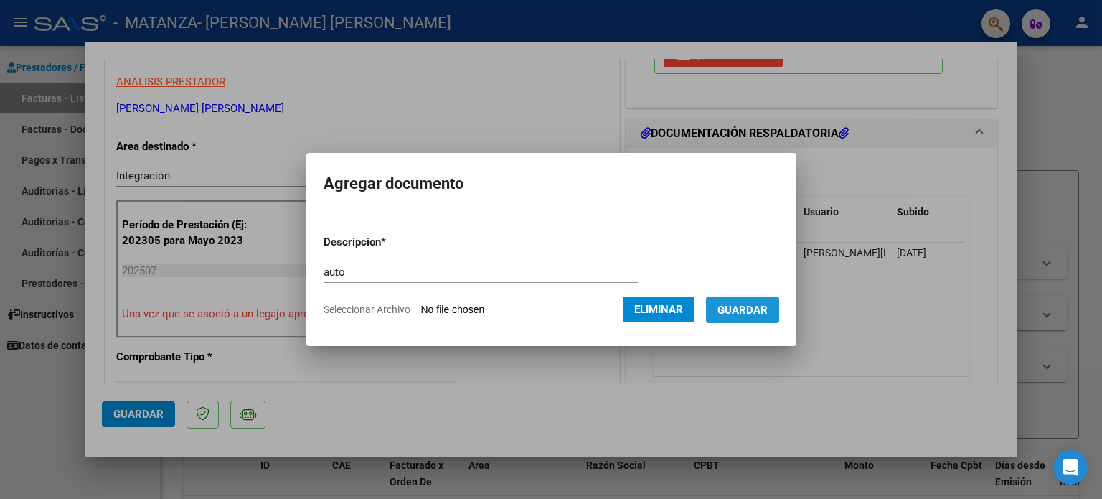
click at [752, 308] on span "Guardar" at bounding box center [742, 309] width 50 height 13
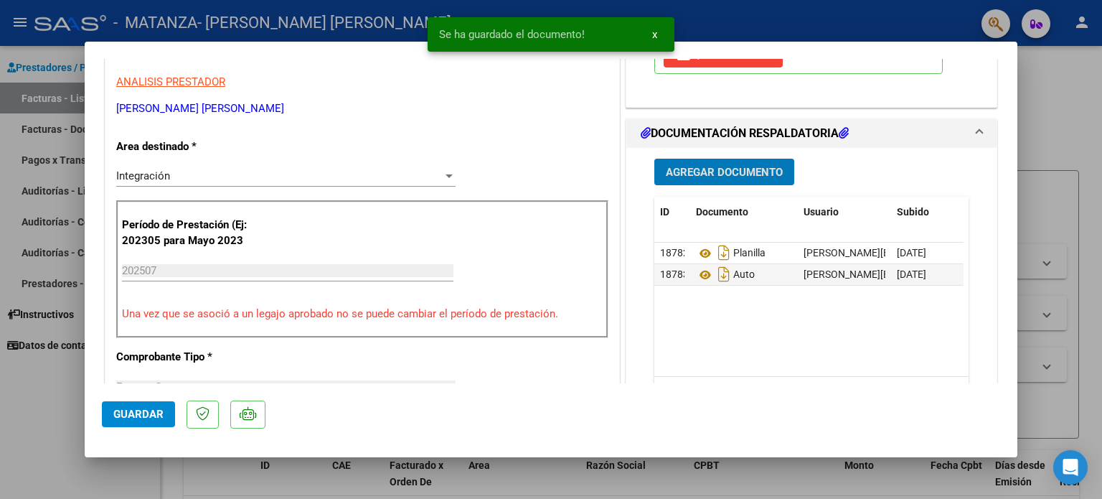
click at [128, 421] on button "Guardar" at bounding box center [138, 414] width 73 height 26
click at [28, 395] on div at bounding box center [551, 249] width 1102 height 499
type input "$ 0,00"
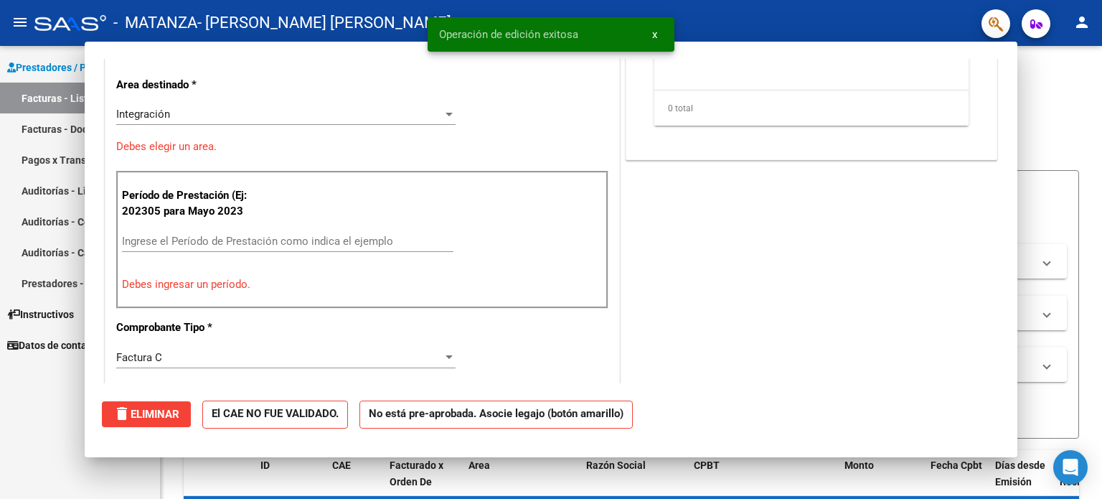
scroll to position [243, 0]
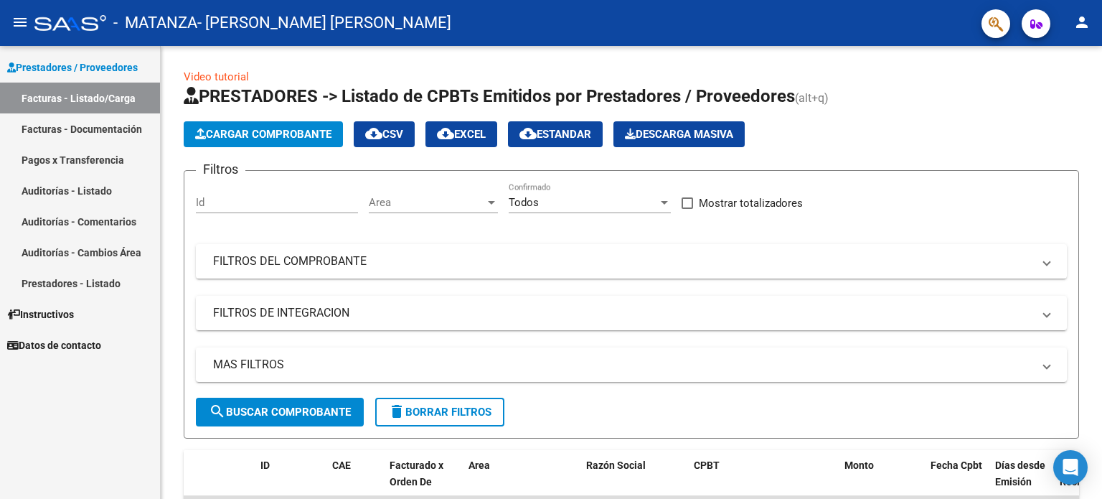
click at [1085, 33] on button "person" at bounding box center [1081, 23] width 29 height 29
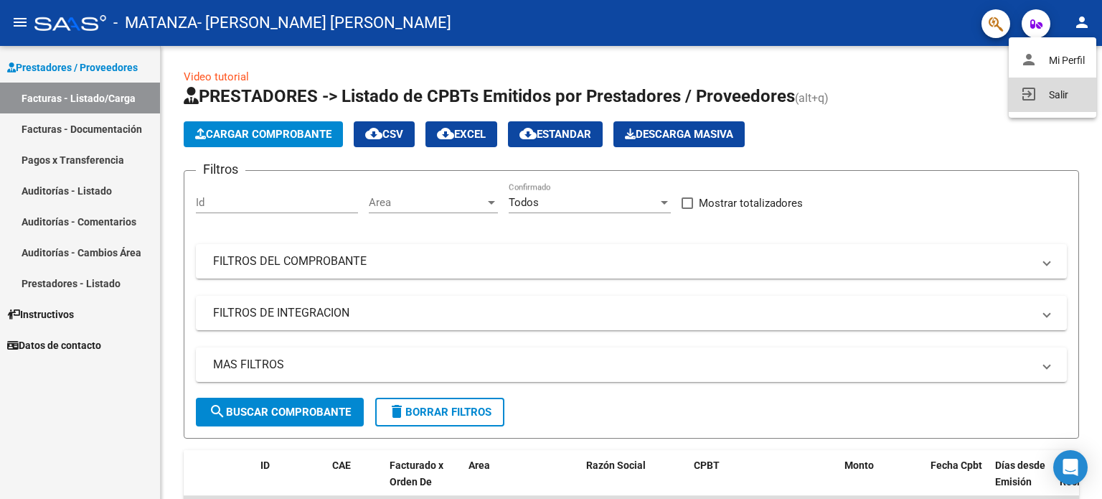
click at [1034, 100] on button "exit_to_app Salir" at bounding box center [1053, 94] width 88 height 34
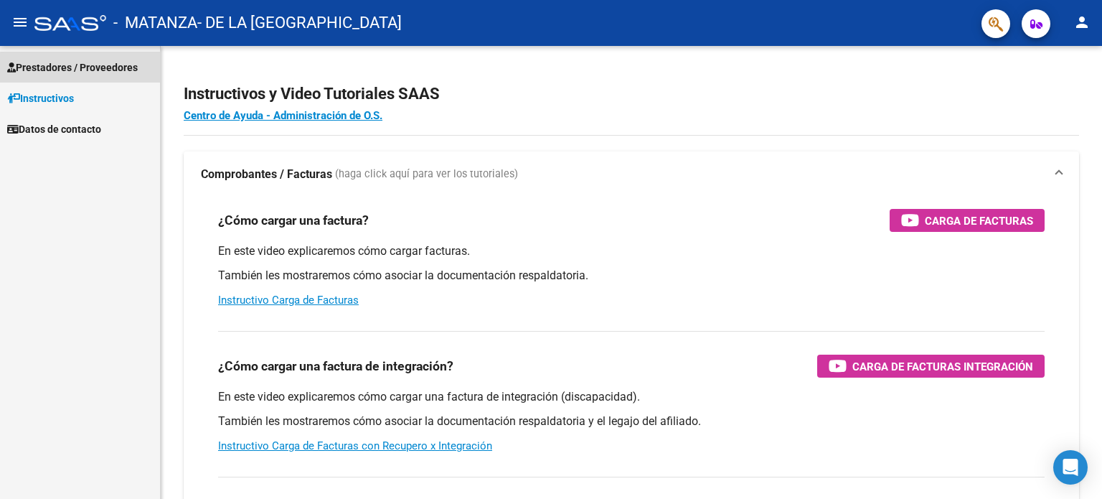
click at [60, 63] on span "Prestadores / Proveedores" at bounding box center [72, 68] width 131 height 16
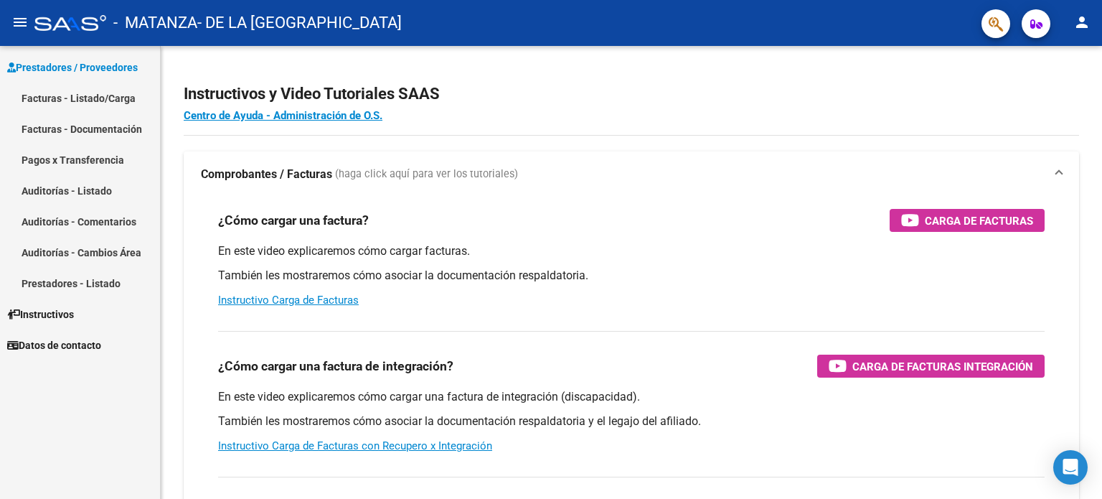
click at [88, 101] on link "Facturas - Listado/Carga" at bounding box center [80, 97] width 160 height 31
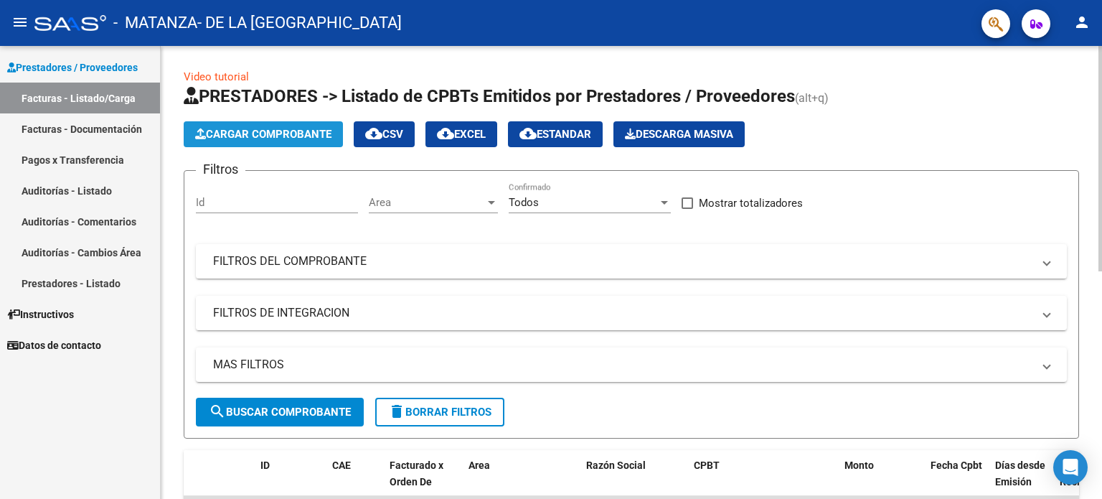
click at [278, 132] on span "Cargar Comprobante" at bounding box center [263, 134] width 136 height 13
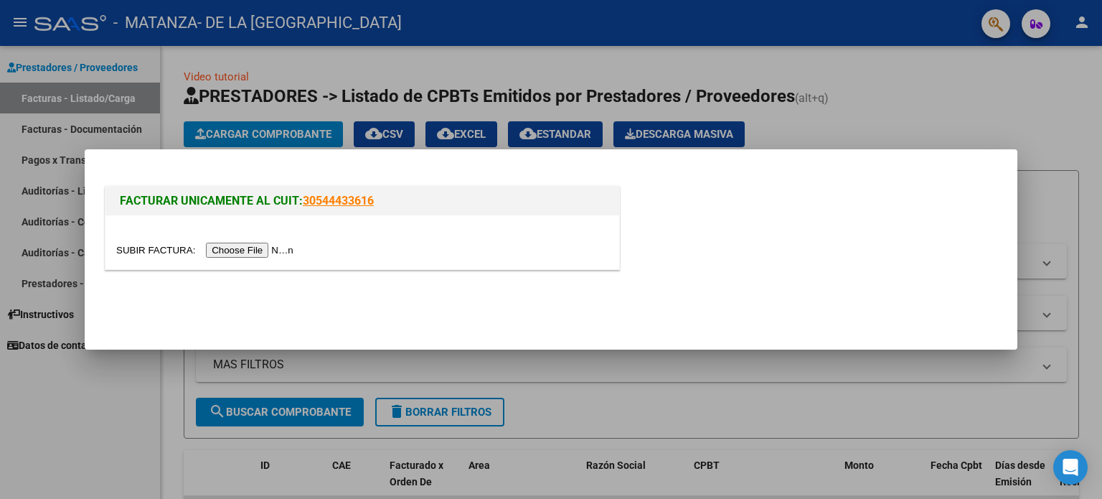
click at [275, 255] on input "file" at bounding box center [206, 249] width 181 height 15
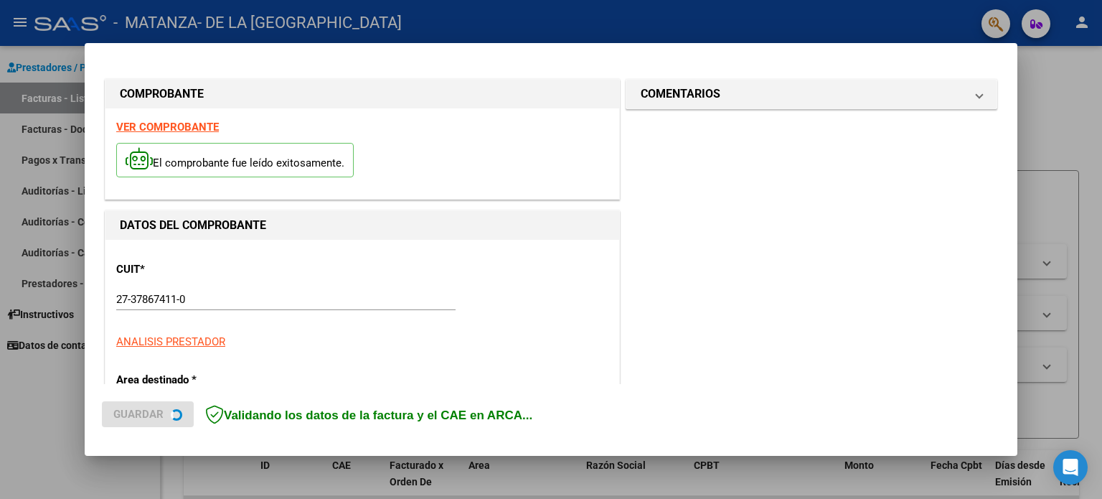
scroll to position [287, 0]
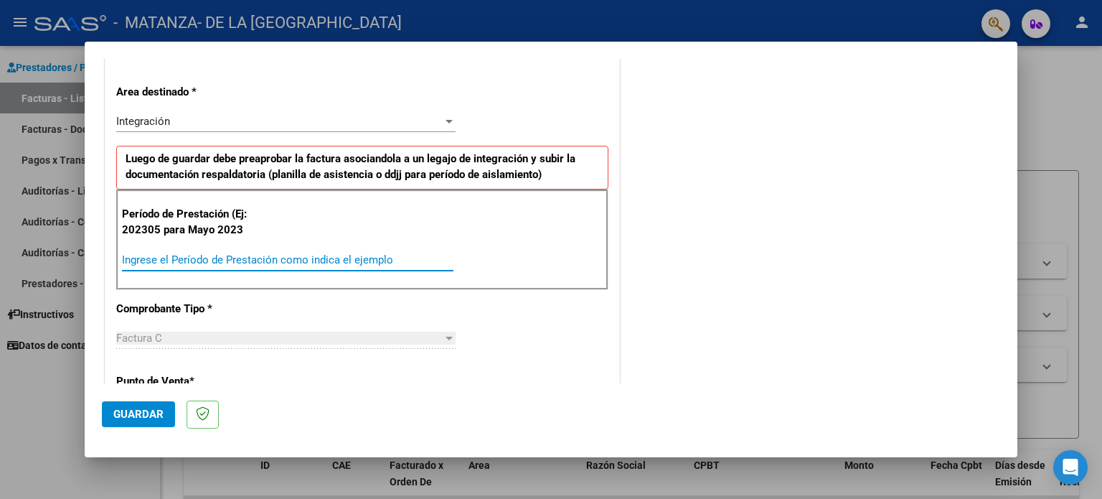
click at [319, 261] on input "Ingrese el Período de Prestación como indica el ejemplo" at bounding box center [287, 259] width 331 height 13
type input "202507"
click at [160, 412] on span "Guardar" at bounding box center [138, 413] width 50 height 13
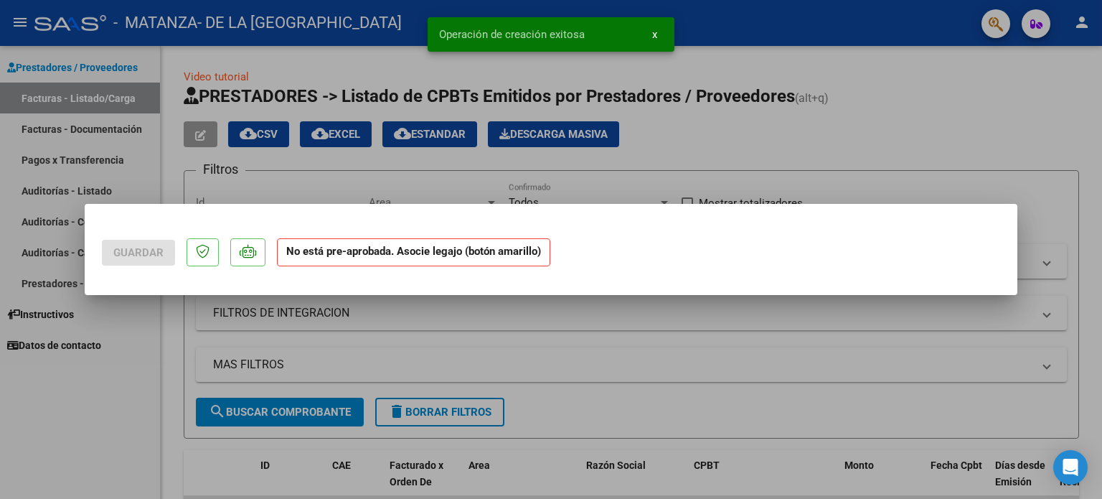
scroll to position [0, 0]
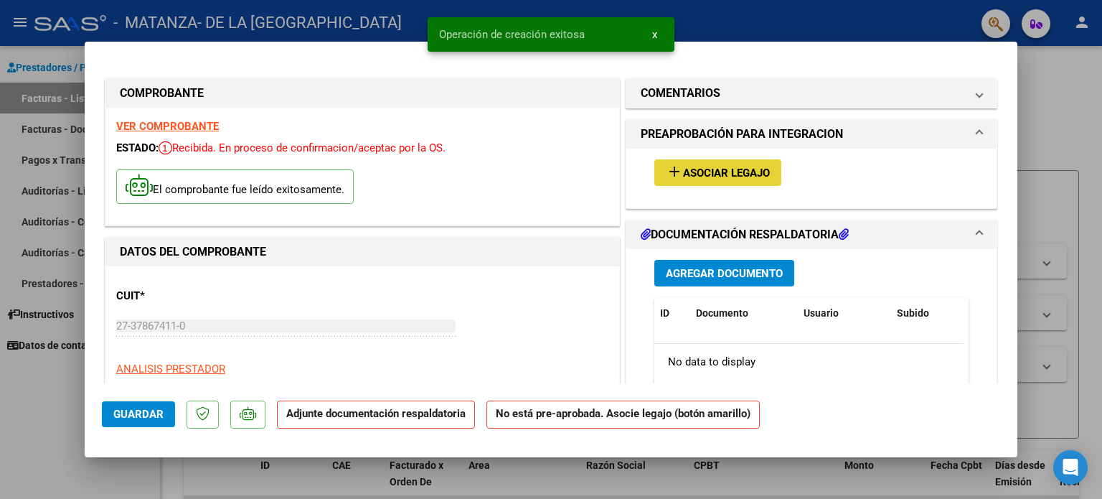
click at [742, 176] on span "Asociar Legajo" at bounding box center [726, 172] width 87 height 13
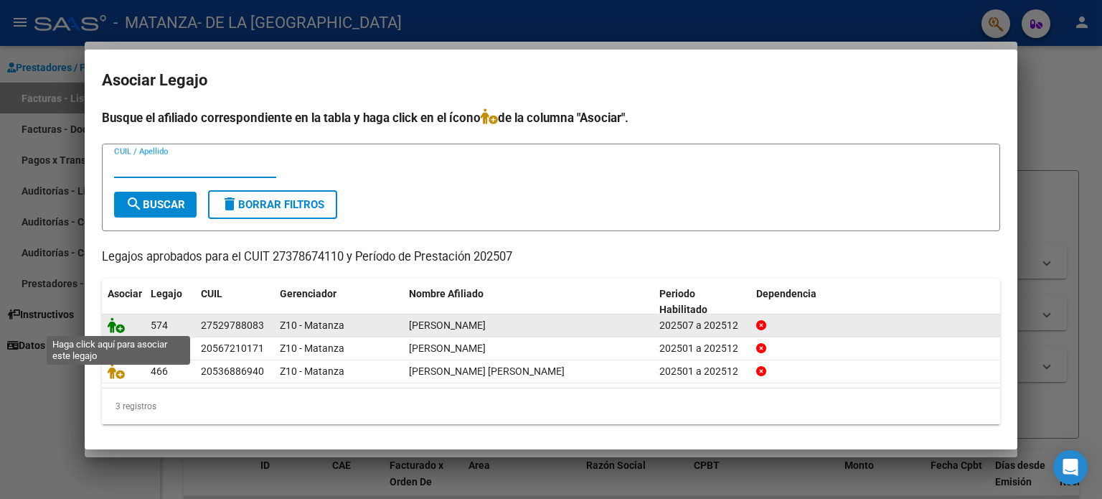
click at [113, 324] on icon at bounding box center [116, 325] width 17 height 16
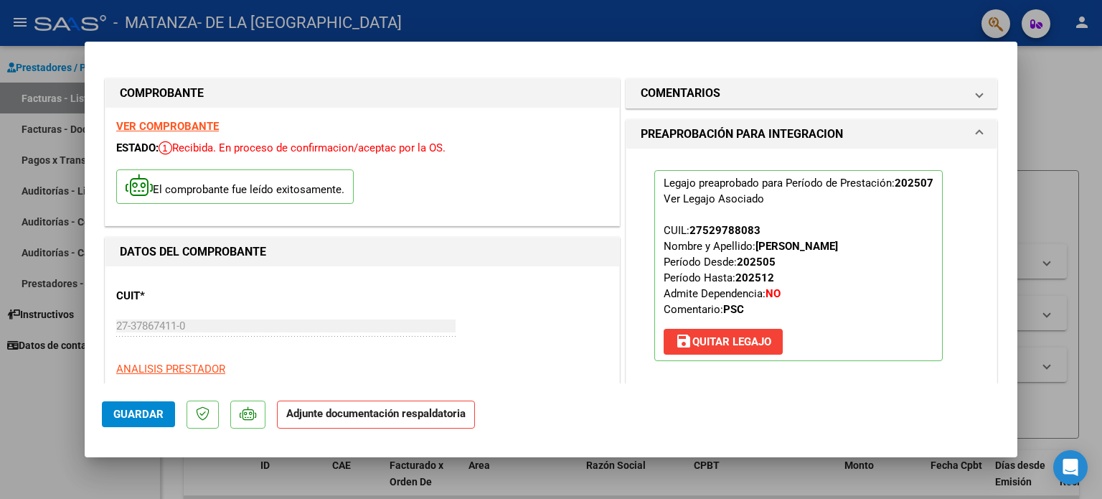
scroll to position [287, 0]
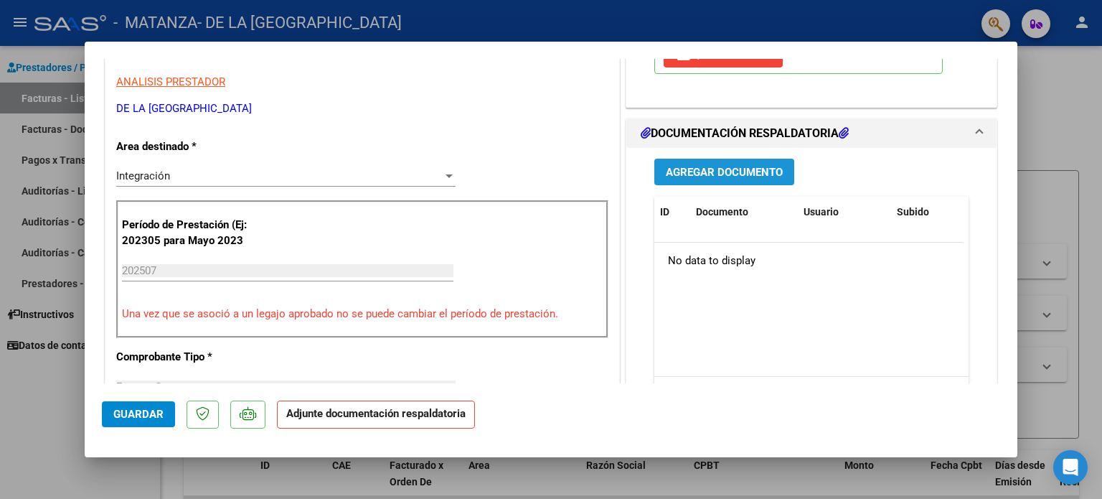
click at [783, 174] on button "Agregar Documento" at bounding box center [724, 172] width 140 height 27
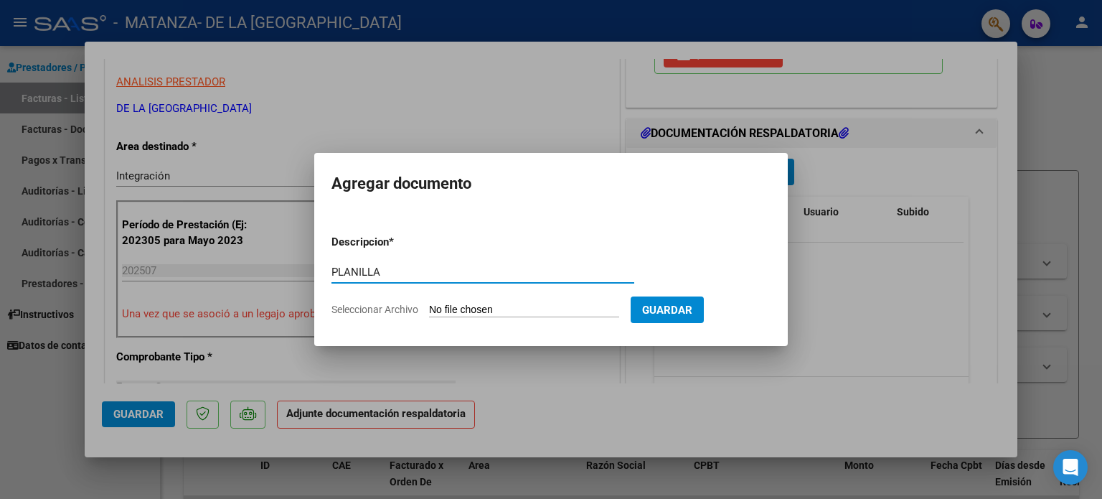
type input "PLANILLA"
click at [547, 313] on input "Seleccionar Archivo" at bounding box center [524, 310] width 190 height 14
type input "C:\fakepath\Copia deAlma Tula JULIO 25.pdf.pdf"
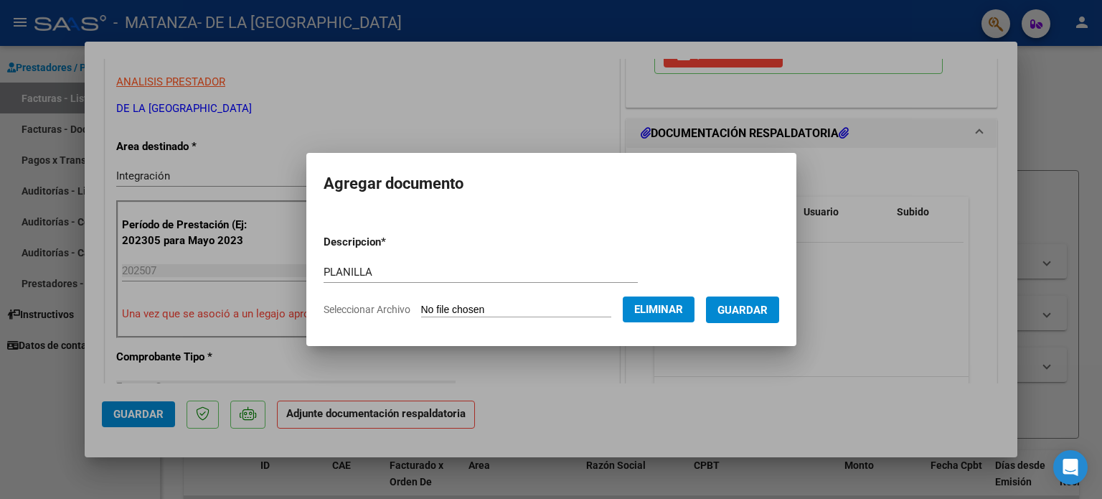
click at [763, 309] on span "Guardar" at bounding box center [742, 309] width 50 height 13
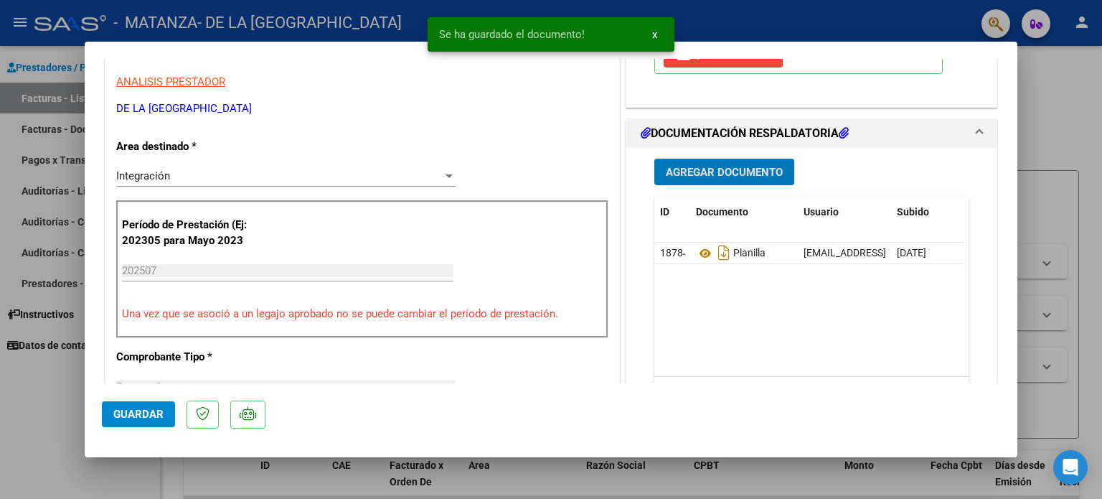
click at [720, 177] on span "Agregar Documento" at bounding box center [724, 172] width 117 height 13
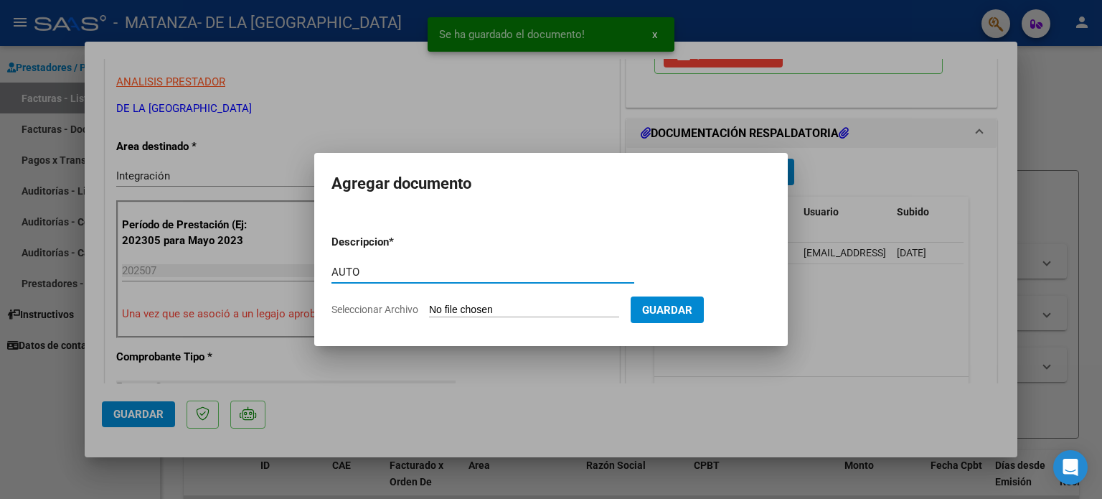
type input "AUTO"
click at [535, 317] on form "Descripcion * AUTO Escriba aquí una descripcion Seleccionar Archivo Guardar" at bounding box center [550, 275] width 439 height 105
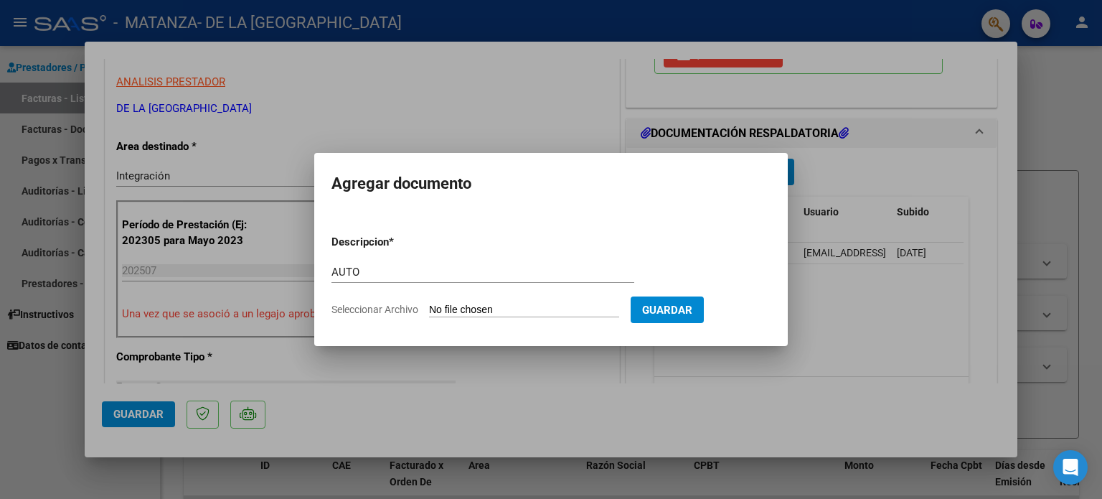
click at [514, 308] on input "Seleccionar Archivo" at bounding box center [524, 310] width 190 height 14
type input "C:\fakepath\auto-terapias.pdf"
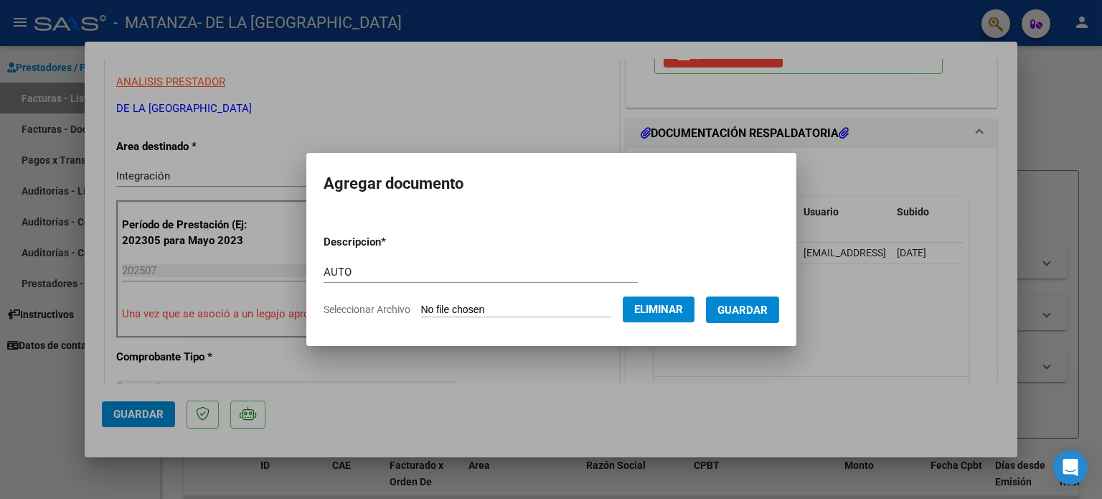
click at [769, 321] on button "Guardar" at bounding box center [742, 309] width 73 height 27
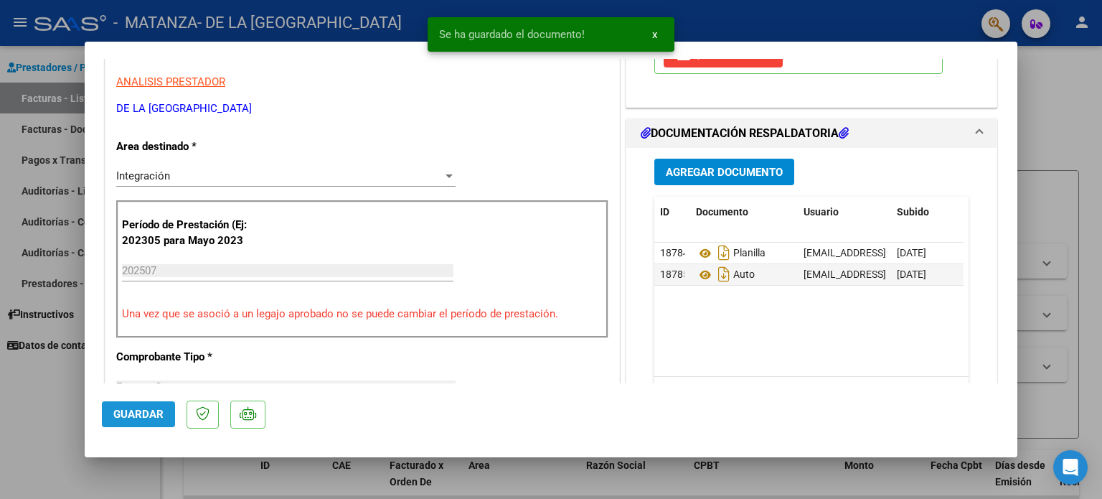
click at [149, 407] on span "Guardar" at bounding box center [138, 413] width 50 height 13
click at [0, 395] on div at bounding box center [551, 249] width 1102 height 499
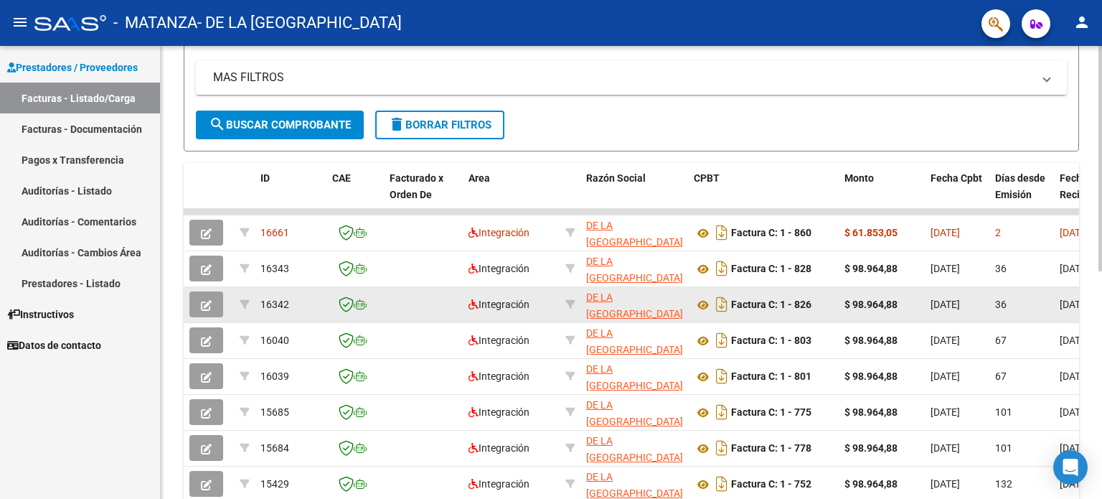
click at [210, 318] on datatable-body-cell at bounding box center [209, 304] width 50 height 35
click at [210, 308] on icon "button" at bounding box center [206, 305] width 11 height 11
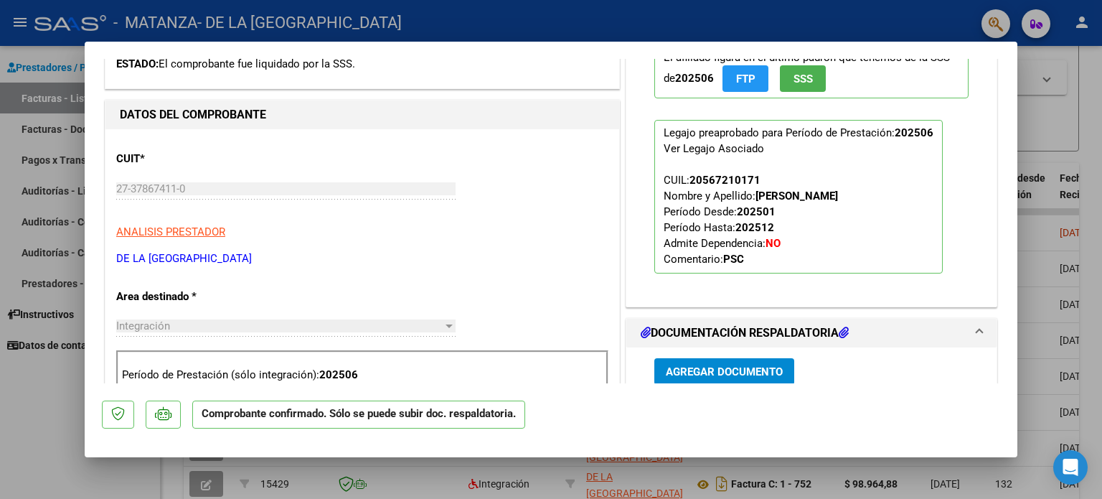
scroll to position [574, 0]
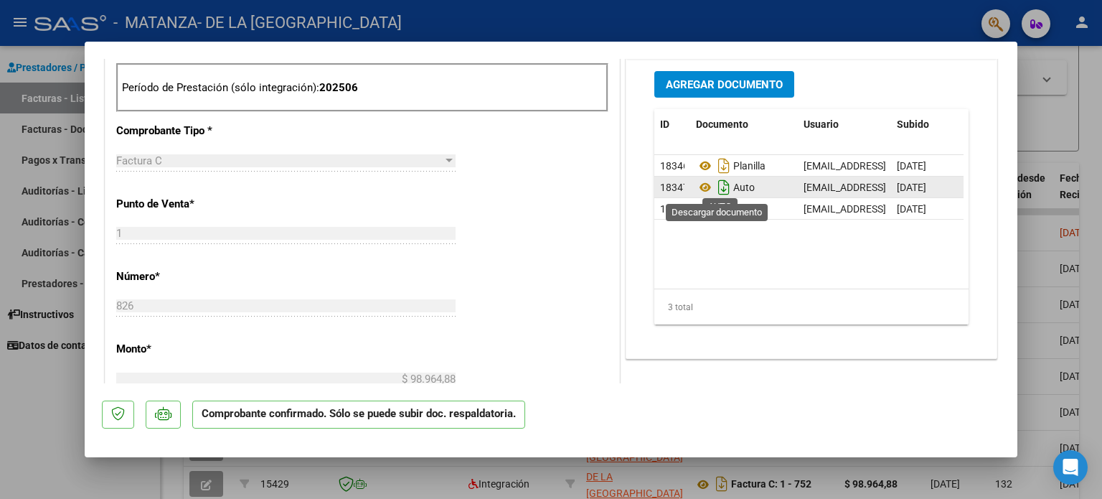
click at [721, 187] on icon "Descargar documento" at bounding box center [723, 187] width 19 height 23
click at [55, 405] on div at bounding box center [551, 249] width 1102 height 499
type input "$ 0,00"
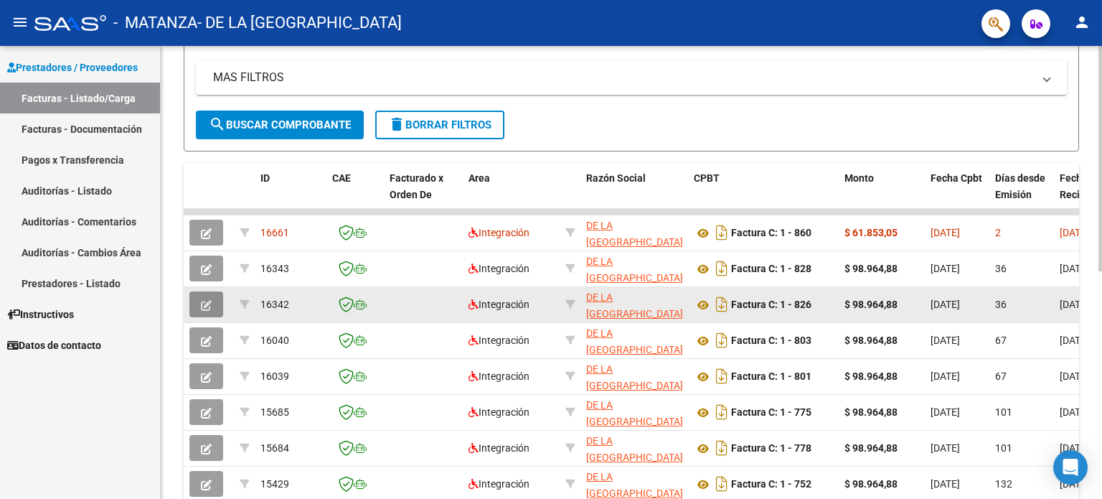
click at [212, 296] on button "button" at bounding box center [206, 304] width 34 height 26
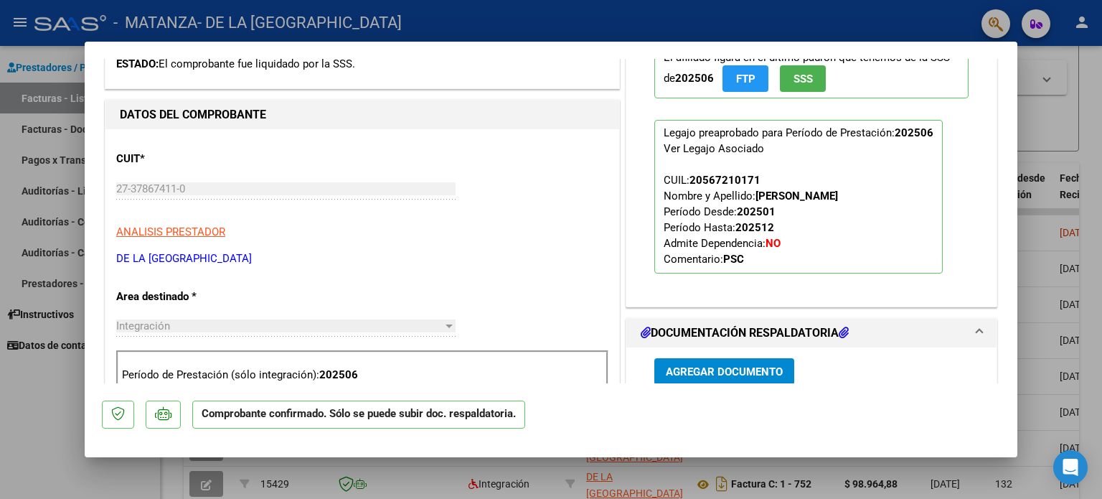
scroll to position [574, 0]
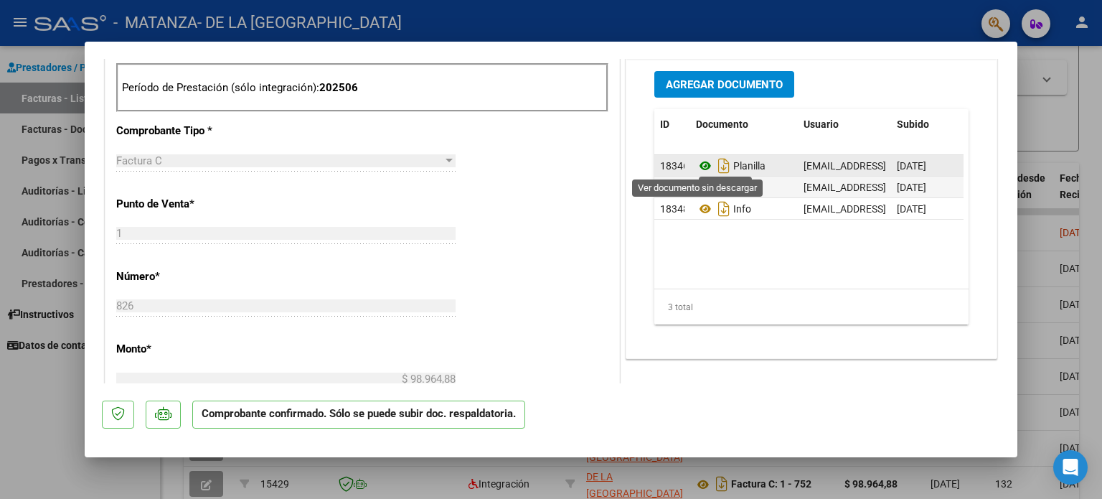
click at [697, 164] on icon at bounding box center [705, 165] width 19 height 17
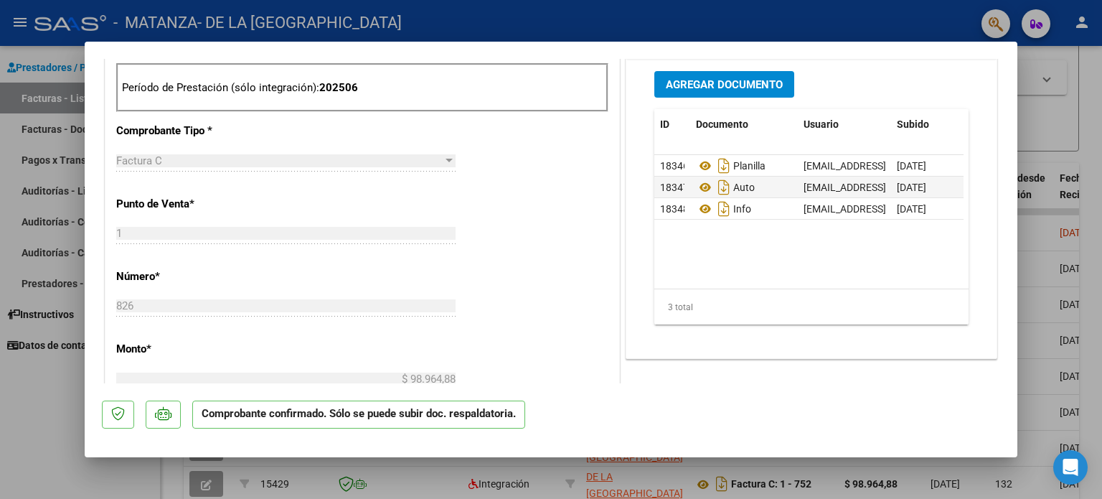
click at [68, 398] on div at bounding box center [551, 249] width 1102 height 499
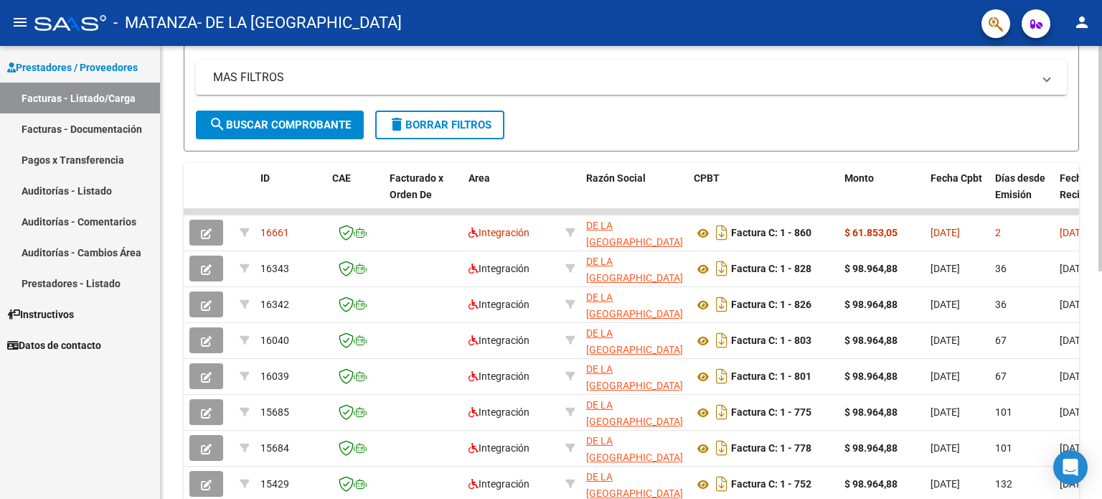
scroll to position [0, 0]
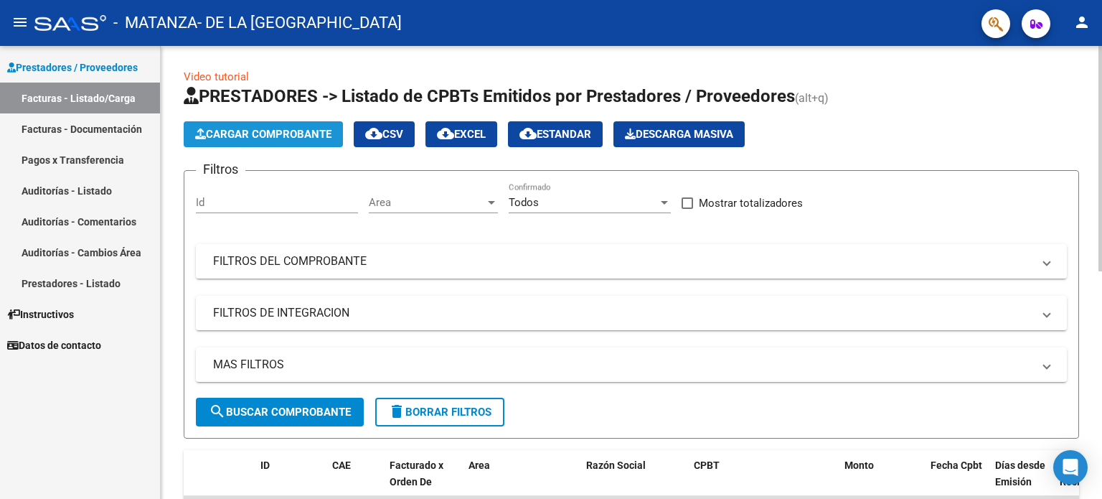
click at [298, 136] on span "Cargar Comprobante" at bounding box center [263, 134] width 136 height 13
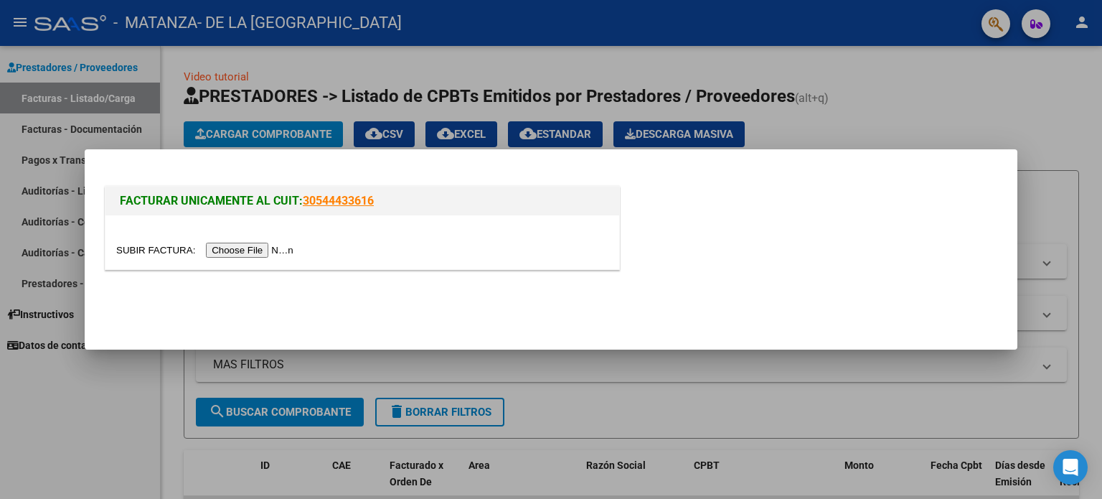
click at [270, 252] on input "file" at bounding box center [206, 249] width 181 height 15
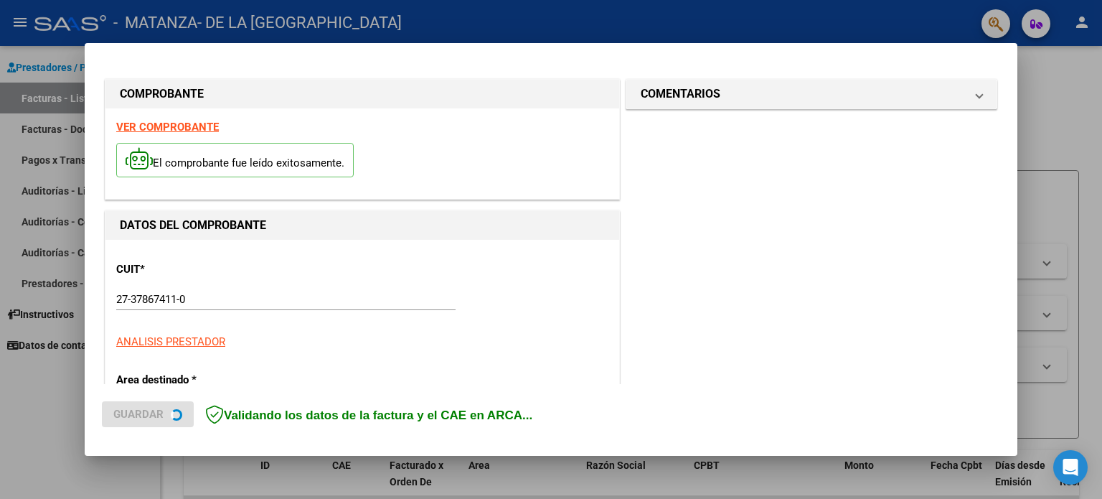
scroll to position [287, 0]
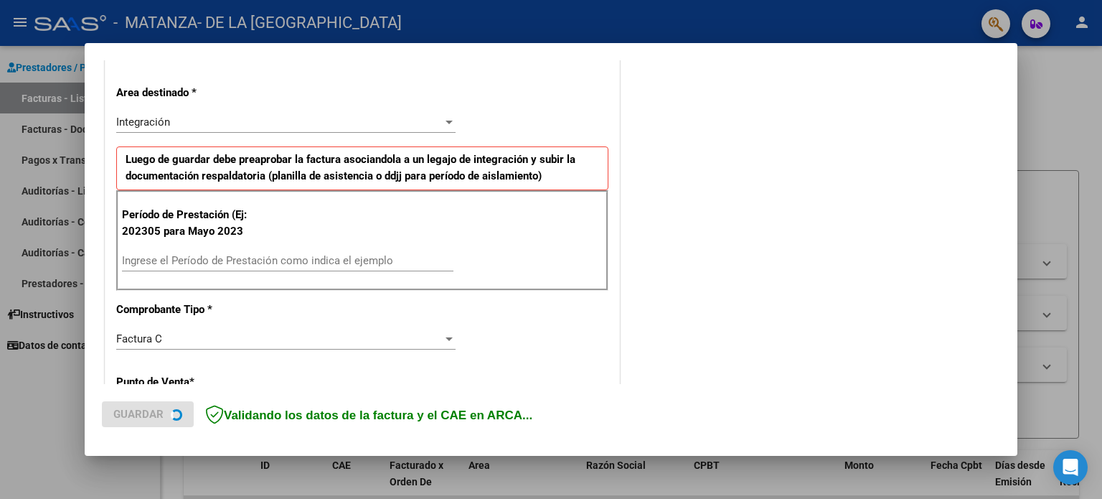
click at [346, 258] on input "Ingrese el Período de Prestación como indica el ejemplo" at bounding box center [287, 260] width 331 height 13
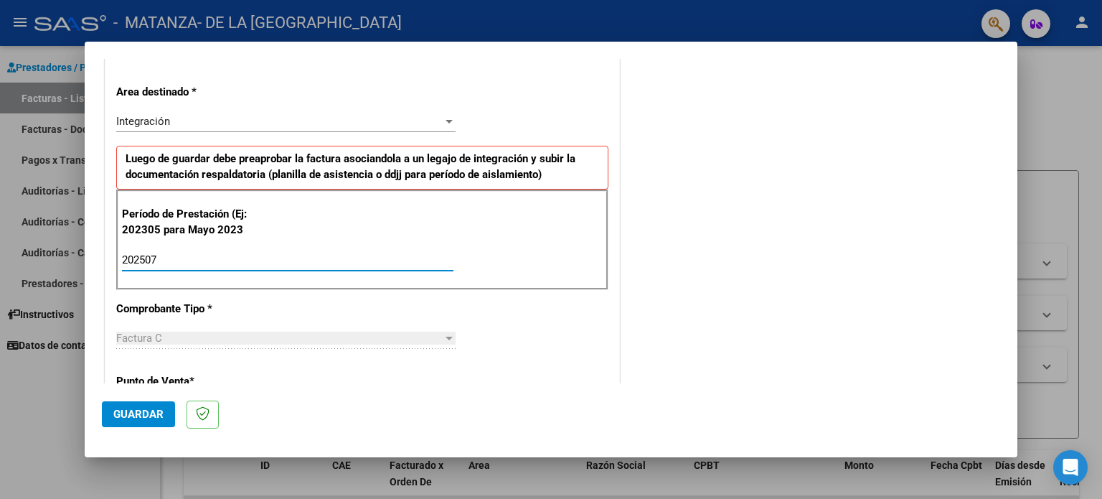
type input "202507"
click at [151, 409] on span "Guardar" at bounding box center [138, 413] width 50 height 13
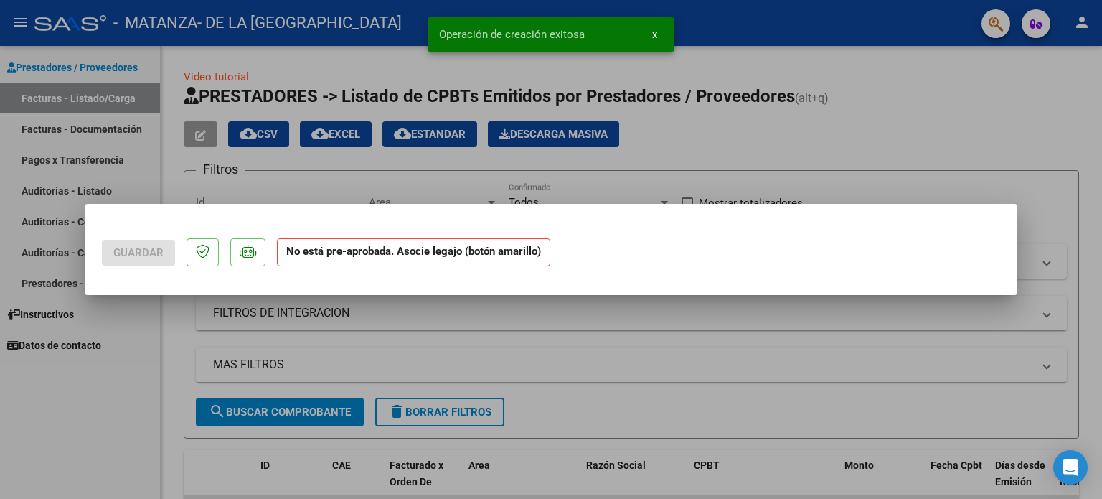
scroll to position [0, 0]
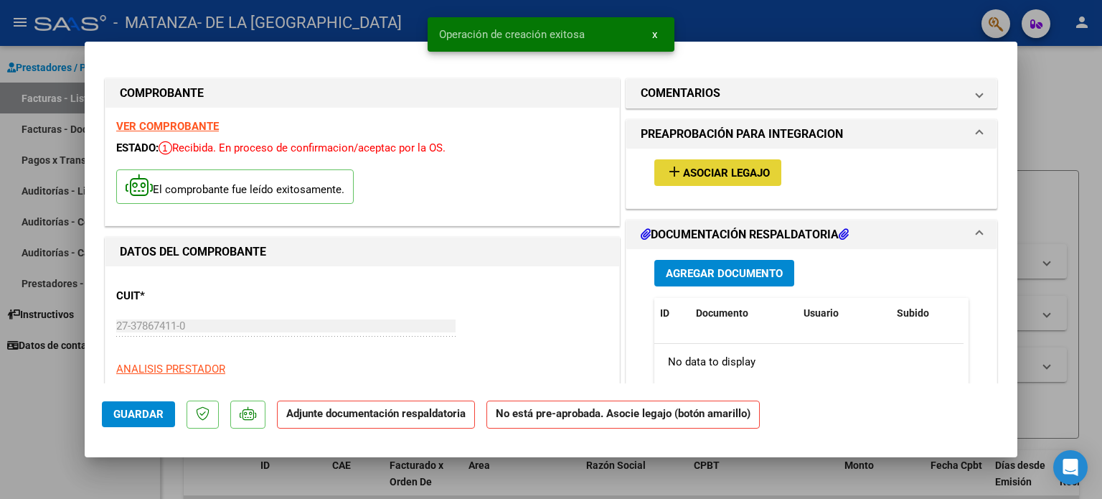
click at [719, 173] on span "Asociar Legajo" at bounding box center [726, 172] width 87 height 13
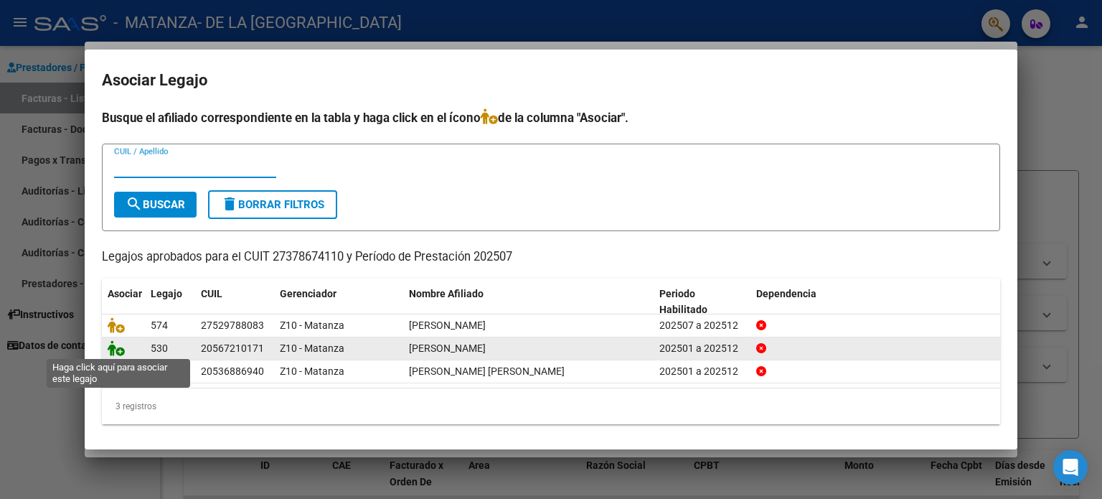
click at [117, 346] on icon at bounding box center [116, 348] width 17 height 16
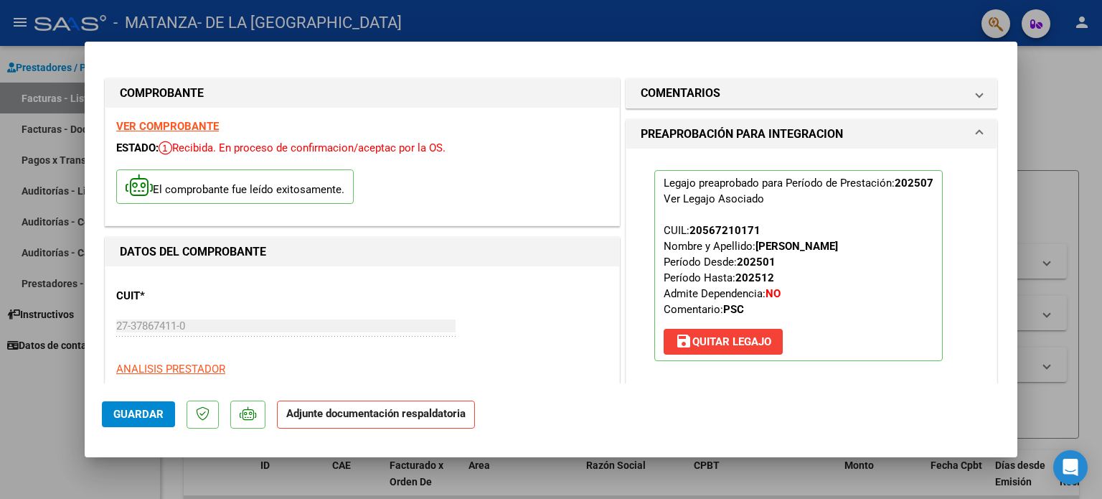
scroll to position [287, 0]
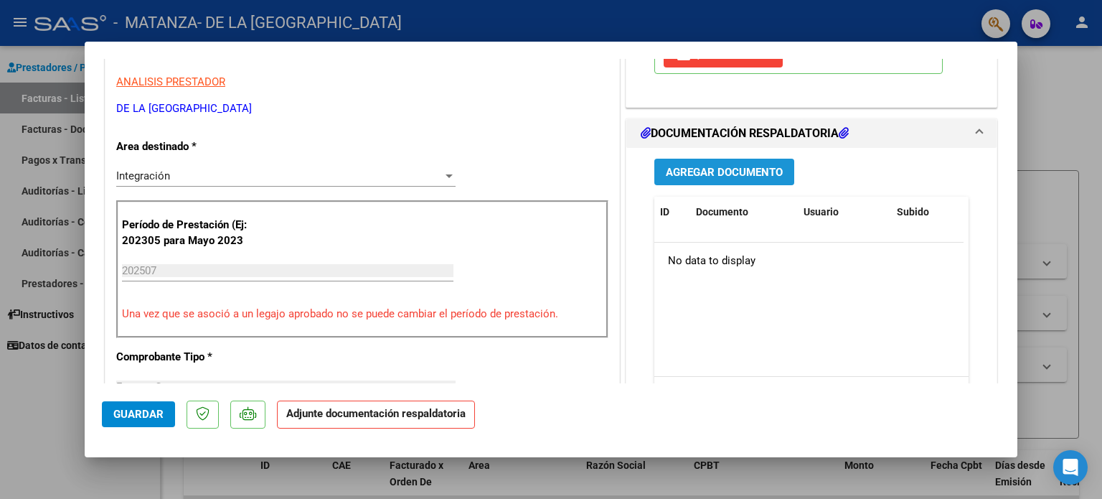
click at [749, 171] on span "Agregar Documento" at bounding box center [724, 172] width 117 height 13
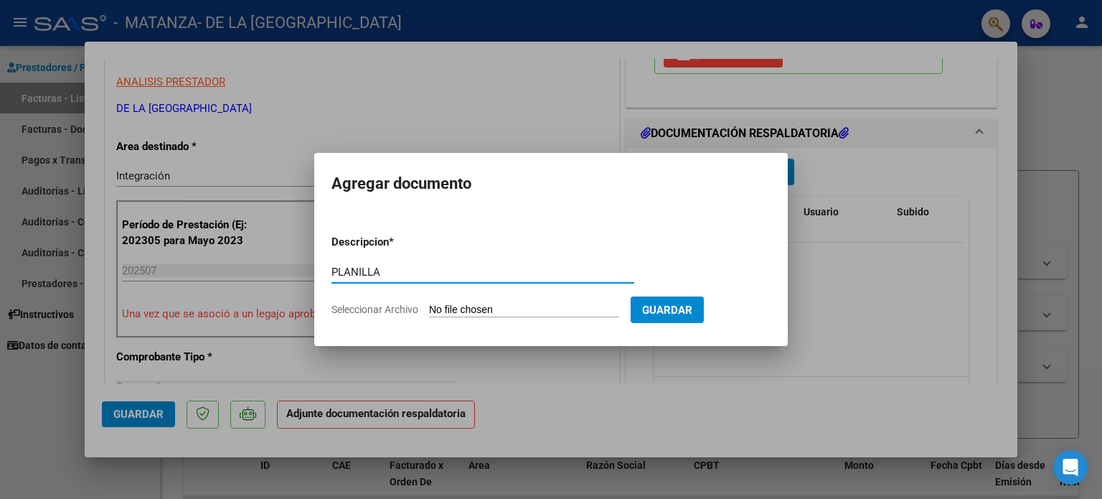
type input "PLANILLA"
click at [556, 311] on input "Seleccionar Archivo" at bounding box center [524, 310] width 190 height 14
type input "C:\fakepath\Copia deFernando Ramírez JULIO 25.pdf.pdf"
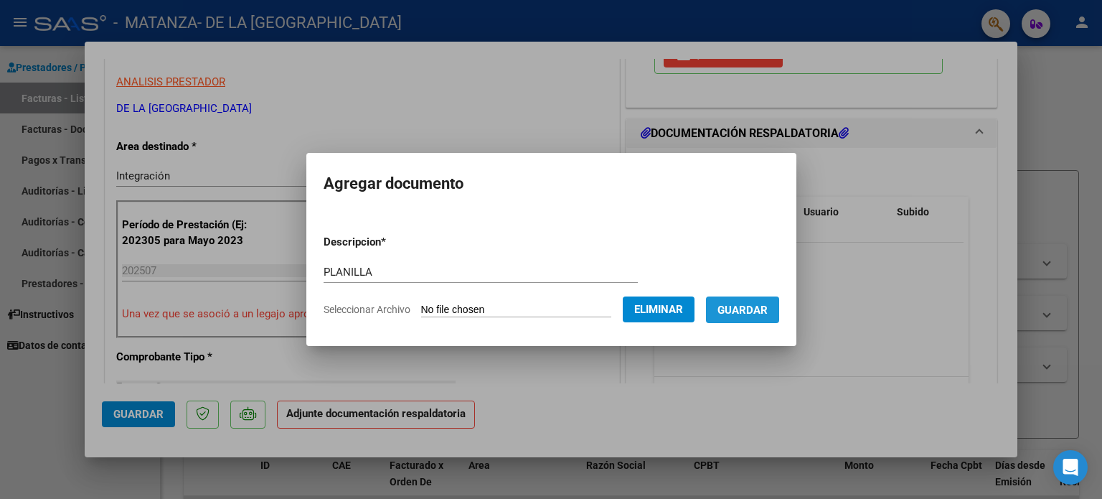
click at [772, 298] on button "Guardar" at bounding box center [742, 309] width 73 height 27
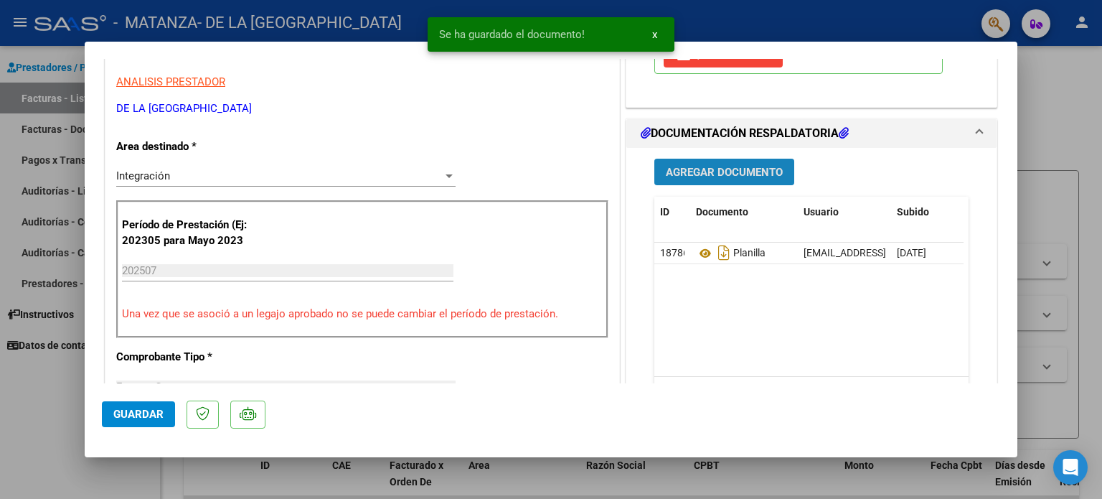
click at [737, 181] on button "Agregar Documento" at bounding box center [724, 172] width 140 height 27
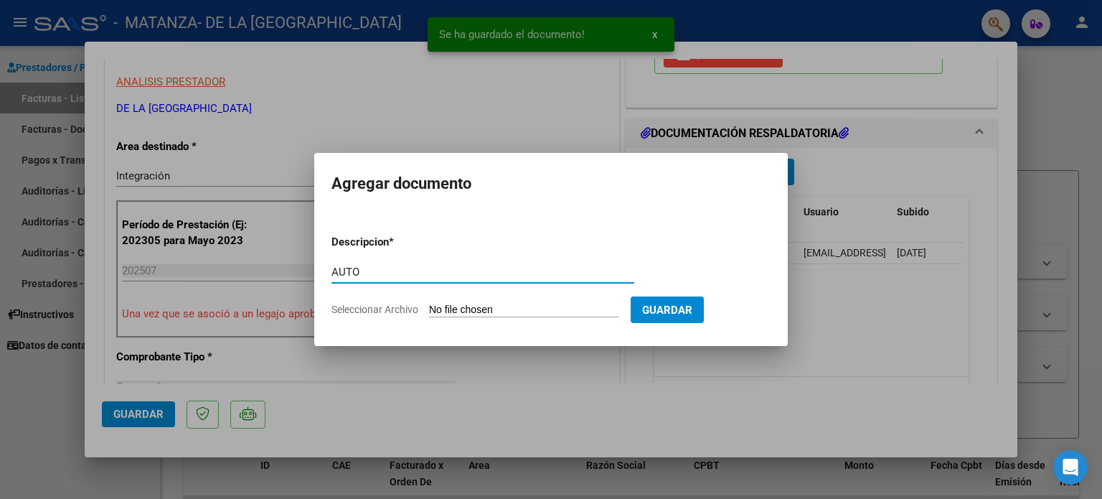
type input "AUTO"
click at [542, 312] on input "Seleccionar Archivo" at bounding box center [524, 310] width 190 height 14
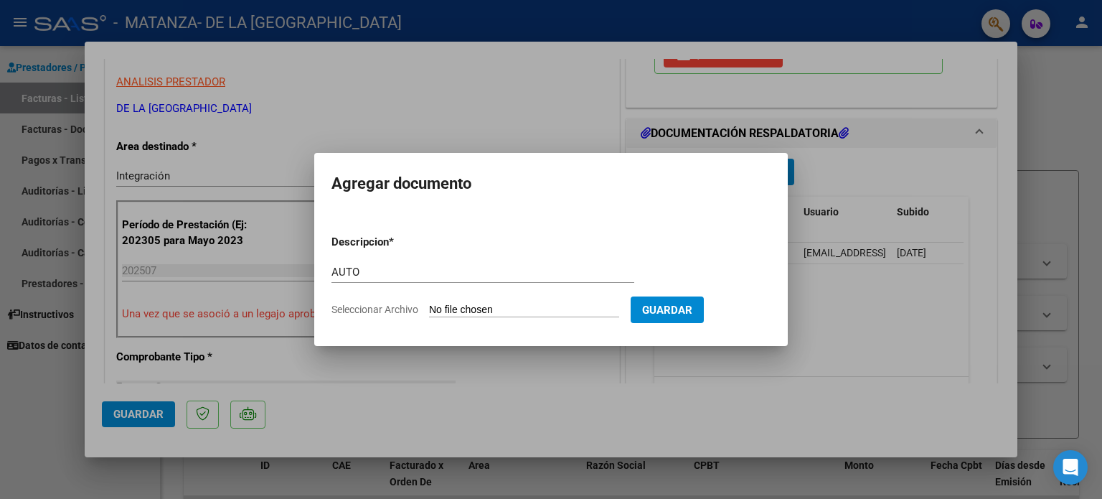
type input "C:\fakepath\27378674110-FACTURA_C-1-826-ANEXO-AUTO.pdf"
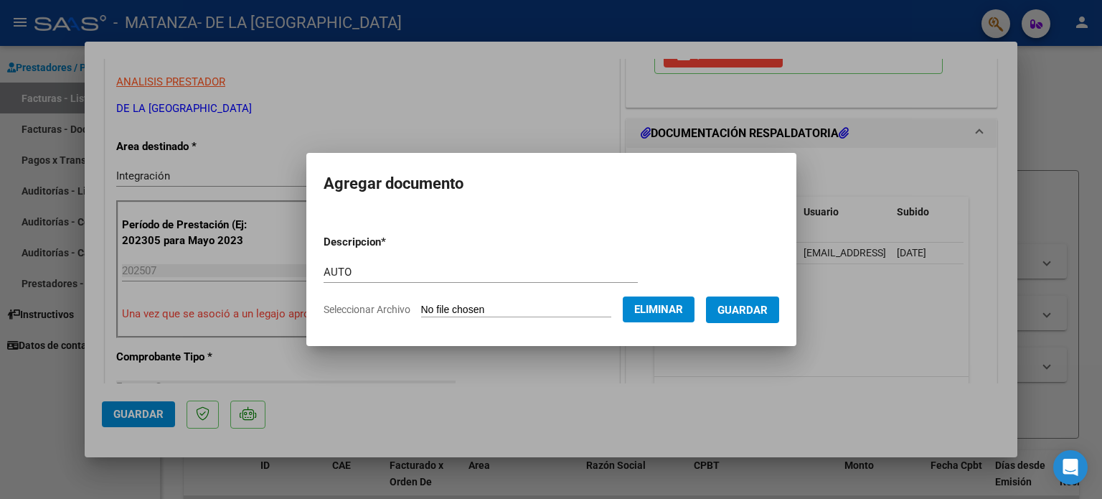
click at [752, 309] on span "Guardar" at bounding box center [742, 309] width 50 height 13
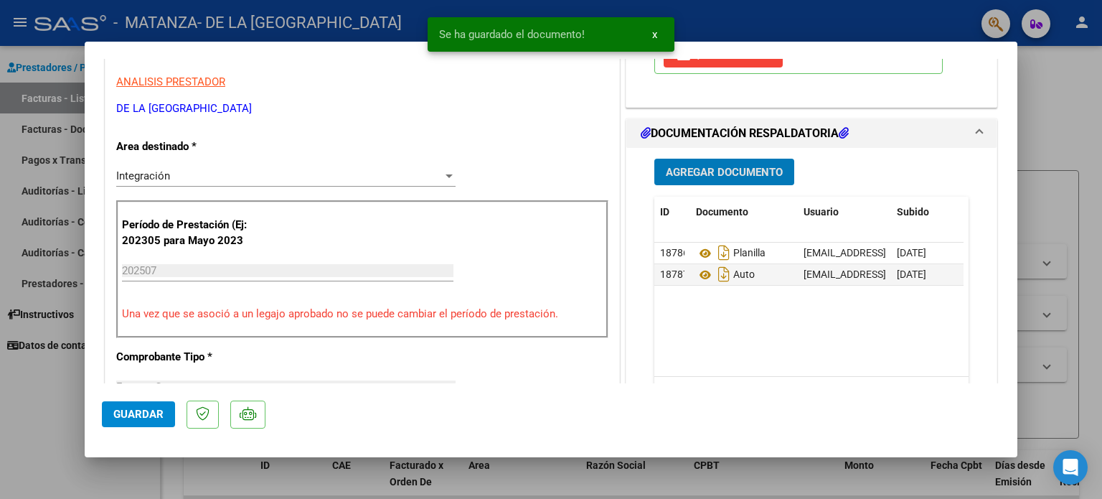
click at [118, 413] on span "Guardar" at bounding box center [138, 413] width 50 height 13
click at [54, 403] on div at bounding box center [551, 249] width 1102 height 499
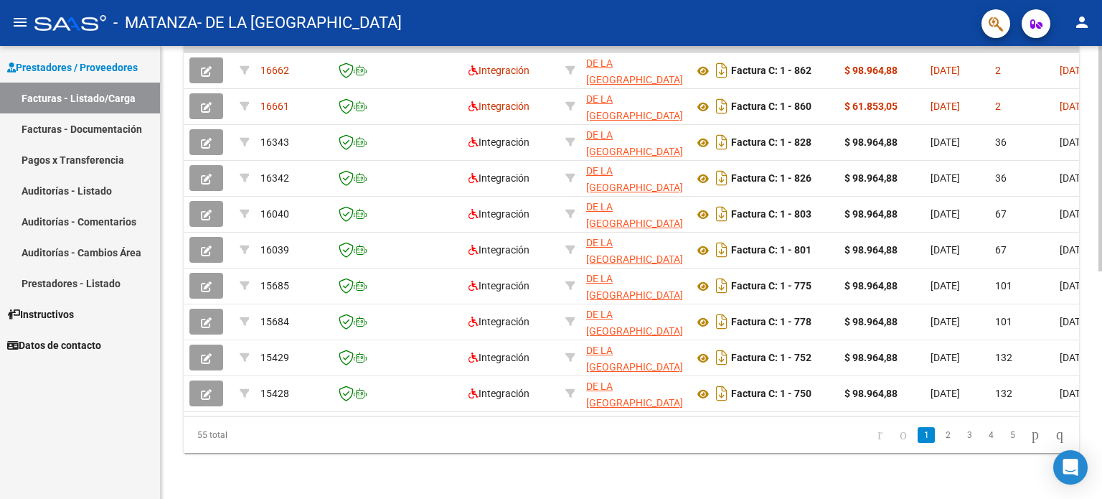
scroll to position [458, 0]
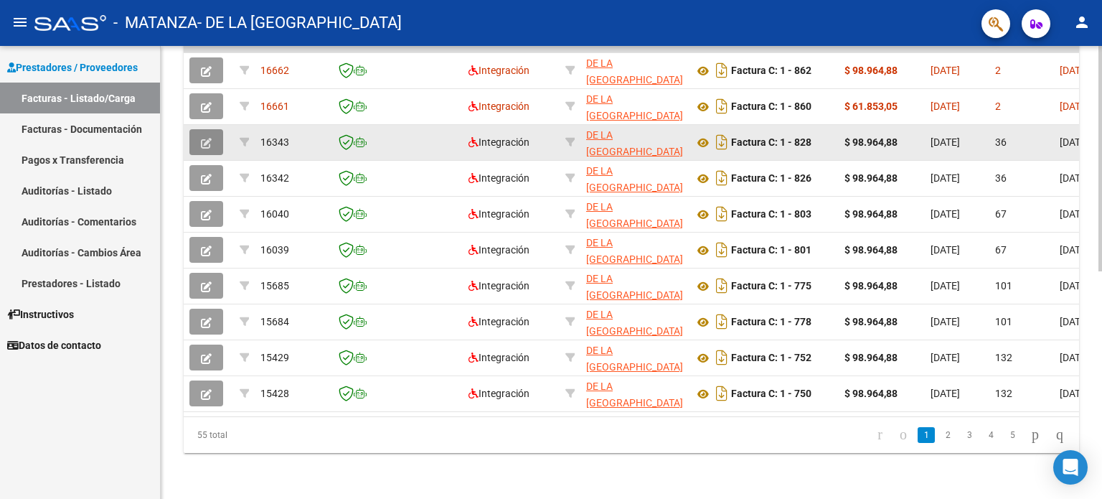
click at [212, 141] on button "button" at bounding box center [206, 142] width 34 height 26
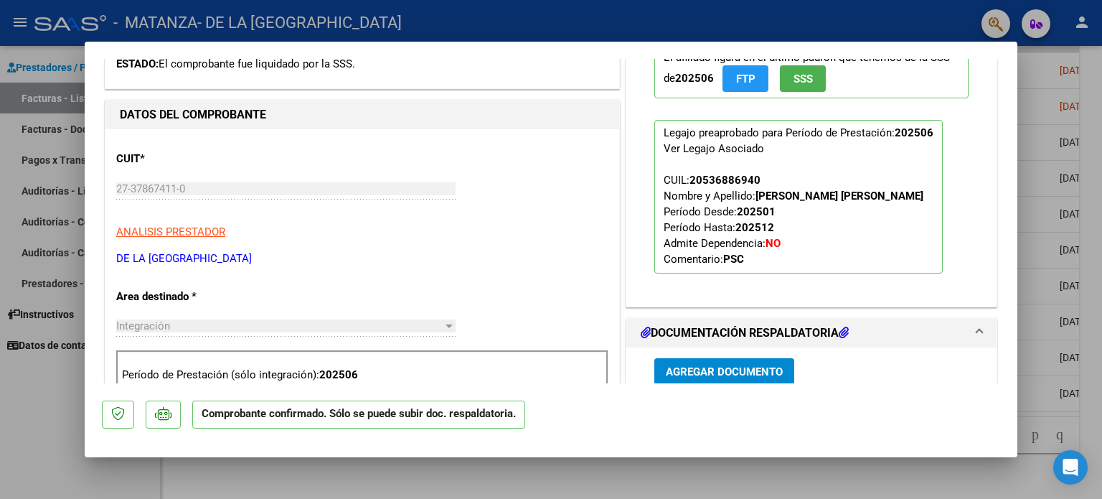
scroll to position [574, 0]
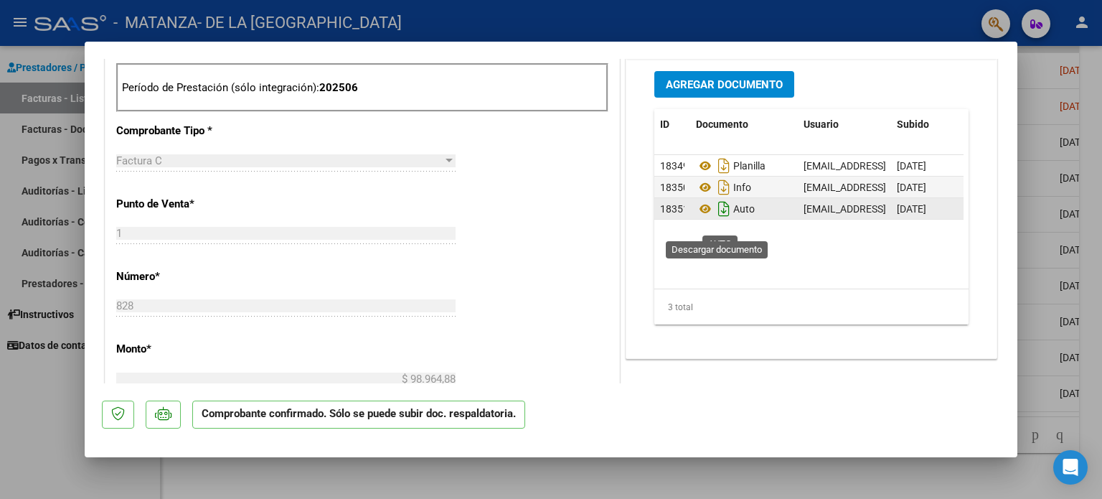
click at [717, 220] on icon "Descargar documento" at bounding box center [723, 208] width 19 height 23
click at [57, 421] on div at bounding box center [551, 249] width 1102 height 499
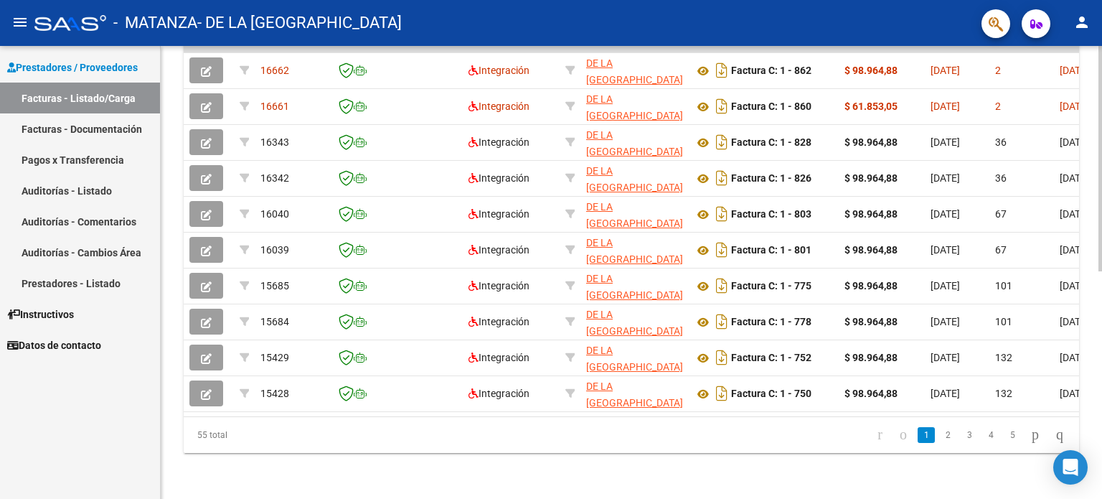
scroll to position [0, 0]
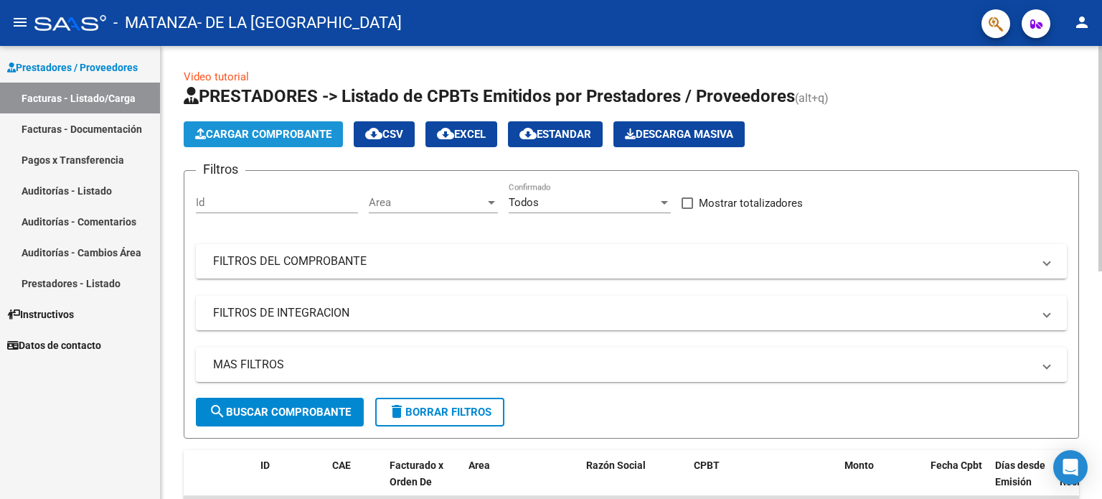
click at [301, 140] on button "Cargar Comprobante" at bounding box center [263, 134] width 159 height 26
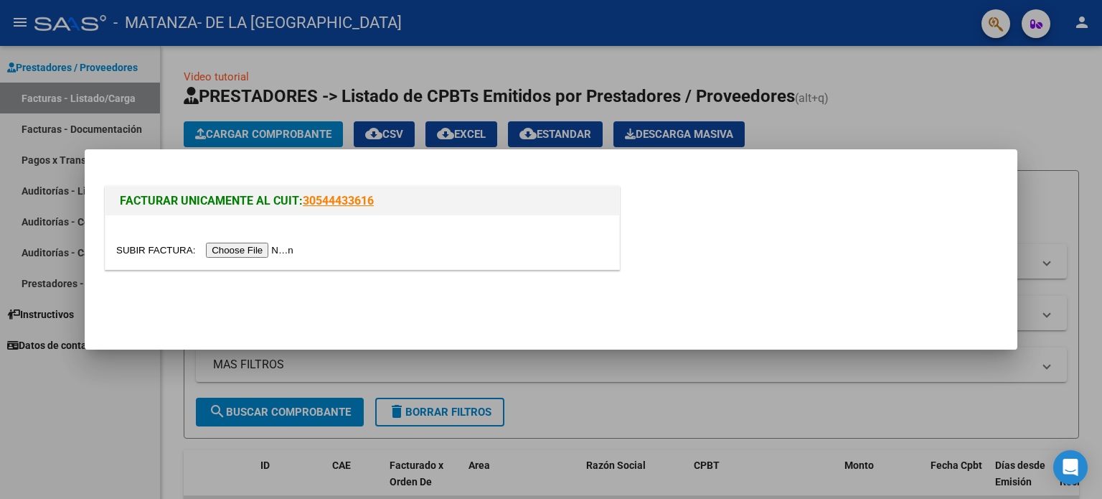
click at [275, 247] on input "file" at bounding box center [206, 249] width 181 height 15
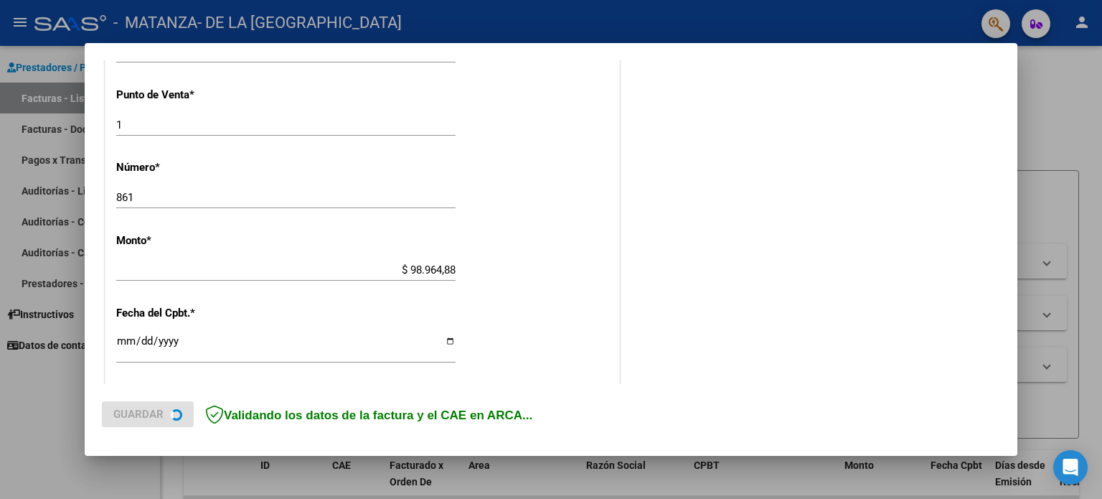
scroll to position [287, 0]
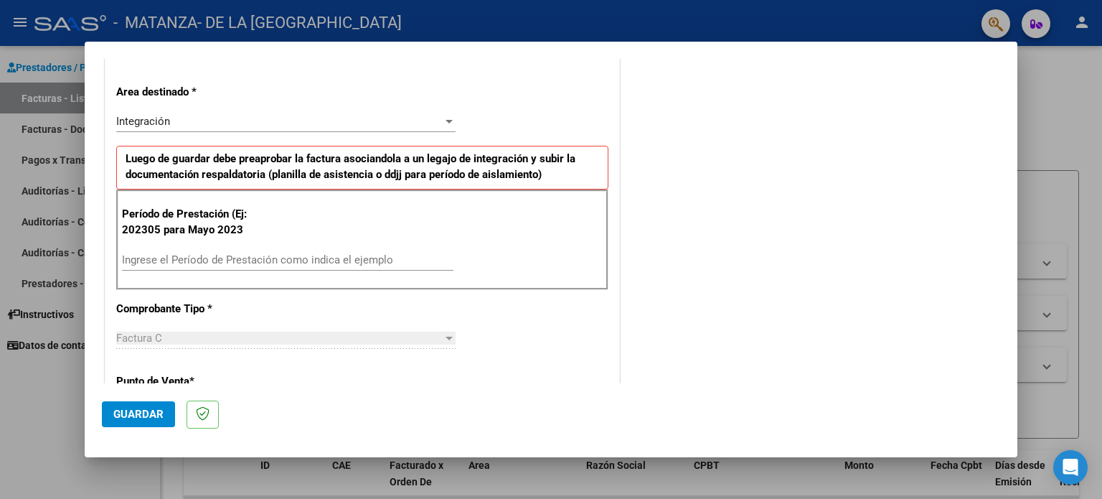
drag, startPoint x: 367, startPoint y: 238, endPoint x: 364, endPoint y: 258, distance: 19.6
click at [364, 249] on div "Período de Prestación (Ej: 202305 para Mayo 2023 Ingrese el Período de Prestaci…" at bounding box center [362, 239] width 492 height 100
click at [364, 258] on input "Ingrese el Período de Prestación como indica el ejemplo" at bounding box center [287, 259] width 331 height 13
type input "202507"
click at [155, 415] on span "Guardar" at bounding box center [138, 413] width 50 height 13
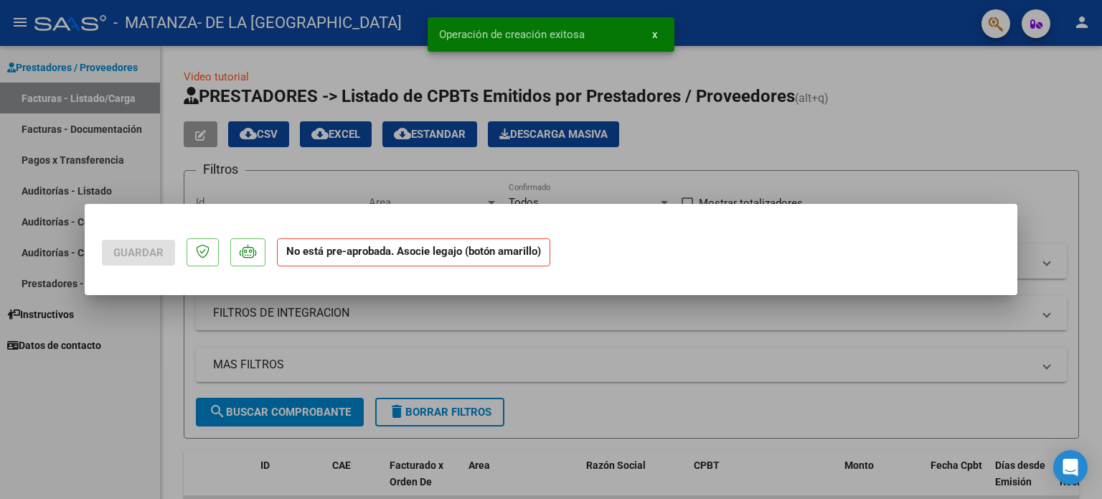
scroll to position [0, 0]
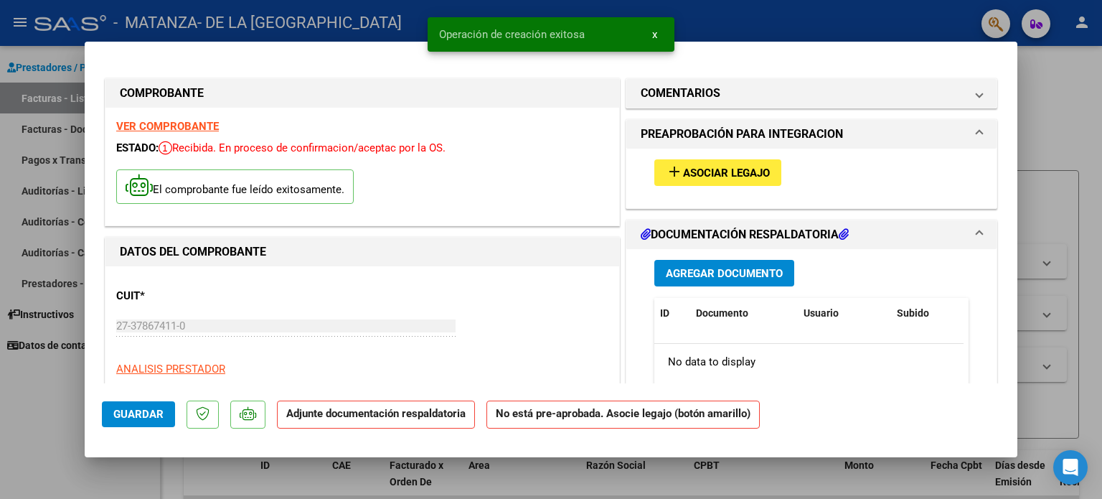
click at [717, 170] on span "Asociar Legajo" at bounding box center [726, 172] width 87 height 13
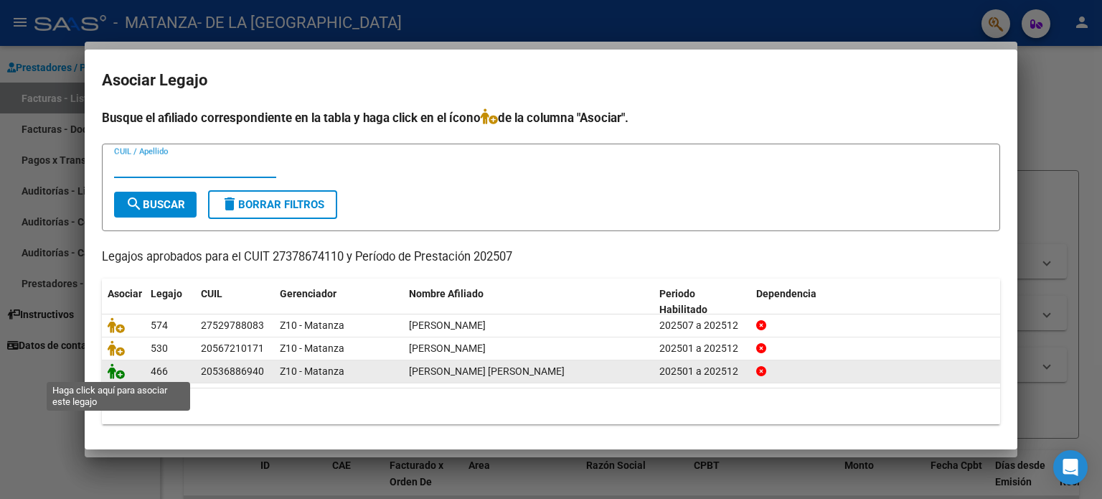
click at [118, 369] on icon at bounding box center [116, 371] width 17 height 16
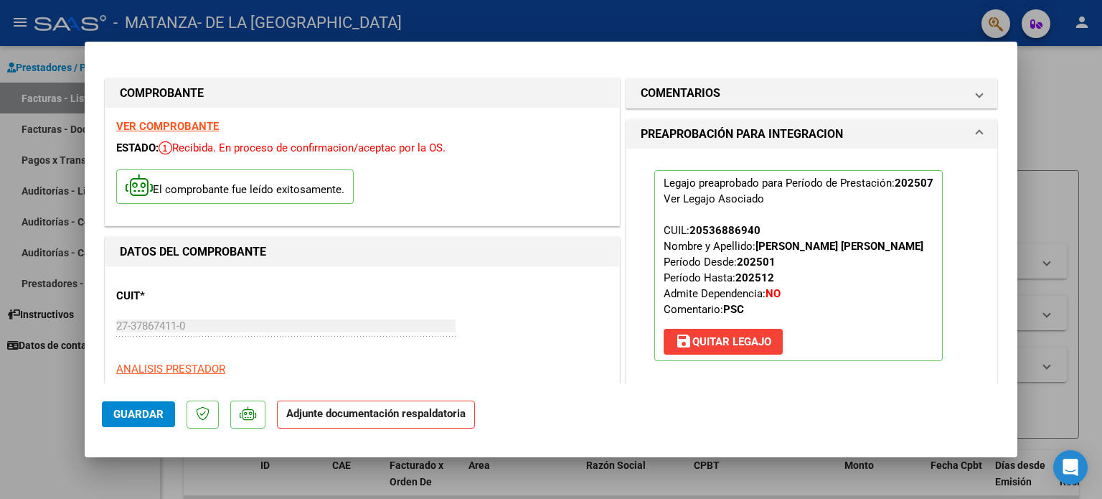
scroll to position [287, 0]
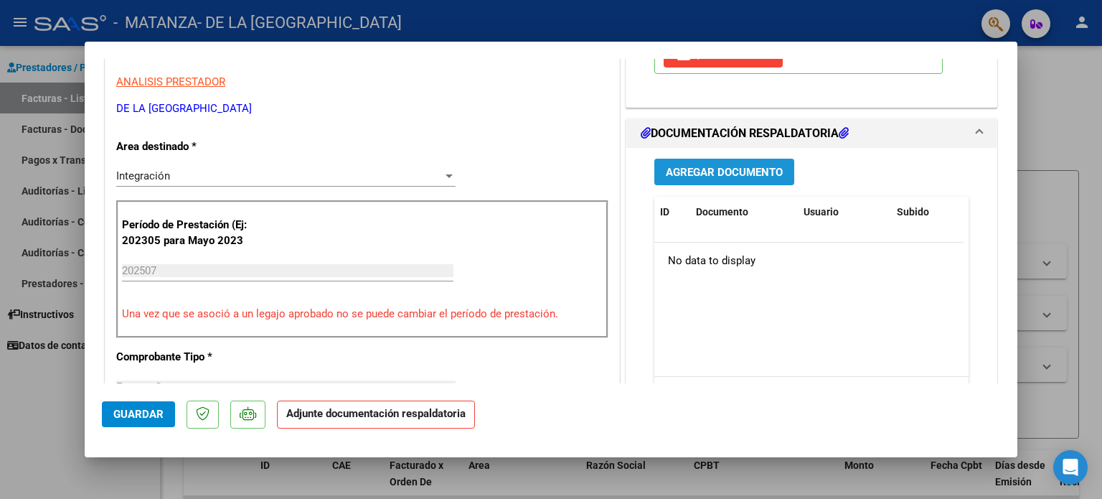
click at [706, 185] on button "Agregar Documento" at bounding box center [724, 172] width 140 height 27
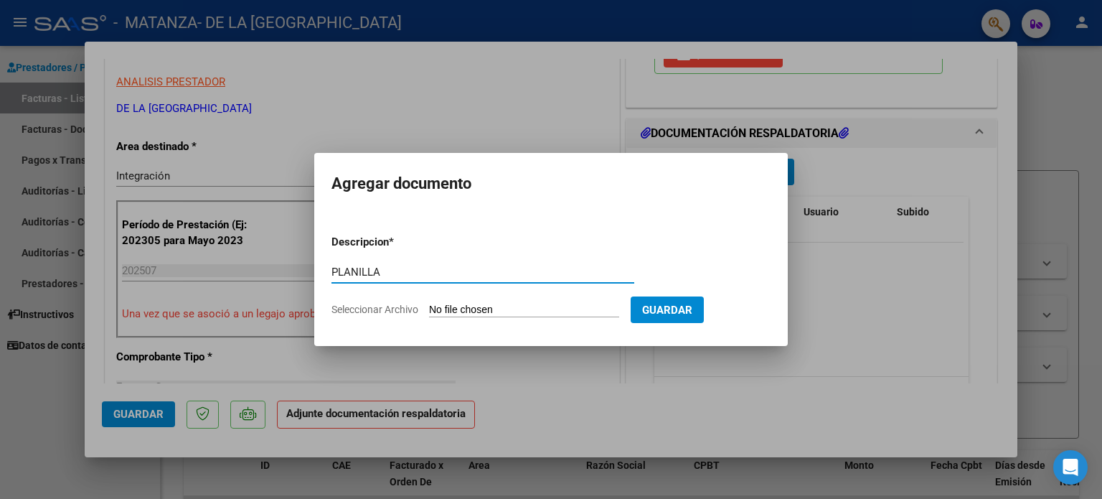
type input "PLANILLA"
click at [524, 309] on input "Seleccionar Archivo" at bounding box center [524, 310] width 190 height 14
type input "C:\fakepath\Benjamin Maidana JULIO 25.pdf"
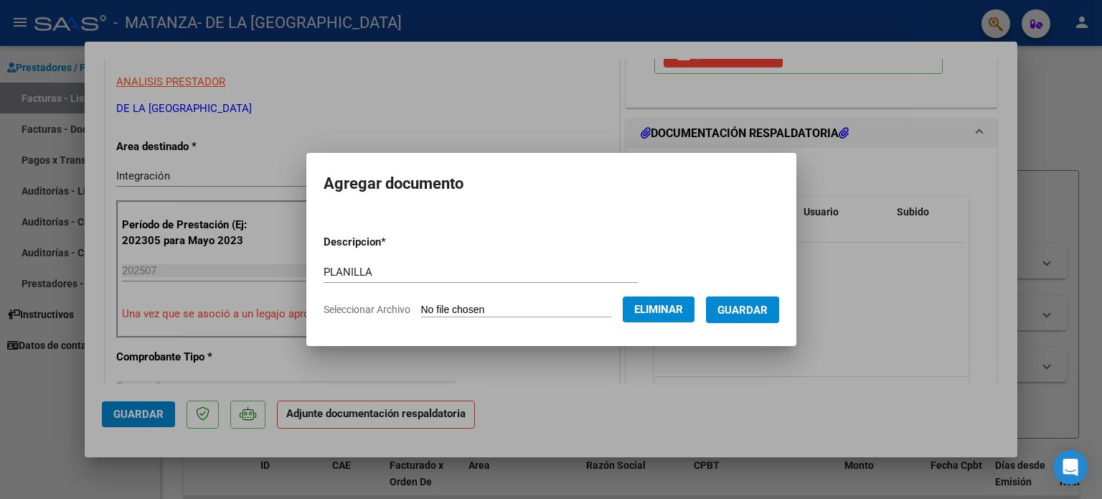
click at [743, 303] on span "Guardar" at bounding box center [742, 309] width 50 height 13
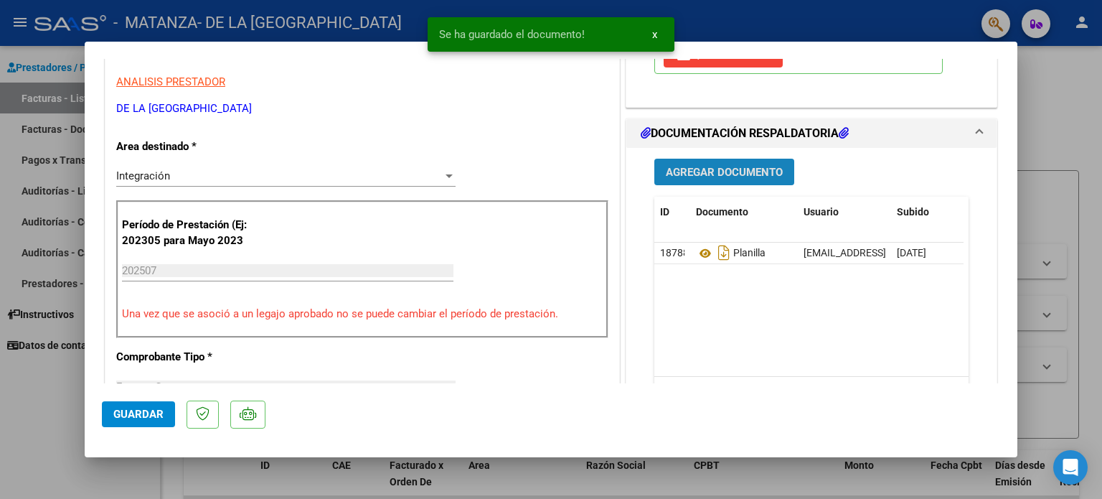
click at [732, 179] on span "Agregar Documento" at bounding box center [724, 172] width 117 height 13
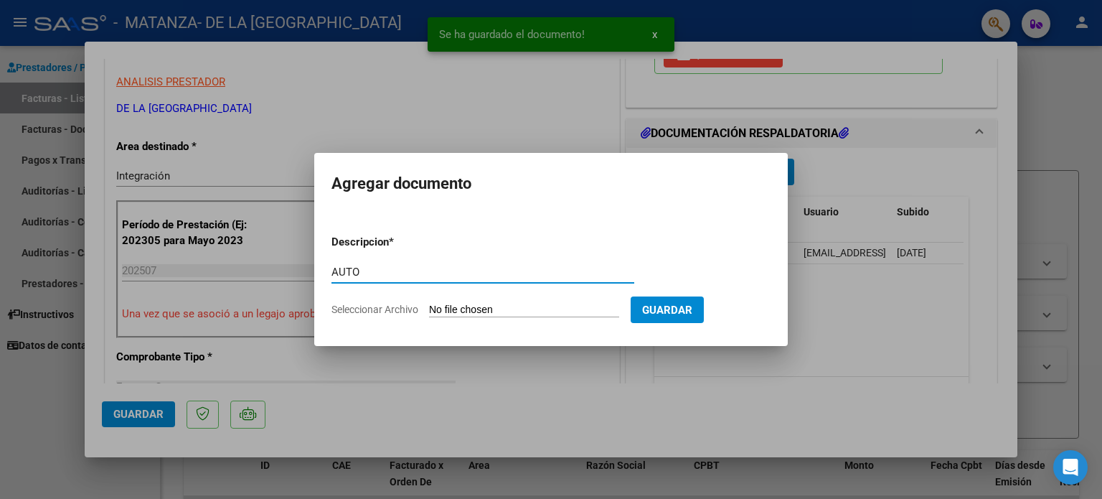
type input "AUTO"
click at [506, 318] on form "Descripcion * AUTO Escriba aquí una descripcion Seleccionar Archivo Guardar" at bounding box center [550, 275] width 439 height 105
click at [509, 310] on input "Seleccionar Archivo" at bounding box center [524, 310] width 190 height 14
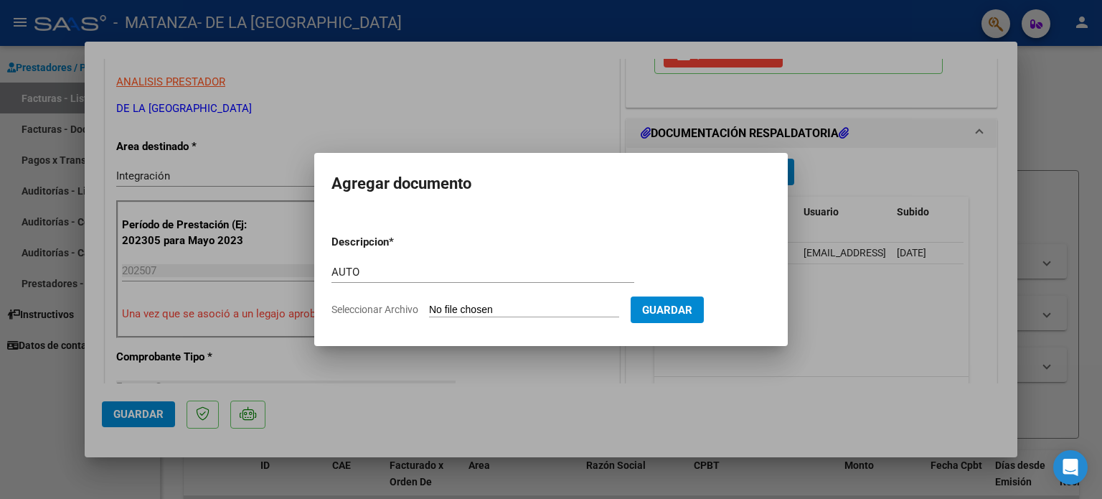
type input "C:\fakepath\27378674110-FACTURA_C-1-828-ANEXO-AUTO.pdf"
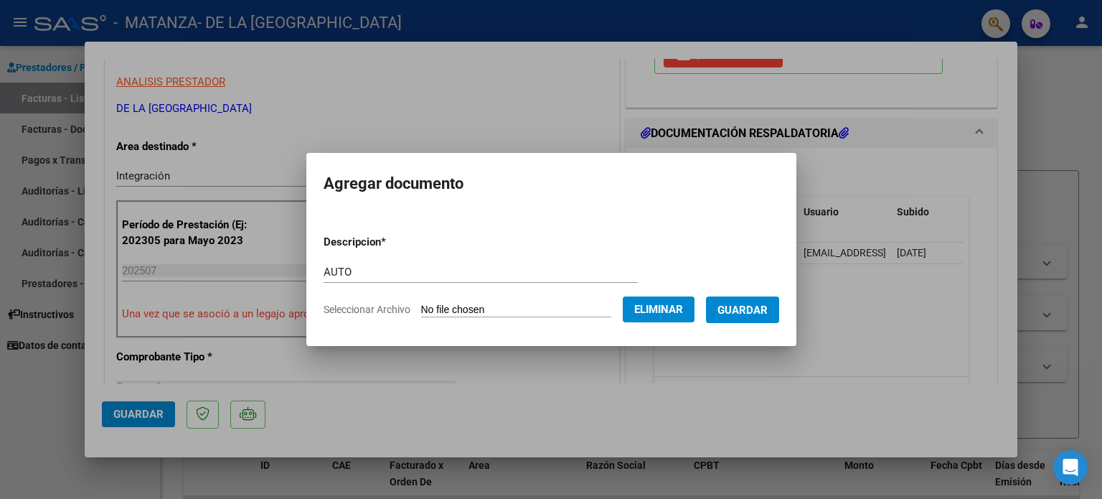
click at [760, 308] on span "Guardar" at bounding box center [742, 309] width 50 height 13
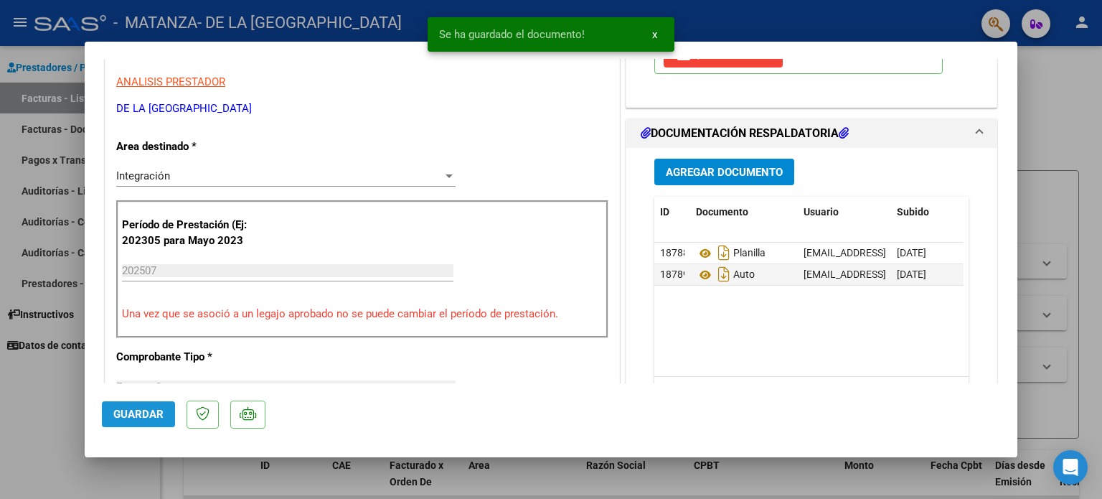
click at [156, 410] on span "Guardar" at bounding box center [138, 413] width 50 height 13
click at [31, 401] on div at bounding box center [551, 249] width 1102 height 499
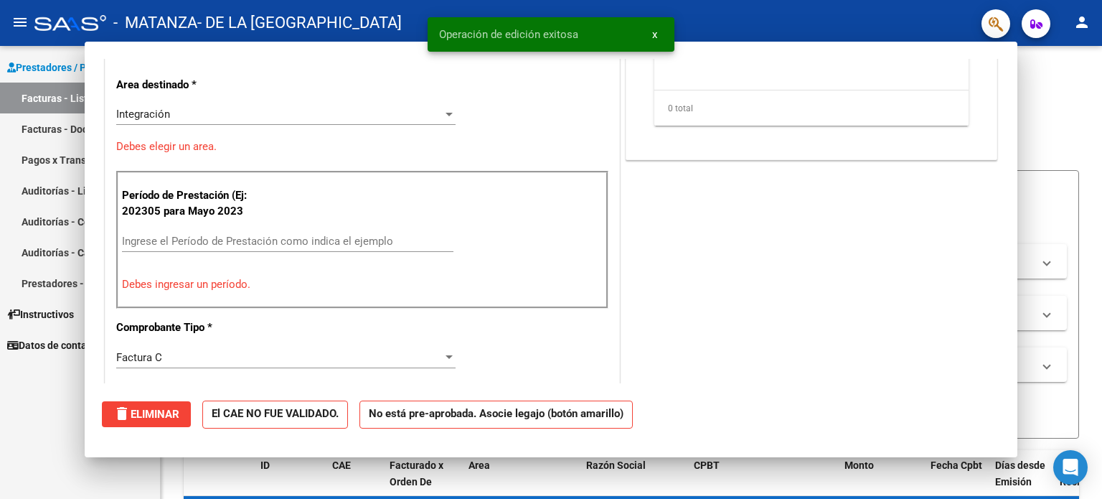
scroll to position [0, 0]
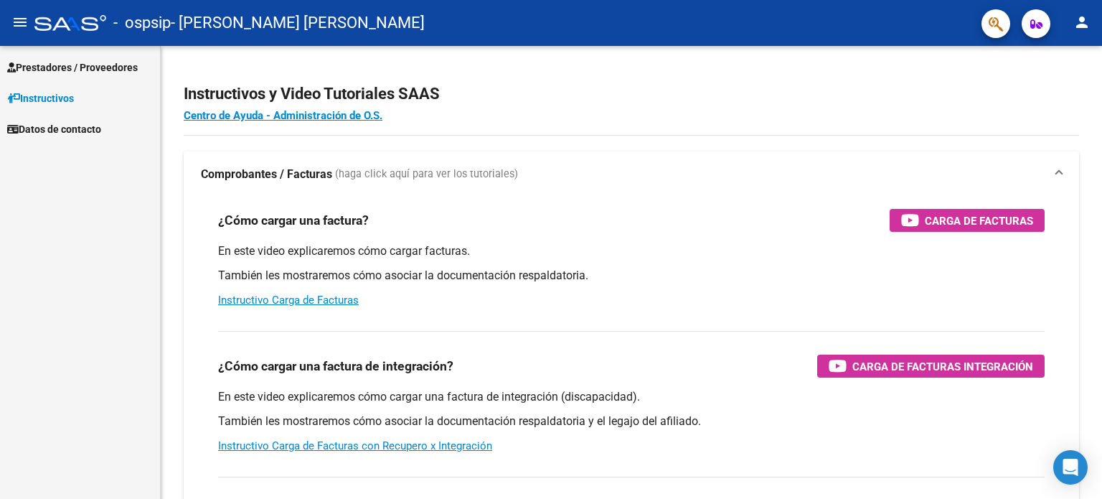
click at [111, 52] on link "Prestadores / Proveedores" at bounding box center [80, 67] width 160 height 31
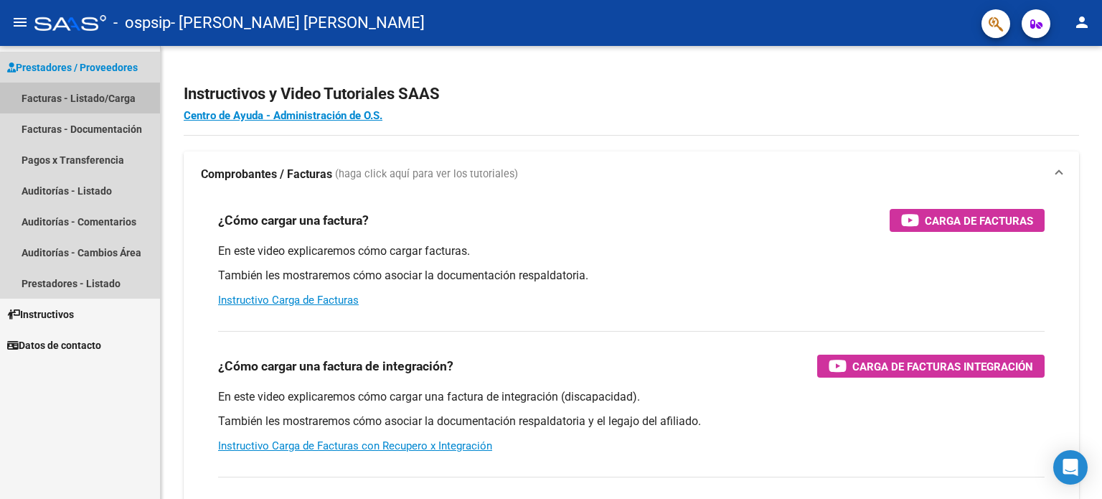
click at [106, 104] on link "Facturas - Listado/Carga" at bounding box center [80, 97] width 160 height 31
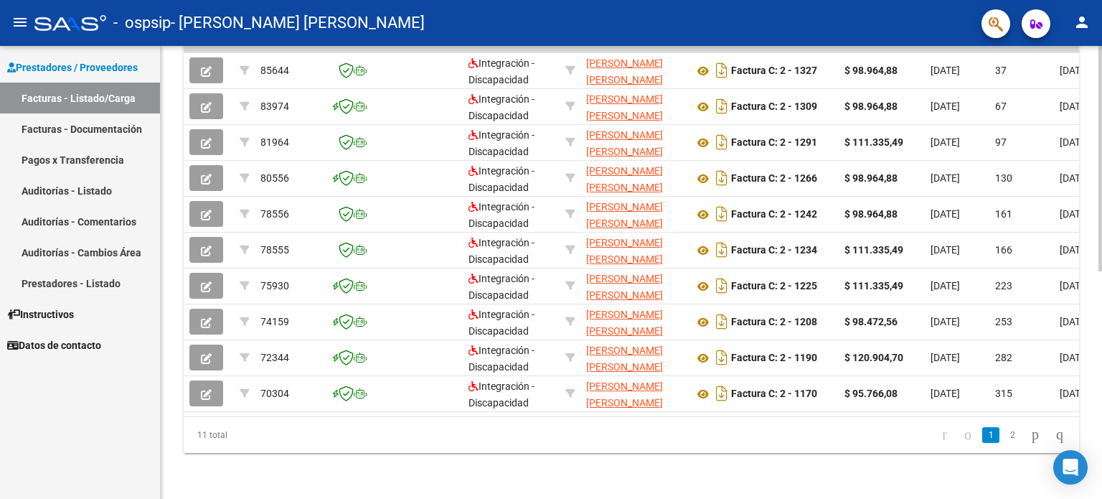
scroll to position [171, 0]
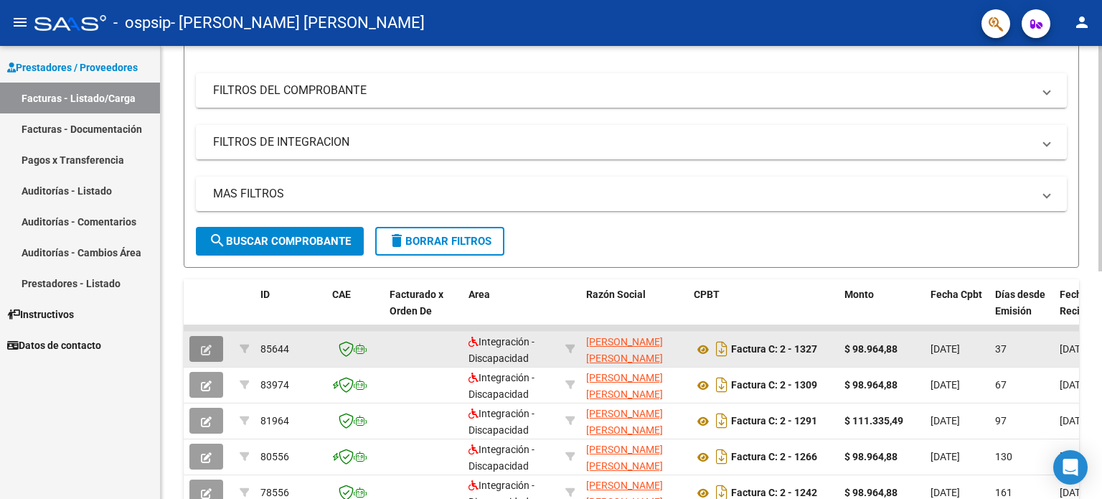
click at [212, 347] on button "button" at bounding box center [206, 349] width 34 height 26
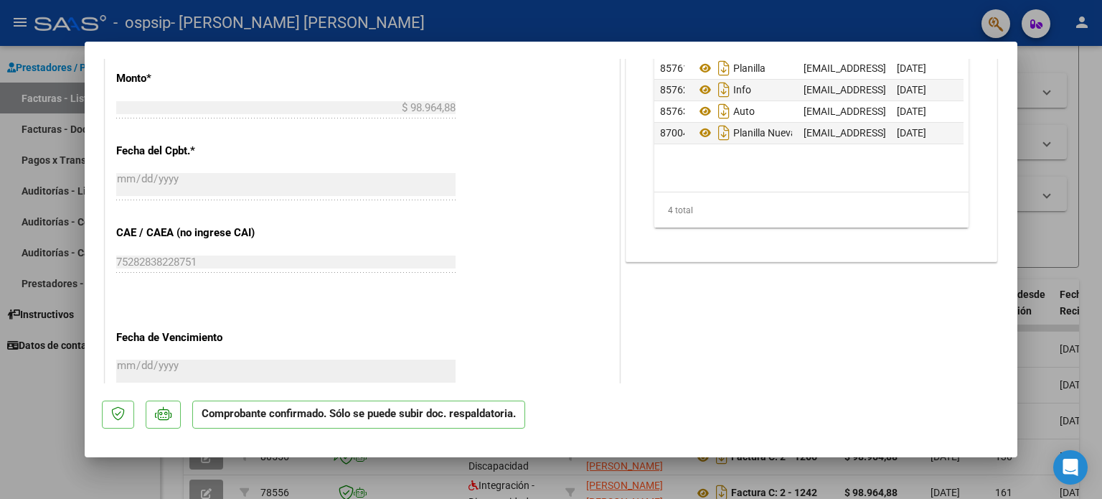
scroll to position [574, 0]
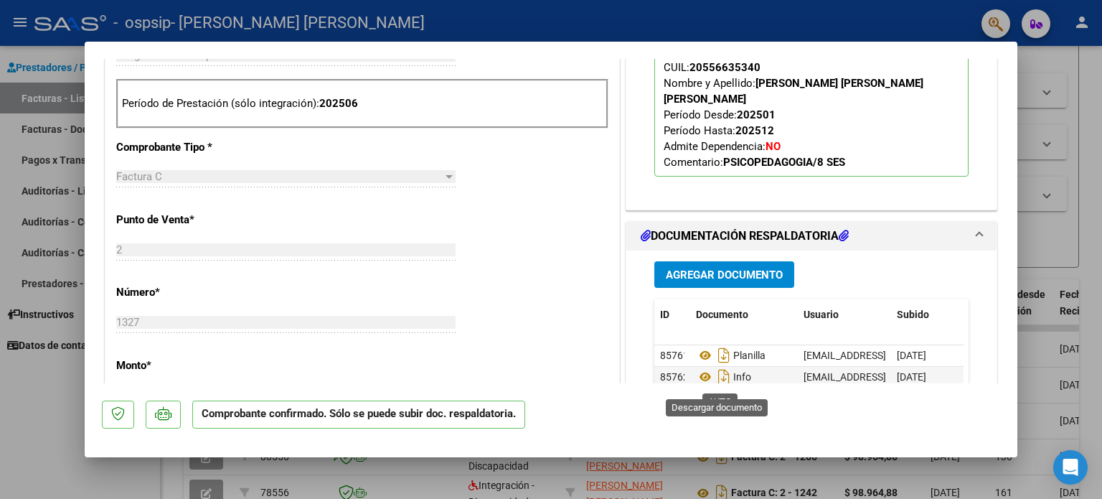
click at [714, 387] on icon "Descargar documento" at bounding box center [723, 398] width 19 height 23
drag, startPoint x: 26, startPoint y: 387, endPoint x: 400, endPoint y: 238, distance: 403.1
click at [26, 387] on div at bounding box center [551, 249] width 1102 height 499
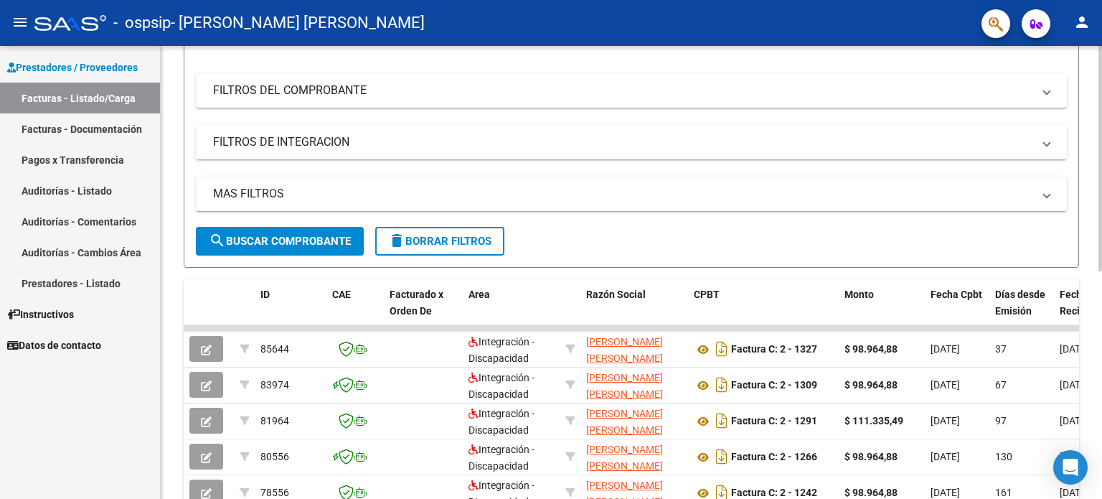
scroll to position [0, 0]
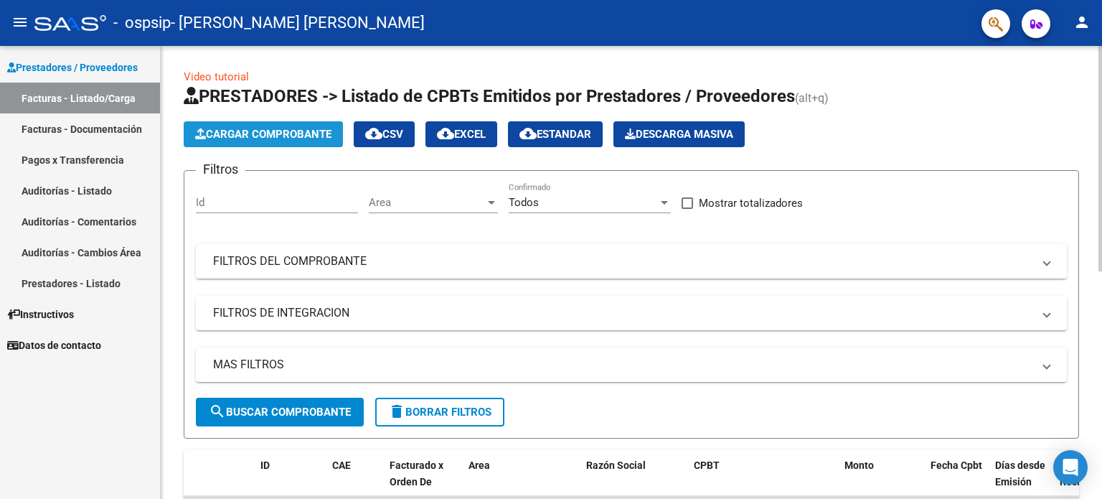
click at [291, 136] on span "Cargar Comprobante" at bounding box center [263, 134] width 136 height 13
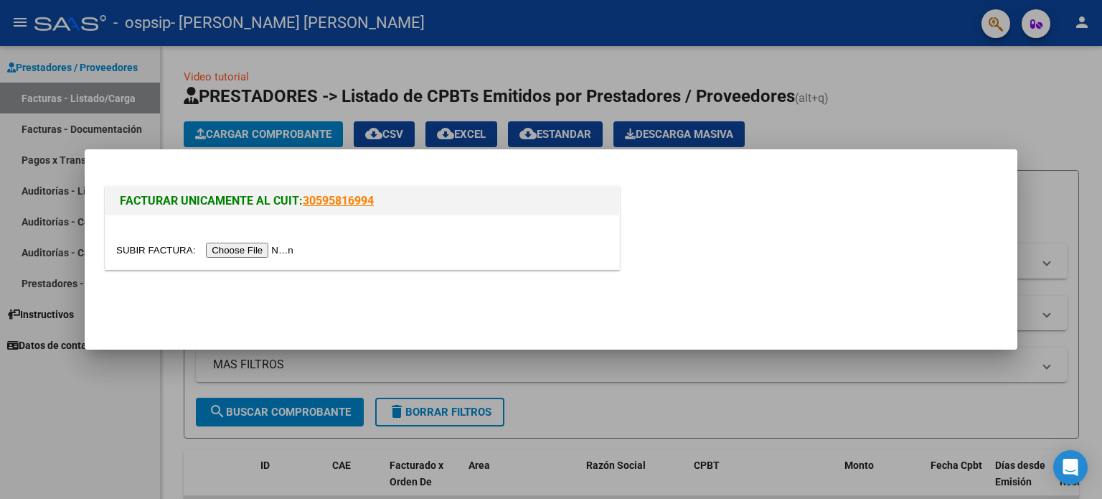
click at [258, 242] on input "file" at bounding box center [206, 249] width 181 height 15
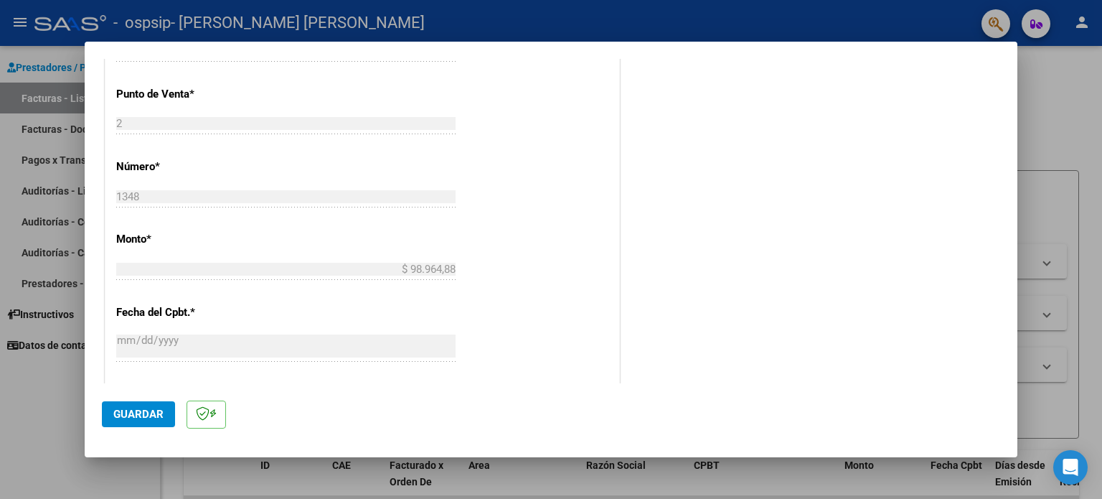
scroll to position [287, 0]
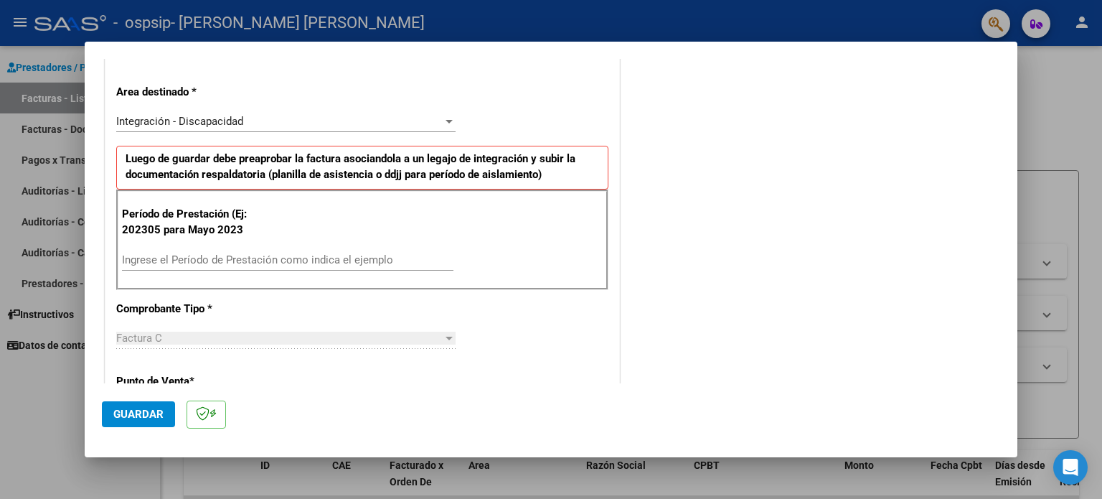
click at [351, 253] on input "Ingrese el Período de Prestación como indica el ejemplo" at bounding box center [287, 259] width 331 height 13
type input "202507"
click at [151, 402] on button "Guardar" at bounding box center [138, 414] width 73 height 26
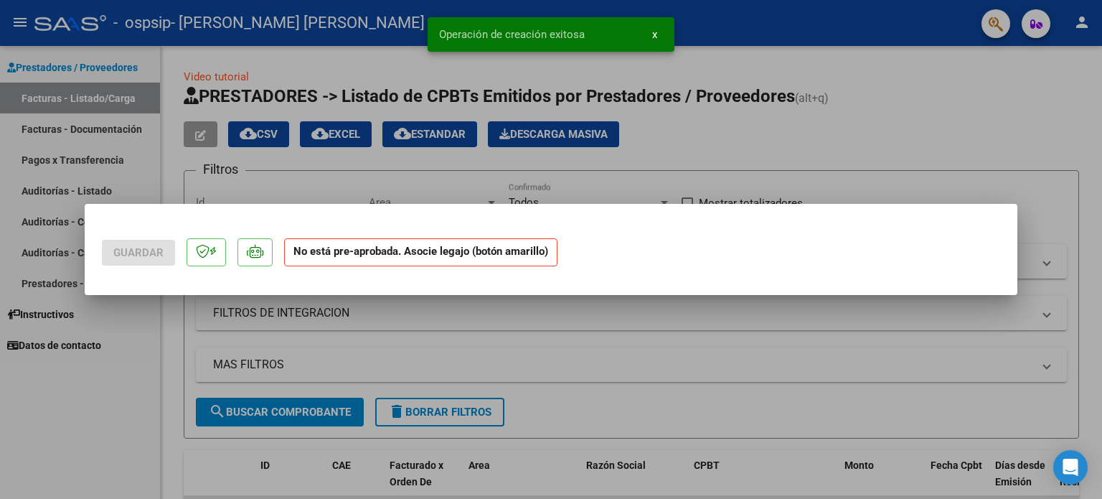
scroll to position [0, 0]
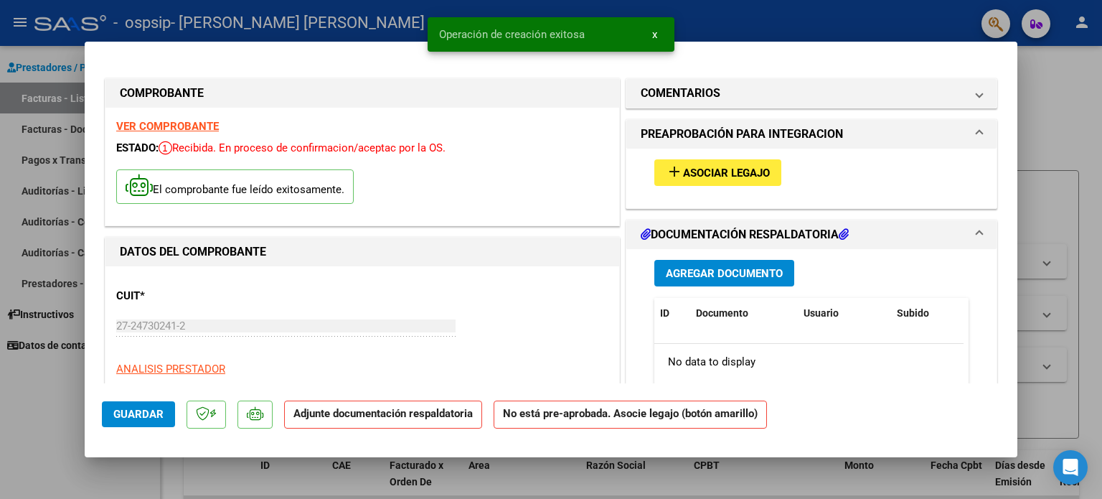
click at [745, 156] on div "add Asociar Legajo" at bounding box center [811, 172] width 336 height 48
click at [737, 168] on span "Asociar Legajo" at bounding box center [726, 172] width 87 height 13
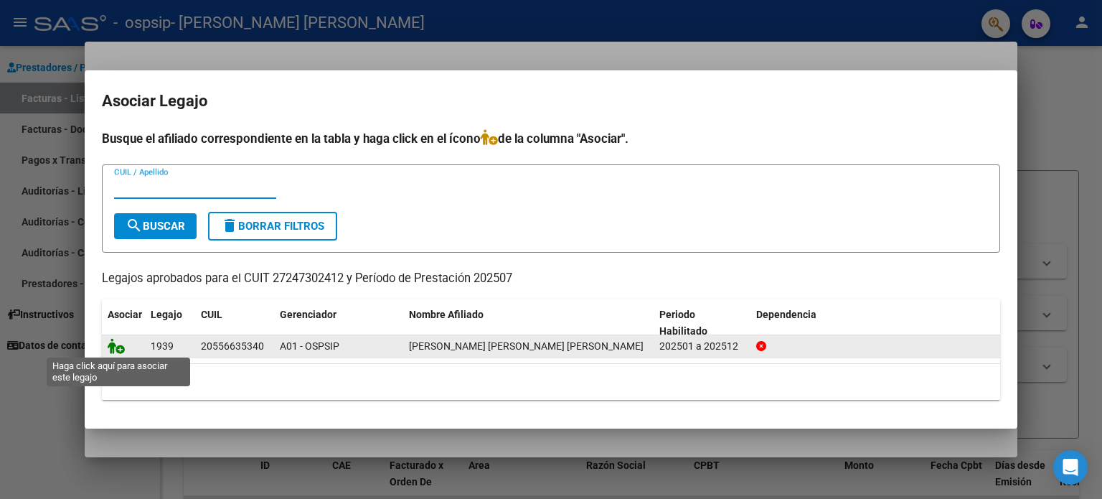
click at [115, 342] on icon at bounding box center [116, 346] width 17 height 16
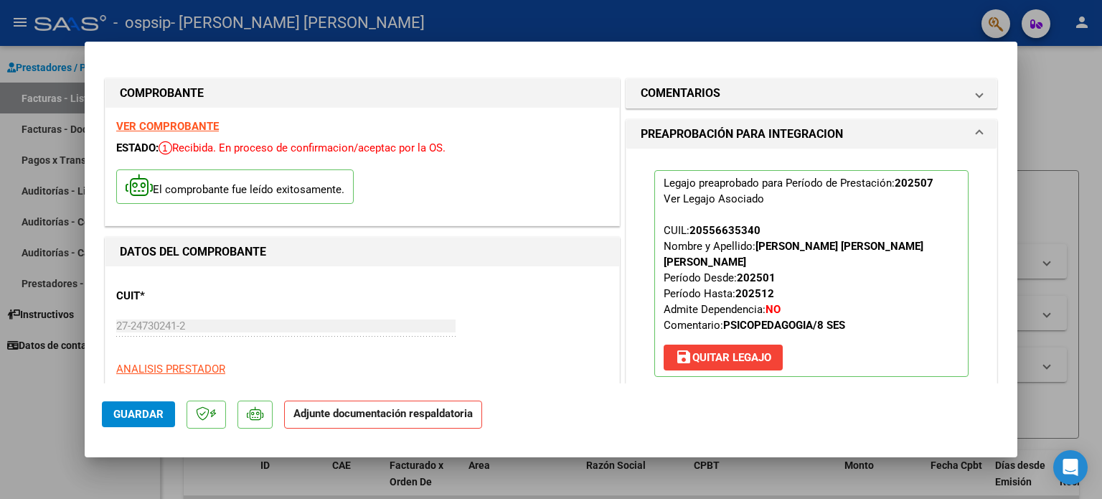
scroll to position [287, 0]
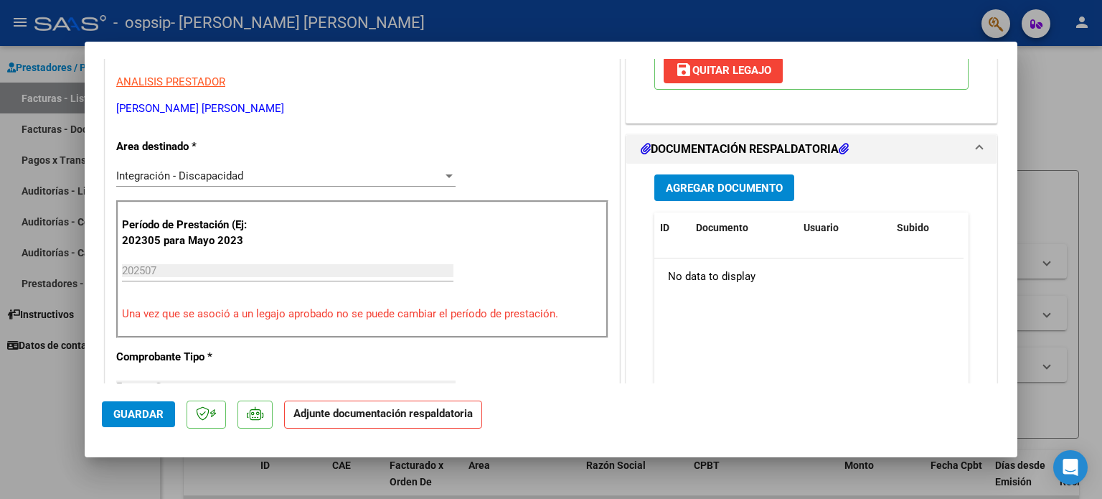
click at [724, 181] on span "Agregar Documento" at bounding box center [724, 187] width 117 height 13
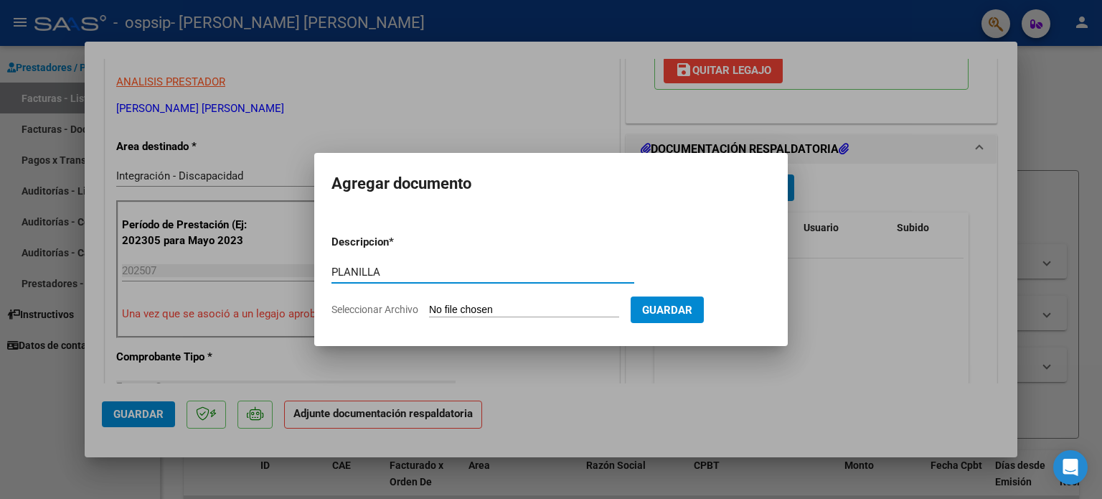
type input "PLANILLA"
click at [496, 313] on input "Seleccionar Archivo" at bounding box center [524, 310] width 190 height 14
type input "C:\fakepath\Planilla asistencia [PERSON_NAME] JULIO2025.pdf"
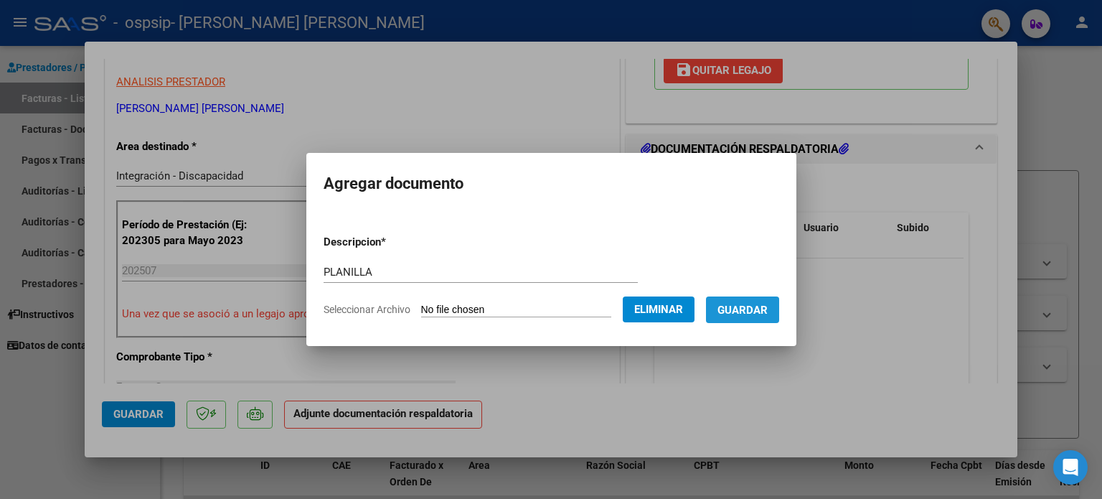
click at [752, 313] on span "Guardar" at bounding box center [742, 309] width 50 height 13
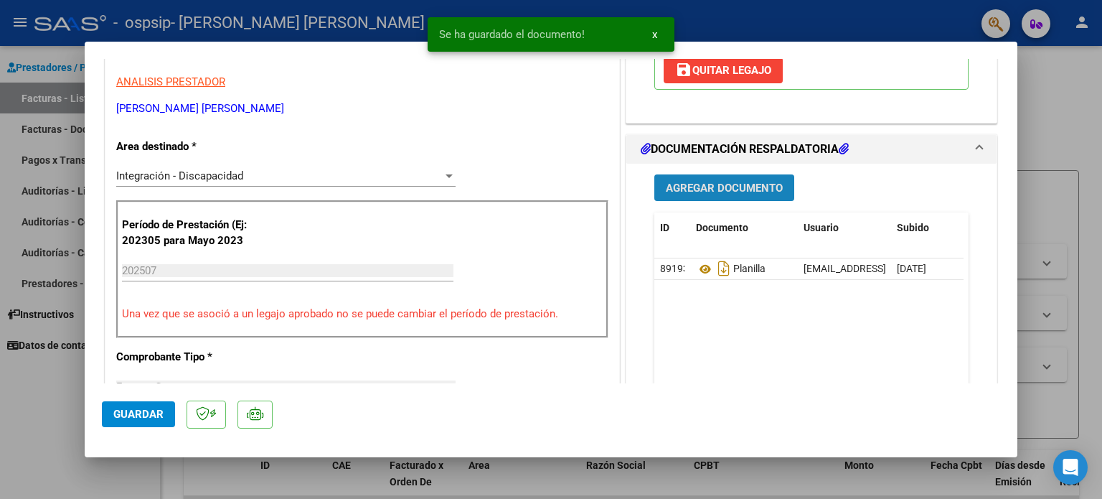
click at [690, 181] on span "Agregar Documento" at bounding box center [724, 187] width 117 height 13
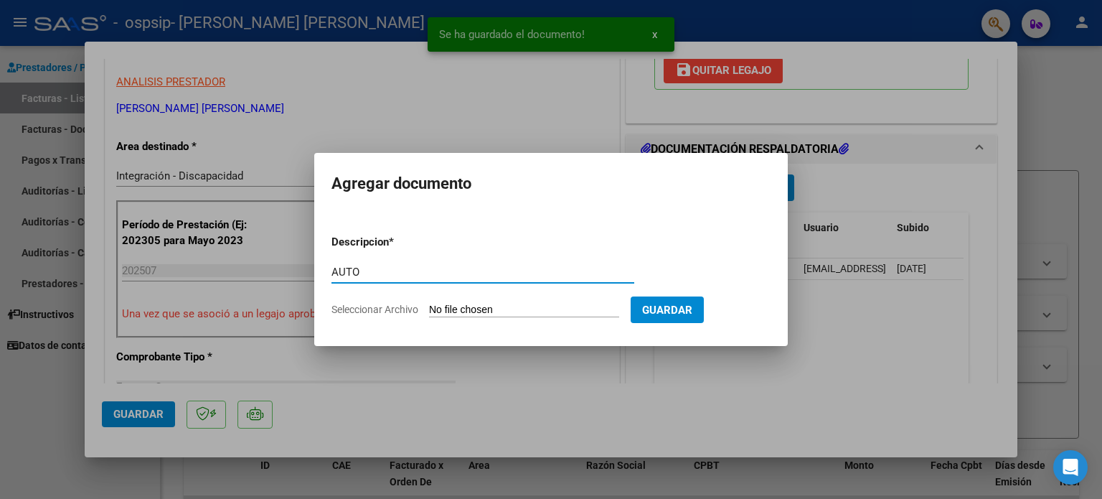
type input "AUTO"
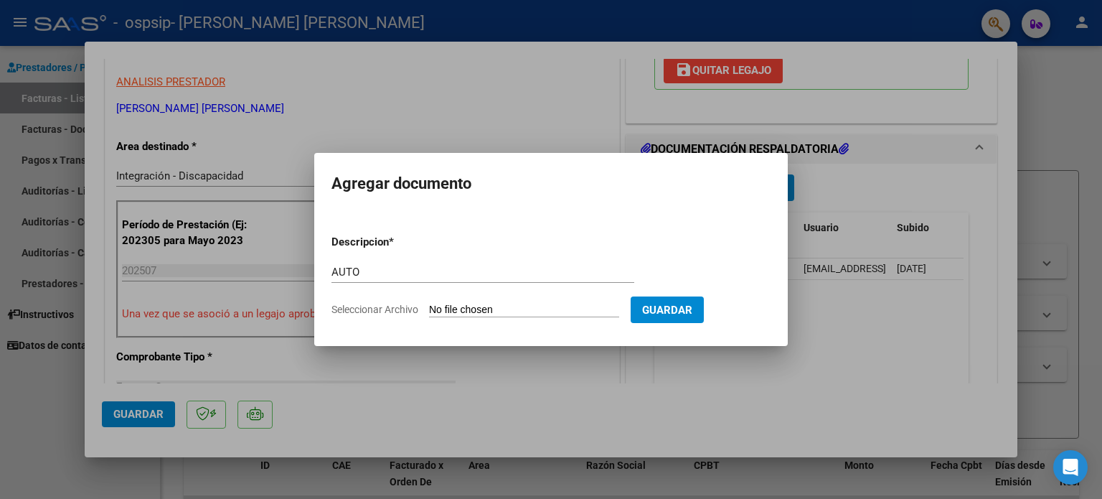
click at [461, 308] on input "Seleccionar Archivo" at bounding box center [524, 310] width 190 height 14
type input "C:\fakepath\27247302412-FACTURA_C-2-1327-ANEXO-AUTO.pdf"
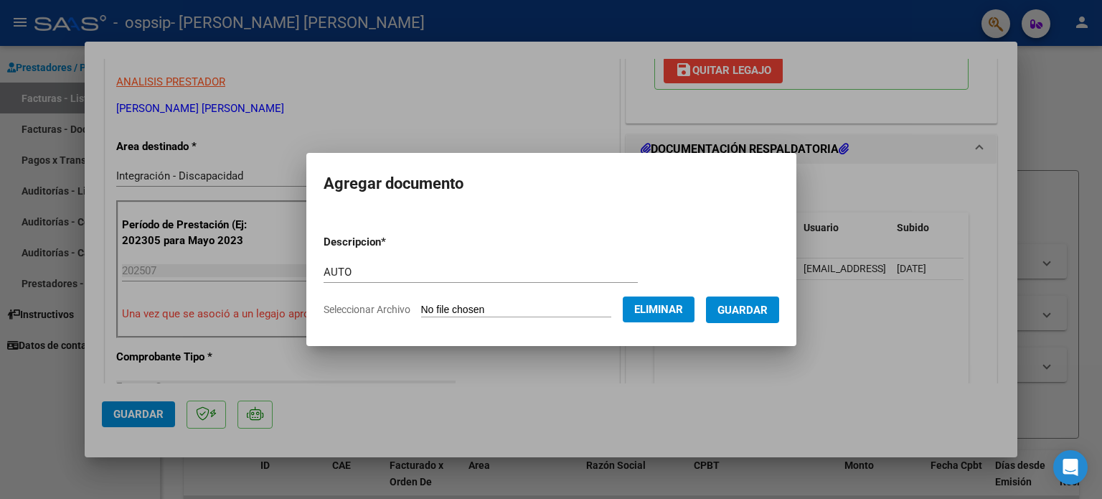
click at [750, 298] on button "Guardar" at bounding box center [742, 309] width 73 height 27
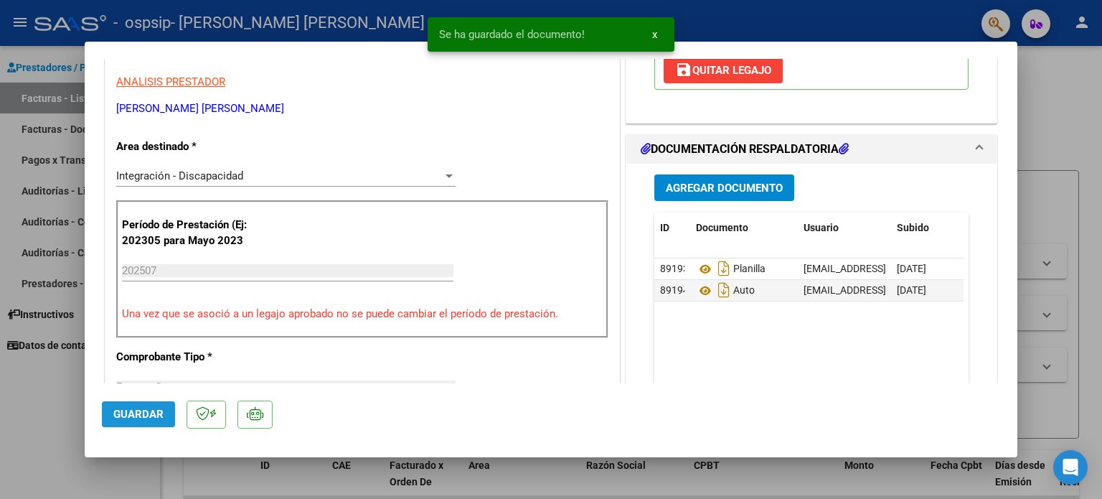
click at [140, 412] on span "Guardar" at bounding box center [138, 413] width 50 height 13
click at [44, 412] on div at bounding box center [551, 249] width 1102 height 499
